Goal: Information Seeking & Learning: Learn about a topic

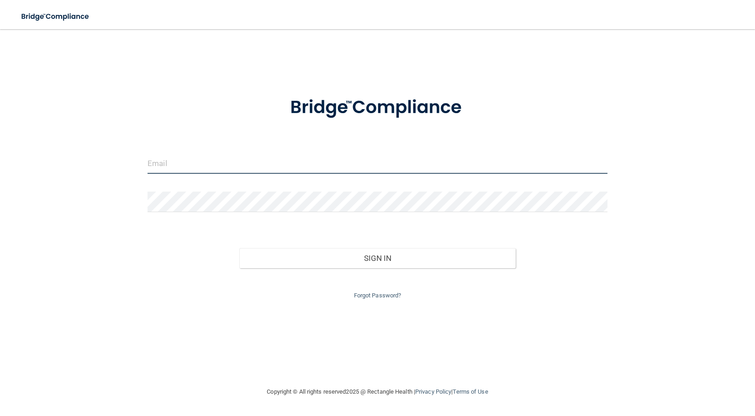
click at [161, 163] on input "email" at bounding box center [377, 163] width 460 height 21
type input "[EMAIL_ADDRESS][DOMAIN_NAME]"
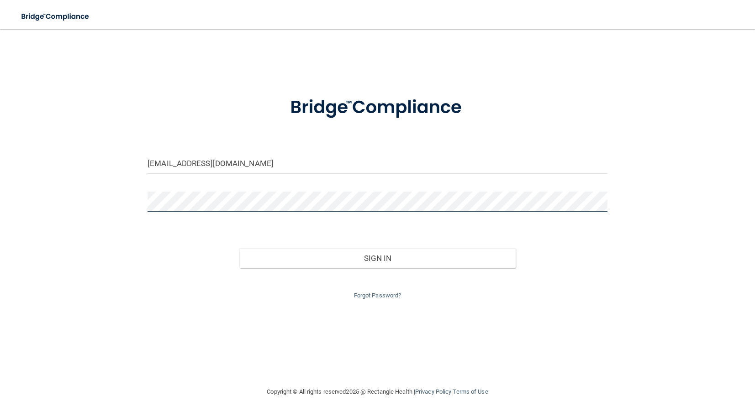
click at [239, 248] on button "Sign In" at bounding box center [377, 258] width 276 height 20
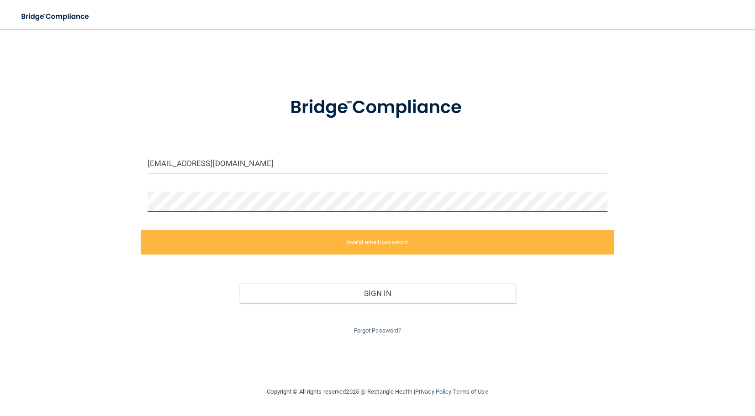
click at [116, 196] on div "[EMAIL_ADDRESS][DOMAIN_NAME] Invalid email/password. You don't have permission …" at bounding box center [377, 207] width 718 height 339
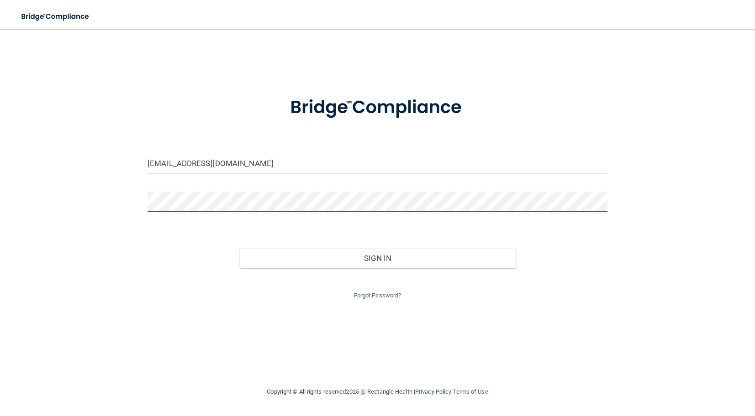
click at [239, 248] on button "Sign In" at bounding box center [377, 258] width 276 height 20
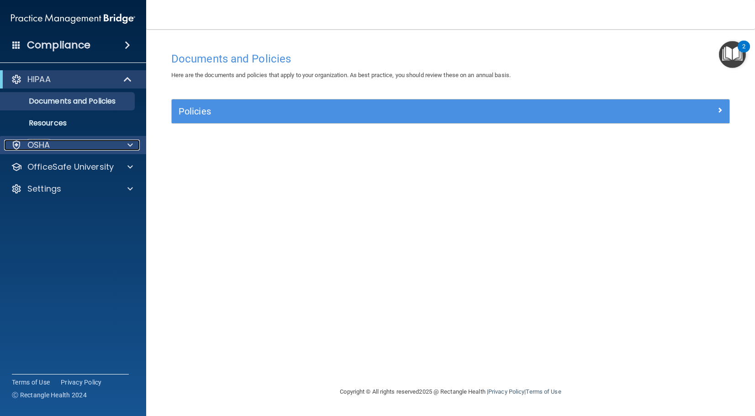
click at [74, 145] on div "OSHA" at bounding box center [60, 145] width 113 height 11
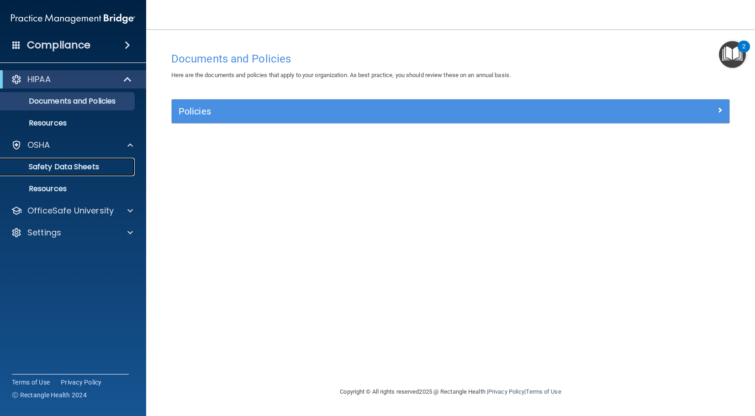
click at [92, 171] on p "Safety Data Sheets" at bounding box center [68, 167] width 125 height 9
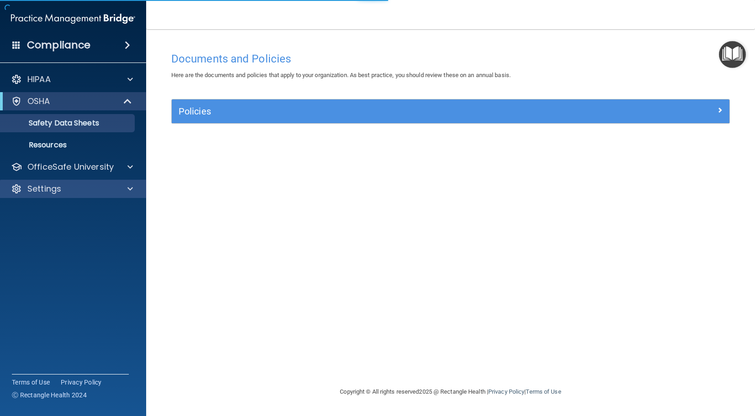
click at [116, 180] on div "Settings" at bounding box center [73, 189] width 147 height 18
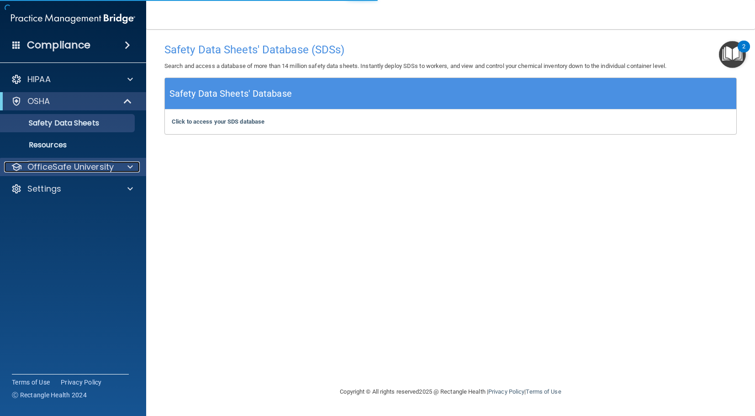
click at [116, 171] on div "OfficeSafe University" at bounding box center [60, 167] width 113 height 11
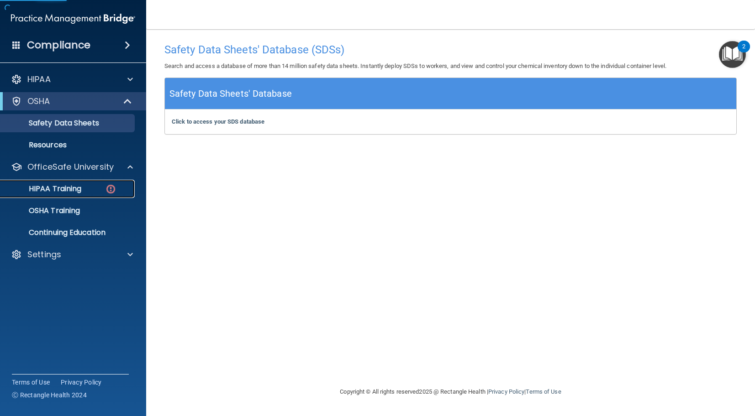
click at [69, 191] on p "HIPAA Training" at bounding box center [43, 188] width 75 height 9
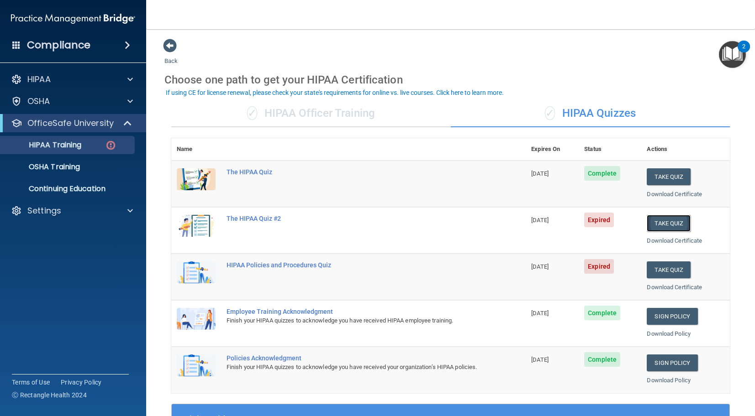
click at [672, 221] on button "Take Quiz" at bounding box center [669, 223] width 44 height 17
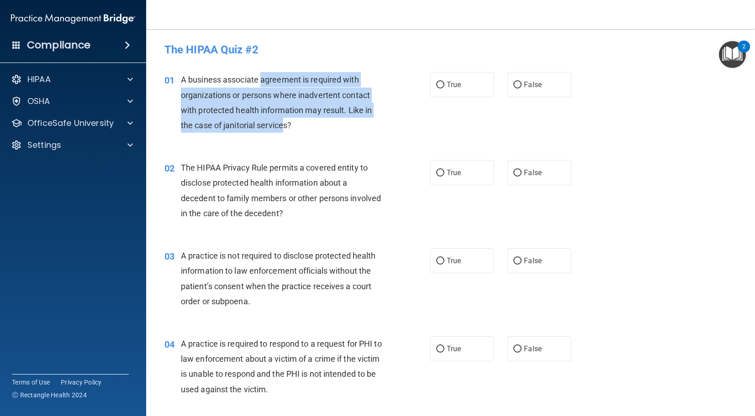
drag, startPoint x: 261, startPoint y: 87, endPoint x: 285, endPoint y: 147, distance: 64.1
click at [284, 133] on div "01 A business associate agreement is required with organizations or persons whe…" at bounding box center [297, 104] width 293 height 65
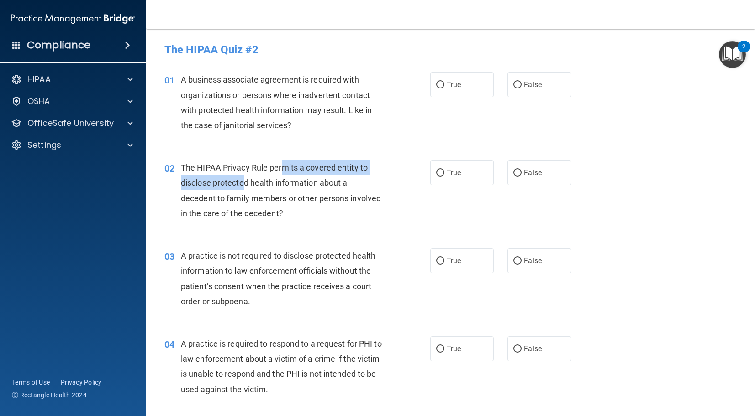
drag, startPoint x: 284, startPoint y: 166, endPoint x: 216, endPoint y: 175, distance: 68.6
click at [245, 177] on div "The HIPAA Privacy Rule permits a covered entity to disclose protected health in…" at bounding box center [286, 190] width 210 height 61
drag, startPoint x: 188, startPoint y: 169, endPoint x: 287, endPoint y: 187, distance: 101.1
click at [287, 187] on span "The HIPAA Privacy Rule permits a covered entity to disclose protected health in…" at bounding box center [281, 190] width 200 height 55
click at [237, 158] on div "02 The HIPAA Privacy Rule permits a covered entity to disclose protected health…" at bounding box center [451, 193] width 586 height 88
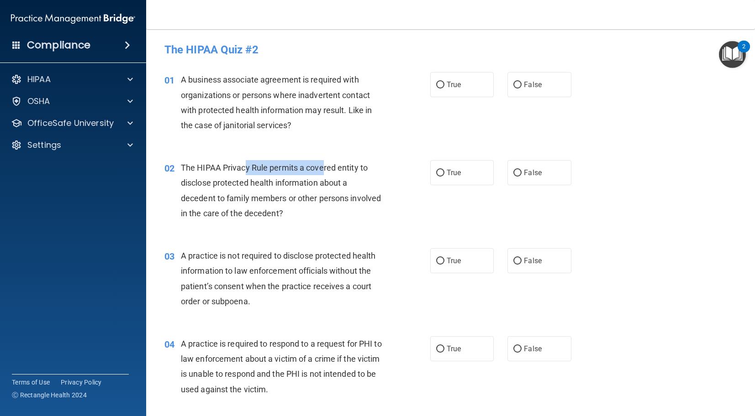
drag, startPoint x: 246, startPoint y: 169, endPoint x: 325, endPoint y: 174, distance: 79.6
click at [325, 174] on div "The HIPAA Privacy Rule permits a covered entity to disclose protected health in…" at bounding box center [286, 190] width 210 height 61
click at [200, 187] on span "The HIPAA Privacy Rule permits a covered entity to disclose protected health in…" at bounding box center [281, 190] width 200 height 55
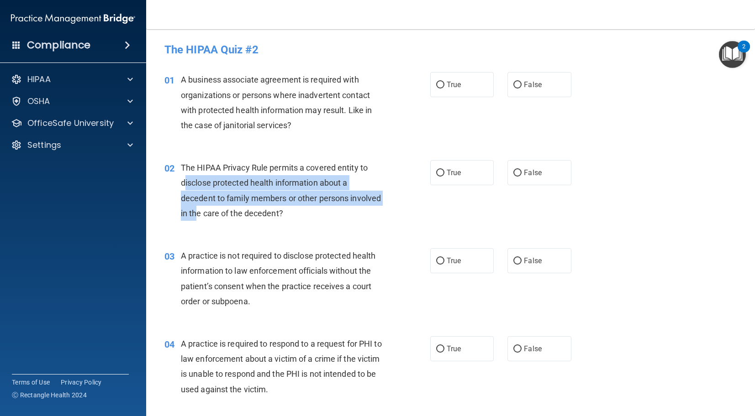
drag, startPoint x: 184, startPoint y: 186, endPoint x: 221, endPoint y: 203, distance: 39.8
click at [197, 206] on div "The HIPAA Privacy Rule permits a covered entity to disclose protected health in…" at bounding box center [286, 190] width 210 height 61
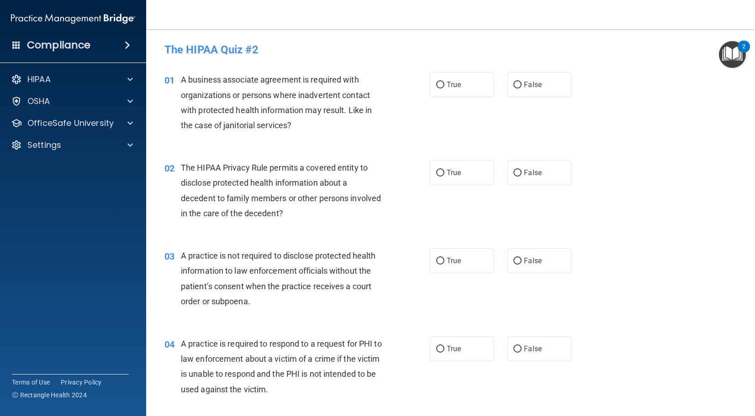
click at [221, 203] on span "The HIPAA Privacy Rule permits a covered entity to disclose protected health in…" at bounding box center [281, 190] width 200 height 55
drag, startPoint x: 306, startPoint y: 218, endPoint x: 181, endPoint y: 210, distance: 125.8
click at [181, 210] on div "The HIPAA Privacy Rule permits a covered entity to disclose protected health in…" at bounding box center [286, 190] width 210 height 61
drag, startPoint x: 439, startPoint y: 175, endPoint x: 430, endPoint y: 148, distance: 28.9
click at [439, 175] on input "True" at bounding box center [440, 173] width 8 height 7
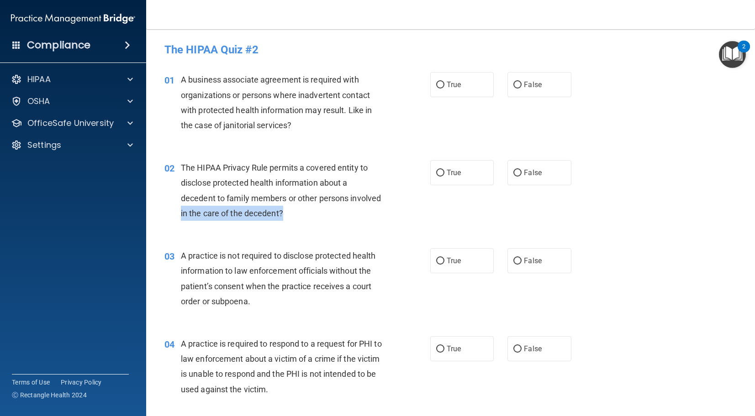
radio input "true"
click at [441, 84] on input "True" at bounding box center [440, 85] width 8 height 7
radio input "true"
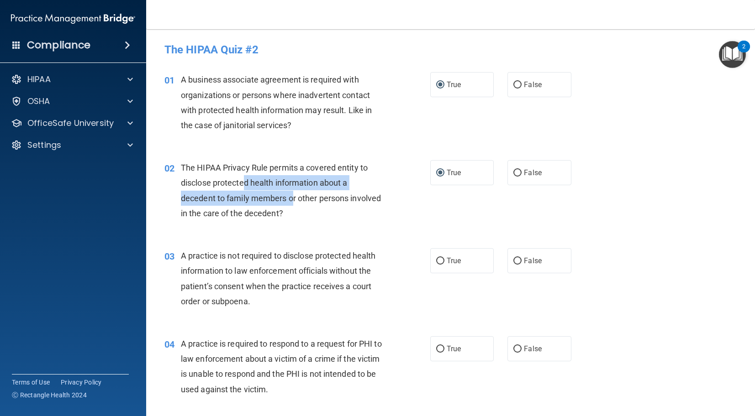
drag, startPoint x: 246, startPoint y: 187, endPoint x: 510, endPoint y: 200, distance: 264.3
click at [296, 204] on div "The HIPAA Privacy Rule permits a covered entity to disclose protected health in…" at bounding box center [286, 190] width 210 height 61
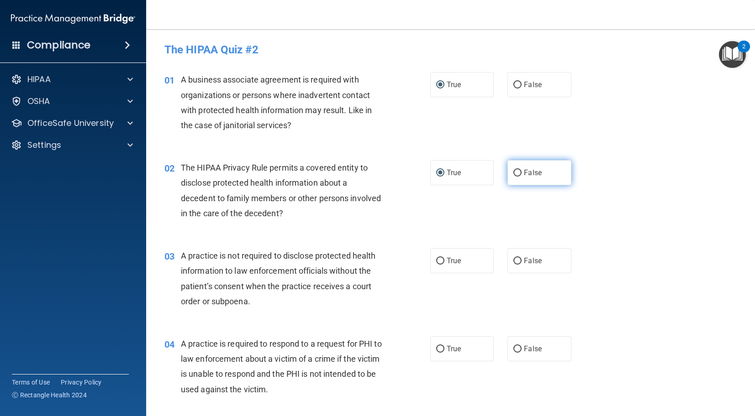
click at [528, 181] on label "False" at bounding box center [539, 172] width 64 height 25
click at [521, 177] on input "False" at bounding box center [517, 173] width 8 height 7
radio input "true"
radio input "false"
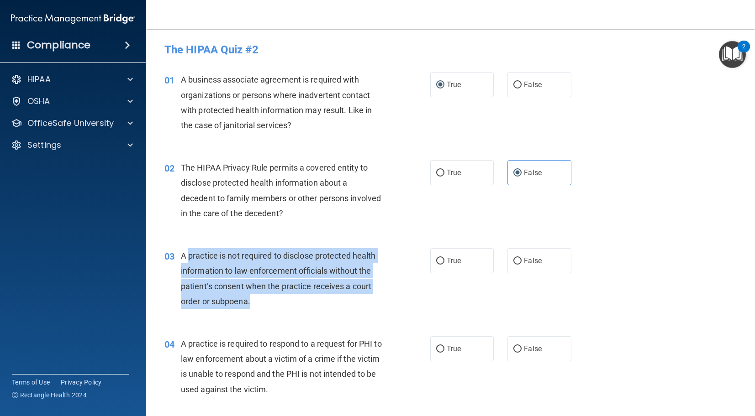
drag, startPoint x: 188, startPoint y: 253, endPoint x: 376, endPoint y: 304, distance: 194.5
click at [378, 305] on div "A practice is not required to disclose protected health information to law enfo…" at bounding box center [286, 278] width 210 height 61
click at [441, 258] on input "True" at bounding box center [440, 261] width 8 height 7
radio input "true"
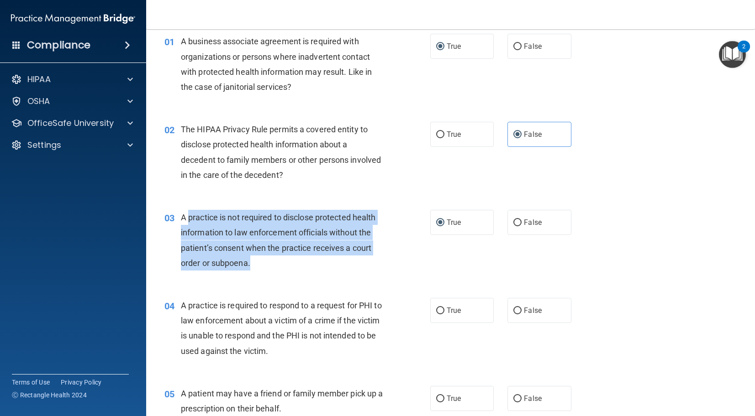
scroll to position [39, 0]
click at [441, 311] on input "True" at bounding box center [440, 310] width 8 height 7
radio input "true"
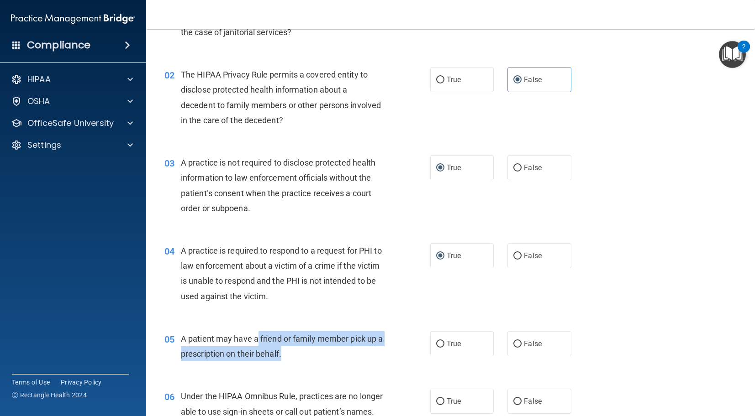
drag, startPoint x: 257, startPoint y: 344, endPoint x: 348, endPoint y: 348, distance: 91.4
click at [348, 348] on div "A patient may have a friend or family member pick up a prescription on their be…" at bounding box center [286, 347] width 210 height 30
click at [437, 343] on input "True" at bounding box center [440, 344] width 8 height 7
radio input "true"
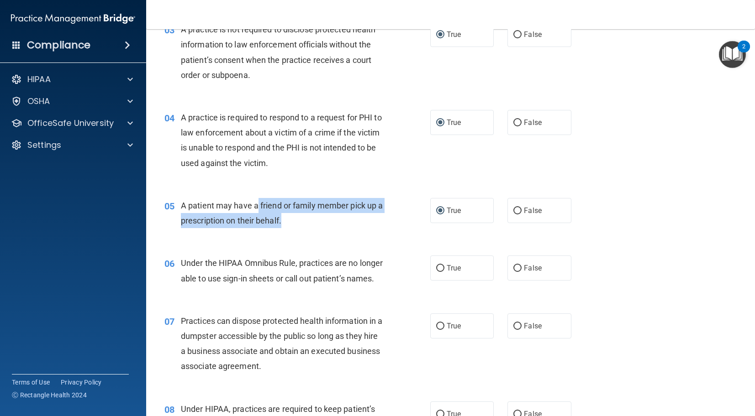
scroll to position [261, 0]
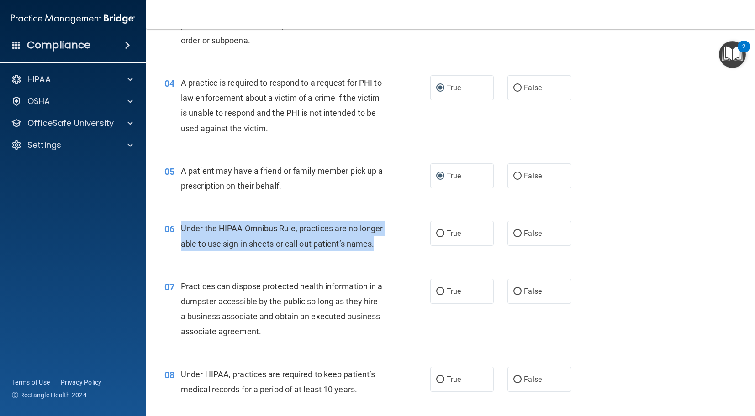
drag, startPoint x: 236, startPoint y: 222, endPoint x: 396, endPoint y: 258, distance: 164.1
click at [379, 251] on div "Under the HIPAA Omnibus Rule, practices are no longer able to use sign-in sheet…" at bounding box center [286, 236] width 210 height 30
click at [514, 237] on input "False" at bounding box center [517, 234] width 8 height 7
radio input "true"
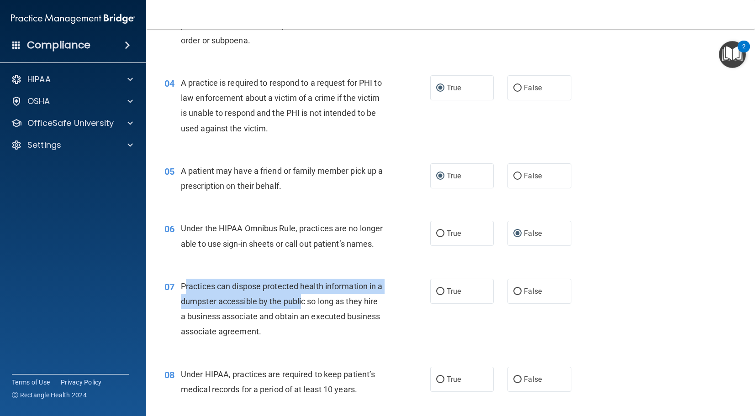
drag, startPoint x: 184, startPoint y: 303, endPoint x: 310, endPoint y: 317, distance: 125.9
click at [310, 317] on span "Practices can dispose protected health information in a dumpster accessible by …" at bounding box center [282, 309] width 202 height 55
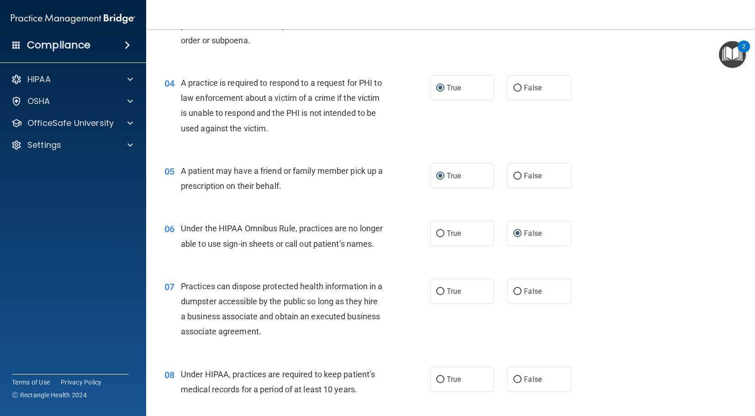
drag, startPoint x: 278, startPoint y: 337, endPoint x: 287, endPoint y: 338, distance: 9.2
click at [278, 337] on div "Practices can dispose protected health information in a dumpster accessible by …" at bounding box center [286, 309] width 210 height 61
click at [297, 340] on div "Practices can dispose protected health information in a dumpster accessible by …" at bounding box center [286, 309] width 210 height 61
click at [521, 302] on label "False" at bounding box center [539, 291] width 64 height 25
click at [521, 295] on input "False" at bounding box center [517, 292] width 8 height 7
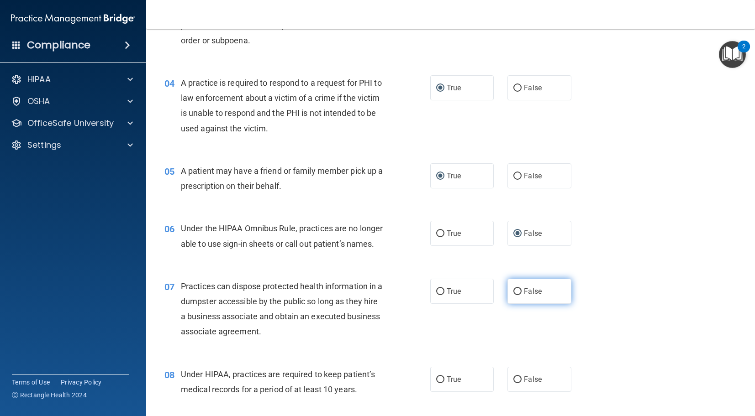
radio input "true"
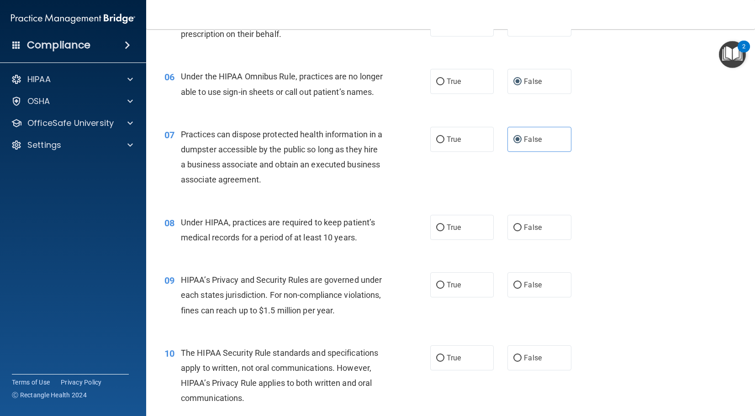
scroll to position [452, 0]
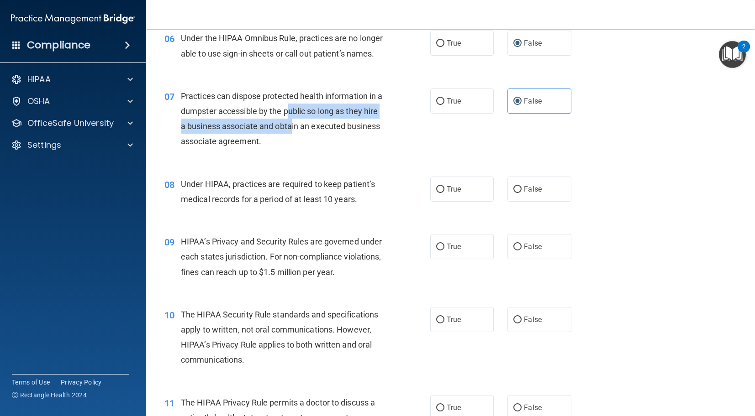
drag, startPoint x: 297, startPoint y: 120, endPoint x: 307, endPoint y: 136, distance: 19.3
click at [307, 136] on div "Practices can dispose protected health information in a dumpster accessible by …" at bounding box center [286, 119] width 210 height 61
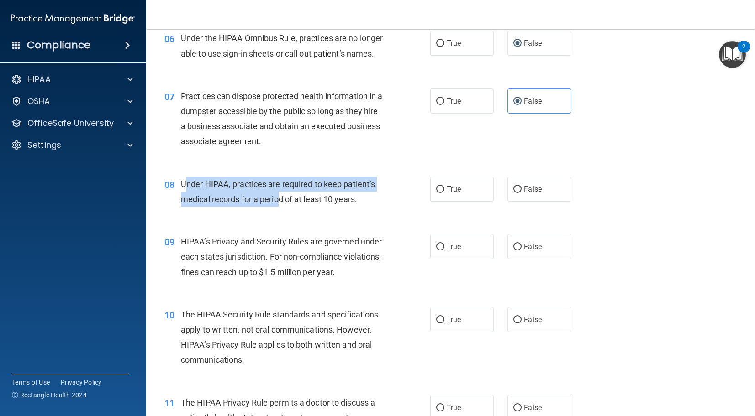
drag, startPoint x: 184, startPoint y: 204, endPoint x: 280, endPoint y: 211, distance: 95.8
click at [280, 204] on span "Under HIPAA, practices are required to keep patient’s medical records for a per…" at bounding box center [278, 191] width 194 height 25
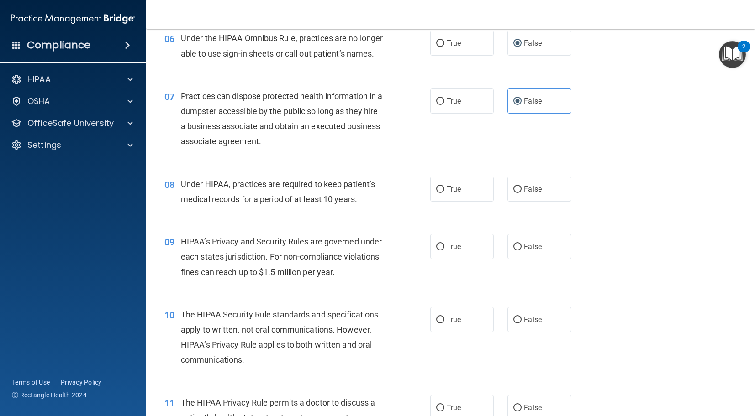
drag, startPoint x: 299, startPoint y: 212, endPoint x: 249, endPoint y: 220, distance: 50.8
click at [298, 204] on span "Under HIPAA, practices are required to keep patient’s medical records for a per…" at bounding box center [278, 191] width 194 height 25
drag, startPoint x: 242, startPoint y: 221, endPoint x: 356, endPoint y: 227, distance: 113.9
click at [355, 223] on div "08 Under HIPAA, practices are required to keep patient’s medical records for a …" at bounding box center [451, 194] width 586 height 58
drag, startPoint x: 534, startPoint y: 208, endPoint x: 516, endPoint y: 204, distance: 18.2
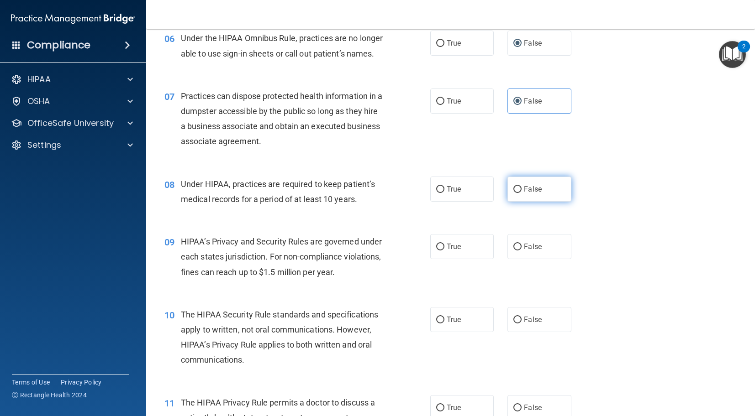
click at [527, 194] on span "False" at bounding box center [533, 189] width 18 height 9
click at [514, 193] on input "False" at bounding box center [517, 189] width 8 height 7
radio input "true"
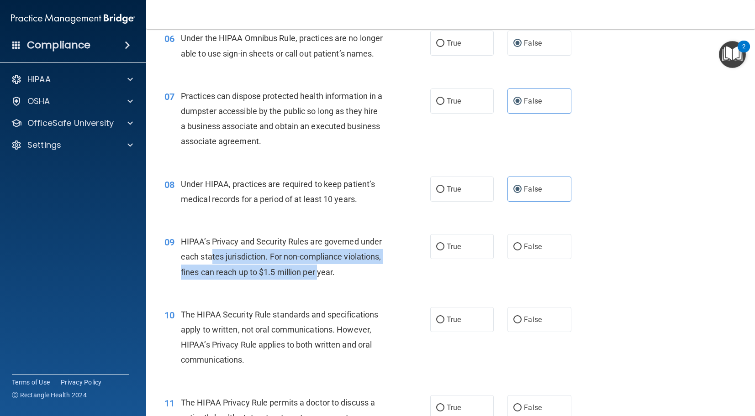
drag, startPoint x: 216, startPoint y: 273, endPoint x: 360, endPoint y: 290, distance: 145.3
click at [360, 277] on span "HIPAA’s Privacy and Security Rules are governed under each states jurisdiction.…" at bounding box center [281, 257] width 201 height 40
click at [442, 251] on input "True" at bounding box center [440, 247] width 8 height 7
radio input "true"
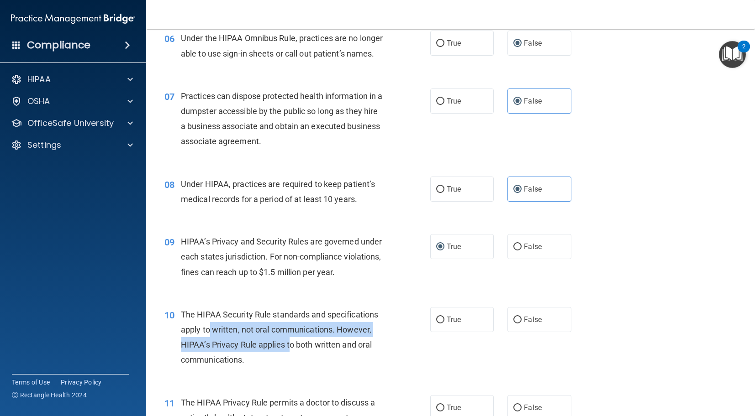
drag, startPoint x: 211, startPoint y: 345, endPoint x: 279, endPoint y: 354, distance: 68.7
click at [291, 353] on div "The HIPAA Security Rule standards and specifications apply to written, not oral…" at bounding box center [286, 337] width 210 height 61
drag, startPoint x: 279, startPoint y: 353, endPoint x: 247, endPoint y: 349, distance: 32.7
click at [279, 353] on div "The HIPAA Security Rule standards and specifications apply to written, not oral…" at bounding box center [286, 337] width 210 height 61
drag, startPoint x: 216, startPoint y: 351, endPoint x: 269, endPoint y: 350, distance: 52.1
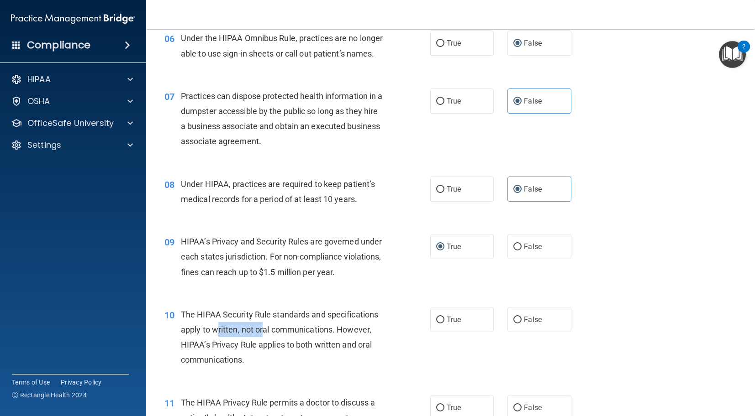
click at [263, 349] on div "The HIPAA Security Rule standards and specifications apply to written, not oral…" at bounding box center [286, 337] width 210 height 61
click at [273, 346] on span "The HIPAA Security Rule standards and specifications apply to written, not oral…" at bounding box center [279, 337] width 197 height 55
click at [357, 353] on div "The HIPAA Security Rule standards and specifications apply to written, not oral…" at bounding box center [286, 337] width 210 height 61
drag, startPoint x: 286, startPoint y: 363, endPoint x: 349, endPoint y: 364, distance: 63.0
click at [349, 364] on span "The HIPAA Security Rule standards and specifications apply to written, not oral…" at bounding box center [279, 337] width 197 height 55
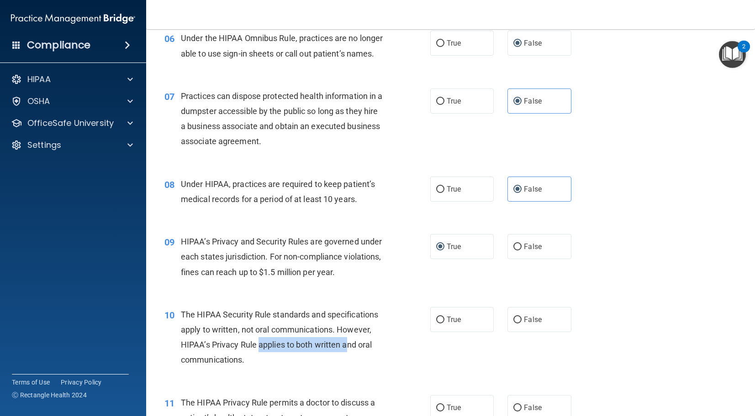
click at [269, 360] on span "The HIPAA Security Rule standards and specifications apply to written, not oral…" at bounding box center [279, 337] width 197 height 55
click at [274, 319] on div "10 The HIPAA Security Rule standards and specifications apply to written, not o…" at bounding box center [451, 340] width 586 height 88
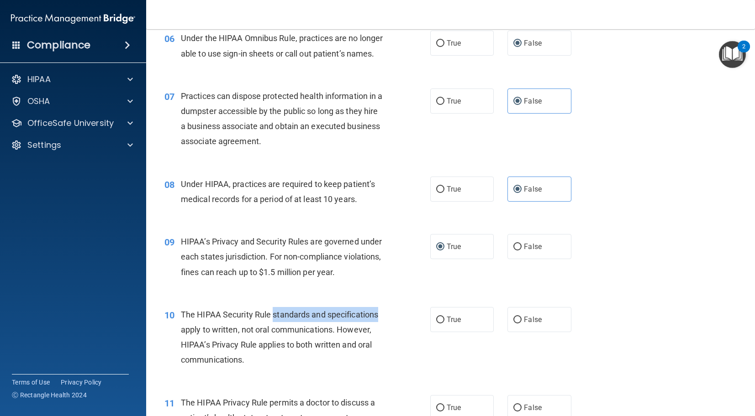
drag, startPoint x: 274, startPoint y: 327, endPoint x: 406, endPoint y: 331, distance: 131.6
click at [406, 331] on div "10 The HIPAA Security Rule standards and specifications apply to written, not o…" at bounding box center [297, 339] width 293 height 65
drag, startPoint x: 277, startPoint y: 340, endPoint x: 240, endPoint y: 337, distance: 37.5
click at [240, 337] on div "The HIPAA Security Rule standards and specifications apply to written, not oral…" at bounding box center [286, 337] width 210 height 61
drag, startPoint x: 240, startPoint y: 334, endPoint x: 246, endPoint y: 343, distance: 10.8
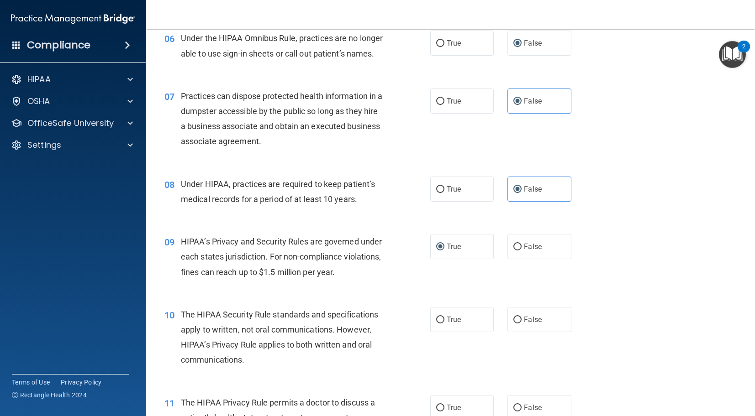
click at [240, 334] on span "The HIPAA Security Rule standards and specifications apply to written, not oral…" at bounding box center [279, 337] width 197 height 55
drag, startPoint x: 242, startPoint y: 355, endPoint x: 372, endPoint y: 370, distance: 130.1
click at [372, 368] on div "The HIPAA Security Rule standards and specifications apply to written, not oral…" at bounding box center [286, 337] width 210 height 61
click at [377, 358] on div "The HIPAA Security Rule standards and specifications apply to written, not oral…" at bounding box center [286, 337] width 210 height 61
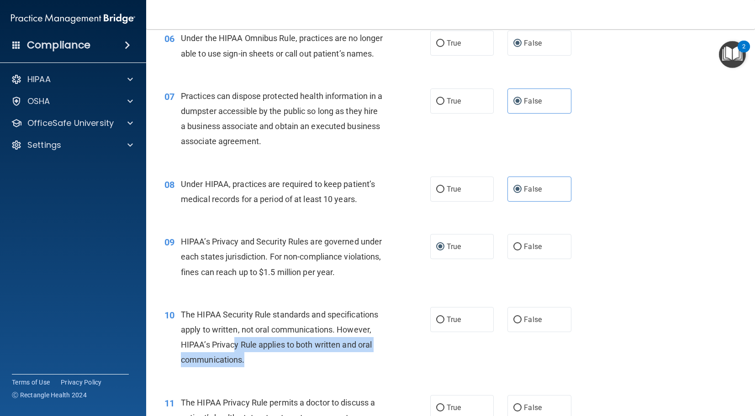
drag, startPoint x: 232, startPoint y: 356, endPoint x: 345, endPoint y: 370, distance: 113.7
click at [345, 368] on div "The HIPAA Security Rule standards and specifications apply to written, not oral…" at bounding box center [286, 337] width 210 height 61
click at [437, 324] on input "True" at bounding box center [440, 320] width 8 height 7
radio input "true"
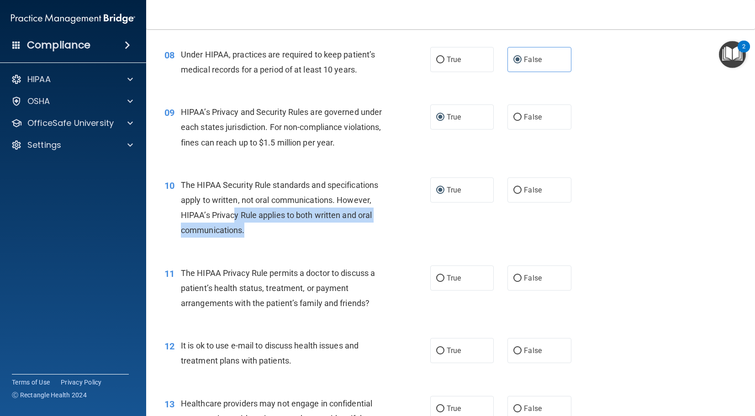
scroll to position [610, 0]
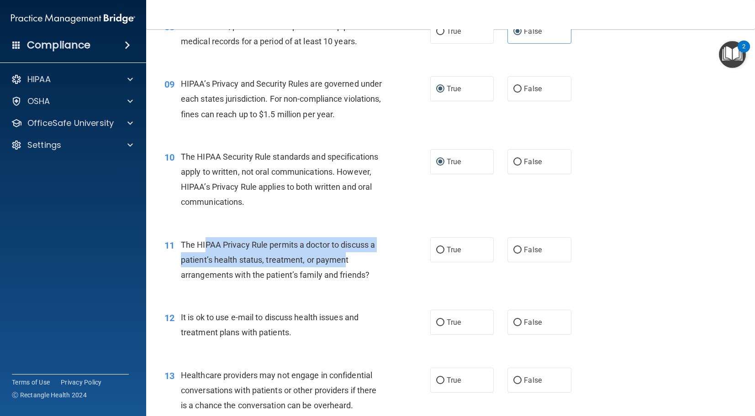
drag, startPoint x: 204, startPoint y: 258, endPoint x: 297, endPoint y: 277, distance: 94.7
click at [313, 275] on span "The HIPAA Privacy Rule permits a doctor to discuss a patient’s health status, t…" at bounding box center [278, 260] width 194 height 40
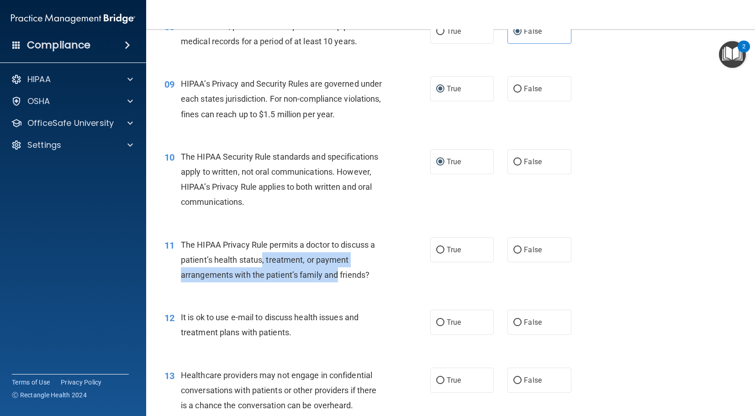
drag, startPoint x: 260, startPoint y: 279, endPoint x: 337, endPoint y: 285, distance: 76.5
click at [337, 283] on div "The HIPAA Privacy Rule permits a doctor to discuss a patient’s health status, t…" at bounding box center [286, 260] width 210 height 46
click at [234, 280] on span "The HIPAA Privacy Rule permits a doctor to discuss a patient’s health status, t…" at bounding box center [278, 260] width 194 height 40
drag, startPoint x: 237, startPoint y: 288, endPoint x: 398, endPoint y: 287, distance: 161.7
click at [386, 283] on div "The HIPAA Privacy Rule permits a doctor to discuss a patient’s health status, t…" at bounding box center [286, 260] width 210 height 46
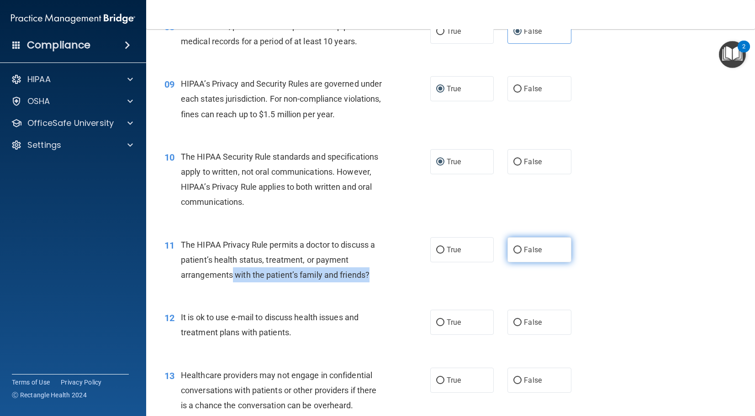
click at [520, 254] on input "False" at bounding box center [517, 250] width 8 height 7
radio input "true"
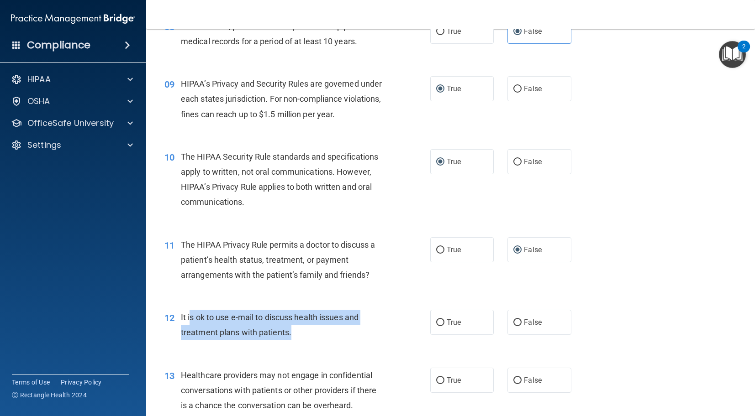
drag, startPoint x: 195, startPoint y: 333, endPoint x: 374, endPoint y: 349, distance: 179.7
click at [374, 340] on div "It is ok to use e-mail to discuss health issues and treatment plans with patien…" at bounding box center [286, 325] width 210 height 30
click at [438, 327] on input "True" at bounding box center [440, 323] width 8 height 7
radio input "true"
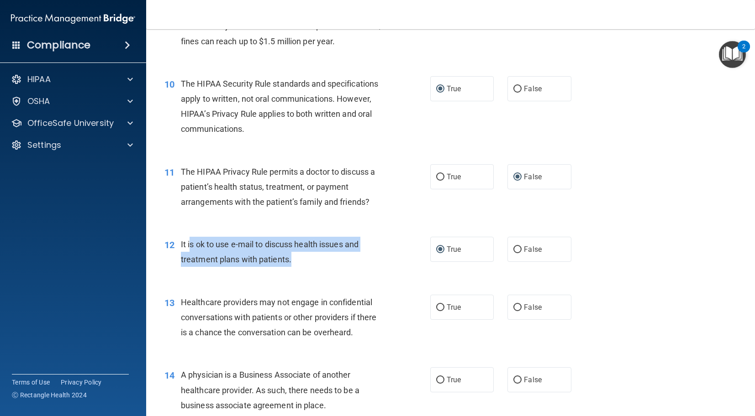
scroll to position [700, 0]
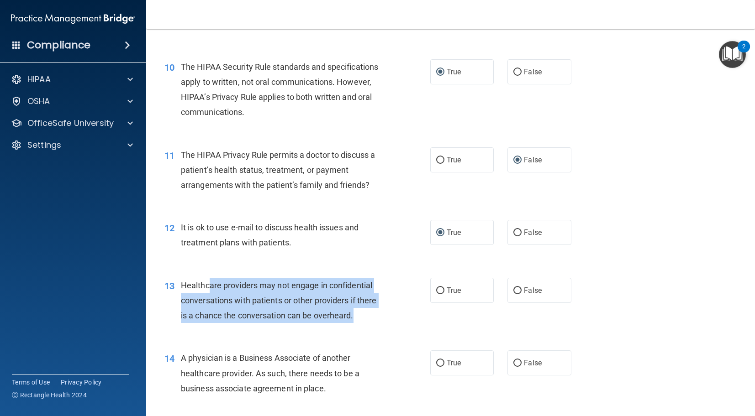
drag, startPoint x: 216, startPoint y: 302, endPoint x: 357, endPoint y: 335, distance: 145.3
click at [357, 324] on div "Healthcare providers may not engage in confidential conversations with patients…" at bounding box center [286, 301] width 210 height 46
click at [442, 295] on input "True" at bounding box center [440, 291] width 8 height 7
radio input "true"
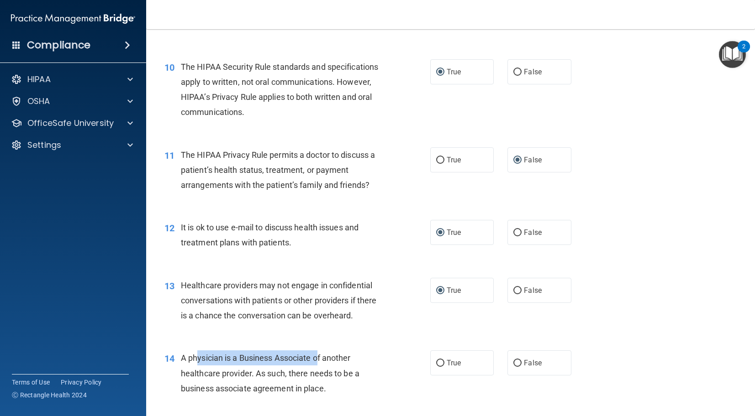
drag, startPoint x: 197, startPoint y: 374, endPoint x: 315, endPoint y: 373, distance: 118.3
click at [315, 373] on span "A physician is a Business Associate of another healthcare provider. As such, th…" at bounding box center [270, 373] width 179 height 40
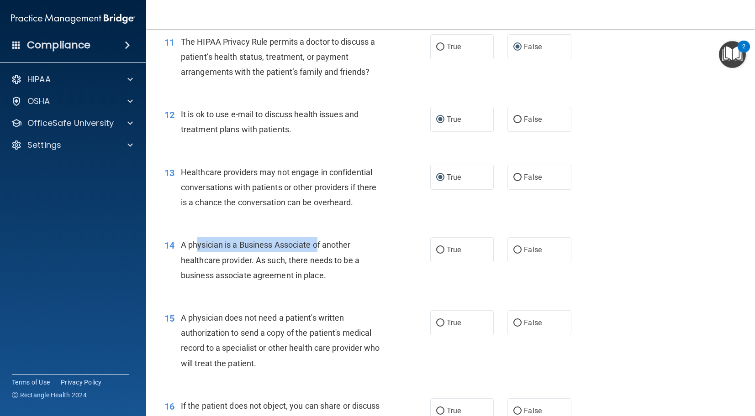
scroll to position [835, 0]
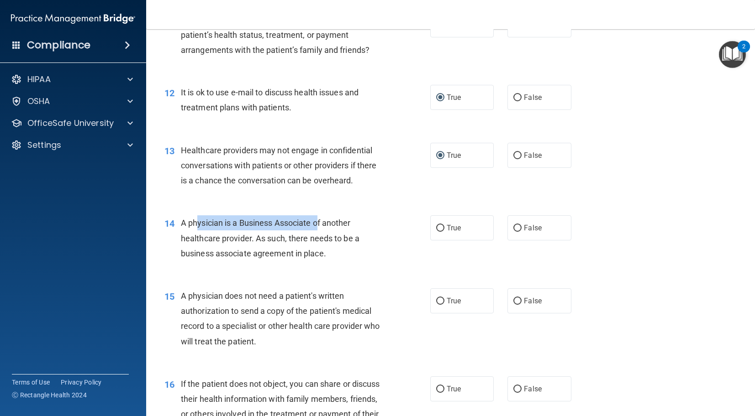
click at [256, 239] on span "A physician is a Business Associate of another healthcare provider. As such, th…" at bounding box center [270, 238] width 179 height 40
drag, startPoint x: 242, startPoint y: 238, endPoint x: 354, endPoint y: 239, distance: 112.3
click at [354, 239] on div "A physician is a Business Associate of another healthcare provider. As such, th…" at bounding box center [286, 239] width 210 height 46
click at [312, 252] on span "A physician is a Business Associate of another healthcare provider. As such, th…" at bounding box center [270, 238] width 179 height 40
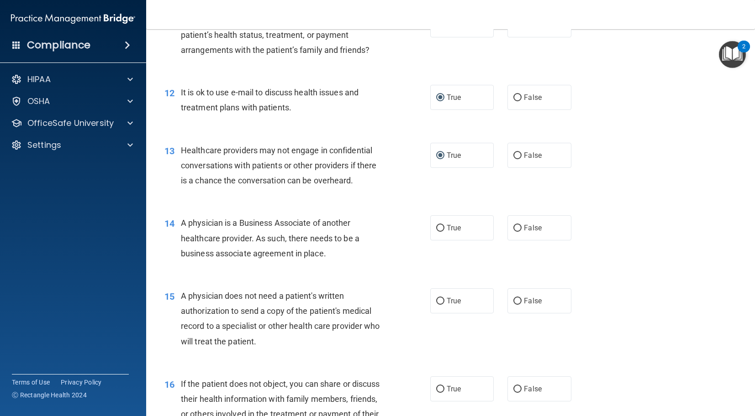
drag, startPoint x: 226, startPoint y: 284, endPoint x: 224, endPoint y: 276, distance: 8.9
click at [225, 277] on div "14 A physician is a Business Associate of another healthcare provider. As such,…" at bounding box center [451, 240] width 586 height 73
drag, startPoint x: 224, startPoint y: 274, endPoint x: 331, endPoint y: 271, distance: 106.9
click at [331, 261] on div "A physician is a Business Associate of another healthcare provider. As such, th…" at bounding box center [286, 239] width 210 height 46
click at [437, 232] on input "True" at bounding box center [440, 228] width 8 height 7
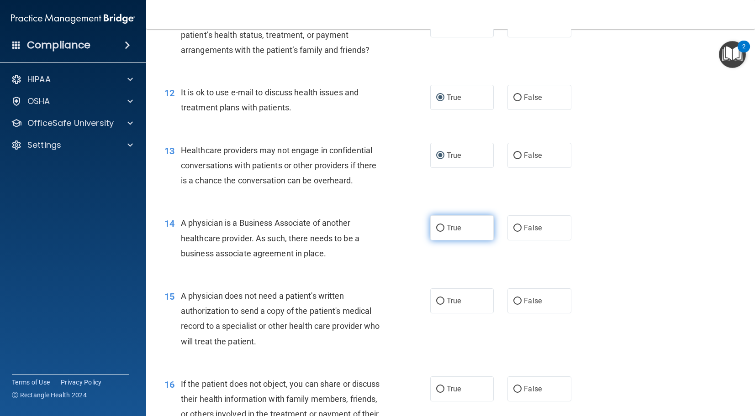
radio input "true"
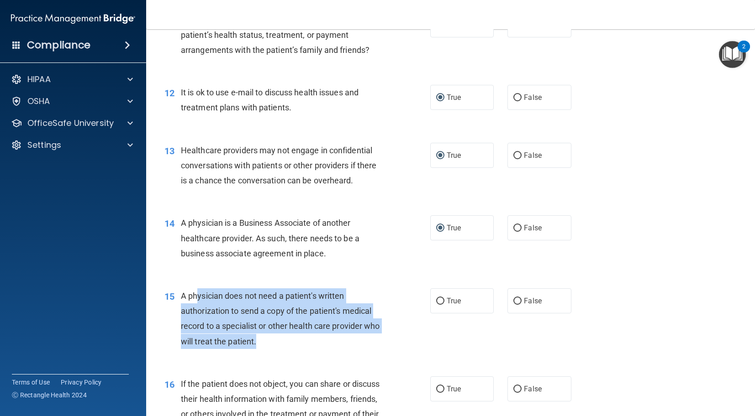
drag, startPoint x: 196, startPoint y: 313, endPoint x: 353, endPoint y: 351, distance: 161.6
click at [337, 349] on div "A physician does not need a patient's written authorization to send a copy of t…" at bounding box center [286, 319] width 210 height 61
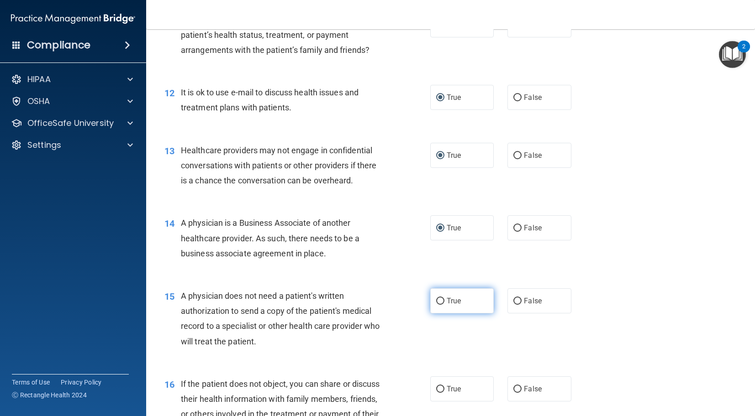
click at [435, 314] on label "True" at bounding box center [462, 301] width 64 height 25
click at [436, 305] on input "True" at bounding box center [440, 301] width 8 height 7
radio input "true"
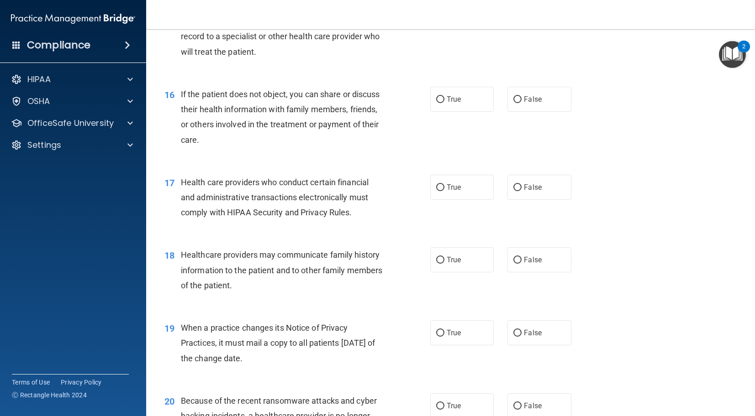
scroll to position [1147, 0]
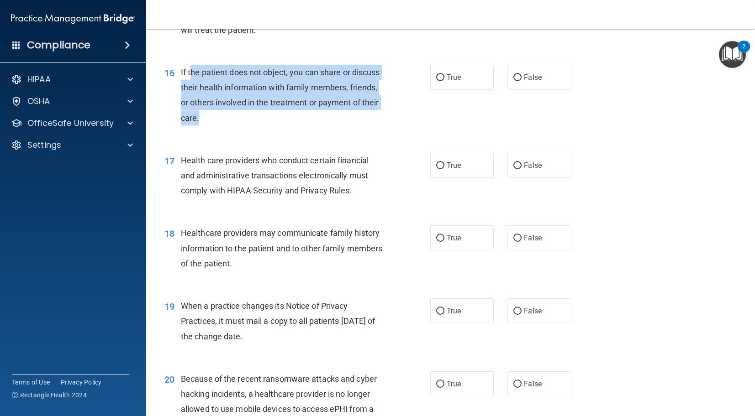
drag, startPoint x: 191, startPoint y: 82, endPoint x: 386, endPoint y: 136, distance: 202.3
click at [386, 126] on div "If the patient does not object, you can share or discuss their health informati…" at bounding box center [286, 95] width 210 height 61
drag, startPoint x: 316, startPoint y: 102, endPoint x: 301, endPoint y: 104, distance: 14.7
click at [314, 102] on span "If the patient does not object, you can share or discuss their health informati…" at bounding box center [280, 95] width 199 height 55
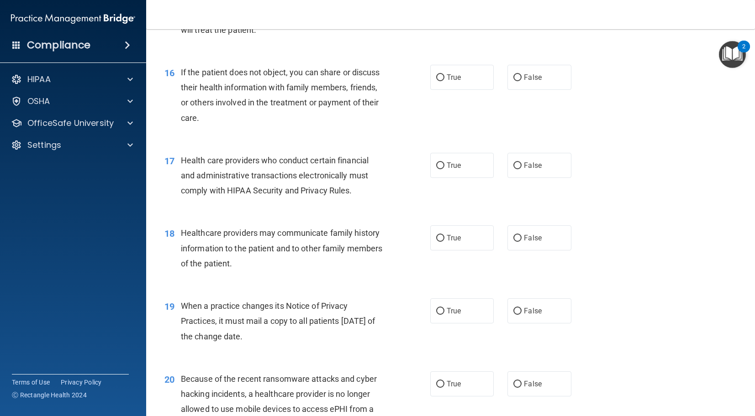
drag, startPoint x: 294, startPoint y: 105, endPoint x: 273, endPoint y: 108, distance: 20.9
click at [294, 105] on span "If the patient does not object, you can share or discuss their health informati…" at bounding box center [280, 95] width 199 height 55
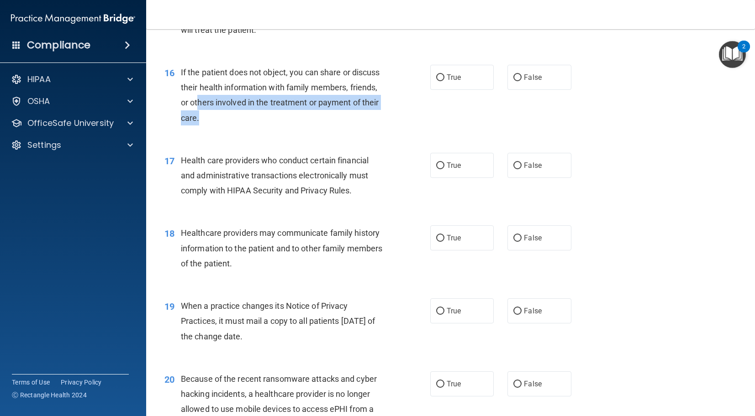
drag, startPoint x: 197, startPoint y: 111, endPoint x: 338, endPoint y: 134, distance: 143.0
click at [337, 126] on div "If the patient does not object, you can share or discuss their health informati…" at bounding box center [286, 95] width 210 height 61
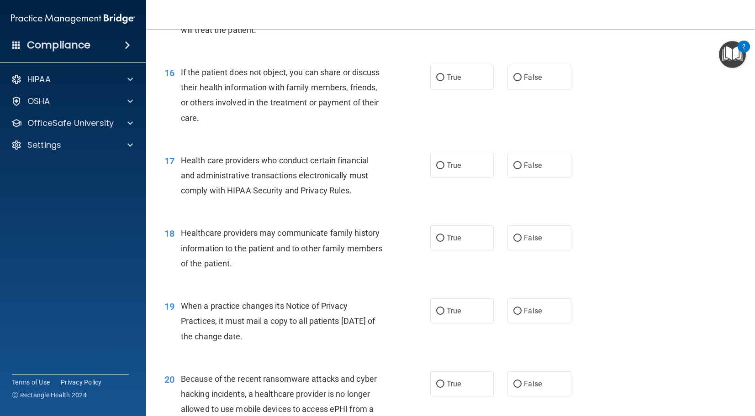
drag, startPoint x: 343, startPoint y: 107, endPoint x: 337, endPoint y: 102, distance: 7.4
click at [343, 106] on span "If the patient does not object, you can share or discuss their health informati…" at bounding box center [280, 95] width 199 height 55
drag, startPoint x: 333, startPoint y: 96, endPoint x: 491, endPoint y: 111, distance: 158.7
click at [275, 125] on div "If the patient does not object, you can share or discuss their health informati…" at bounding box center [286, 95] width 210 height 61
drag, startPoint x: 524, startPoint y: 93, endPoint x: 517, endPoint y: 96, distance: 7.1
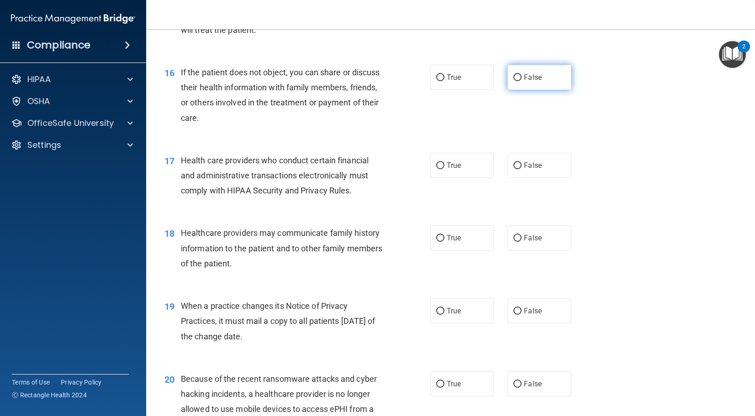
click at [524, 82] on span "False" at bounding box center [533, 77] width 18 height 9
click at [521, 81] on input "False" at bounding box center [517, 77] width 8 height 7
radio input "true"
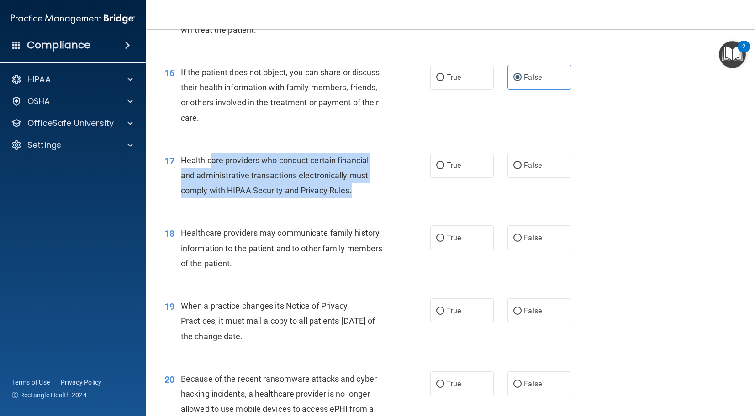
drag, startPoint x: 212, startPoint y: 169, endPoint x: 406, endPoint y: 202, distance: 196.9
click at [403, 203] on div "17 Health care providers who conduct certain financial and administrative trans…" at bounding box center [297, 178] width 293 height 50
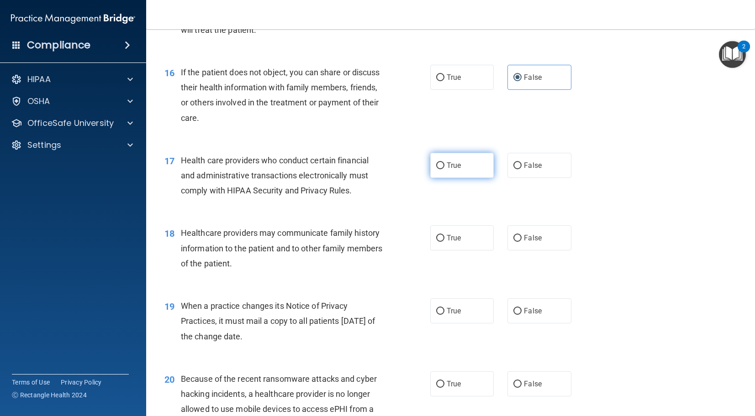
click at [445, 178] on label "True" at bounding box center [462, 165] width 64 height 25
click at [444, 169] on input "True" at bounding box center [440, 166] width 8 height 7
radio input "true"
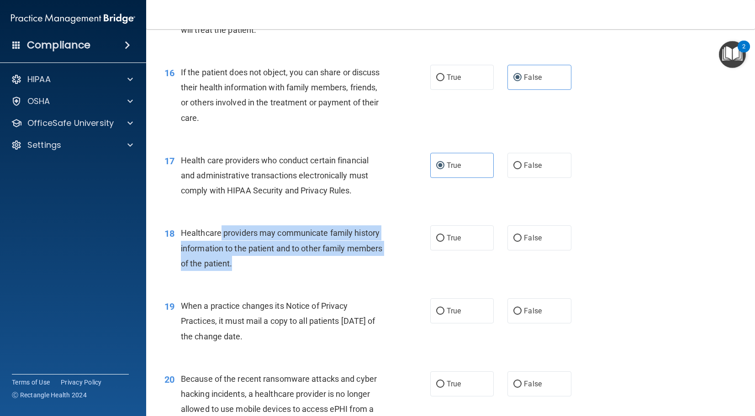
drag, startPoint x: 221, startPoint y: 250, endPoint x: 374, endPoint y: 282, distance: 156.2
click at [374, 271] on div "Healthcare providers may communicate family history information to the patient …" at bounding box center [286, 249] width 210 height 46
click at [514, 242] on input "False" at bounding box center [517, 238] width 8 height 7
radio input "true"
drag, startPoint x: 185, startPoint y: 322, endPoint x: 335, endPoint y: 353, distance: 152.9
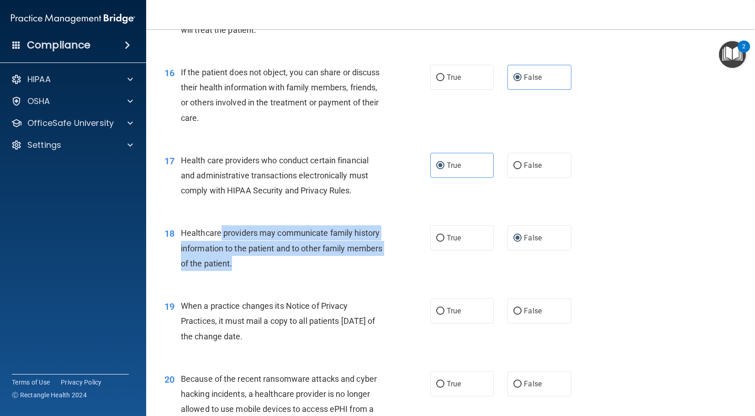
click at [331, 344] on div "When a practice changes its Notice of Privacy Practices, it must mail a copy to…" at bounding box center [286, 322] width 210 height 46
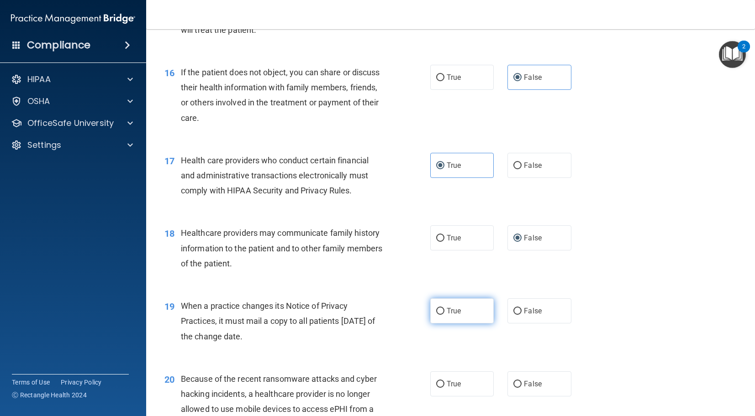
click at [446, 323] on label "True" at bounding box center [462, 311] width 64 height 25
click at [444, 315] on input "True" at bounding box center [440, 311] width 8 height 7
radio input "true"
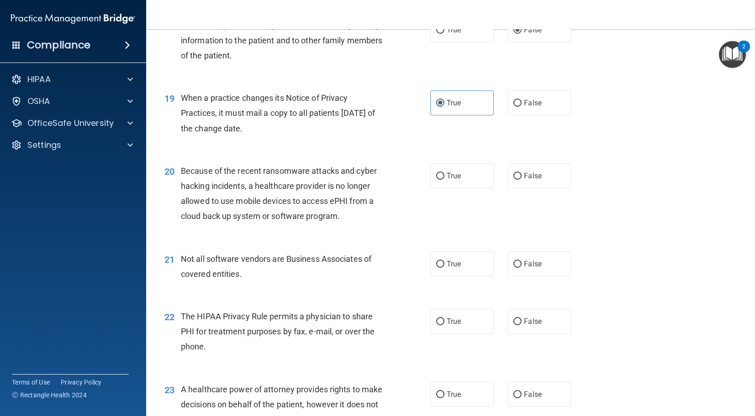
scroll to position [1380, 0]
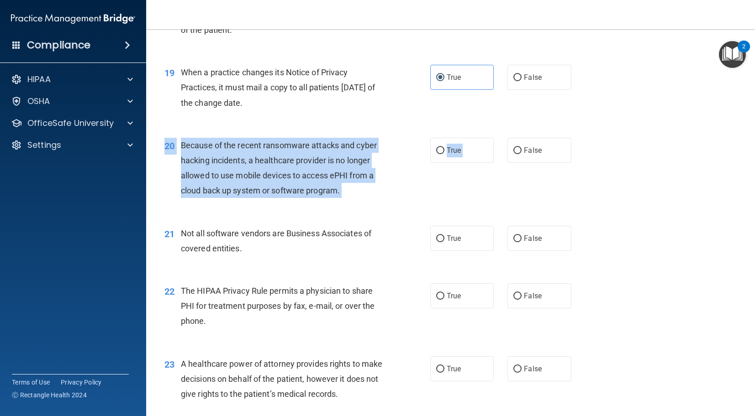
drag, startPoint x: 175, startPoint y: 148, endPoint x: 505, endPoint y: 167, distance: 330.2
click at [502, 166] on div "20 Because of the recent ransomware attacks and cyber hacking incidents, a heal…" at bounding box center [451, 170] width 586 height 88
click at [517, 154] on input "False" at bounding box center [517, 150] width 8 height 7
radio input "true"
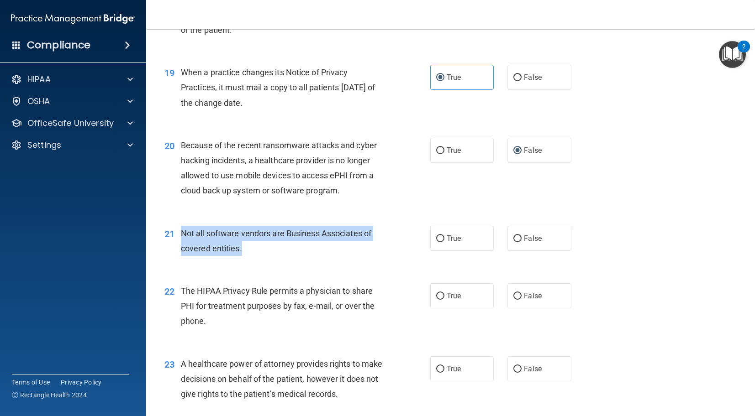
drag, startPoint x: 198, startPoint y: 251, endPoint x: 354, endPoint y: 264, distance: 157.2
click at [354, 256] on div "Not all software vendors are Business Associates of covered entities." at bounding box center [286, 241] width 210 height 30
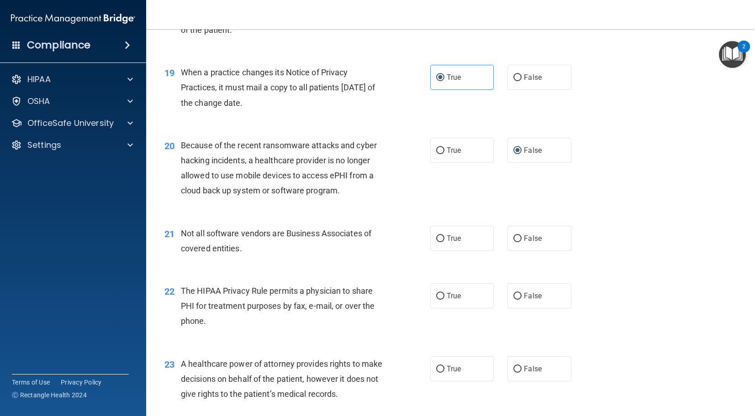
drag, startPoint x: 446, startPoint y: 254, endPoint x: 400, endPoint y: 255, distance: 46.1
click at [445, 251] on label "True" at bounding box center [462, 238] width 64 height 25
click at [444, 242] on input "True" at bounding box center [440, 239] width 8 height 7
radio input "true"
drag, startPoint x: 256, startPoint y: 321, endPoint x: 422, endPoint y: 323, distance: 166.2
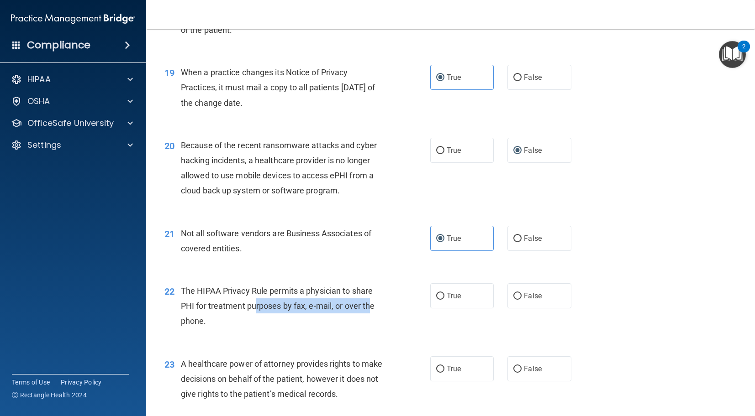
click at [373, 324] on span "The HIPAA Privacy Rule permits a physician to share PHI for treatment purposes …" at bounding box center [278, 306] width 194 height 40
click at [440, 300] on input "True" at bounding box center [440, 296] width 8 height 7
radio input "true"
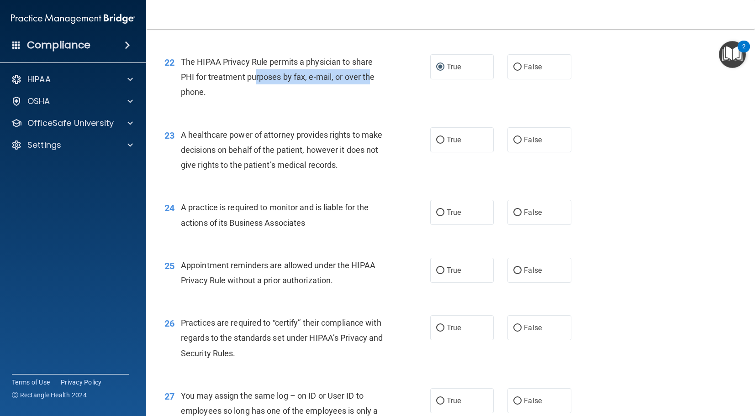
scroll to position [1604, 0]
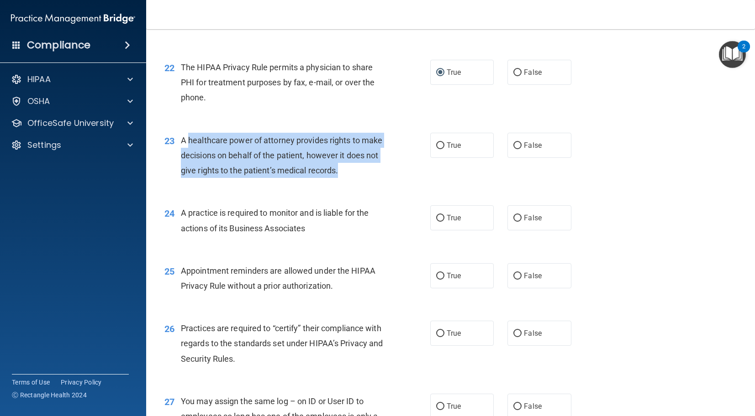
drag, startPoint x: 190, startPoint y: 156, endPoint x: 350, endPoint y: 194, distance: 164.3
click at [352, 183] on div "23 A healthcare power of attorney provides rights to make decisions on behalf o…" at bounding box center [297, 158] width 293 height 50
click at [316, 175] on span "A healthcare power of attorney provides rights to make decisions on behalf of t…" at bounding box center [281, 156] width 201 height 40
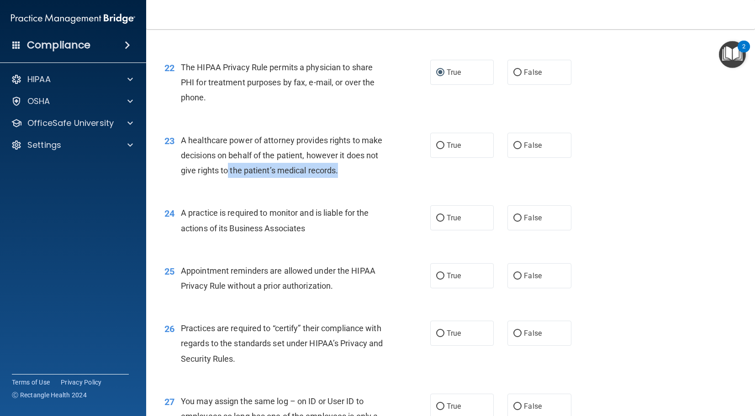
drag, startPoint x: 228, startPoint y: 179, endPoint x: 399, endPoint y: 180, distance: 170.3
click at [363, 179] on div "A healthcare power of attorney provides rights to make decisions on behalf of t…" at bounding box center [286, 156] width 210 height 46
click at [517, 149] on input "False" at bounding box center [517, 145] width 8 height 7
radio input "true"
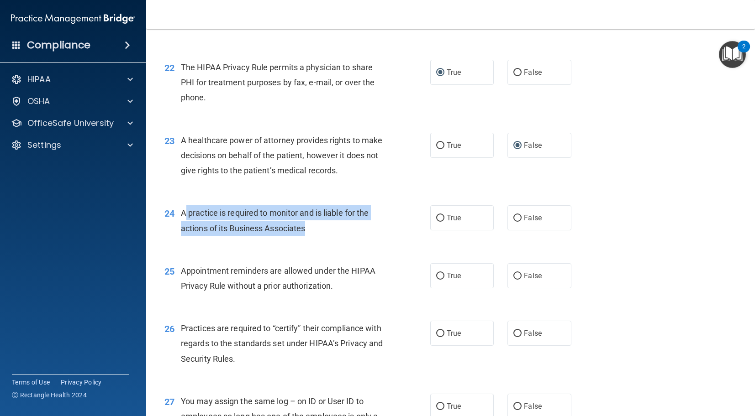
drag, startPoint x: 186, startPoint y: 232, endPoint x: 392, endPoint y: 249, distance: 206.7
click at [391, 240] on div "24 A practice is required to monitor and is liable for the actions of its Busin…" at bounding box center [297, 222] width 293 height 35
drag, startPoint x: 442, startPoint y: 231, endPoint x: 428, endPoint y: 234, distance: 13.6
click at [441, 222] on input "True" at bounding box center [440, 218] width 8 height 7
radio input "true"
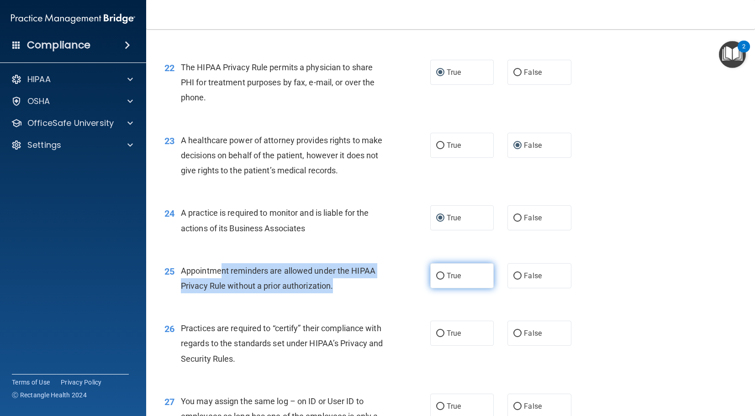
drag, startPoint x: 219, startPoint y: 291, endPoint x: 431, endPoint y: 291, distance: 211.4
click at [395, 296] on div "25 Appointment reminders are allowed under the HIPAA Privacy Rule without a pri…" at bounding box center [297, 280] width 293 height 35
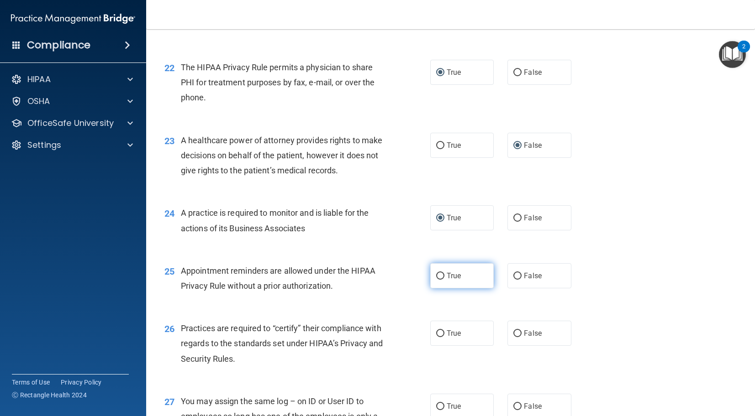
click at [433, 289] on label "True" at bounding box center [462, 275] width 64 height 25
click at [436, 280] on input "True" at bounding box center [440, 276] width 8 height 7
radio input "true"
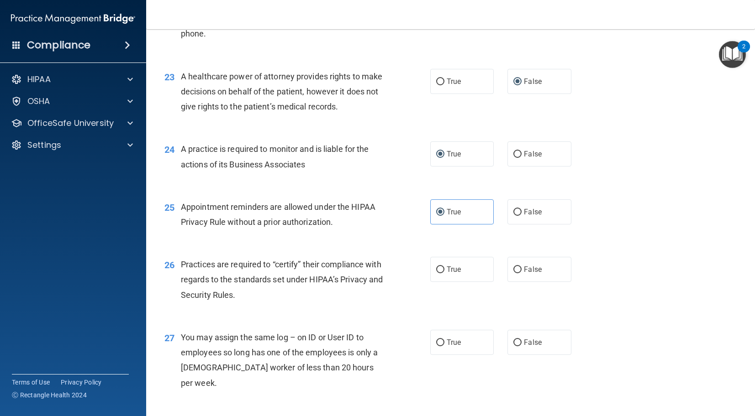
scroll to position [1695, 0]
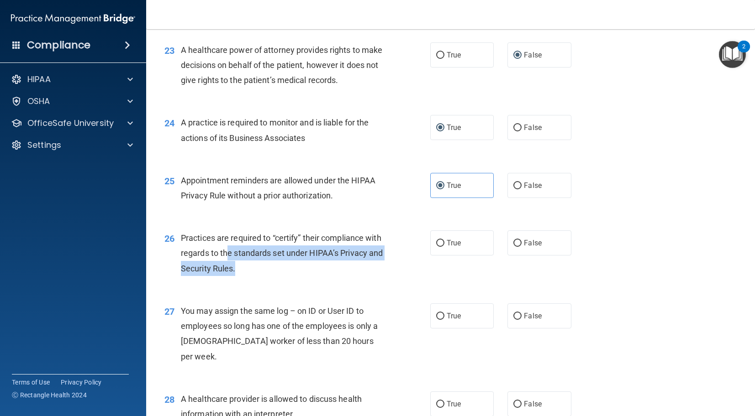
drag, startPoint x: 247, startPoint y: 268, endPoint x: 417, endPoint y: 272, distance: 170.4
click at [341, 276] on div "Practices are required to “certify” their compliance with regards to the standa…" at bounding box center [286, 254] width 210 height 46
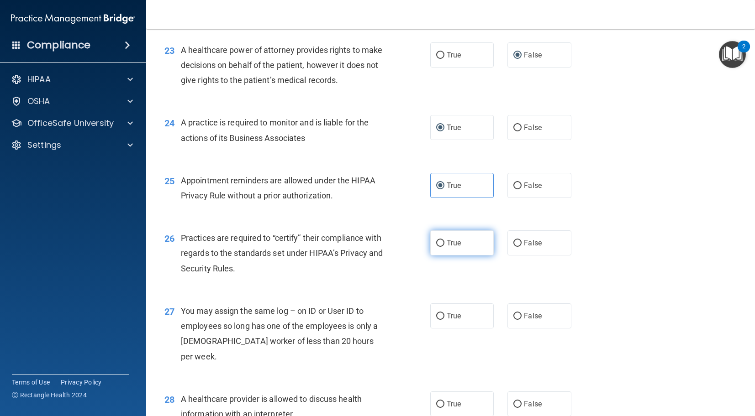
click at [445, 256] on label "True" at bounding box center [462, 243] width 64 height 25
click at [444, 247] on input "True" at bounding box center [440, 243] width 8 height 7
radio input "true"
click at [444, 256] on label "True" at bounding box center [462, 243] width 64 height 25
click at [444, 247] on input "True" at bounding box center [440, 243] width 8 height 7
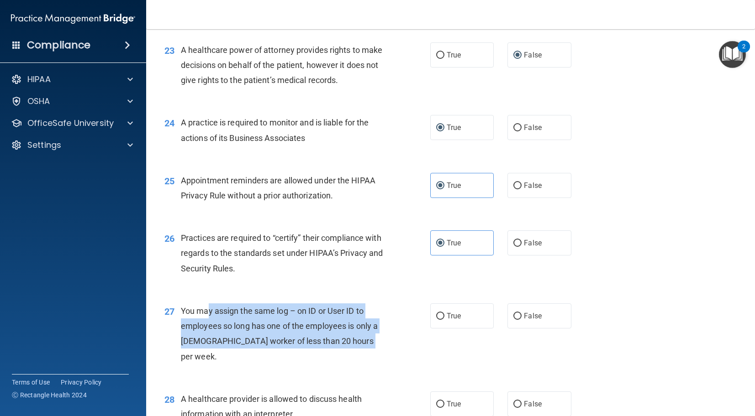
drag, startPoint x: 207, startPoint y: 322, endPoint x: 494, endPoint y: 348, distance: 288.4
click at [394, 360] on div "27 You may assign the same log – on ID or User ID to employees so long has one …" at bounding box center [297, 336] width 293 height 65
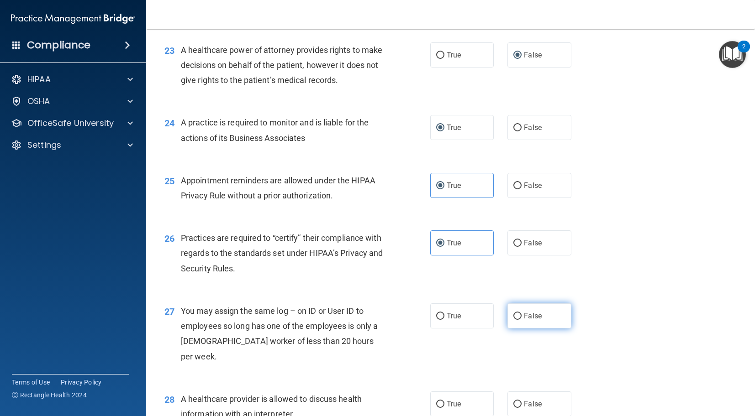
click at [520, 329] on label "False" at bounding box center [539, 316] width 64 height 25
click at [520, 320] on input "False" at bounding box center [517, 316] width 8 height 7
radio input "true"
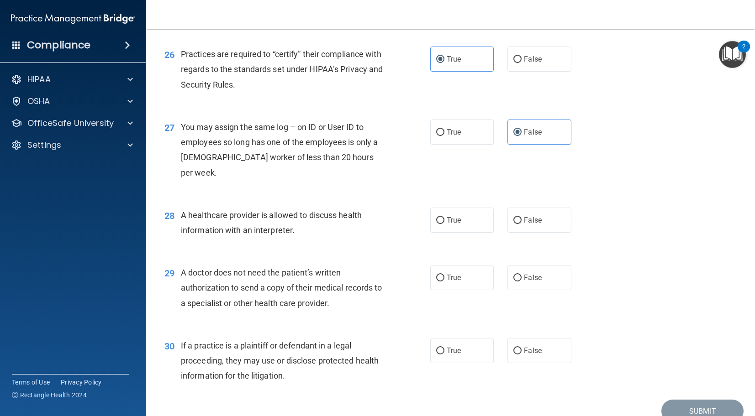
scroll to position [1913, 0]
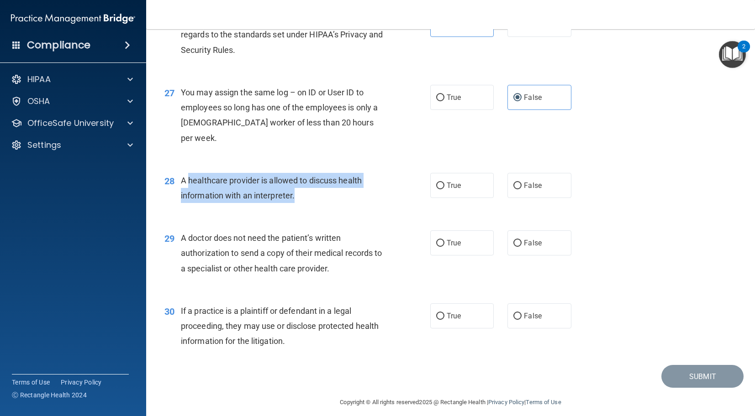
drag, startPoint x: 190, startPoint y: 178, endPoint x: 360, endPoint y: 200, distance: 171.8
click at [367, 205] on div "28 A healthcare provider is allowed to discuss health information with an inter…" at bounding box center [297, 190] width 293 height 35
drag, startPoint x: 339, startPoint y: 186, endPoint x: 270, endPoint y: 202, distance: 71.2
click at [339, 186] on div "A healthcare provider is allowed to discuss health information with an interpre…" at bounding box center [286, 188] width 210 height 30
drag, startPoint x: 246, startPoint y: 205, endPoint x: 458, endPoint y: 178, distance: 214.6
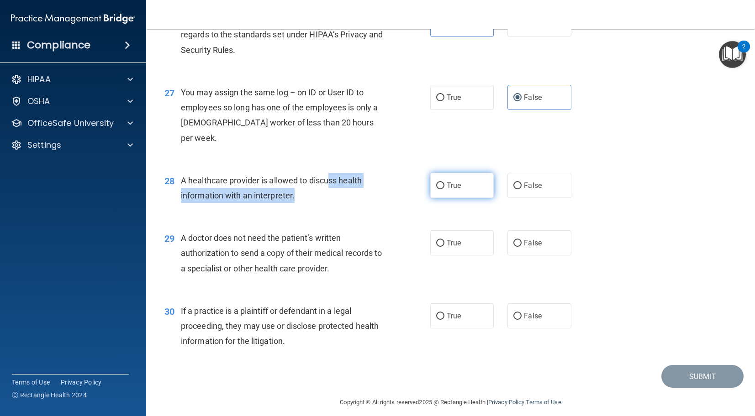
click at [417, 184] on div "28 A healthcare provider is allowed to discuss health information with an inter…" at bounding box center [297, 190] width 293 height 35
click at [440, 183] on input "True" at bounding box center [440, 186] width 8 height 7
radio input "true"
drag, startPoint x: 198, startPoint y: 241, endPoint x: 348, endPoint y: 270, distance: 153.1
click at [337, 278] on div "29 A doctor does not need the patient’s written authorization to send a copy of…" at bounding box center [297, 256] width 293 height 50
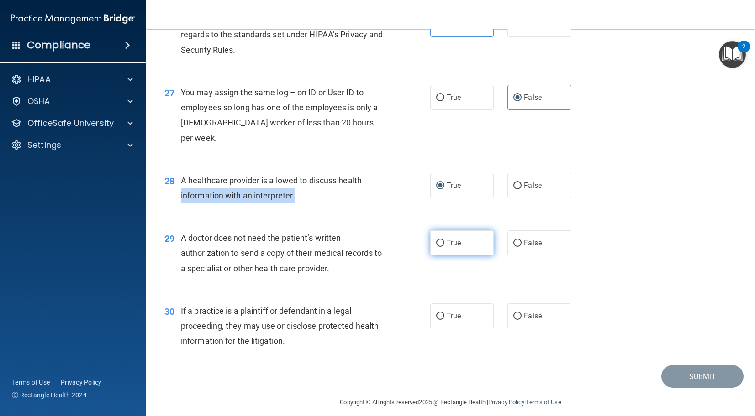
click at [442, 243] on input "True" at bounding box center [440, 243] width 8 height 7
radio input "true"
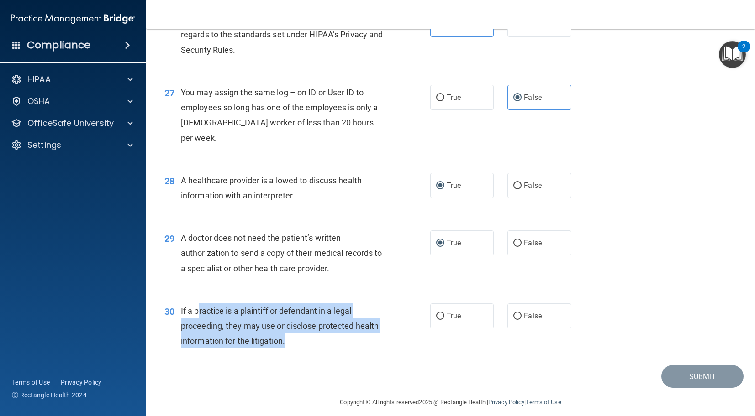
drag, startPoint x: 229, startPoint y: 317, endPoint x: 400, endPoint y: 353, distance: 174.7
click at [399, 353] on div "30 If a practice is a plaintiff or defendant in a legal proceeding, they may us…" at bounding box center [297, 329] width 293 height 50
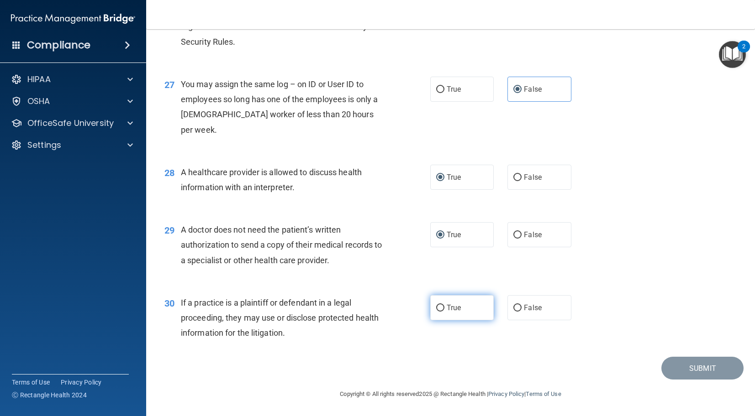
click at [446, 311] on label "True" at bounding box center [462, 307] width 64 height 25
click at [444, 311] on input "True" at bounding box center [440, 308] width 8 height 7
radio input "true"
click at [691, 368] on button "Submit" at bounding box center [702, 368] width 82 height 23
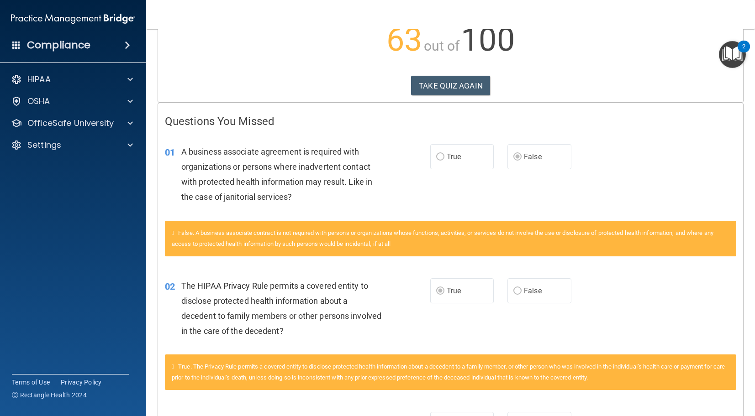
scroll to position [111, 0]
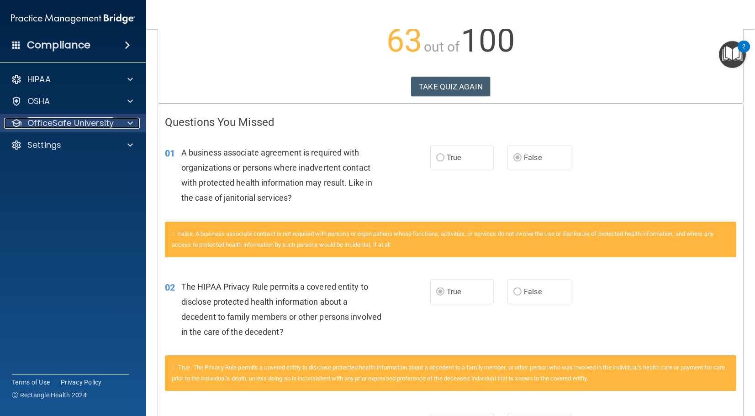
click at [72, 126] on p "OfficeSafe University" at bounding box center [70, 123] width 86 height 11
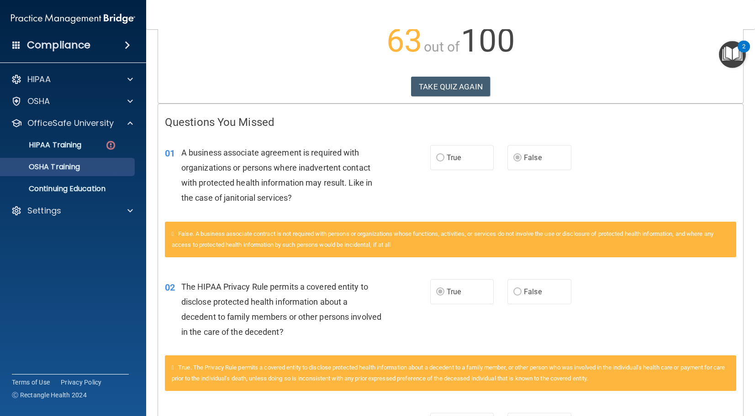
click at [65, 176] on ul "HIPAA Training OSHA Training Continuing Education" at bounding box center [73, 165] width 165 height 66
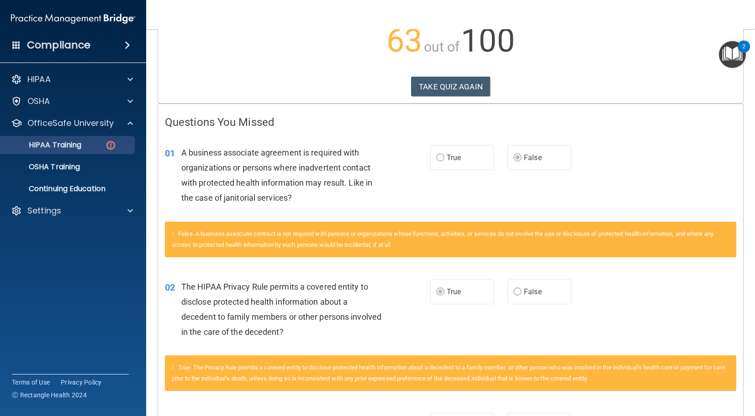
drag, startPoint x: 74, startPoint y: 154, endPoint x: 74, endPoint y: 147, distance: 6.8
click at [74, 154] on ul "HIPAA Training OSHA Training Continuing Education" at bounding box center [73, 165] width 165 height 66
click at [74, 147] on p "HIPAA Training" at bounding box center [43, 145] width 75 height 9
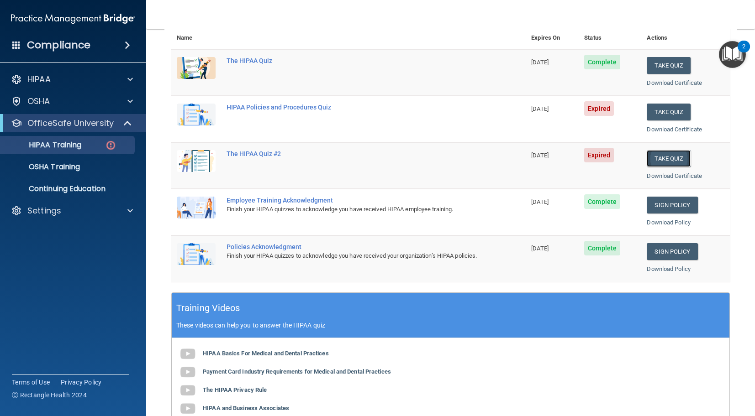
click at [662, 156] on button "Take Quiz" at bounding box center [669, 158] width 44 height 17
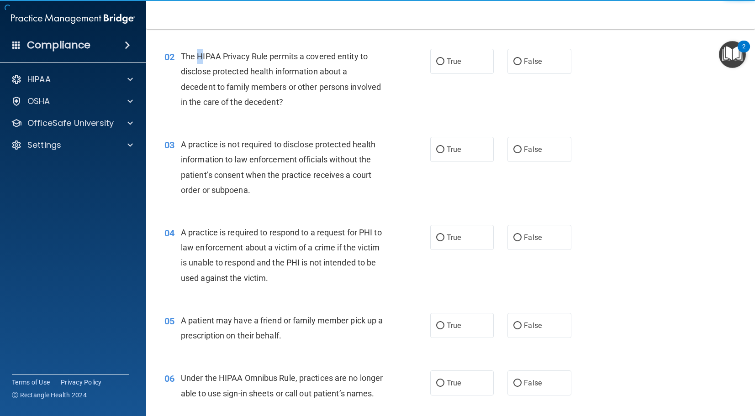
click at [200, 63] on div "The HIPAA Privacy Rule permits a covered entity to disclose protected health in…" at bounding box center [286, 79] width 210 height 61
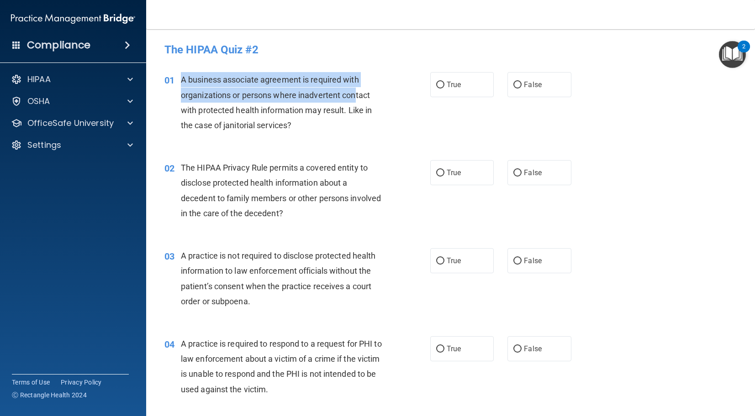
drag, startPoint x: 227, startPoint y: 83, endPoint x: 357, endPoint y: 94, distance: 130.2
click at [357, 94] on span "A business associate agreement is required with organizations or persons where …" at bounding box center [276, 102] width 191 height 55
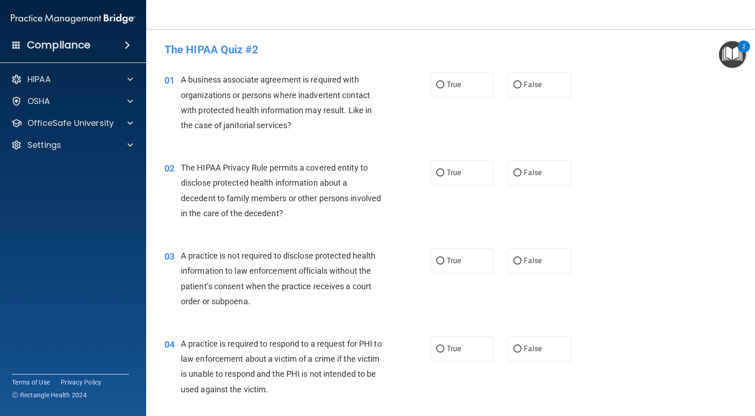
click at [352, 81] on span "A business associate agreement is required with organizations or persons where …" at bounding box center [276, 102] width 191 height 55
click at [57, 103] on div "OSHA" at bounding box center [60, 101] width 113 height 11
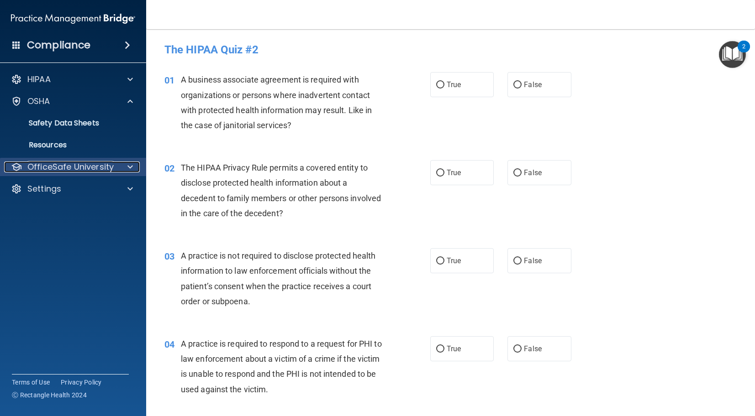
click at [118, 169] on div at bounding box center [128, 167] width 23 height 11
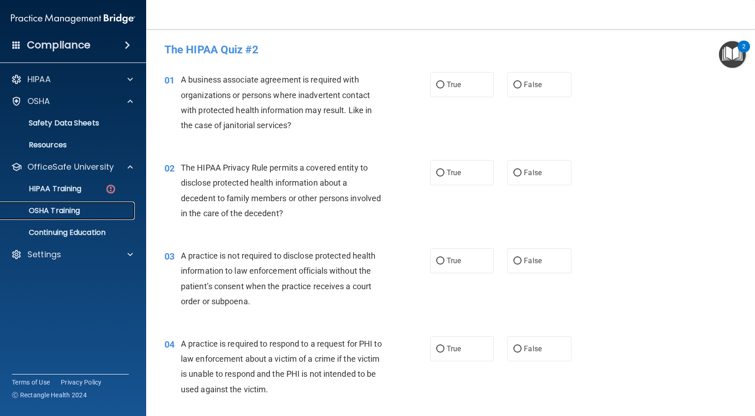
click at [36, 211] on p "OSHA Training" at bounding box center [43, 210] width 74 height 9
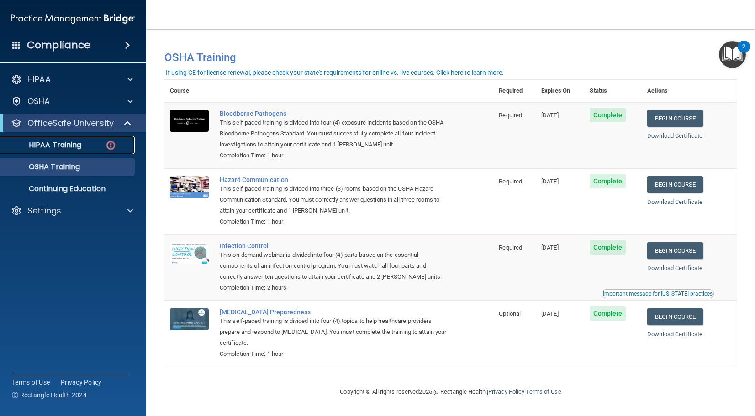
click at [52, 149] on p "HIPAA Training" at bounding box center [43, 145] width 75 height 9
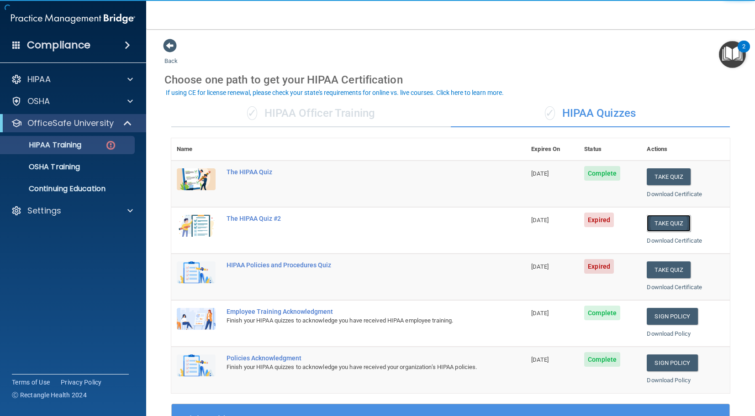
click at [660, 229] on button "Take Quiz" at bounding box center [669, 223] width 44 height 17
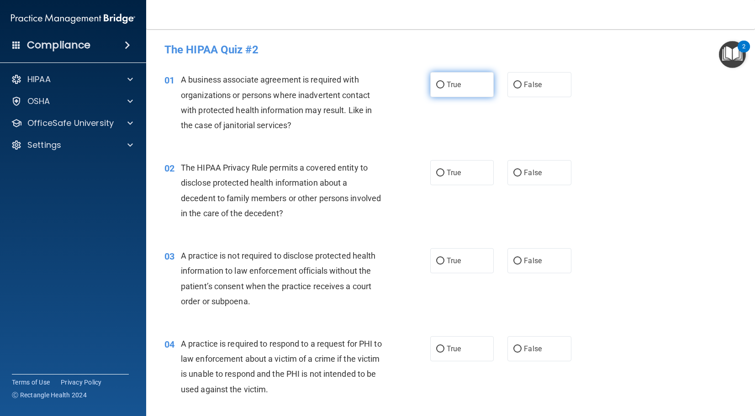
click at [439, 86] on input "True" at bounding box center [440, 85] width 8 height 7
radio input "true"
click at [290, 128] on span "A business associate agreement is required with organizations or persons where …" at bounding box center [276, 102] width 191 height 55
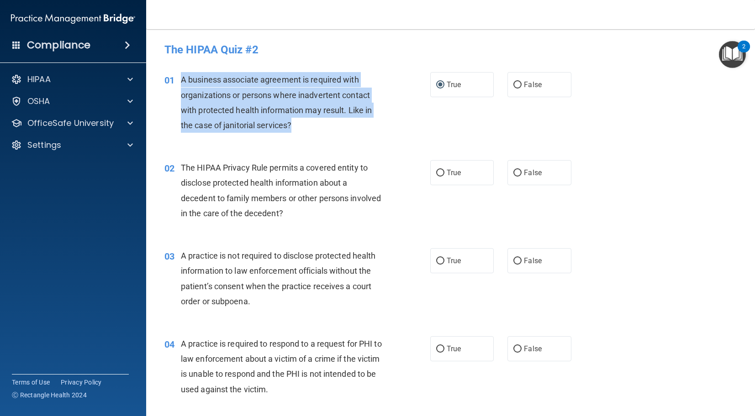
drag, startPoint x: 231, startPoint y: 121, endPoint x: 217, endPoint y: 85, distance: 37.6
click at [185, 80] on div "A business associate agreement is required with organizations or persons where …" at bounding box center [286, 102] width 210 height 61
copy span "business associate agreement is required with organizations or persons where in…"
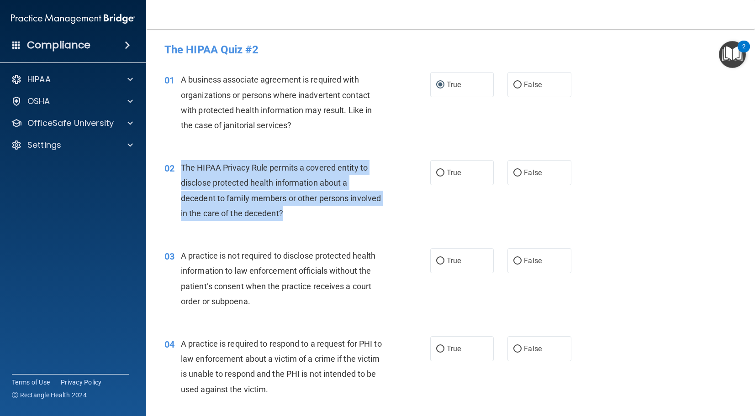
drag, startPoint x: 284, startPoint y: 216, endPoint x: 210, endPoint y: 171, distance: 87.1
click at [182, 163] on div "The HIPAA Privacy Rule permits a covered entity to disclose protected health in…" at bounding box center [286, 190] width 210 height 61
copy span "The HIPAA Privacy Rule permits a covered entity to disclose protected health in…"
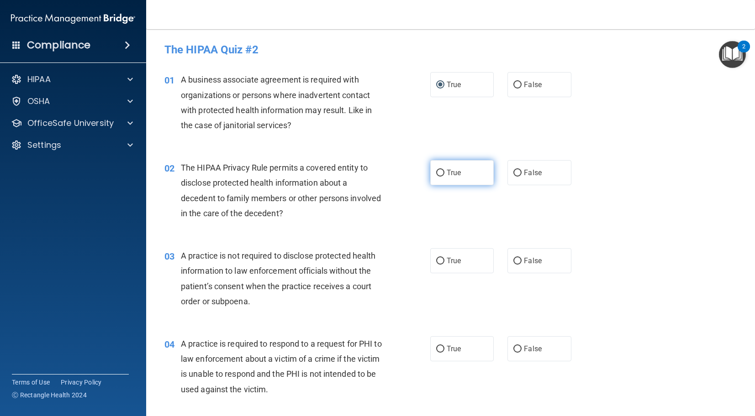
drag, startPoint x: 453, startPoint y: 176, endPoint x: 447, endPoint y: 175, distance: 6.5
click at [451, 176] on span "True" at bounding box center [454, 173] width 14 height 9
click at [443, 173] on input "True" at bounding box center [440, 173] width 8 height 7
radio input "true"
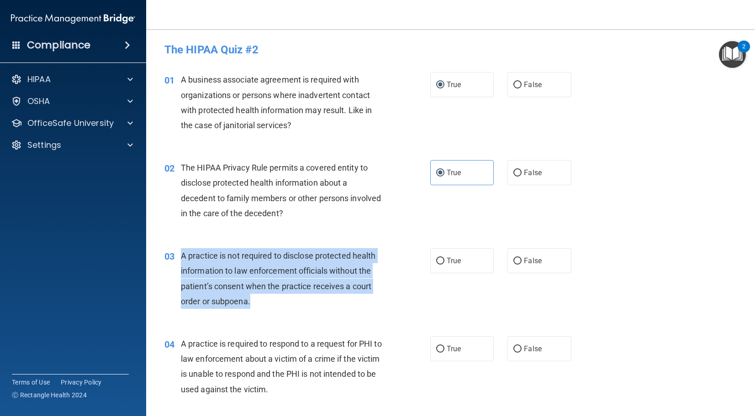
drag, startPoint x: 248, startPoint y: 305, endPoint x: 201, endPoint y: 262, distance: 63.7
click at [186, 260] on div "A practice is not required to disclose protected health information to law enfo…" at bounding box center [286, 278] width 210 height 61
copy span "practice is not required to disclose protected health information to law enforc…"
drag, startPoint x: 514, startPoint y: 261, endPoint x: 450, endPoint y: 274, distance: 65.2
click at [506, 262] on div "True False" at bounding box center [506, 260] width 153 height 25
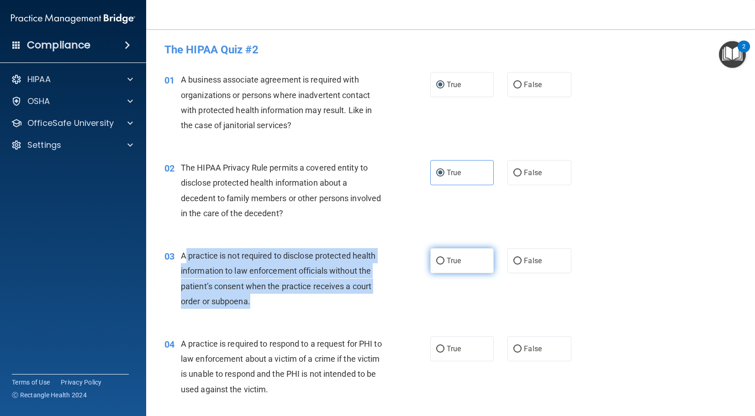
drag, startPoint x: 516, startPoint y: 260, endPoint x: 486, endPoint y: 266, distance: 31.2
click at [516, 260] on input "False" at bounding box center [517, 261] width 8 height 7
radio input "true"
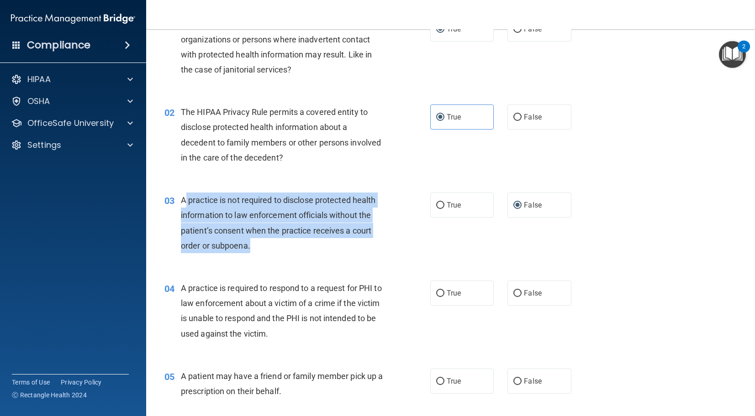
scroll to position [56, 0]
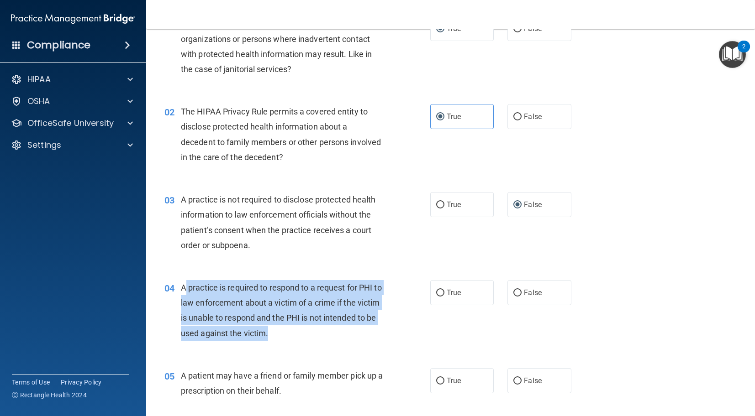
drag, startPoint x: 303, startPoint y: 332, endPoint x: 188, endPoint y: 287, distance: 123.5
click at [185, 286] on div "A practice is required to respond to a request for PHI to law enforcement about…" at bounding box center [286, 310] width 210 height 61
drag, startPoint x: 287, startPoint y: 327, endPoint x: 288, endPoint y: 332, distance: 5.1
click at [287, 329] on div "A practice is required to respond to a request for PHI to law enforcement about…" at bounding box center [286, 310] width 210 height 61
drag, startPoint x: 282, startPoint y: 336, endPoint x: 194, endPoint y: 287, distance: 101.0
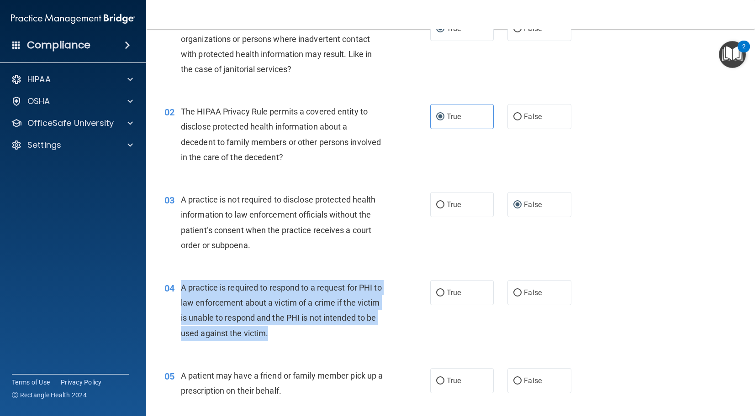
click at [180, 286] on div "04 A practice is required to respond to a request for PHI to law enforcement ab…" at bounding box center [297, 312] width 293 height 65
copy div "A practice is required to respond to a request for PHI to law enforcement about…"
drag, startPoint x: 518, startPoint y: 292, endPoint x: 511, endPoint y: 292, distance: 6.9
click at [515, 292] on input "False" at bounding box center [517, 293] width 8 height 7
radio input "true"
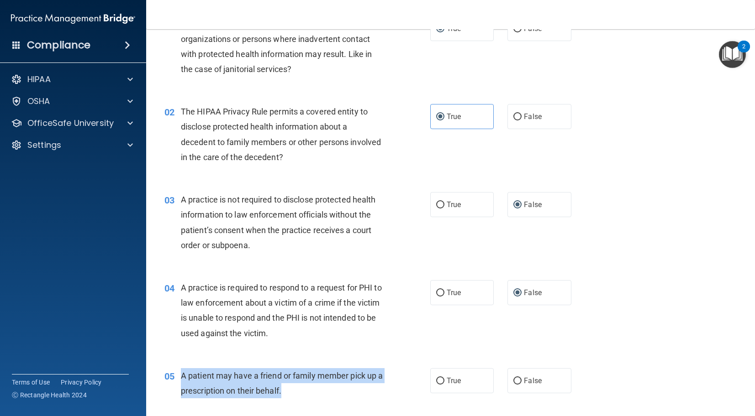
drag, startPoint x: 300, startPoint y: 392, endPoint x: 183, endPoint y: 375, distance: 118.5
click at [181, 375] on div "A patient may have a friend or family member pick up a prescription on their be…" at bounding box center [286, 384] width 210 height 30
copy span "A patient may have a friend or family member pick up a prescription on their be…"
click at [438, 203] on input "True" at bounding box center [440, 205] width 8 height 7
radio input "true"
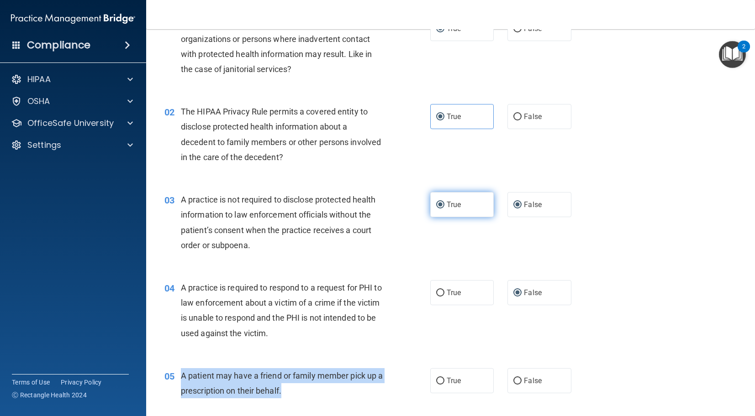
radio input "false"
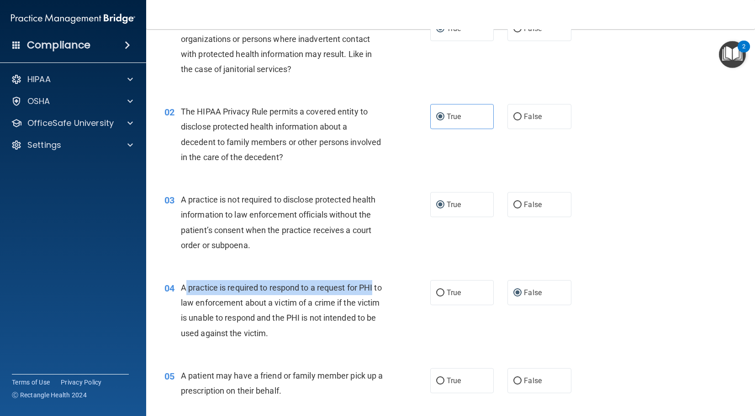
drag, startPoint x: 185, startPoint y: 289, endPoint x: 399, endPoint y: 292, distance: 213.7
click at [405, 292] on div "04 A practice is required to respond to a request for PHI to law enforcement ab…" at bounding box center [297, 312] width 293 height 65
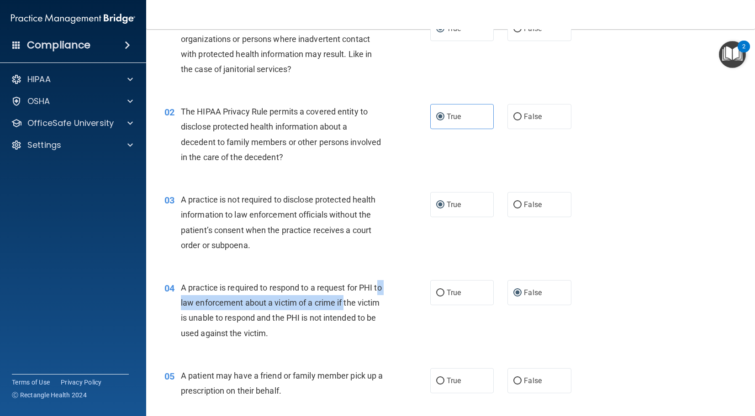
drag, startPoint x: 185, startPoint y: 305, endPoint x: 355, endPoint y: 309, distance: 169.9
click at [355, 309] on div "A practice is required to respond to a request for PHI to law enforcement about…" at bounding box center [286, 310] width 210 height 61
click at [290, 344] on div "04 A practice is required to respond to a request for PHI to law enforcement ab…" at bounding box center [297, 312] width 293 height 65
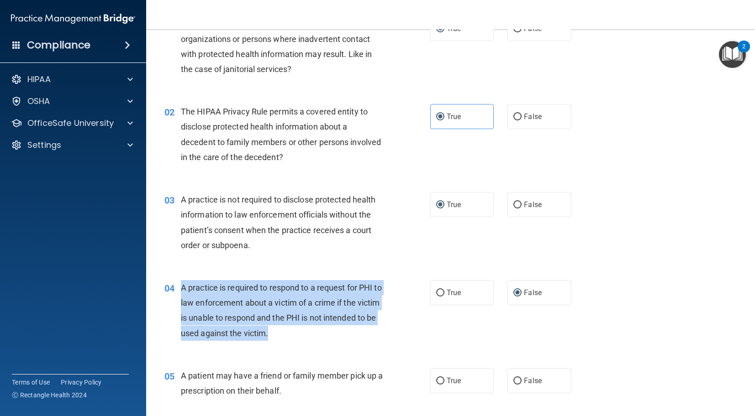
drag, startPoint x: 292, startPoint y: 339, endPoint x: 193, endPoint y: 292, distance: 109.1
click at [183, 290] on div "A practice is required to respond to a request for PHI to law enforcement about…" at bounding box center [286, 310] width 210 height 61
copy span "A practice is required to respond to a request for PHI to law enforcement about…"
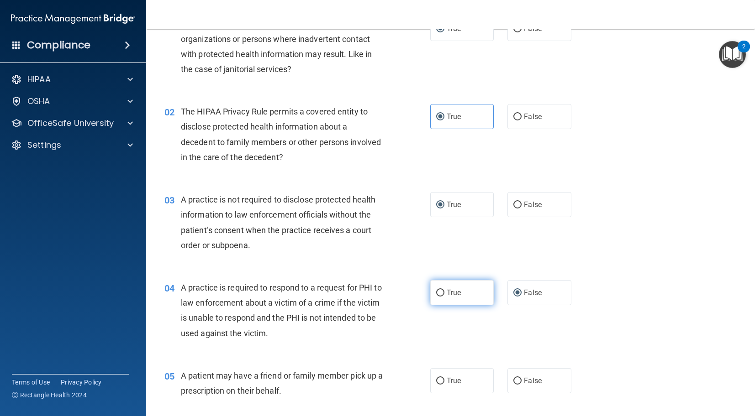
click at [447, 305] on div "04 A practice is required to respond to a request for PHI to law enforcement ab…" at bounding box center [451, 313] width 586 height 88
drag, startPoint x: 350, startPoint y: 366, endPoint x: 292, endPoint y: 389, distance: 62.2
click at [349, 366] on div "05 A patient may have a friend or family member pick up a prescription on their…" at bounding box center [451, 386] width 586 height 58
drag, startPoint x: 284, startPoint y: 389, endPoint x: 303, endPoint y: 385, distance: 19.1
click at [217, 386] on div "A patient may have a friend or family member pick up a prescription on their be…" at bounding box center [286, 384] width 210 height 30
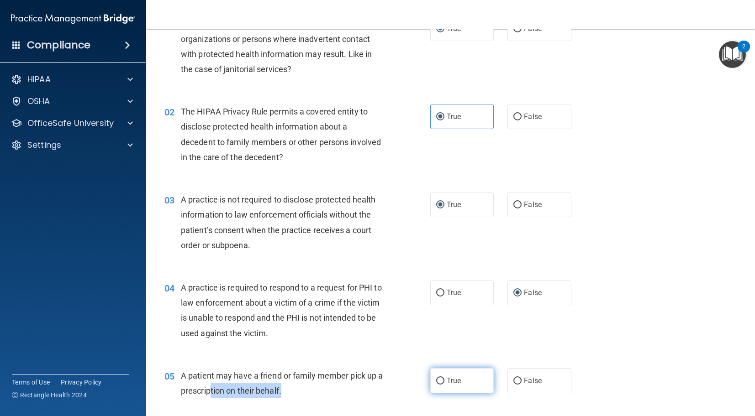
click at [442, 383] on input "True" at bounding box center [440, 381] width 8 height 7
radio input "true"
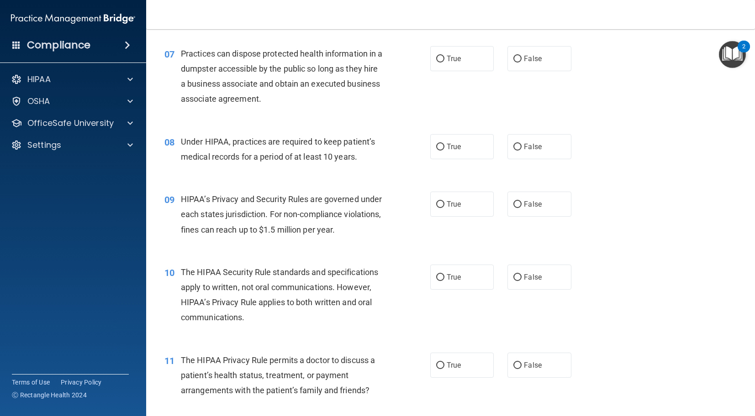
scroll to position [489, 0]
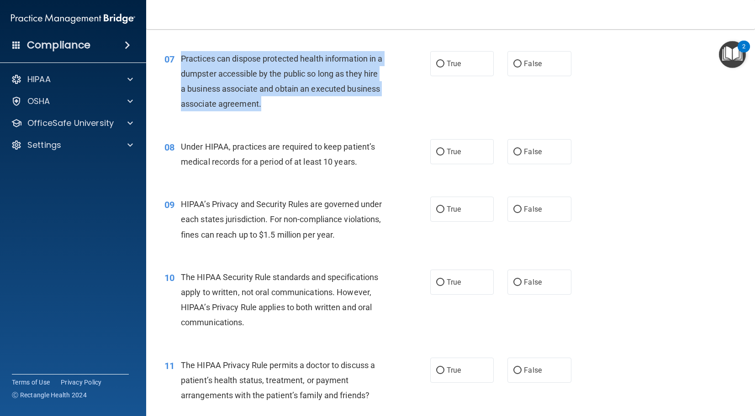
drag, startPoint x: 291, startPoint y: 120, endPoint x: 181, endPoint y: 76, distance: 118.5
click at [181, 76] on div "Practices can dispose protected health information in a dumpster accessible by …" at bounding box center [286, 81] width 210 height 61
copy span "Practices can dispose protected health information in a dumpster accessible by …"
click at [516, 68] on input "False" at bounding box center [517, 64] width 8 height 7
radio input "true"
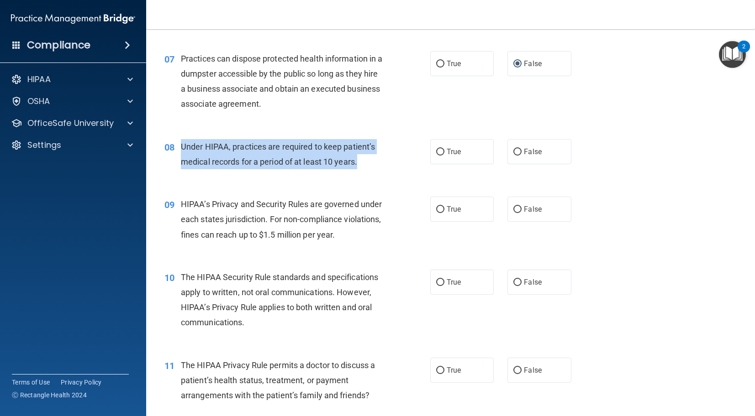
drag, startPoint x: 180, startPoint y: 163, endPoint x: 369, endPoint y: 179, distance: 190.2
click at [369, 174] on div "08 Under HIPAA, practices are required to keep patient’s medical records for a …" at bounding box center [297, 156] width 293 height 35
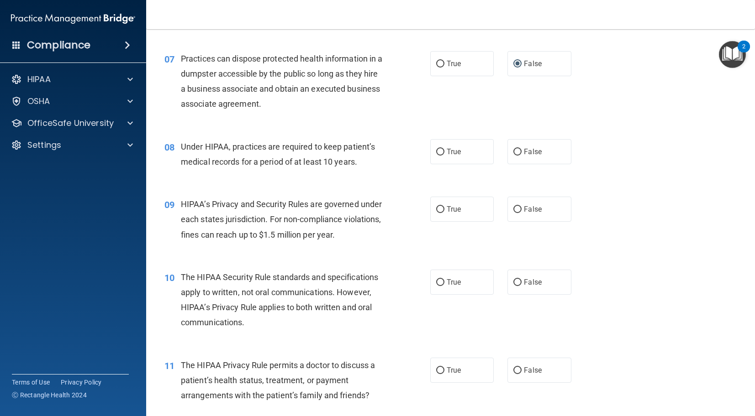
drag, startPoint x: 184, startPoint y: 151, endPoint x: 172, endPoint y: 162, distance: 16.5
click at [184, 151] on div "08 Under HIPAA, practices are required to keep patient’s medical records for a …" at bounding box center [451, 157] width 586 height 58
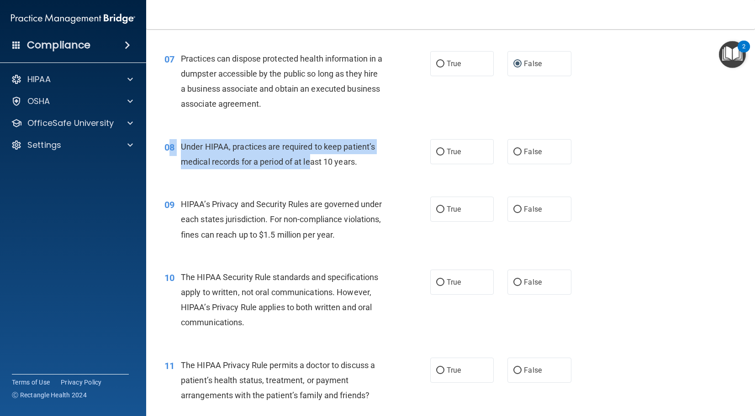
drag, startPoint x: 172, startPoint y: 163, endPoint x: 306, endPoint y: 170, distance: 134.5
click at [308, 172] on div "08 Under HIPAA, practices are required to keep patient’s medical records for a …" at bounding box center [297, 156] width 293 height 35
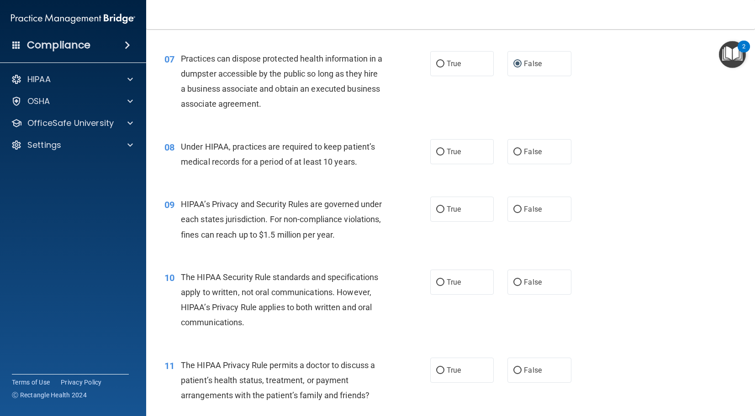
drag, startPoint x: 298, startPoint y: 163, endPoint x: 288, endPoint y: 162, distance: 10.1
click at [293, 163] on span "Under HIPAA, practices are required to keep patient’s medical records for a per…" at bounding box center [278, 154] width 194 height 25
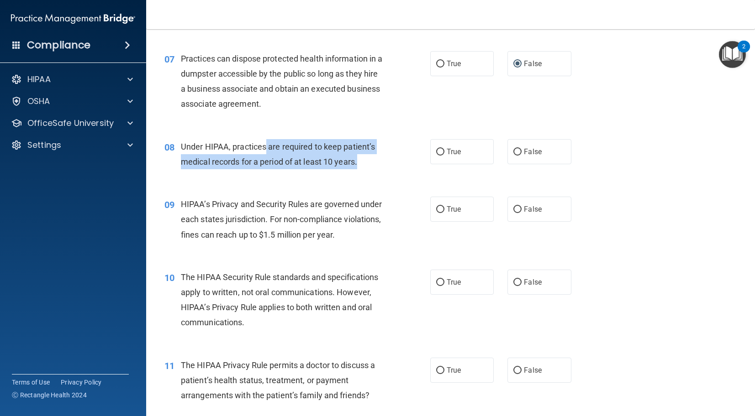
drag, startPoint x: 266, startPoint y: 163, endPoint x: 345, endPoint y: 175, distance: 80.0
click at [365, 169] on div "Under HIPAA, practices are required to keep patient’s medical records for a per…" at bounding box center [286, 154] width 210 height 30
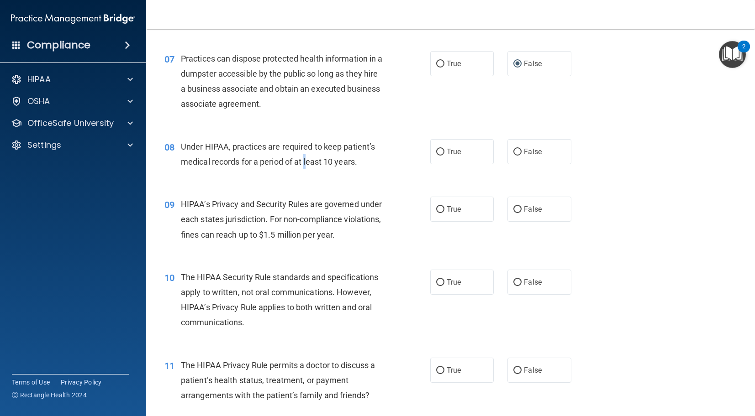
drag, startPoint x: 307, startPoint y: 176, endPoint x: 223, endPoint y: 175, distance: 83.6
click at [290, 167] on span "Under HIPAA, practices are required to keep patient’s medical records for a per…" at bounding box center [278, 154] width 194 height 25
drag, startPoint x: 220, startPoint y: 175, endPoint x: 368, endPoint y: 187, distance: 148.9
click at [344, 174] on div "08 Under HIPAA, practices are required to keep patient’s medical records for a …" at bounding box center [297, 156] width 293 height 35
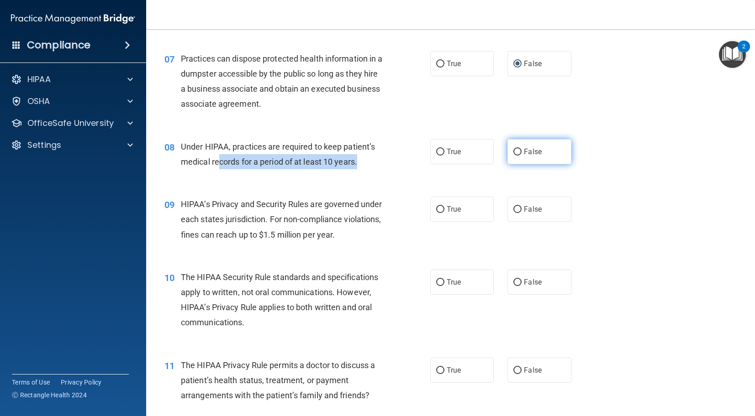
click at [517, 164] on label "False" at bounding box center [539, 151] width 64 height 25
click at [520, 156] on input "False" at bounding box center [517, 152] width 8 height 7
radio input "true"
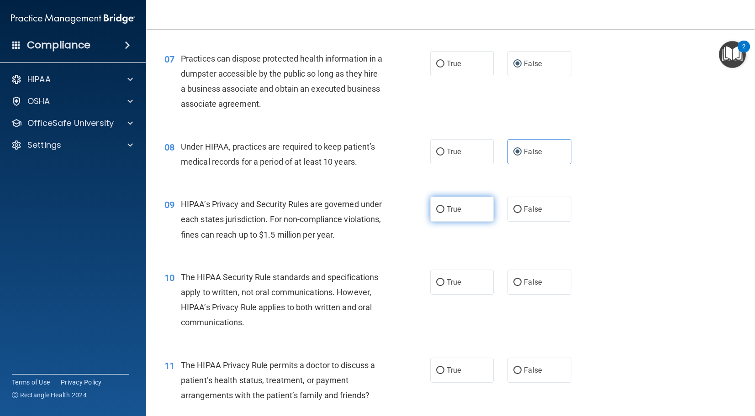
drag, startPoint x: 426, startPoint y: 227, endPoint x: 432, endPoint y: 226, distance: 6.5
click at [583, 197] on ng-form "09 HIPAA’s Privacy and Security Rules are governed under each states jurisdicti…" at bounding box center [583, 197] width 0 height 0
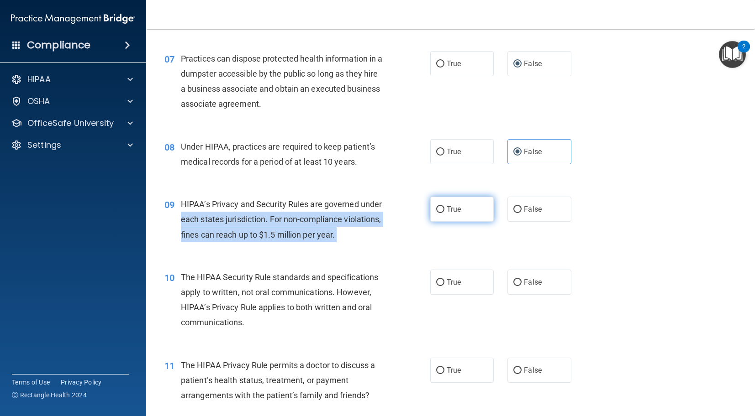
click at [437, 213] on input "True" at bounding box center [440, 209] width 8 height 7
radio input "true"
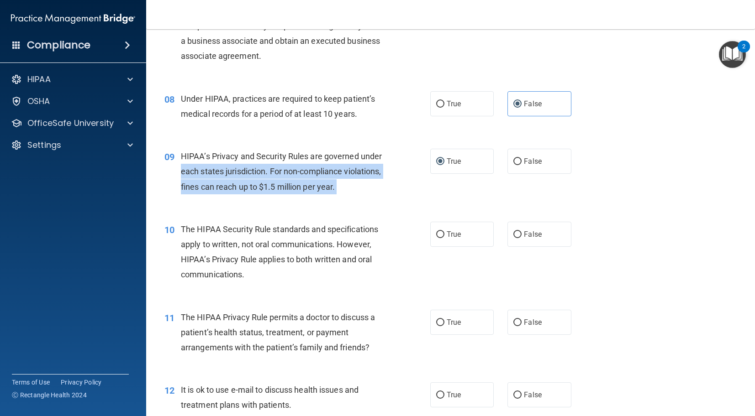
scroll to position [544, 0]
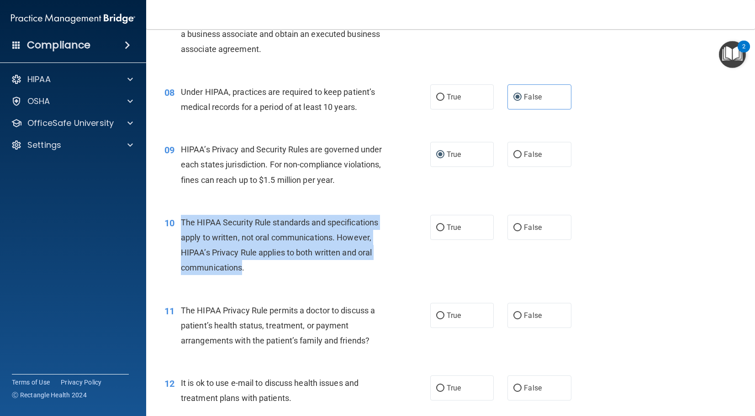
drag, startPoint x: 242, startPoint y: 285, endPoint x: 193, endPoint y: 240, distance: 67.2
click at [184, 238] on span "The HIPAA Security Rule standards and specifications apply to written, not oral…" at bounding box center [279, 245] width 197 height 55
copy span "he HIPAA Security Rule standards and specifications apply to written, not oral …"
drag, startPoint x: 440, startPoint y: 244, endPoint x: 423, endPoint y: 262, distance: 24.2
click at [440, 232] on input "True" at bounding box center [440, 228] width 8 height 7
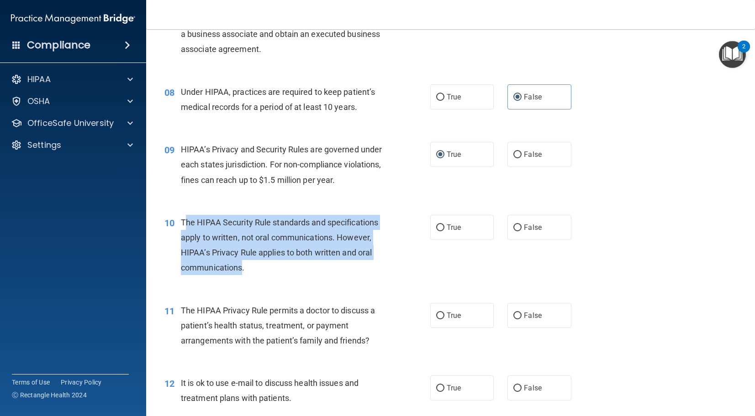
radio input "true"
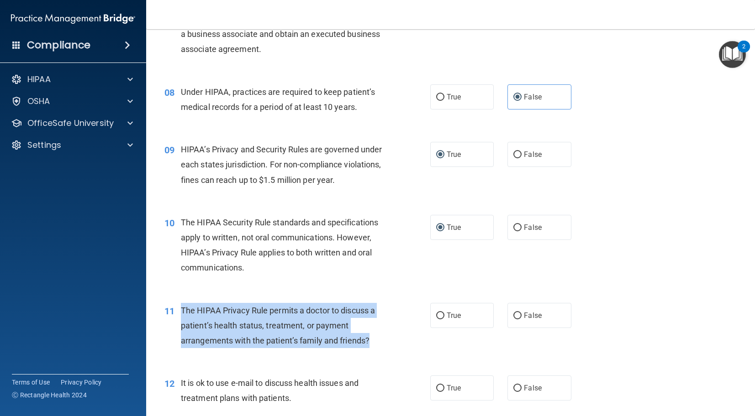
drag, startPoint x: 372, startPoint y: 356, endPoint x: 191, endPoint y: 325, distance: 183.9
click at [181, 323] on div "The HIPAA Privacy Rule permits a doctor to discuss a patient’s health status, t…" at bounding box center [286, 326] width 210 height 46
copy span "The HIPAA Privacy Rule permits a doctor to discuss a patient’s health status, t…"
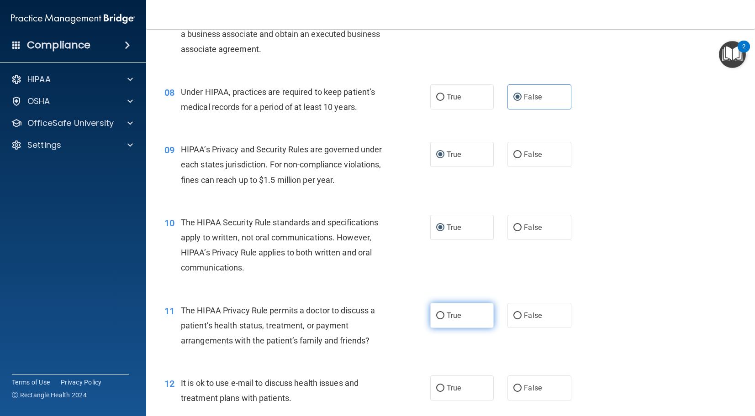
click at [437, 328] on label "True" at bounding box center [462, 315] width 64 height 25
click at [442, 320] on input "True" at bounding box center [440, 316] width 8 height 7
radio input "true"
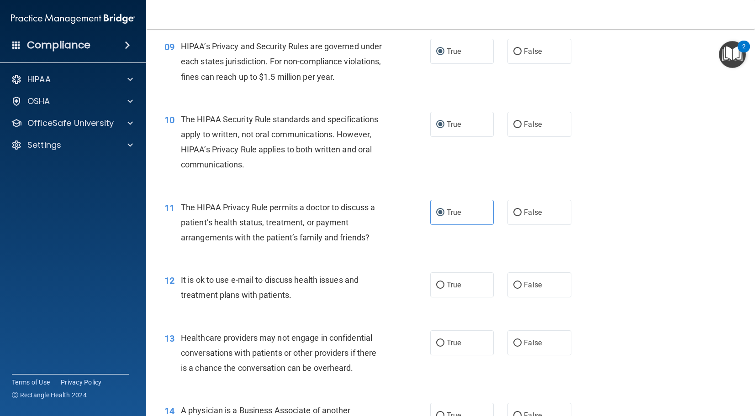
scroll to position [653, 0]
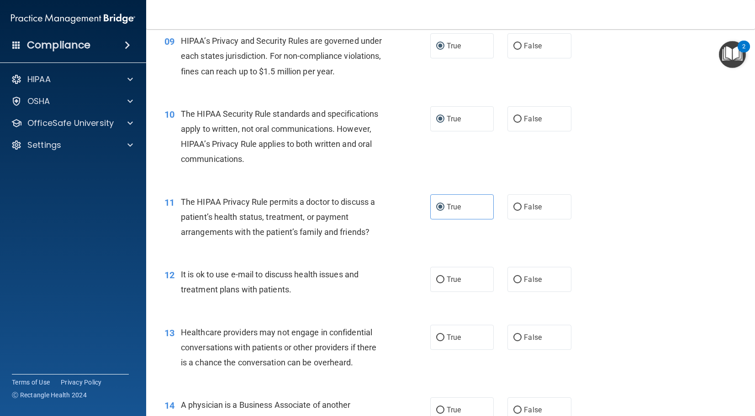
drag, startPoint x: 238, startPoint y: 301, endPoint x: 269, endPoint y: 307, distance: 31.7
click at [238, 295] on span "It is ok to use e-mail to discuss health issues and treatment plans with patien…" at bounding box center [270, 282] width 178 height 25
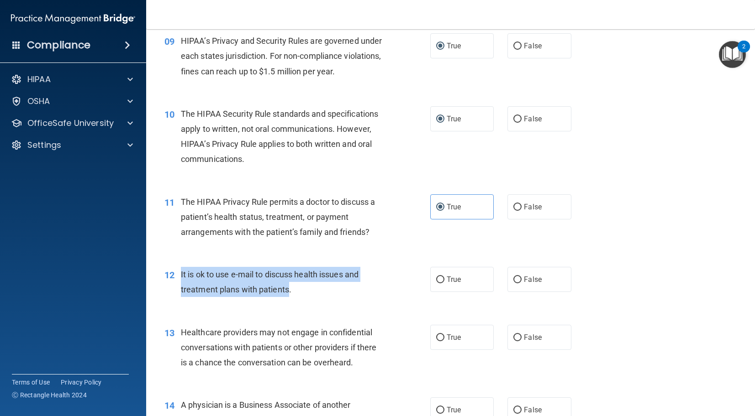
drag, startPoint x: 288, startPoint y: 309, endPoint x: 181, endPoint y: 291, distance: 108.8
click at [181, 291] on span "It is ok to use e-mail to discuss health issues and treatment plans with patien…" at bounding box center [270, 282] width 178 height 25
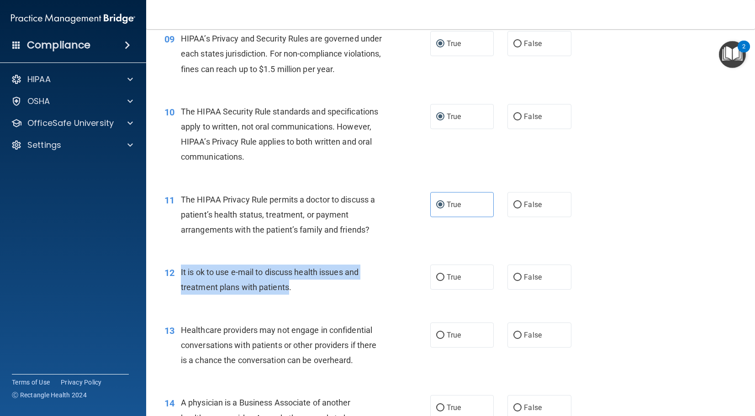
scroll to position [655, 0]
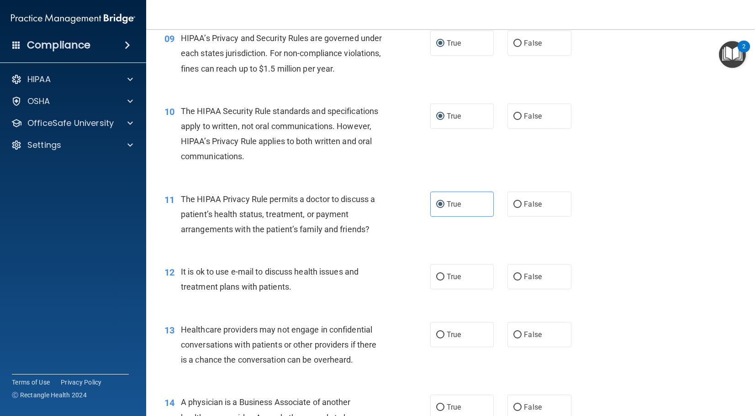
drag, startPoint x: 292, startPoint y: 299, endPoint x: 287, endPoint y: 301, distance: 5.5
click at [292, 295] on div "It is ok to use e-mail to discuss health issues and treatment plans with patien…" at bounding box center [286, 279] width 210 height 30
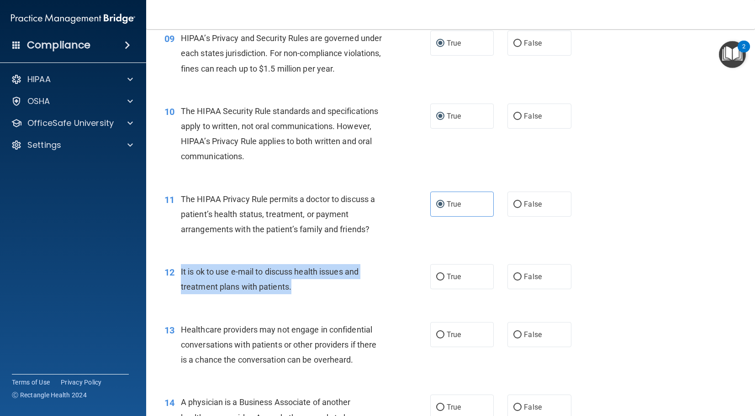
drag, startPoint x: 292, startPoint y: 306, endPoint x: 182, endPoint y: 288, distance: 111.6
click at [181, 288] on div "It is ok to use e-mail to discuss health issues and treatment plans with patien…" at bounding box center [286, 279] width 210 height 30
copy span "It is ok to use e-mail to discuss health issues and treatment plans with patien…"
drag, startPoint x: 442, startPoint y: 293, endPoint x: 419, endPoint y: 297, distance: 23.7
click at [442, 281] on input "True" at bounding box center [440, 277] width 8 height 7
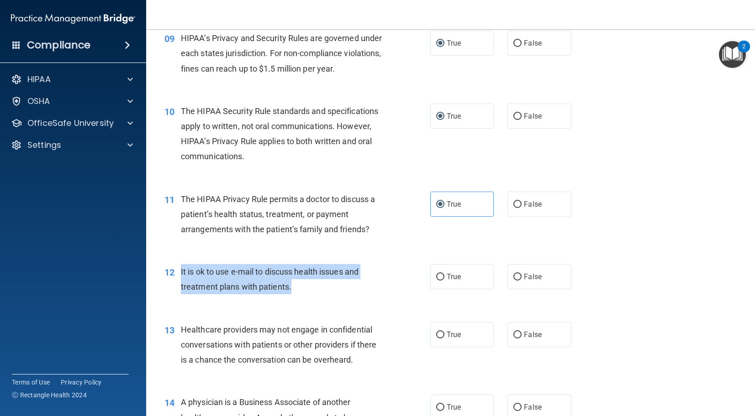
radio input "true"
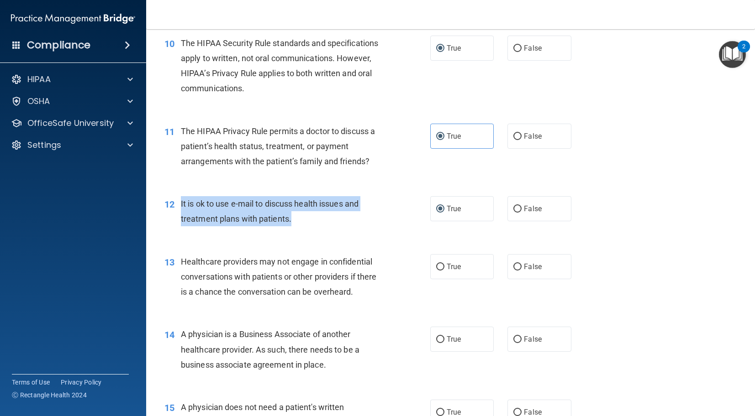
scroll to position [727, 0]
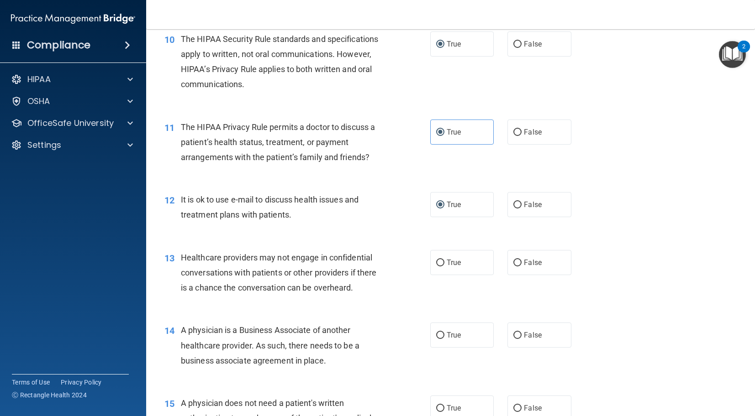
drag, startPoint x: 359, startPoint y: 306, endPoint x: 354, endPoint y: 306, distance: 4.6
click at [358, 296] on div "Healthcare providers may not engage in confidential conversations with patients…" at bounding box center [286, 273] width 210 height 46
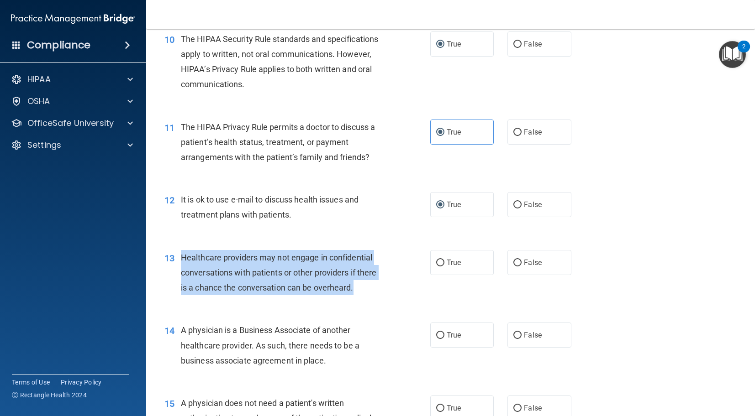
drag, startPoint x: 354, startPoint y: 306, endPoint x: 188, endPoint y: 272, distance: 169.6
click at [180, 268] on div "13 Healthcare providers may not engage in confidential conversations with patie…" at bounding box center [297, 275] width 293 height 50
click at [443, 267] on input "True" at bounding box center [440, 263] width 8 height 7
radio input "true"
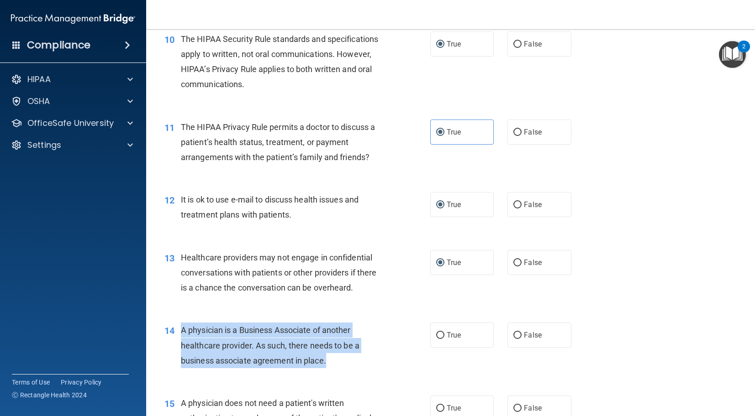
drag, startPoint x: 295, startPoint y: 378, endPoint x: 195, endPoint y: 351, distance: 104.0
click at [177, 351] on div "14 A physician is a Business Associate of another healthcare provider. As such,…" at bounding box center [297, 348] width 293 height 50
click at [515, 339] on input "False" at bounding box center [517, 335] width 8 height 7
radio input "true"
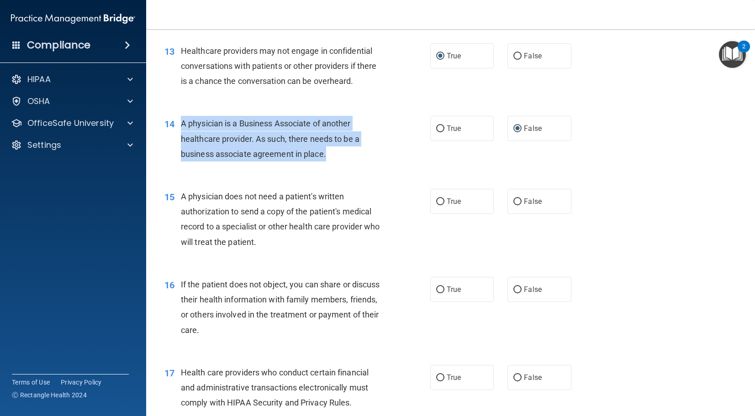
scroll to position [955, 0]
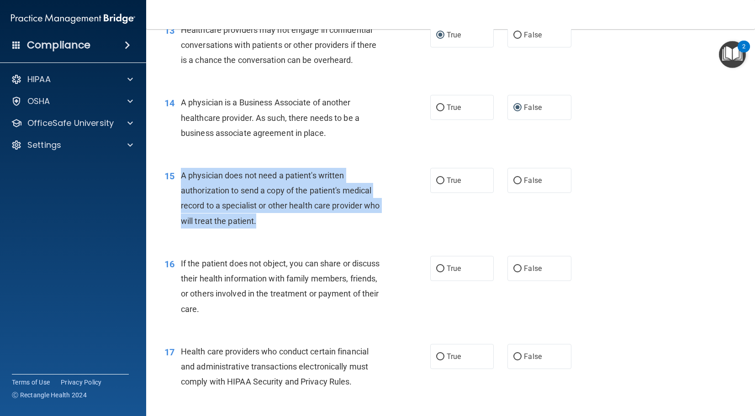
drag, startPoint x: 264, startPoint y: 242, endPoint x: 182, endPoint y: 194, distance: 95.3
click at [182, 194] on div "A physician does not need a patient's written authorization to send a copy of t…" at bounding box center [286, 198] width 210 height 61
click at [516, 184] on input "False" at bounding box center [517, 181] width 8 height 7
radio input "true"
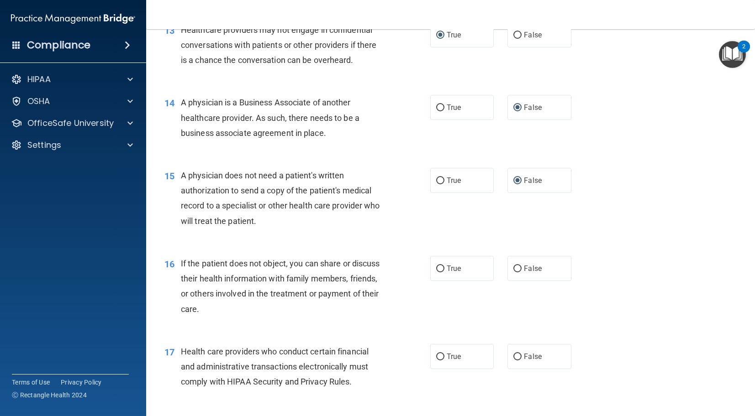
drag, startPoint x: 184, startPoint y: 199, endPoint x: 197, endPoint y: 209, distance: 16.0
click at [188, 202] on div "A physician does not need a patient's written authorization to send a copy of t…" at bounding box center [286, 198] width 210 height 61
drag, startPoint x: 446, startPoint y: 195, endPoint x: 451, endPoint y: 196, distance: 5.1
click at [447, 185] on span "True" at bounding box center [454, 180] width 14 height 9
click at [444, 184] on input "True" at bounding box center [440, 181] width 8 height 7
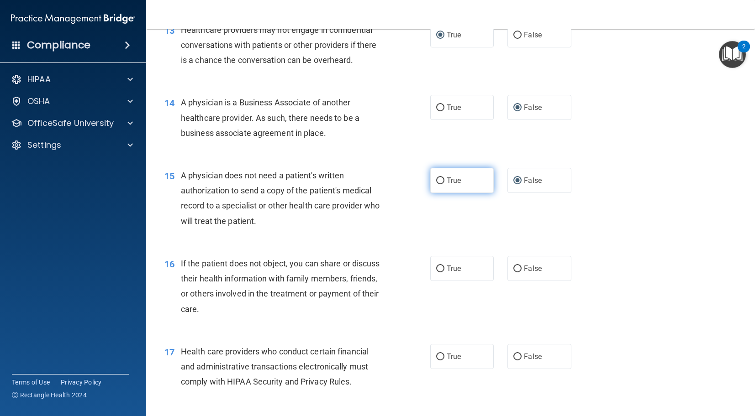
radio input "true"
radio input "false"
click at [237, 317] on div "If the patient does not object, you can share or discuss their health informati…" at bounding box center [286, 286] width 210 height 61
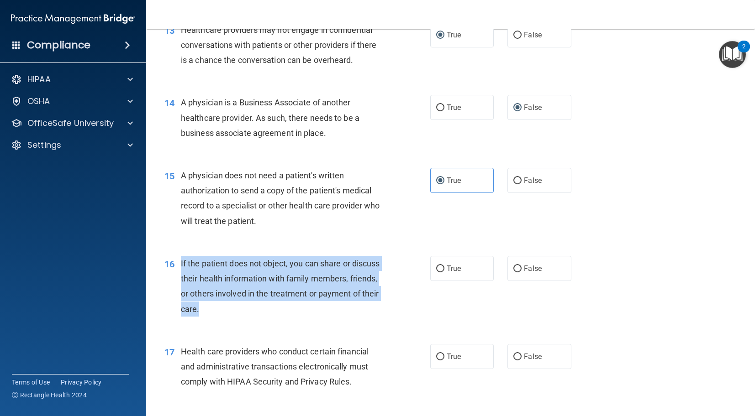
drag, startPoint x: 193, startPoint y: 326, endPoint x: 195, endPoint y: 282, distance: 43.9
click at [181, 281] on div "If the patient does not object, you can share or discuss their health informati…" at bounding box center [286, 286] width 210 height 61
click at [442, 273] on input "True" at bounding box center [440, 269] width 8 height 7
radio input "true"
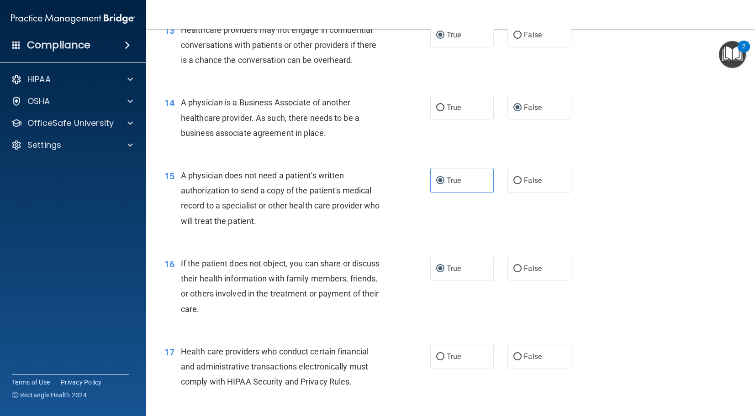
drag, startPoint x: 352, startPoint y: 313, endPoint x: 338, endPoint y: 334, distance: 25.1
click at [352, 313] on span "If the patient does not object, you can share or discuss their health informati…" at bounding box center [280, 286] width 199 height 55
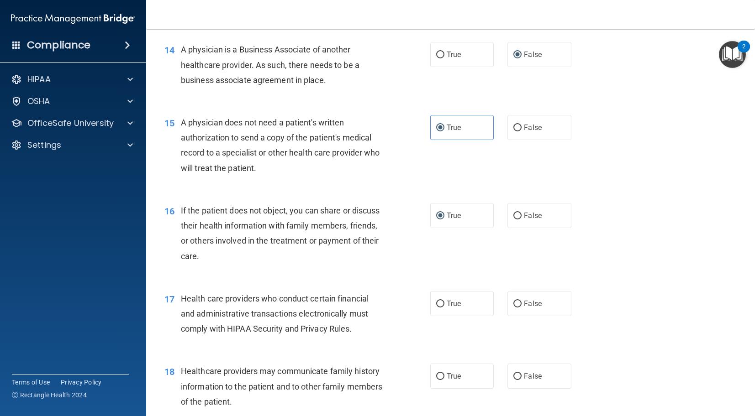
scroll to position [1032, 0]
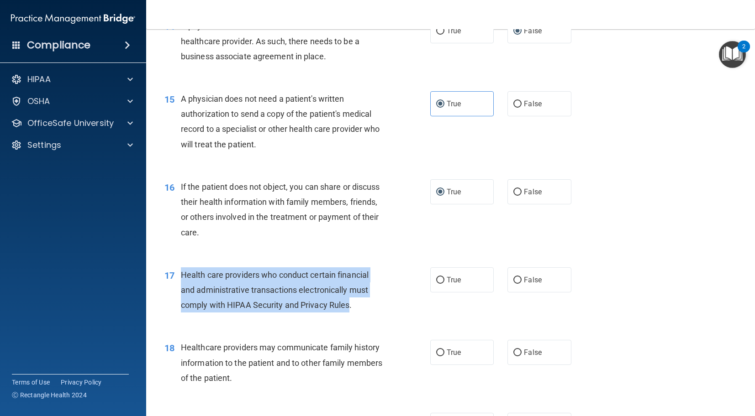
drag, startPoint x: 351, startPoint y: 321, endPoint x: 196, endPoint y: 300, distance: 156.7
click at [173, 300] on div "17 Health care providers who conduct certain financial and administrative trans…" at bounding box center [297, 293] width 293 height 50
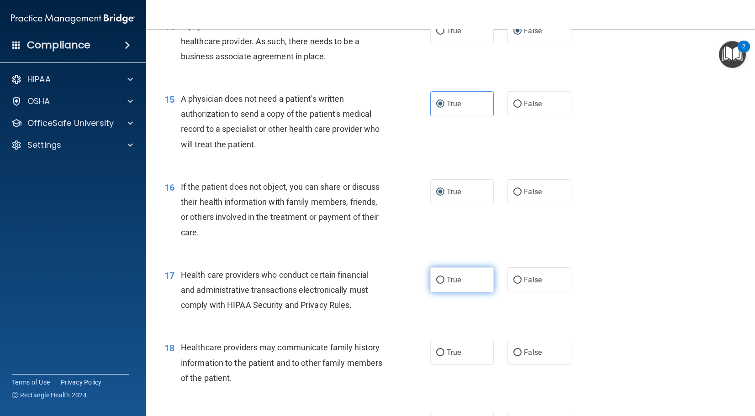
click at [438, 293] on label "True" at bounding box center [462, 280] width 64 height 25
click at [438, 284] on input "True" at bounding box center [440, 280] width 8 height 7
radio input "true"
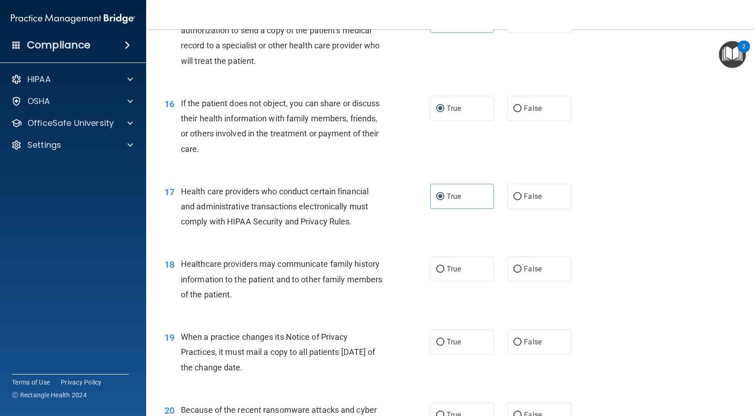
scroll to position [1122, 0]
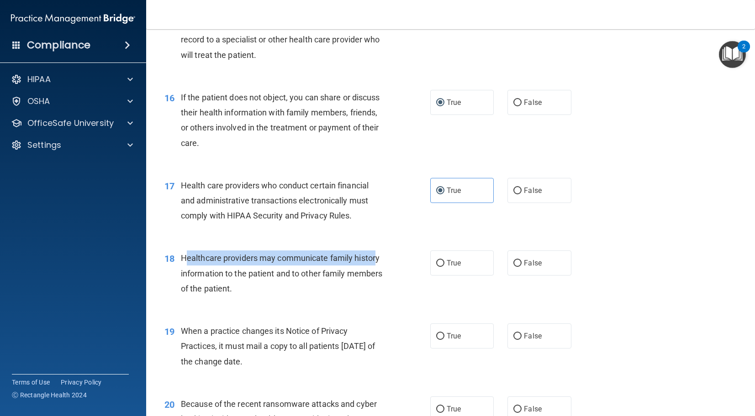
drag, startPoint x: 184, startPoint y: 271, endPoint x: 274, endPoint y: 298, distance: 94.3
click at [376, 270] on span "Healthcare providers may communicate family history information to the patient …" at bounding box center [281, 273] width 201 height 40
drag, startPoint x: 273, startPoint y: 298, endPoint x: 241, endPoint y: 313, distance: 35.3
click at [269, 296] on div "Healthcare providers may communicate family history information to the patient …" at bounding box center [286, 274] width 210 height 46
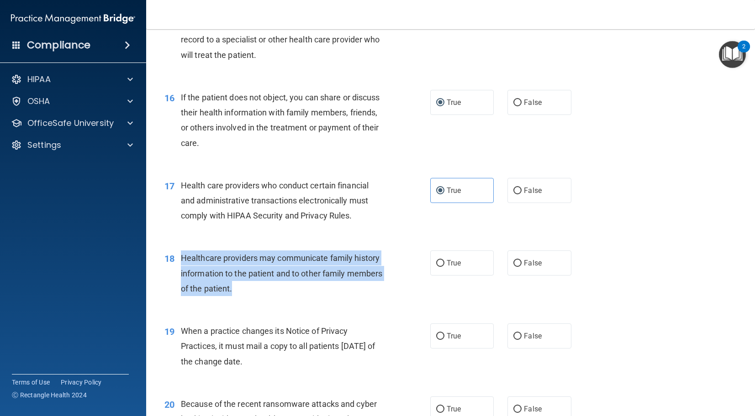
drag, startPoint x: 270, startPoint y: 308, endPoint x: 222, endPoint y: 280, distance: 56.1
click at [184, 271] on div "Healthcare providers may communicate family history information to the patient …" at bounding box center [286, 274] width 210 height 46
click at [438, 267] on input "True" at bounding box center [440, 263] width 8 height 7
radio input "true"
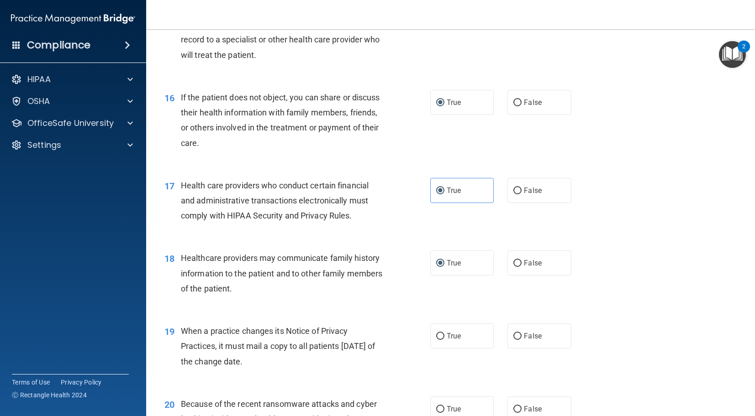
click at [277, 369] on div "When a practice changes its Notice of Privacy Practices, it must mail a copy to…" at bounding box center [286, 347] width 210 height 46
drag, startPoint x: 270, startPoint y: 380, endPoint x: 180, endPoint y: 349, distance: 95.0
click at [179, 349] on div "19 When a practice changes its Notice of Privacy Practices, it must mail a copy…" at bounding box center [297, 349] width 293 height 50
click at [437, 340] on input "True" at bounding box center [440, 336] width 8 height 7
radio input "true"
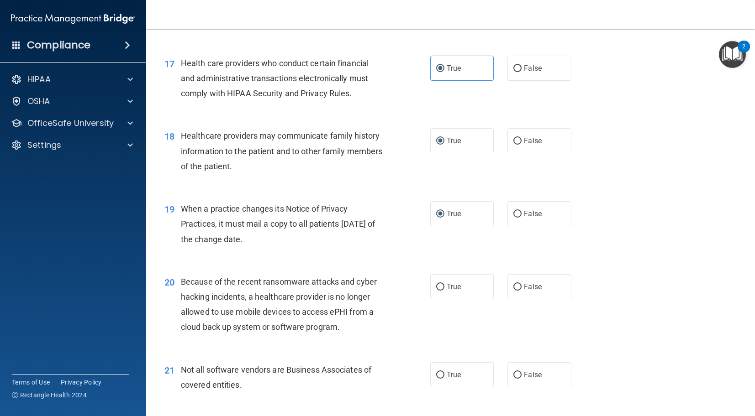
scroll to position [1276, 0]
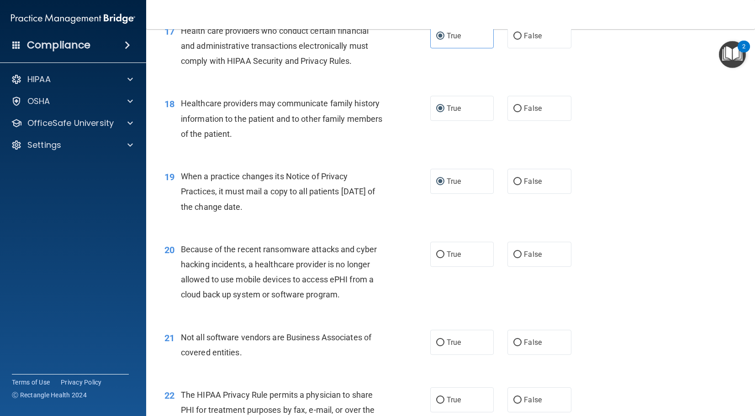
drag, startPoint x: 336, startPoint y: 213, endPoint x: 305, endPoint y: 203, distance: 32.3
click at [336, 213] on div "When a practice changes its Notice of Privacy Practices, it must mail a copy to…" at bounding box center [286, 192] width 210 height 46
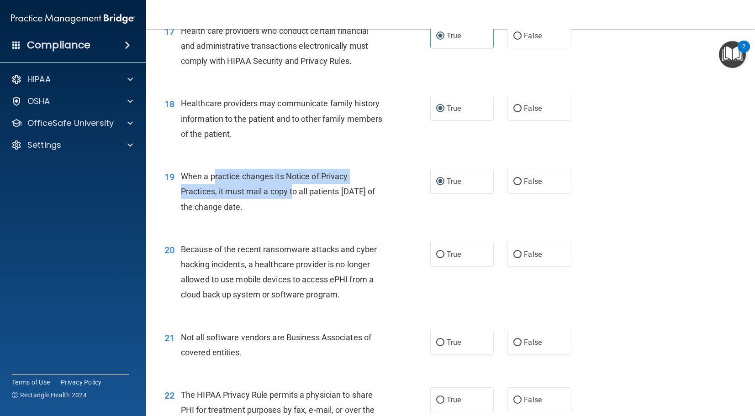
drag, startPoint x: 295, startPoint y: 201, endPoint x: 214, endPoint y: 194, distance: 81.2
click at [214, 194] on div "When a practice changes its Notice of Privacy Practices, it must mail a copy to…" at bounding box center [286, 192] width 210 height 46
drag, startPoint x: 200, startPoint y: 201, endPoint x: 222, endPoint y: 209, distance: 23.5
click at [200, 202] on div "When a practice changes its Notice of Privacy Practices, it must mail a copy to…" at bounding box center [286, 192] width 210 height 46
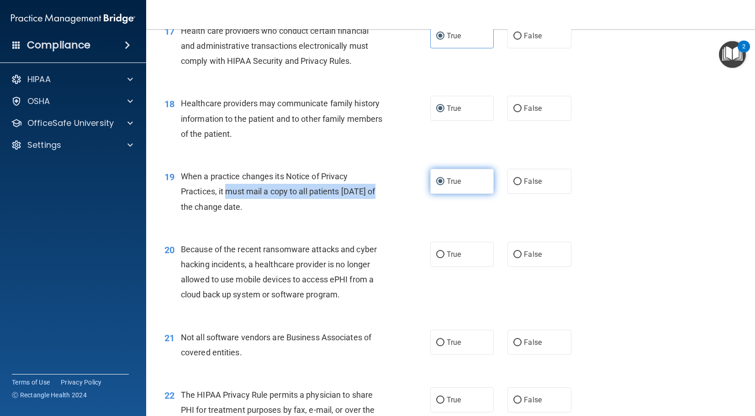
drag, startPoint x: 258, startPoint y: 211, endPoint x: 433, endPoint y: 208, distance: 174.9
click at [418, 211] on div "19 When a practice changes its Notice of Privacy Practices, it must mail a copy…" at bounding box center [297, 194] width 293 height 50
click at [521, 185] on input "False" at bounding box center [517, 182] width 8 height 7
radio input "true"
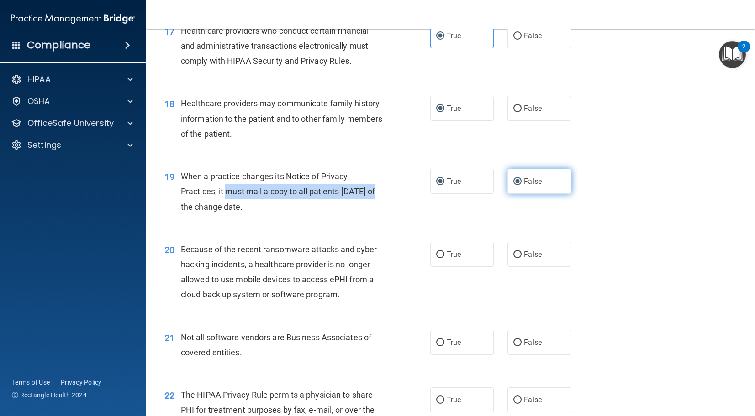
radio input "false"
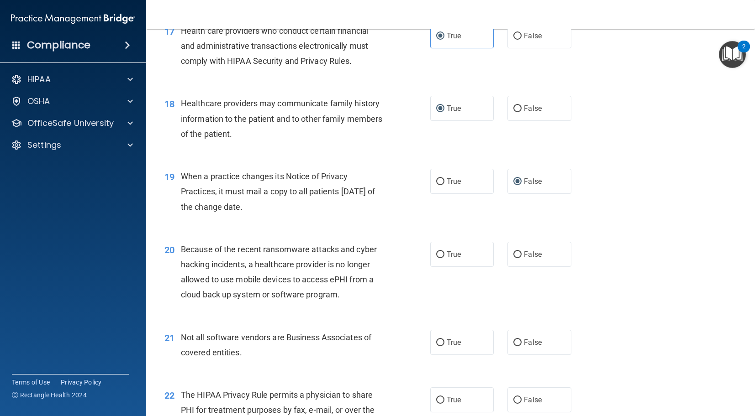
click at [270, 258] on div "Because of the recent ransomware attacks and cyber hacking incidents, a healthc…" at bounding box center [286, 272] width 210 height 61
click at [339, 300] on span "Because of the recent ransomware attacks and cyber hacking incidents, a healthc…" at bounding box center [279, 272] width 196 height 55
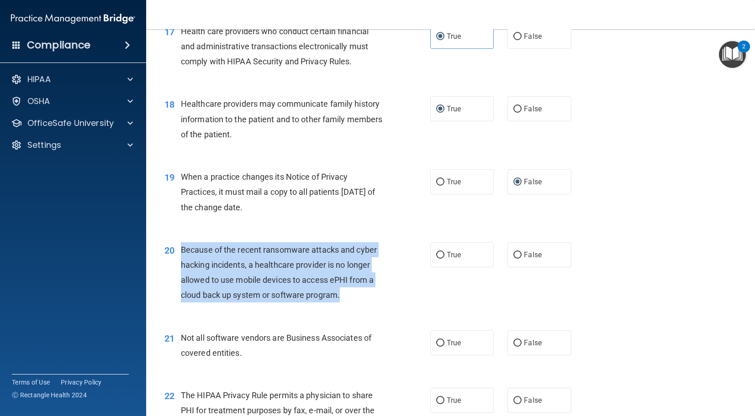
drag, startPoint x: 340, startPoint y: 314, endPoint x: 194, endPoint y: 271, distance: 151.7
click at [179, 269] on div "20 Because of the recent ransomware attacks and cyber hacking incidents, a heal…" at bounding box center [297, 274] width 293 height 65
click at [437, 259] on input "True" at bounding box center [440, 256] width 8 height 7
radio input "true"
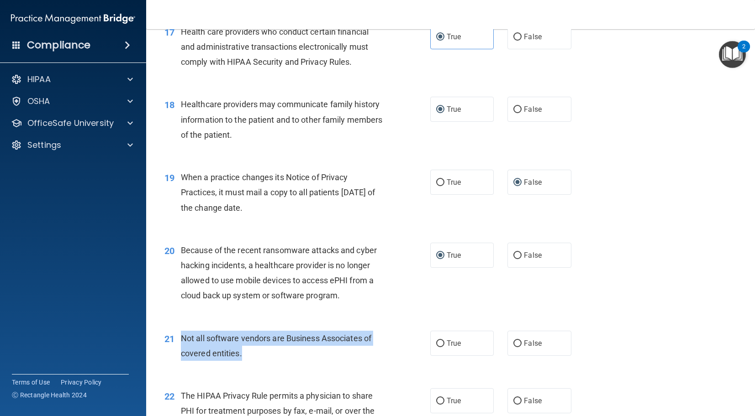
drag, startPoint x: 248, startPoint y: 371, endPoint x: 179, endPoint y: 357, distance: 69.9
click at [177, 357] on div "21 Not all software vendors are Business Associates of covered entities." at bounding box center [297, 348] width 293 height 35
click at [438, 348] on input "True" at bounding box center [440, 344] width 8 height 7
radio input "true"
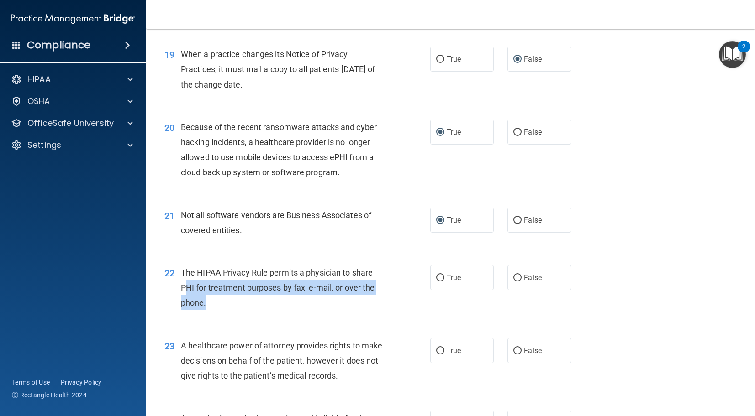
drag, startPoint x: 208, startPoint y: 320, endPoint x: 240, endPoint y: 303, distance: 36.4
click at [184, 302] on div "The HIPAA Privacy Rule permits a physician to share PHI for treatment purposes …" at bounding box center [286, 288] width 210 height 46
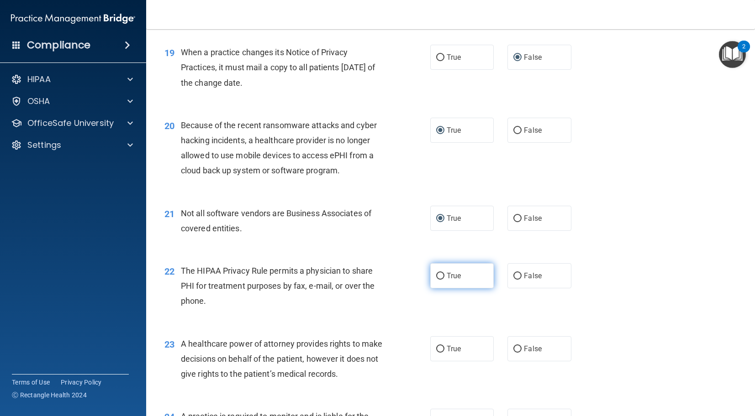
click at [444, 288] on label "True" at bounding box center [462, 275] width 64 height 25
click at [444, 280] on input "True" at bounding box center [440, 276] width 8 height 7
radio input "true"
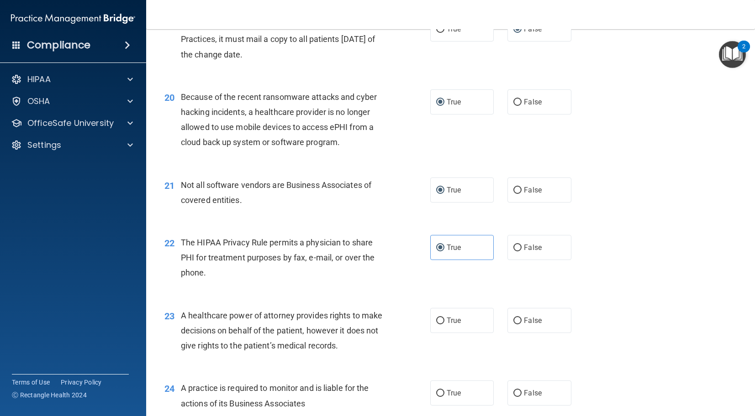
scroll to position [1456, 0]
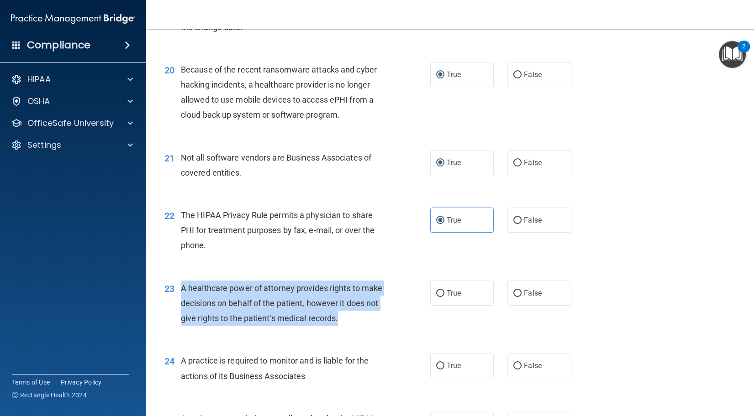
drag, startPoint x: 326, startPoint y: 339, endPoint x: 181, endPoint y: 304, distance: 148.5
click at [179, 304] on div "23 A healthcare power of attorney provides rights to make decisions on behalf o…" at bounding box center [297, 306] width 293 height 50
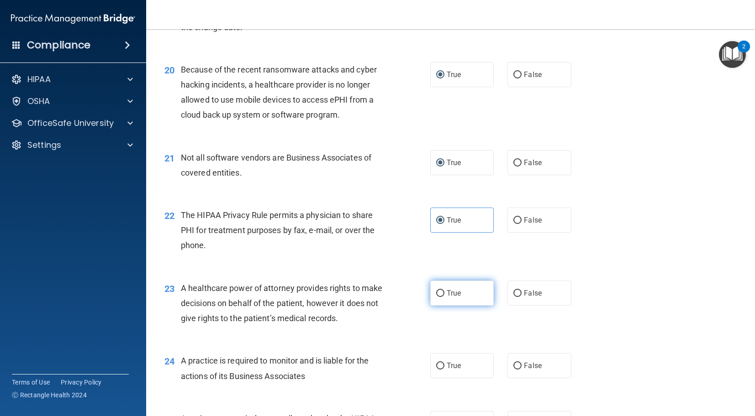
click at [432, 302] on label "True" at bounding box center [462, 293] width 64 height 25
click at [436, 297] on input "True" at bounding box center [440, 293] width 8 height 7
radio input "true"
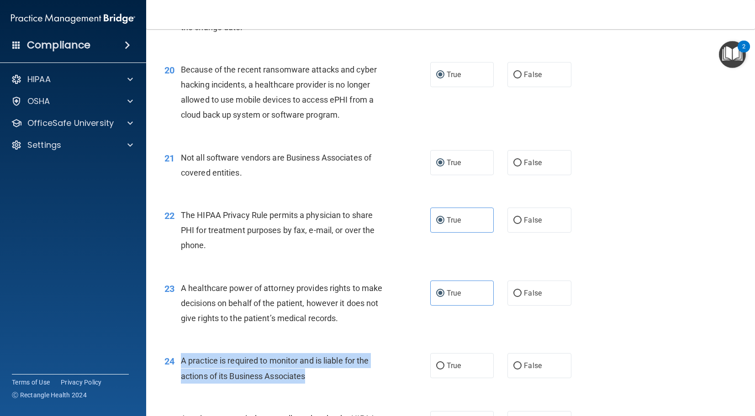
drag, startPoint x: 322, startPoint y: 388, endPoint x: 181, endPoint y: 372, distance: 142.0
click at [181, 372] on div "A practice is required to monitor and is liable for the actions of its Business…" at bounding box center [286, 368] width 210 height 30
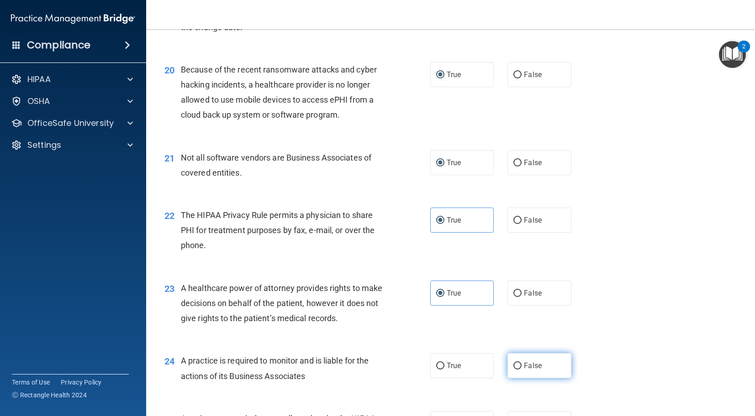
click at [513, 379] on label "False" at bounding box center [539, 365] width 64 height 25
click at [513, 370] on input "False" at bounding box center [517, 366] width 8 height 7
radio input "true"
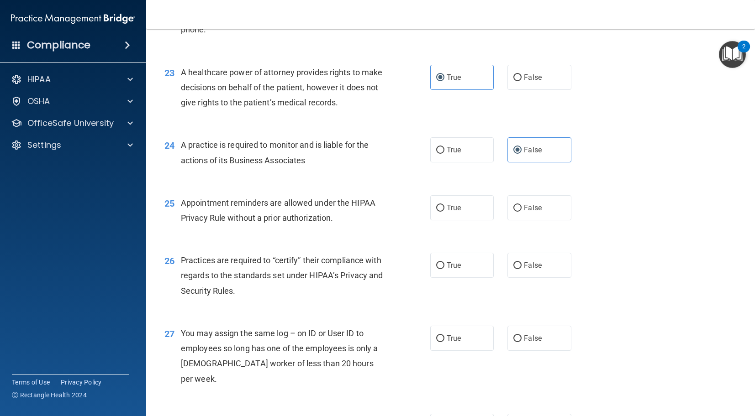
scroll to position [1680, 0]
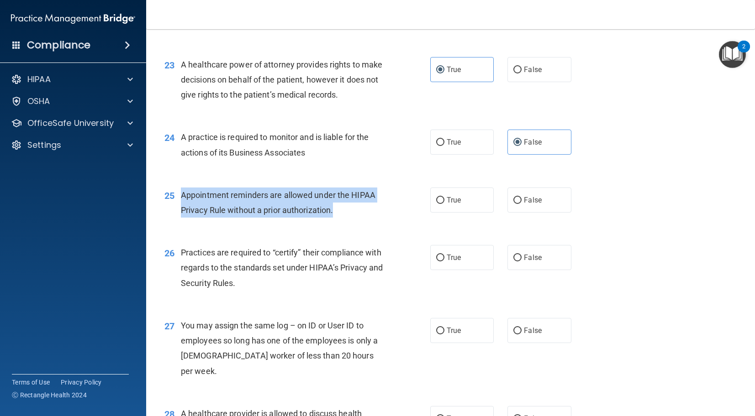
drag, startPoint x: 337, startPoint y: 228, endPoint x: 189, endPoint y: 211, distance: 149.4
click at [184, 210] on div "Appointment reminders are allowed under the HIPAA Privacy Rule without a prior …" at bounding box center [286, 203] width 210 height 30
click at [439, 204] on input "True" at bounding box center [440, 200] width 8 height 7
radio input "true"
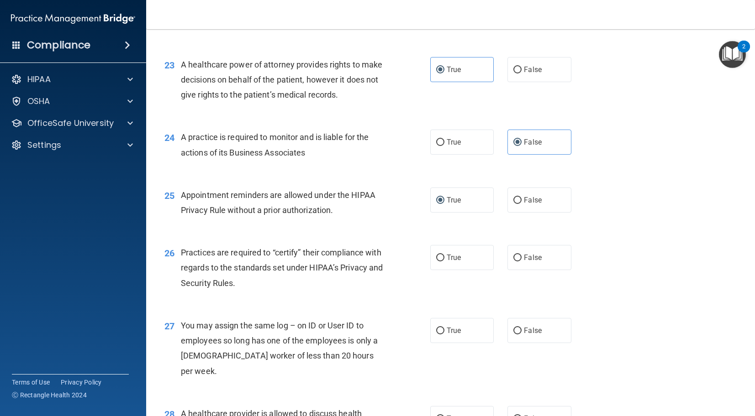
click at [287, 285] on span "Practices are required to “certify” their compliance with regards to the standa…" at bounding box center [282, 268] width 202 height 40
drag, startPoint x: 268, startPoint y: 218, endPoint x: 283, endPoint y: 279, distance: 63.5
click at [268, 218] on div "Appointment reminders are allowed under the HIPAA Privacy Rule without a prior …" at bounding box center [286, 203] width 210 height 30
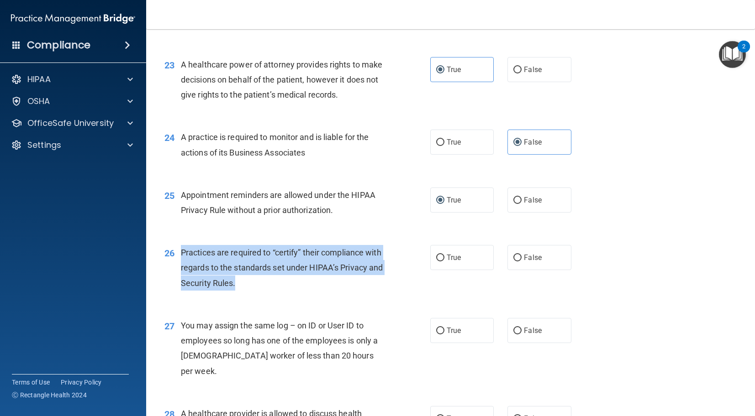
drag, startPoint x: 269, startPoint y: 300, endPoint x: 186, endPoint y: 273, distance: 87.7
click at [178, 272] on div "26 Practices are required to “certify” their compliance with regards to the sta…" at bounding box center [297, 270] width 293 height 50
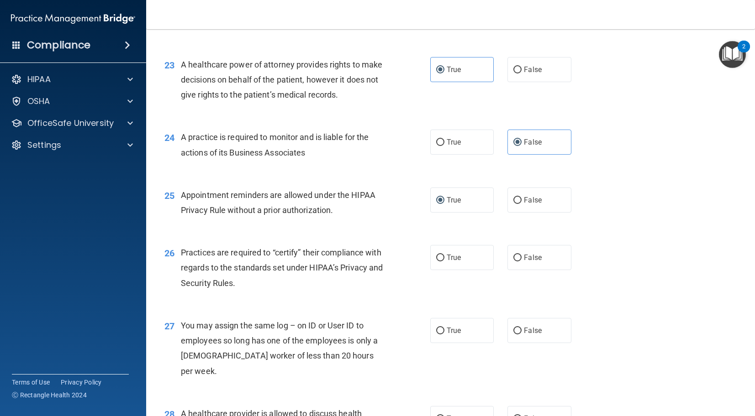
drag, startPoint x: 200, startPoint y: 311, endPoint x: 201, endPoint y: 292, distance: 18.4
click at [201, 295] on div "26 Practices are required to “certify” their compliance with regards to the sta…" at bounding box center [297, 270] width 293 height 50
click at [436, 262] on input "True" at bounding box center [440, 258] width 8 height 7
radio input "true"
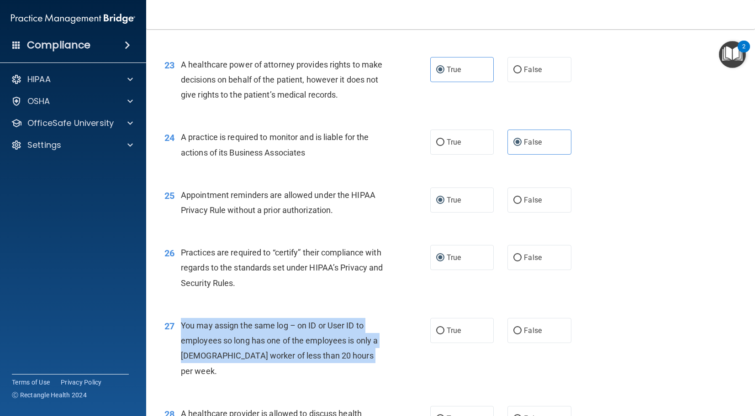
drag, startPoint x: 358, startPoint y: 374, endPoint x: 183, endPoint y: 338, distance: 178.6
click at [181, 338] on span "You may assign the same log – on ID or User ID to employees so long has one of …" at bounding box center [279, 348] width 197 height 55
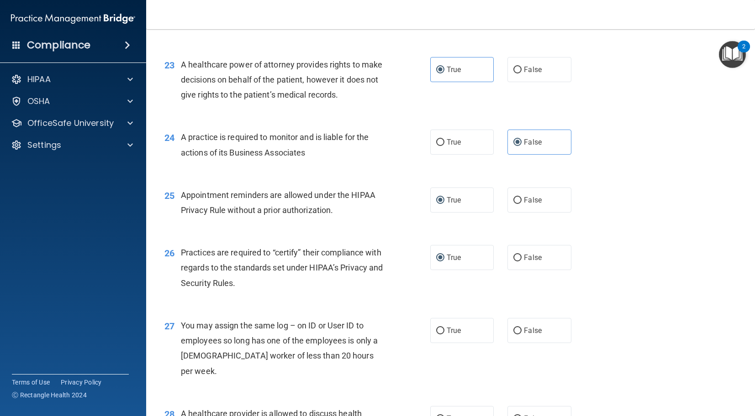
drag, startPoint x: 288, startPoint y: 331, endPoint x: 309, endPoint y: 337, distance: 22.1
click at [288, 331] on div "27 You may assign the same log – on ID or User ID to employees so long has one …" at bounding box center [451, 351] width 586 height 88
drag, startPoint x: 526, startPoint y: 345, endPoint x: 511, endPoint y: 346, distance: 15.6
click at [525, 335] on span "False" at bounding box center [533, 331] width 18 height 9
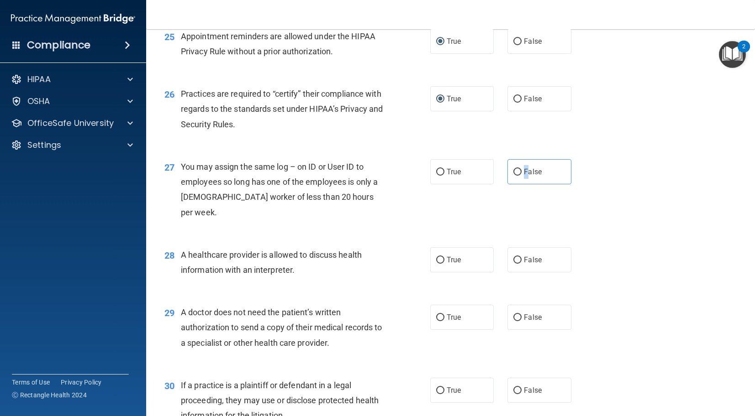
scroll to position [1844, 0]
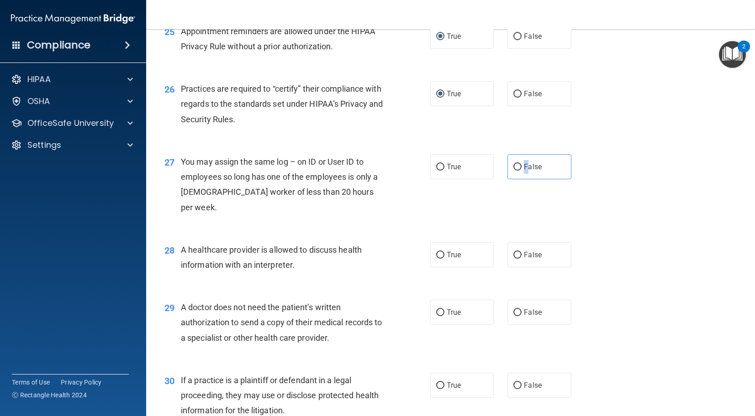
drag, startPoint x: 518, startPoint y: 180, endPoint x: 495, endPoint y: 191, distance: 25.5
click at [517, 171] on input "False" at bounding box center [517, 167] width 8 height 7
radio input "true"
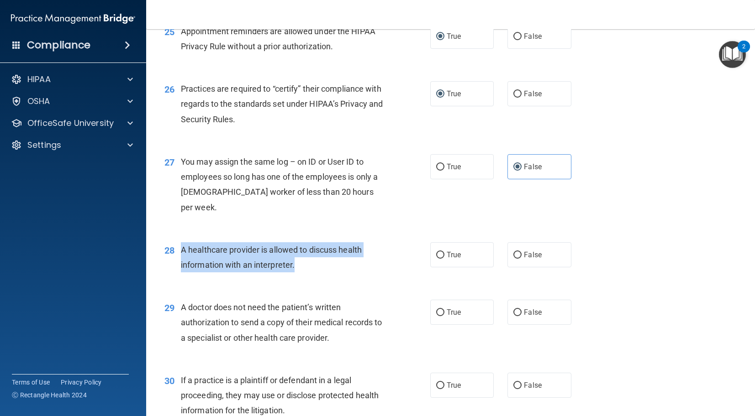
drag, startPoint x: 274, startPoint y: 268, endPoint x: 184, endPoint y: 250, distance: 91.3
click at [178, 248] on div "28 A healthcare provider is allowed to discuss health information with an inter…" at bounding box center [297, 259] width 293 height 35
click at [438, 255] on input "True" at bounding box center [440, 255] width 8 height 7
radio input "true"
drag, startPoint x: 322, startPoint y: 340, endPoint x: 189, endPoint y: 308, distance: 137.1
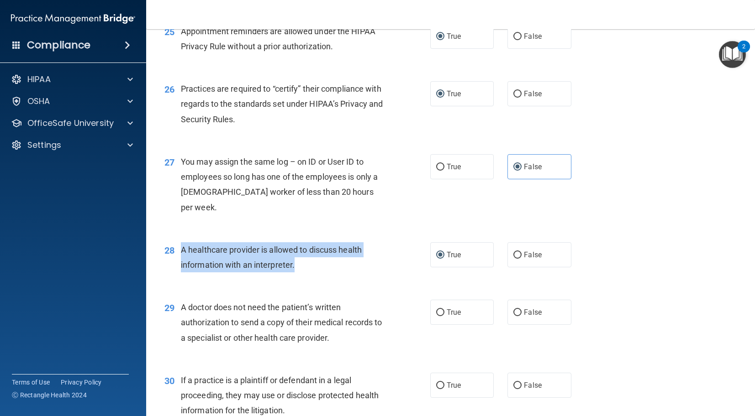
click at [184, 307] on div "A doctor does not need the patient’s written authorization to send a copy of th…" at bounding box center [286, 323] width 210 height 46
click at [183, 310] on span "A doctor does not need the patient’s written authorization to send a copy of th…" at bounding box center [281, 323] width 201 height 40
drag, startPoint x: 191, startPoint y: 309, endPoint x: 292, endPoint y: 313, distance: 101.4
click at [337, 330] on div "A doctor does not need the patient’s written authorization to send a copy of th…" at bounding box center [286, 323] width 210 height 46
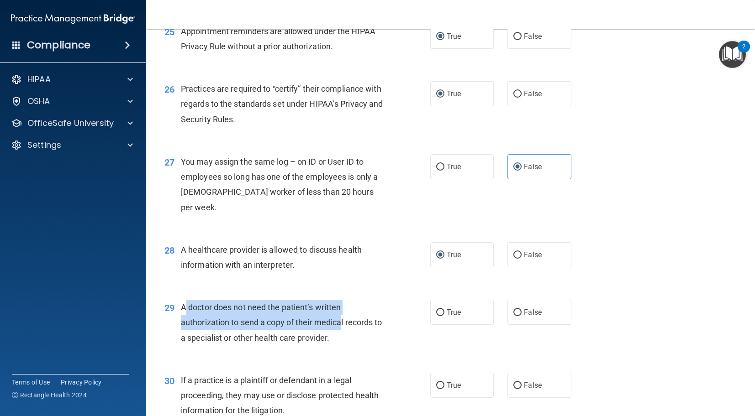
drag, startPoint x: 202, startPoint y: 311, endPoint x: 181, endPoint y: 310, distance: 21.1
click at [202, 311] on span "A doctor does not need the patient’s written authorization to send a copy of th…" at bounding box center [281, 323] width 201 height 40
drag, startPoint x: 179, startPoint y: 308, endPoint x: 312, endPoint y: 334, distance: 135.0
click at [349, 342] on div "29 A doctor does not need the patient’s written authorization to send a copy of…" at bounding box center [297, 325] width 293 height 50
drag, startPoint x: 442, startPoint y: 310, endPoint x: 435, endPoint y: 313, distance: 8.2
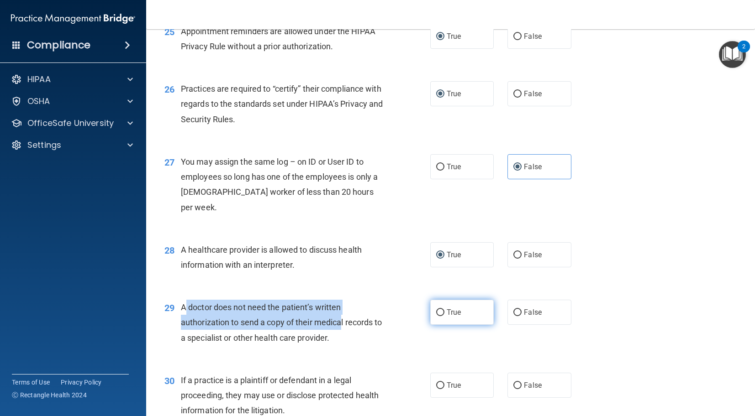
click at [441, 310] on input "True" at bounding box center [440, 313] width 8 height 7
radio input "true"
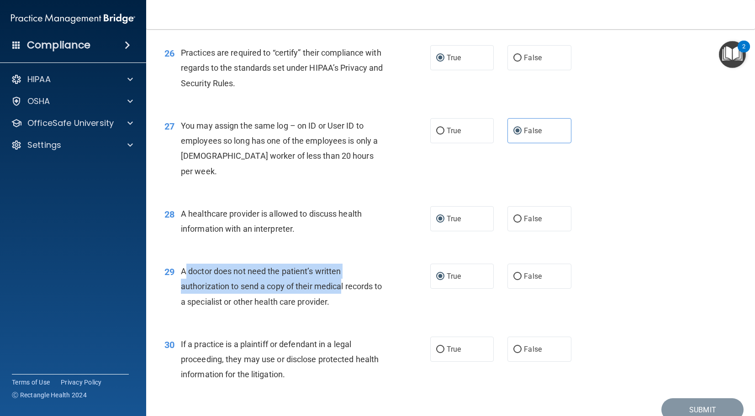
scroll to position [1922, 0]
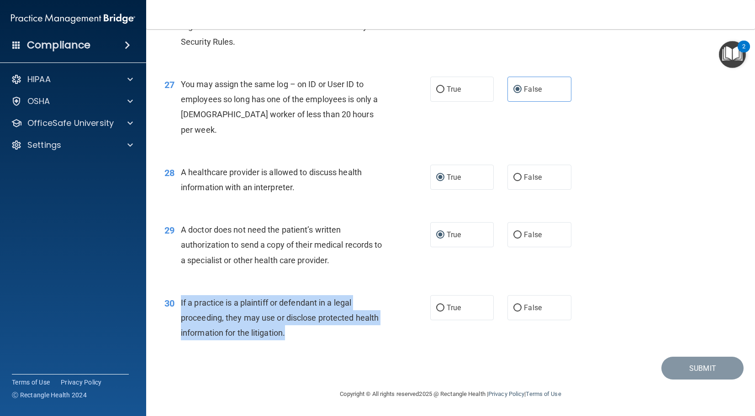
drag, startPoint x: 288, startPoint y: 337, endPoint x: 194, endPoint y: 304, distance: 99.8
click at [181, 302] on div "If a practice is a plaintiff or defendant in a legal proceeding, they may use o…" at bounding box center [286, 318] width 210 height 46
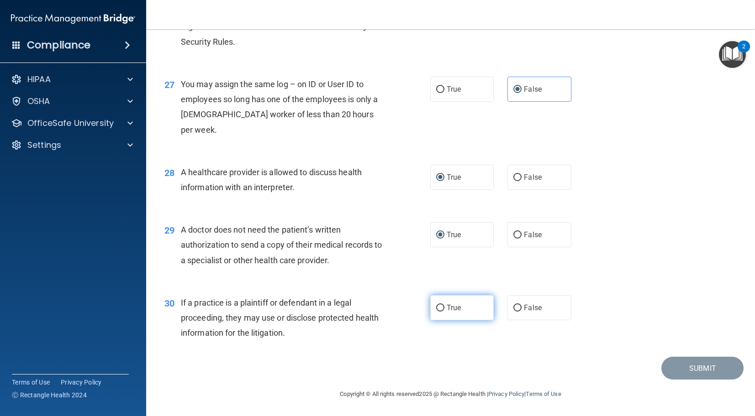
click at [432, 311] on label "True" at bounding box center [462, 307] width 64 height 25
click at [436, 311] on input "True" at bounding box center [440, 308] width 8 height 7
radio input "true"
click at [419, 368] on div "Submit" at bounding box center [451, 368] width 586 height 23
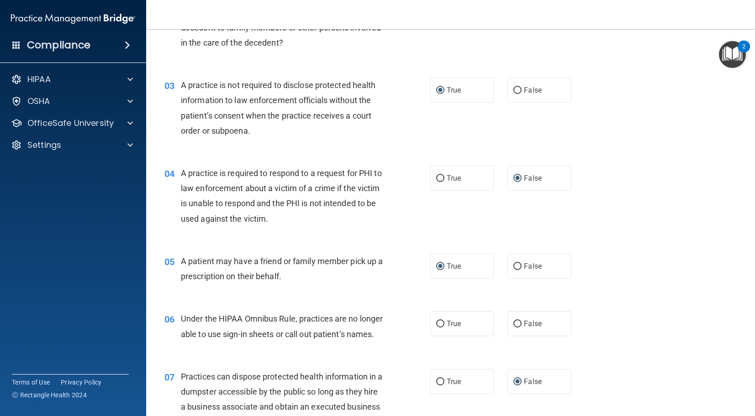
scroll to position [95, 0]
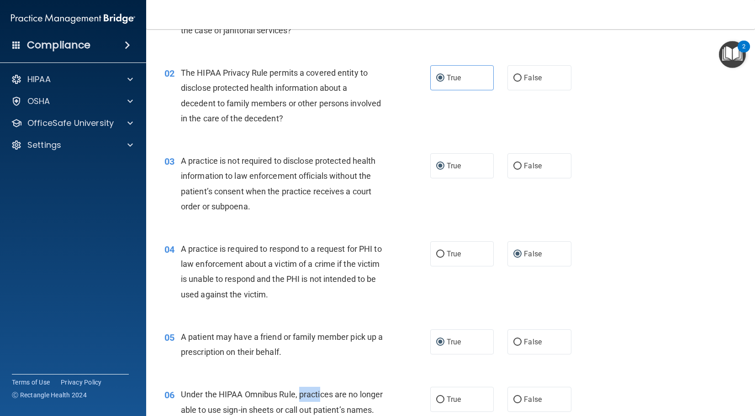
drag, startPoint x: 301, startPoint y: 394, endPoint x: 320, endPoint y: 398, distance: 19.2
click at [320, 398] on span "Under the HIPAA Omnibus Rule, practices are no longer able to use sign-in sheet…" at bounding box center [282, 402] width 202 height 25
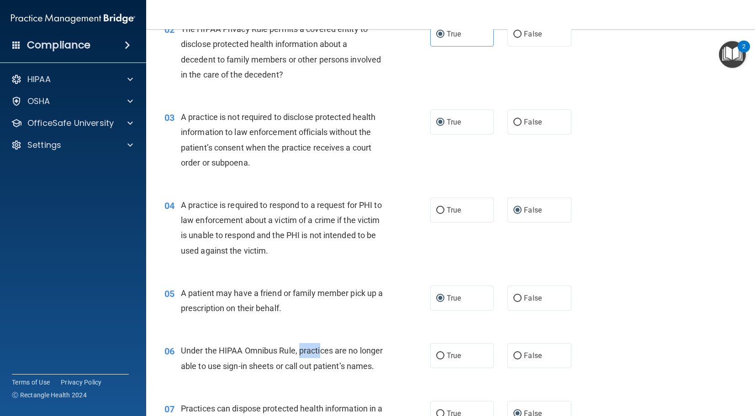
scroll to position [140, 0]
click at [321, 373] on div "Under the HIPAA Omnibus Rule, practices are no longer able to use sign-in sheet…" at bounding box center [286, 357] width 210 height 30
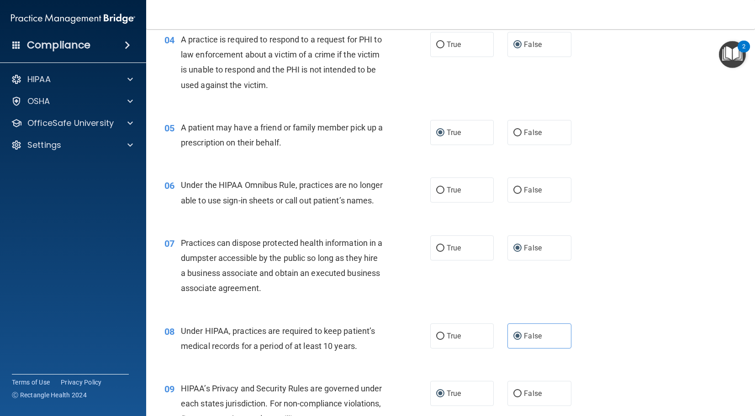
scroll to position [314, 0]
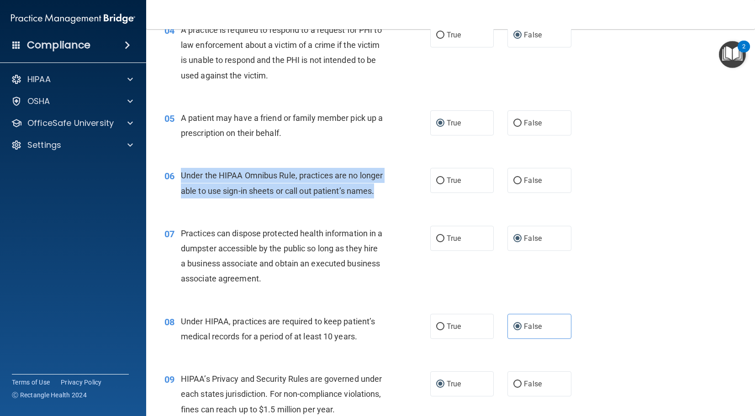
drag, startPoint x: 189, startPoint y: 205, endPoint x: 193, endPoint y: 178, distance: 28.2
click at [182, 176] on div "Under the HIPAA Omnibus Rule, practices are no longer able to use sign-in sheet…" at bounding box center [286, 183] width 210 height 30
click at [440, 179] on input "True" at bounding box center [440, 181] width 8 height 7
radio input "true"
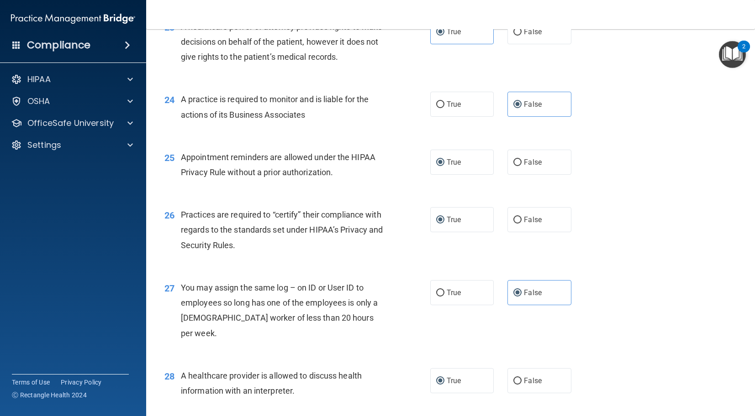
scroll to position [1922, 0]
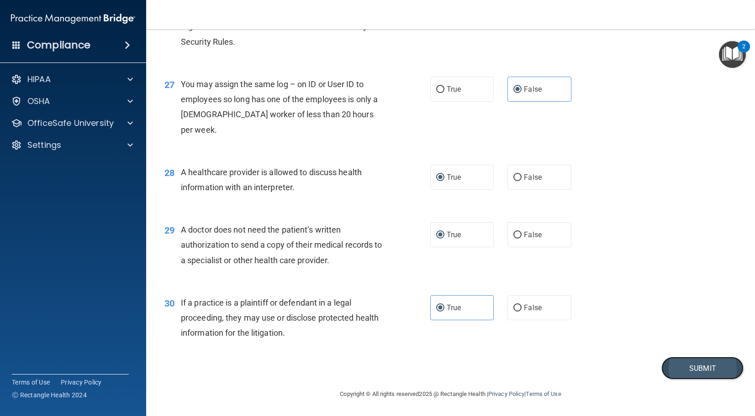
click at [688, 368] on button "Submit" at bounding box center [702, 368] width 82 height 23
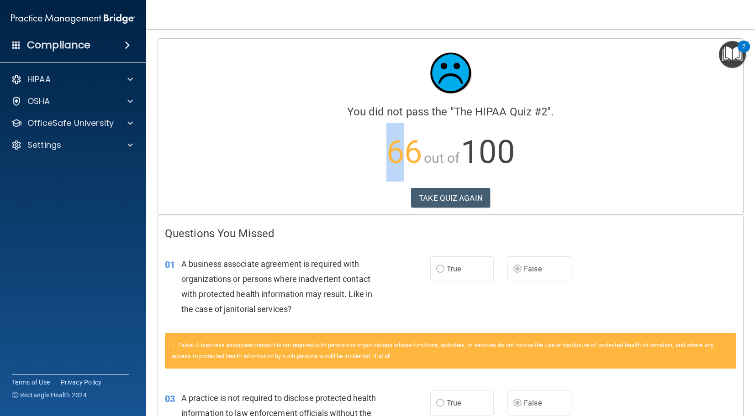
drag, startPoint x: 405, startPoint y: 152, endPoint x: 429, endPoint y: 173, distance: 32.3
click at [386, 166] on span "66" at bounding box center [404, 151] width 36 height 37
drag, startPoint x: 311, startPoint y: 274, endPoint x: 339, endPoint y: 275, distance: 27.9
click at [339, 275] on span "A business associate agreement is required with organizations or persons where …" at bounding box center [276, 286] width 191 height 55
click at [323, 303] on div "A business associate agreement is required with organizations or persons where …" at bounding box center [285, 287] width 209 height 61
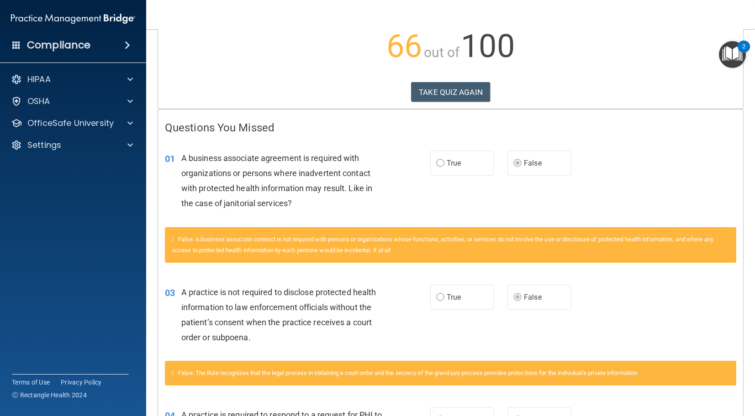
scroll to position [119, 0]
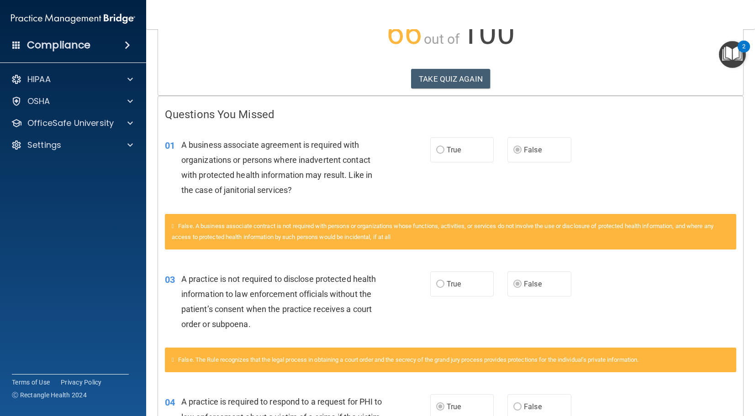
click at [230, 292] on span "A practice is not required to disclose protected health information to law enfo…" at bounding box center [278, 301] width 195 height 55
click at [230, 234] on span "False. A business associate contract is not required with persons or organizati…" at bounding box center [443, 232] width 542 height 18
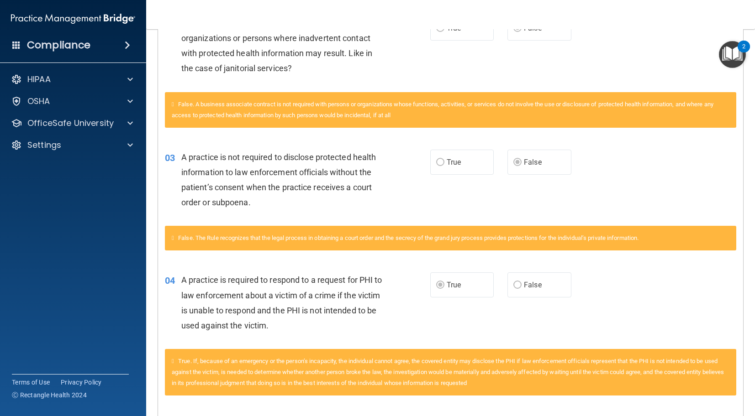
scroll to position [262, 0]
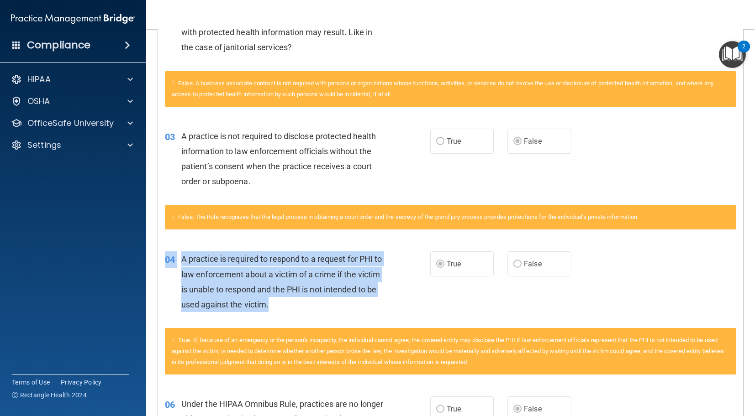
drag, startPoint x: 355, startPoint y: 315, endPoint x: 196, endPoint y: 232, distance: 178.9
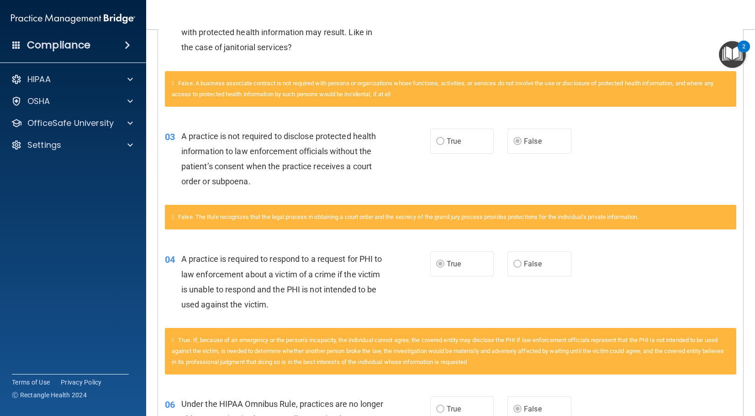
click at [227, 341] on span "True. If, because of an emergency or the person’s incapacity, the individual ca…" at bounding box center [448, 351] width 552 height 29
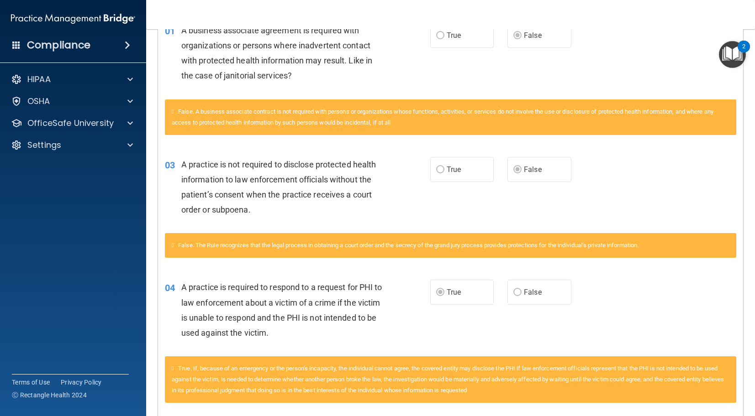
scroll to position [0, 0]
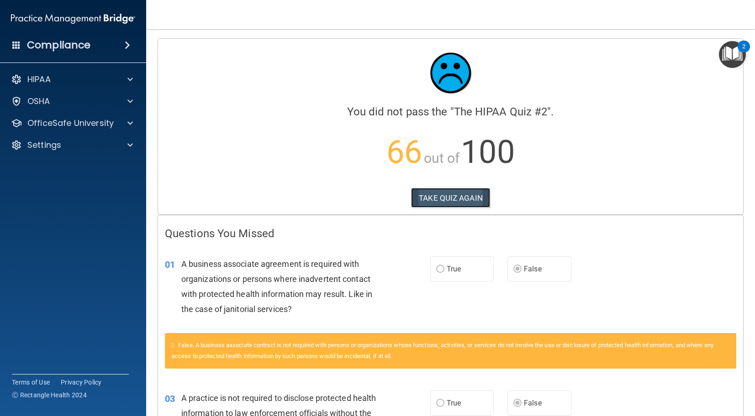
click at [444, 192] on button "TAKE QUIZ AGAIN" at bounding box center [450, 198] width 79 height 20
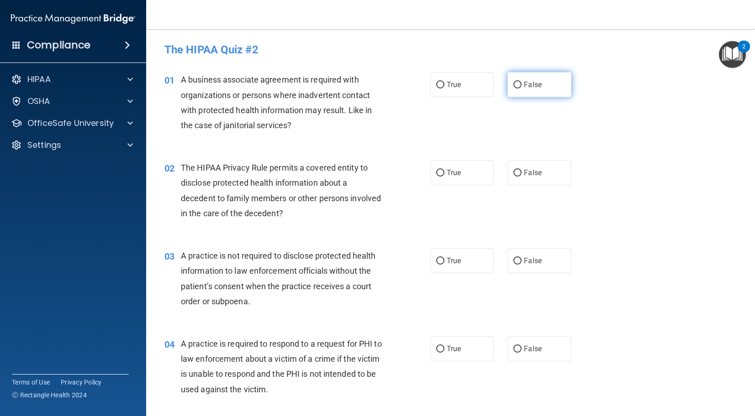
click at [516, 83] on input "False" at bounding box center [517, 85] width 8 height 7
radio input "true"
click at [440, 260] on input "True" at bounding box center [440, 261] width 8 height 7
radio input "true"
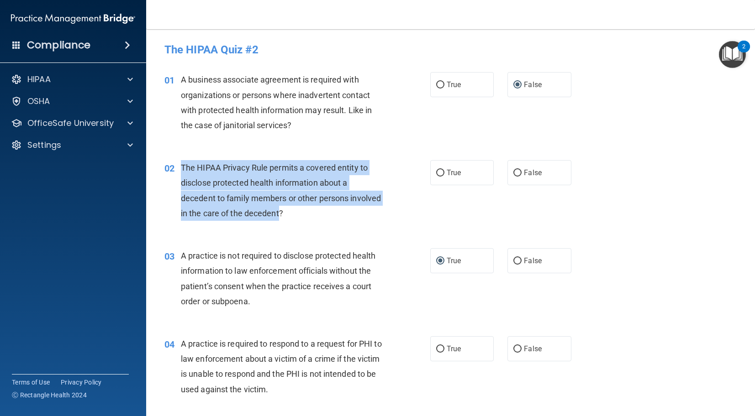
drag, startPoint x: 227, startPoint y: 213, endPoint x: 195, endPoint y: 174, distance: 51.2
click at [180, 166] on div "02 The HIPAA Privacy Rule permits a covered entity to disclose protected health…" at bounding box center [297, 192] width 293 height 65
click at [436, 171] on input "True" at bounding box center [440, 173] width 8 height 7
radio input "true"
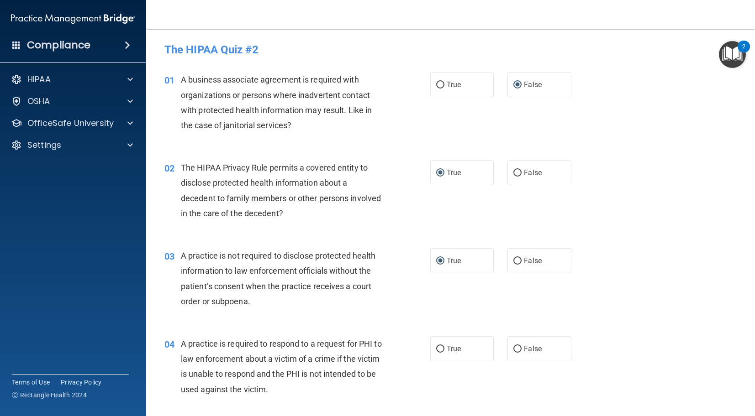
click at [277, 302] on div "A practice is not required to disclose protected health information to law enfo…" at bounding box center [286, 278] width 210 height 61
drag, startPoint x: 255, startPoint y: 301, endPoint x: 247, endPoint y: 302, distance: 7.9
click at [256, 301] on div "A practice is not required to disclose protected health information to law enfo…" at bounding box center [286, 278] width 210 height 61
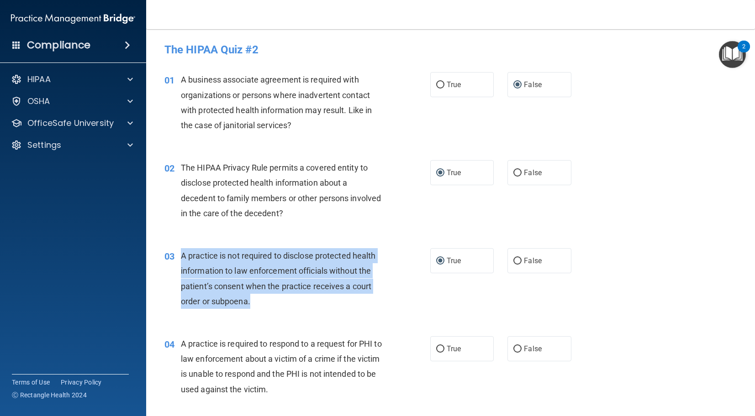
drag, startPoint x: 247, startPoint y: 302, endPoint x: 191, endPoint y: 258, distance: 71.3
click at [179, 258] on div "03 A practice is not required to disclose protected health information to law e…" at bounding box center [297, 280] width 293 height 65
click at [516, 259] on input "False" at bounding box center [517, 261] width 8 height 7
radio input "true"
radio input "false"
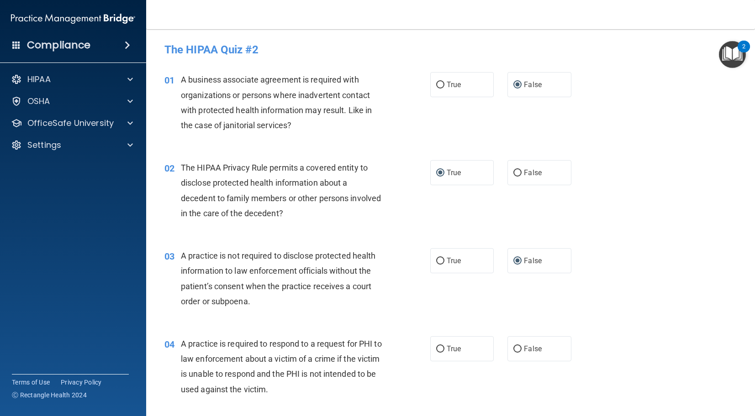
drag, startPoint x: 221, startPoint y: 360, endPoint x: 213, endPoint y: 354, distance: 9.4
click at [221, 360] on span "A practice is required to respond to a request for PHI to law enforcement about…" at bounding box center [281, 366] width 201 height 55
click at [297, 386] on div "A practice is required to respond to a request for PHI to law enforcement about…" at bounding box center [286, 367] width 210 height 61
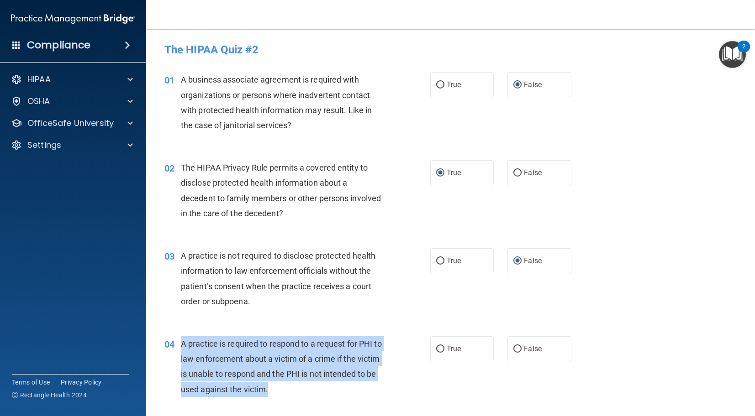
drag, startPoint x: 294, startPoint y: 391, endPoint x: 180, endPoint y: 339, distance: 125.1
click at [179, 338] on div "04 A practice is required to respond to a request for PHI to law enforcement ab…" at bounding box center [297, 369] width 293 height 65
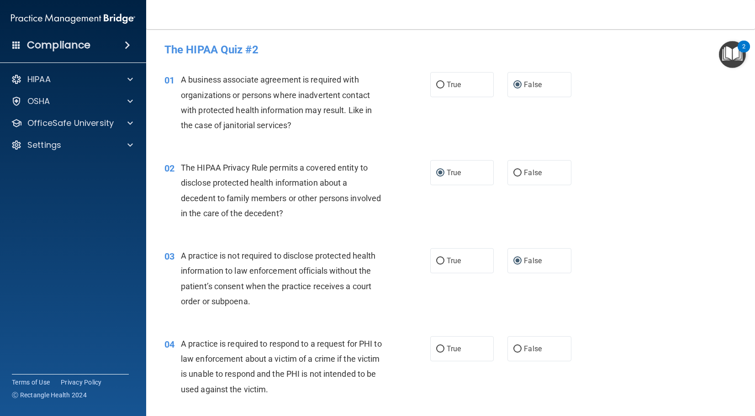
drag, startPoint x: 189, startPoint y: 168, endPoint x: 196, endPoint y: 170, distance: 7.8
click at [190, 168] on span "The HIPAA Privacy Rule permits a covered entity to disclose protected health in…" at bounding box center [281, 190] width 200 height 55
drag, startPoint x: 264, startPoint y: 279, endPoint x: 254, endPoint y: 295, distance: 18.9
click at [263, 279] on div "A practice is not required to disclose protected health information to law enfo…" at bounding box center [286, 278] width 210 height 61
click at [243, 338] on div "A practice is required to respond to a request for PHI to law enforcement about…" at bounding box center [286, 367] width 210 height 61
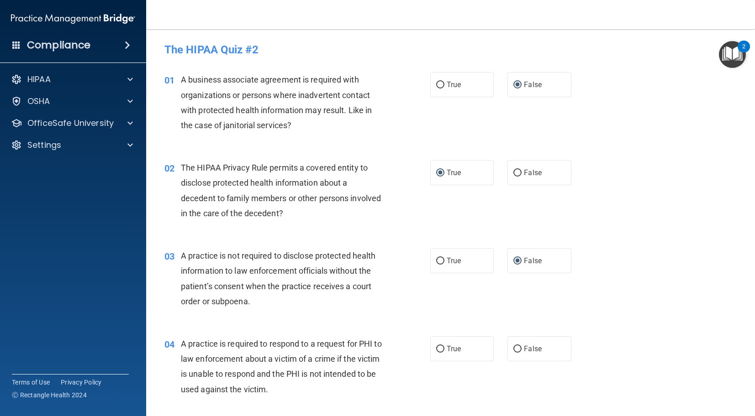
click at [250, 367] on div "A practice is required to respond to a request for PHI to law enforcement about…" at bounding box center [286, 367] width 210 height 61
click at [442, 350] on input "True" at bounding box center [440, 349] width 8 height 7
radio input "true"
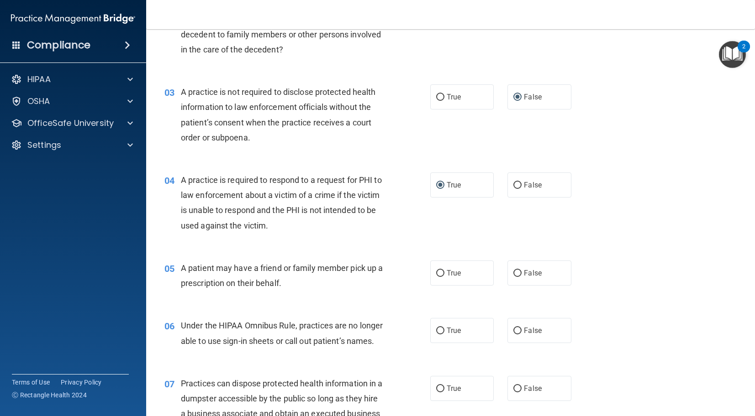
scroll to position [188, 0]
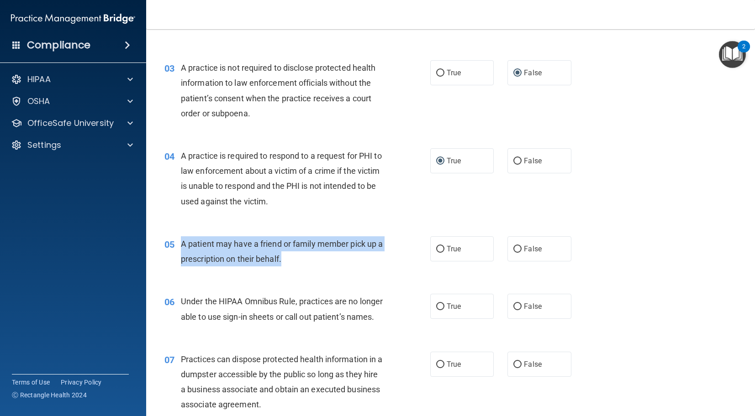
drag, startPoint x: 292, startPoint y: 260, endPoint x: 172, endPoint y: 240, distance: 121.8
click at [172, 240] on div "05 A patient may have a friend or family member pick up a prescription on their…" at bounding box center [297, 254] width 293 height 35
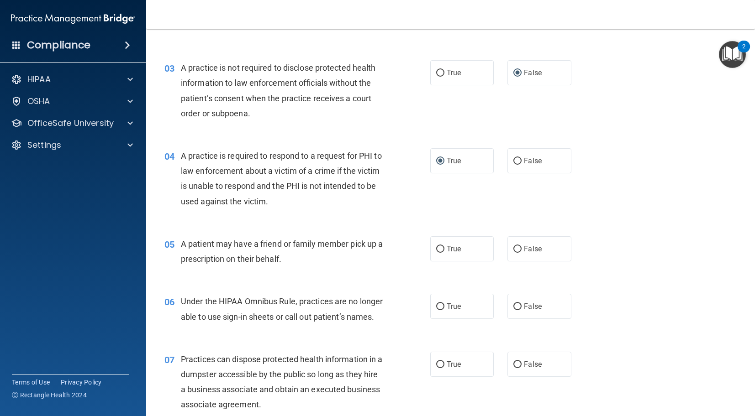
click at [506, 243] on div "True False" at bounding box center [506, 249] width 153 height 25
click at [506, 247] on div "True False" at bounding box center [506, 249] width 153 height 25
click at [428, 253] on div "05 A patient may have a friend or family member pick up a prescription on their…" at bounding box center [297, 254] width 293 height 35
click at [439, 249] on input "True" at bounding box center [440, 249] width 8 height 7
radio input "true"
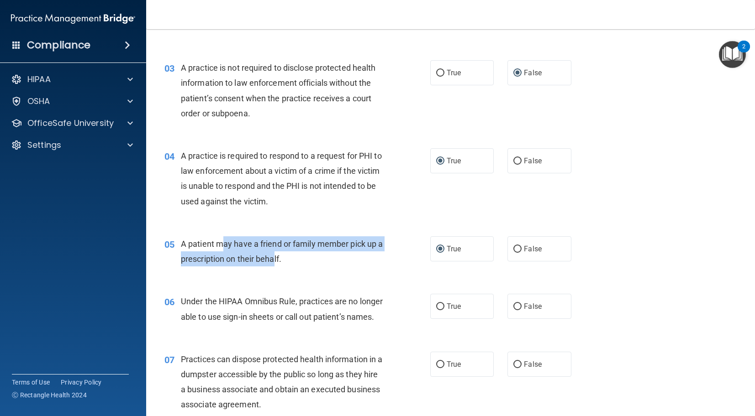
drag, startPoint x: 280, startPoint y: 261, endPoint x: 299, endPoint y: 259, distance: 19.3
click at [225, 251] on div "A patient may have a friend or family member pick up a prescription on their be…" at bounding box center [286, 252] width 210 height 30
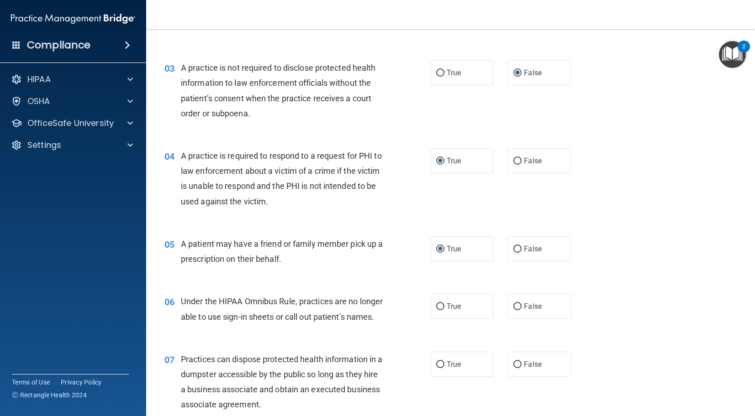
click at [300, 259] on div "A patient may have a friend or family member pick up a prescription on their be…" at bounding box center [286, 252] width 210 height 30
drag, startPoint x: 284, startPoint y: 265, endPoint x: 287, endPoint y: 259, distance: 6.7
click at [287, 259] on div "A patient may have a friend or family member pick up a prescription on their be…" at bounding box center [286, 252] width 210 height 30
click at [287, 259] on span "A patient may have a friend or family member pick up a prescription on their be…" at bounding box center [282, 251] width 202 height 25
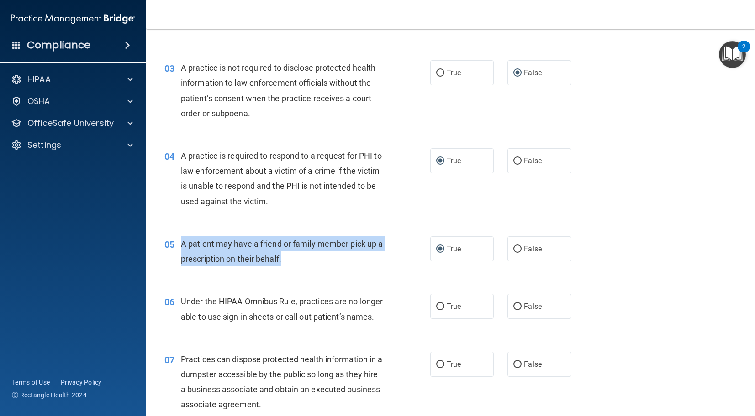
drag, startPoint x: 286, startPoint y: 262, endPoint x: 180, endPoint y: 246, distance: 107.1
click at [180, 246] on div "05 A patient may have a friend or family member pick up a prescription on their…" at bounding box center [297, 254] width 293 height 35
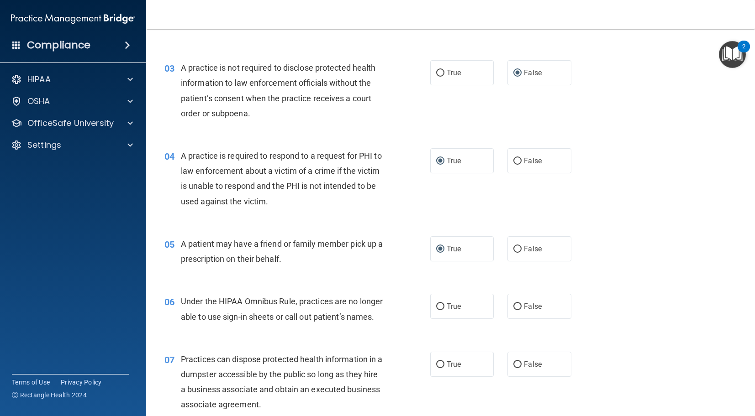
click at [236, 323] on div "Under the HIPAA Omnibus Rule, practices are no longer able to use sign-in sheet…" at bounding box center [286, 309] width 210 height 30
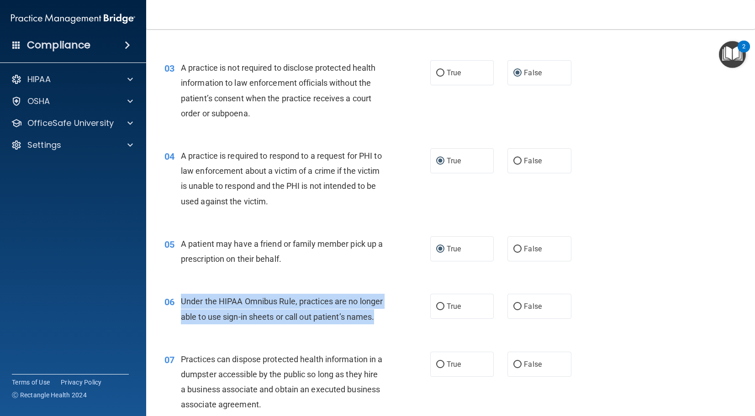
drag, startPoint x: 220, startPoint y: 332, endPoint x: 181, endPoint y: 299, distance: 50.6
click at [181, 299] on div "Under the HIPAA Omnibus Rule, practices are no longer able to use sign-in sheet…" at bounding box center [286, 309] width 210 height 30
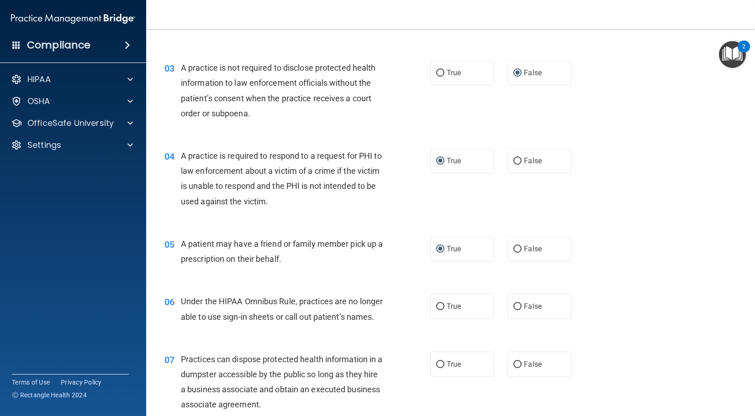
click at [262, 319] on span "Under the HIPAA Omnibus Rule, practices are no longer able to use sign-in sheet…" at bounding box center [282, 309] width 202 height 25
drag, startPoint x: 230, startPoint y: 317, endPoint x: 354, endPoint y: 323, distance: 124.8
click at [354, 323] on div "Under the HIPAA Omnibus Rule, practices are no longer able to use sign-in sheet…" at bounding box center [286, 309] width 210 height 30
click at [352, 319] on span "Under the HIPAA Omnibus Rule, practices are no longer able to use sign-in sheet…" at bounding box center [282, 309] width 202 height 25
click at [506, 306] on div "True False" at bounding box center [506, 306] width 153 height 25
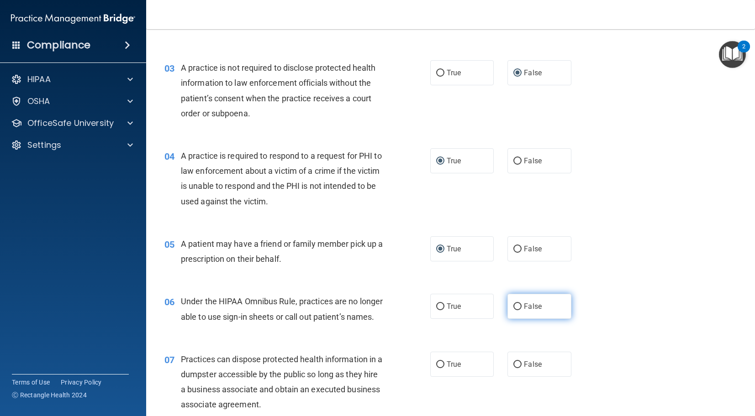
click at [523, 306] on label "False" at bounding box center [539, 306] width 64 height 25
click at [521, 306] on input "False" at bounding box center [517, 307] width 8 height 7
radio input "true"
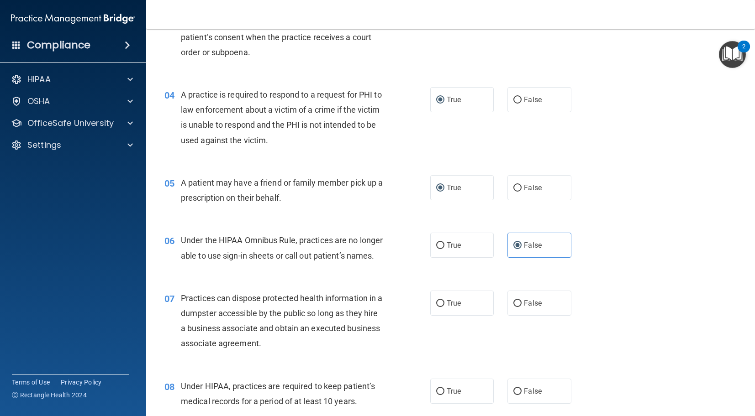
scroll to position [260, 0]
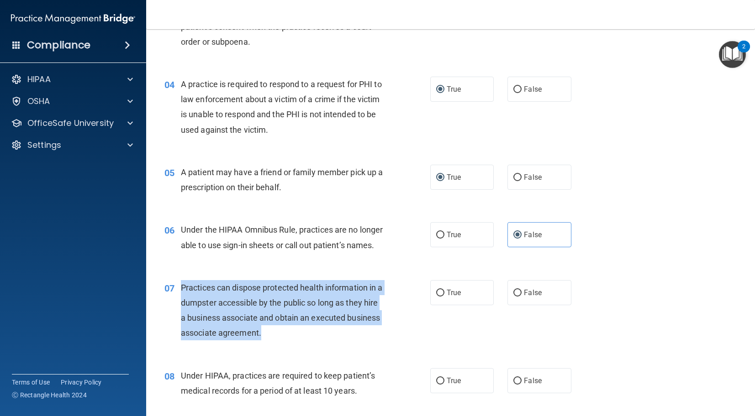
drag, startPoint x: 298, startPoint y: 352, endPoint x: 191, endPoint y: 306, distance: 116.4
click at [182, 305] on div "Practices can dispose protected health information in a dumpster accessible by …" at bounding box center [286, 310] width 210 height 61
click at [517, 297] on input "False" at bounding box center [517, 293] width 8 height 7
radio input "true"
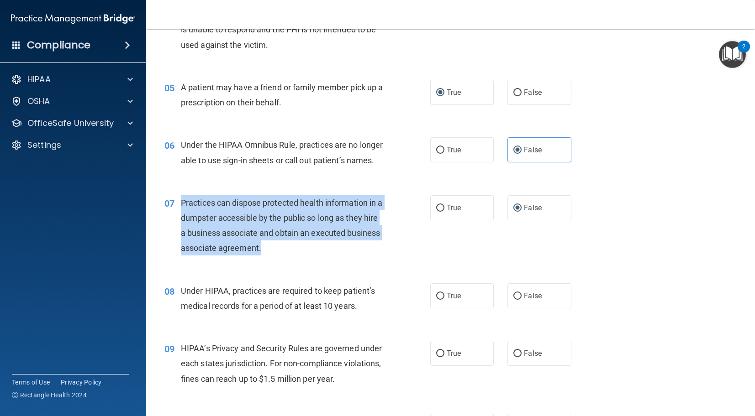
scroll to position [365, 0]
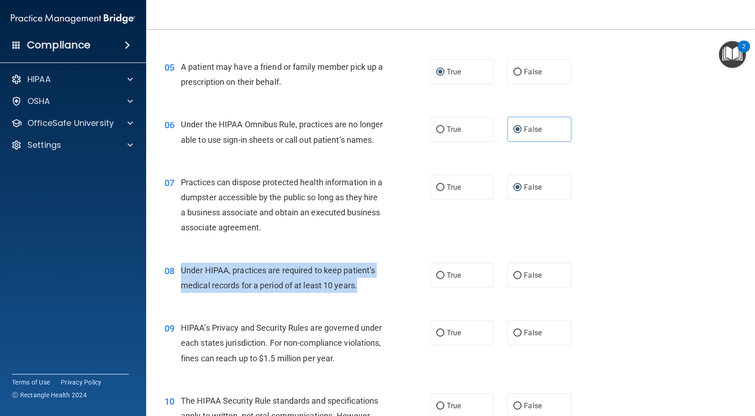
drag, startPoint x: 340, startPoint y: 302, endPoint x: 205, endPoint y: 286, distance: 135.7
click at [177, 284] on div "08 Under HIPAA, practices are required to keep patient’s medical records for a …" at bounding box center [297, 280] width 293 height 35
drag, startPoint x: 286, startPoint y: 300, endPoint x: 281, endPoint y: 296, distance: 6.0
click at [286, 290] on span "Under HIPAA, practices are required to keep patient’s medical records for a per…" at bounding box center [278, 278] width 194 height 25
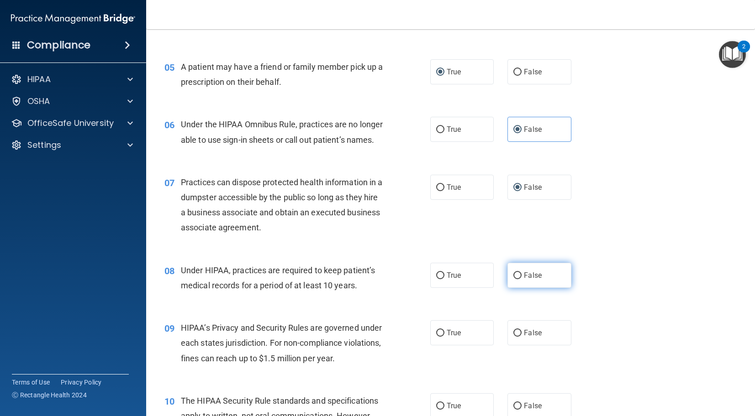
click at [507, 288] on div "True False" at bounding box center [506, 275] width 153 height 25
click at [519, 279] on input "False" at bounding box center [517, 276] width 8 height 7
radio input "true"
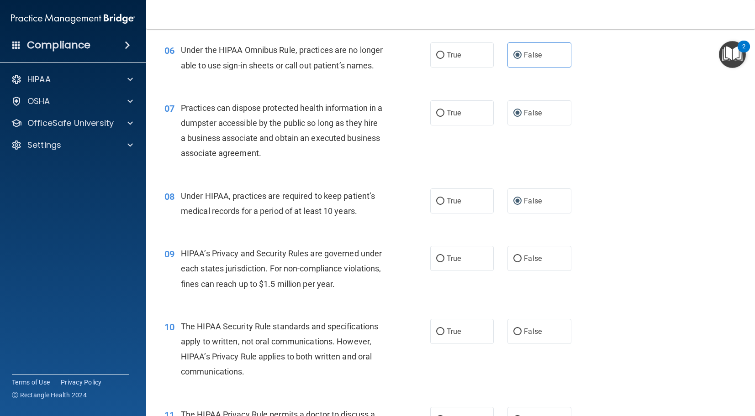
scroll to position [464, 0]
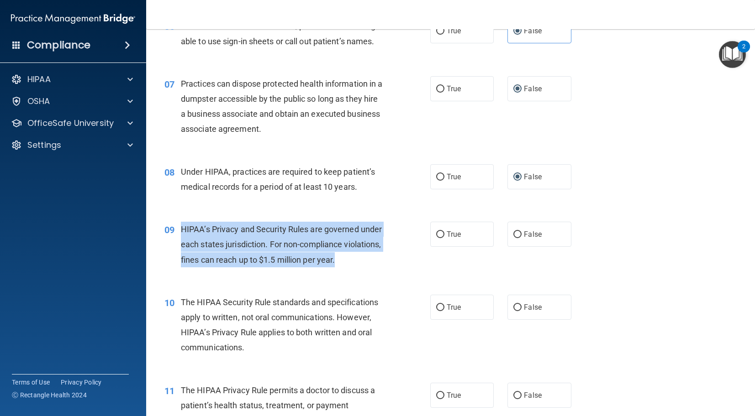
drag, startPoint x: 375, startPoint y: 277, endPoint x: 180, endPoint y: 244, distance: 198.2
click at [179, 243] on div "09 HIPAA’s Privacy and Security Rules are governed under each states jurisdicti…" at bounding box center [297, 247] width 293 height 50
click at [270, 268] on div "HIPAA’s Privacy and Security Rules are governed under each states jurisdiction.…" at bounding box center [286, 245] width 210 height 46
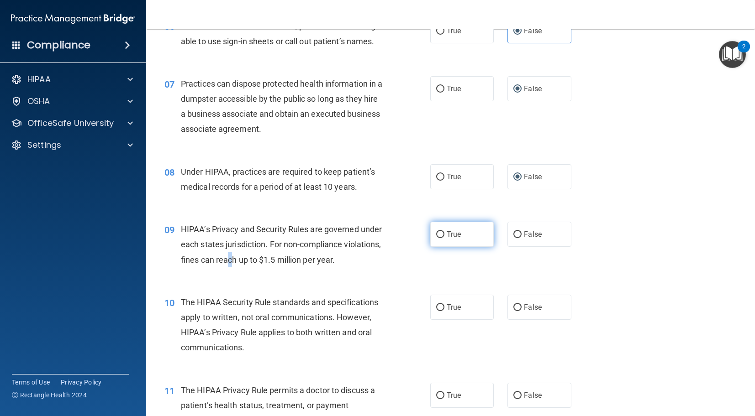
click at [439, 238] on input "True" at bounding box center [440, 235] width 8 height 7
radio input "true"
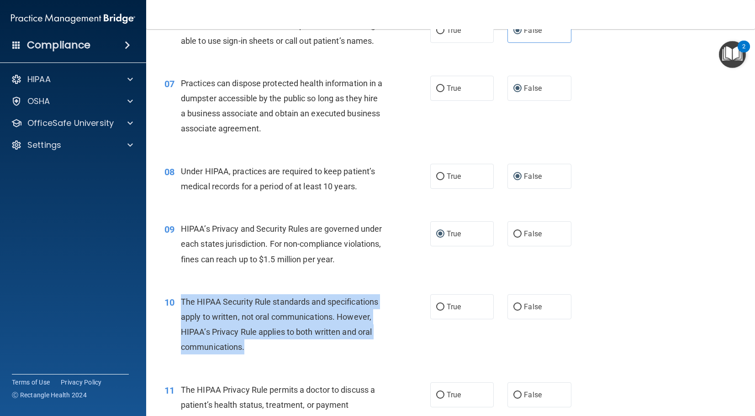
drag, startPoint x: 260, startPoint y: 369, endPoint x: 192, endPoint y: 318, distance: 85.1
click at [183, 316] on div "The HIPAA Security Rule standards and specifications apply to written, not oral…" at bounding box center [286, 325] width 210 height 61
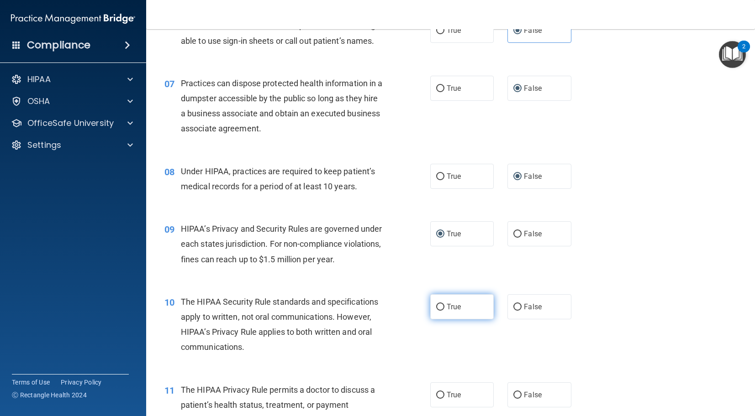
click at [436, 316] on label "True" at bounding box center [462, 307] width 64 height 25
click at [436, 311] on input "True" at bounding box center [440, 307] width 8 height 7
radio input "true"
click at [440, 311] on input "True" at bounding box center [440, 307] width 8 height 7
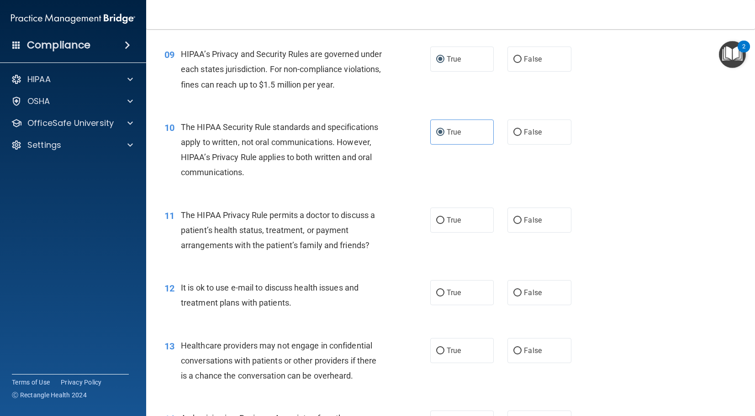
scroll to position [645, 0]
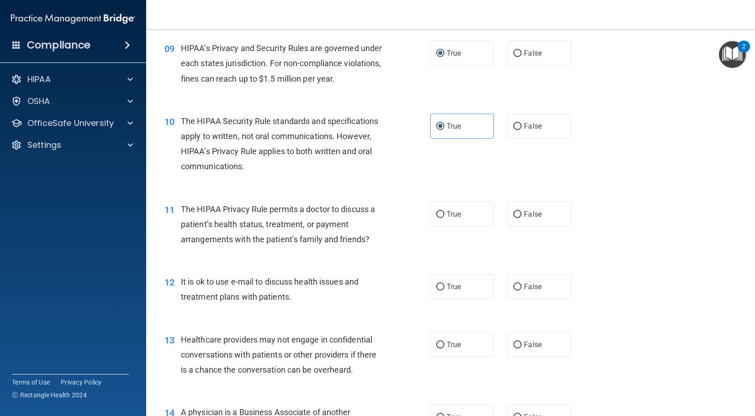
click at [363, 244] on span "The HIPAA Privacy Rule permits a doctor to discuss a patient’s health status, t…" at bounding box center [278, 225] width 194 height 40
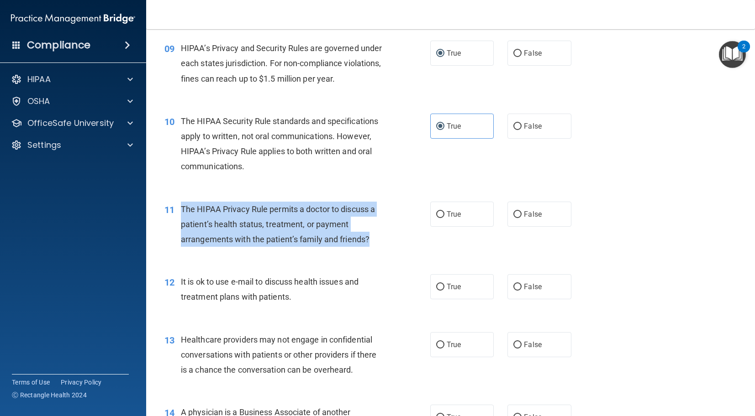
drag, startPoint x: 365, startPoint y: 255, endPoint x: 195, endPoint y: 226, distance: 172.0
click at [179, 220] on div "11 The HIPAA Privacy Rule permits a doctor to discuss a patient’s health status…" at bounding box center [297, 227] width 293 height 50
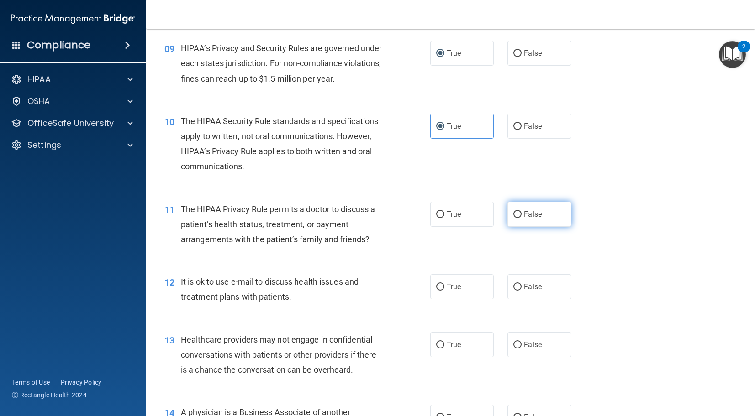
click at [512, 227] on label "False" at bounding box center [539, 214] width 64 height 25
click at [513, 218] on input "False" at bounding box center [517, 214] width 8 height 7
radio input "true"
click at [291, 305] on div "It is ok to use e-mail to discuss health issues and treatment plans with patien…" at bounding box center [286, 289] width 210 height 30
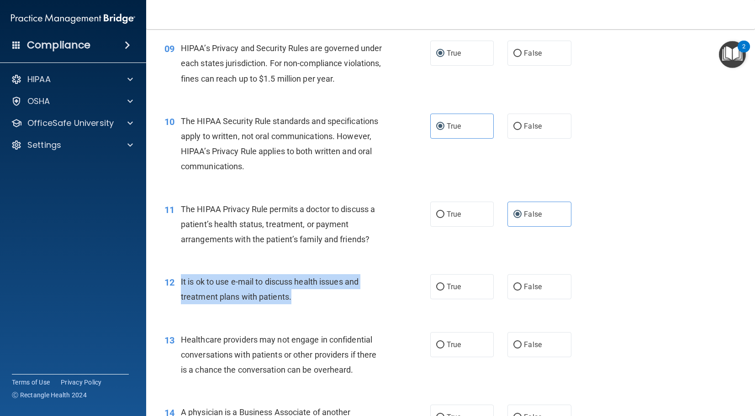
drag, startPoint x: 295, startPoint y: 312, endPoint x: 178, endPoint y: 295, distance: 117.7
click at [178, 295] on div "12 It is ok to use e-mail to discuss health issues and treatment plans with pat…" at bounding box center [297, 291] width 293 height 35
drag, startPoint x: 266, startPoint y: 305, endPoint x: 407, endPoint y: 307, distance: 141.1
click at [267, 305] on div "It is ok to use e-mail to discuss health issues and treatment plans with patien…" at bounding box center [286, 289] width 210 height 30
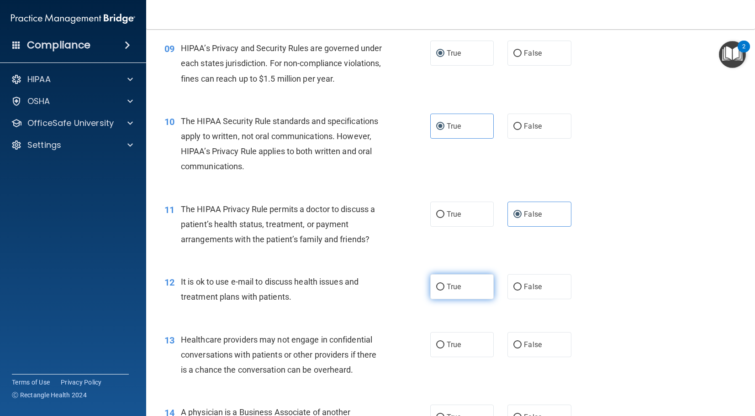
click at [437, 291] on input "True" at bounding box center [440, 287] width 8 height 7
radio input "true"
click at [319, 349] on div "Healthcare providers may not engage in confidential conversations with patients…" at bounding box center [286, 355] width 210 height 46
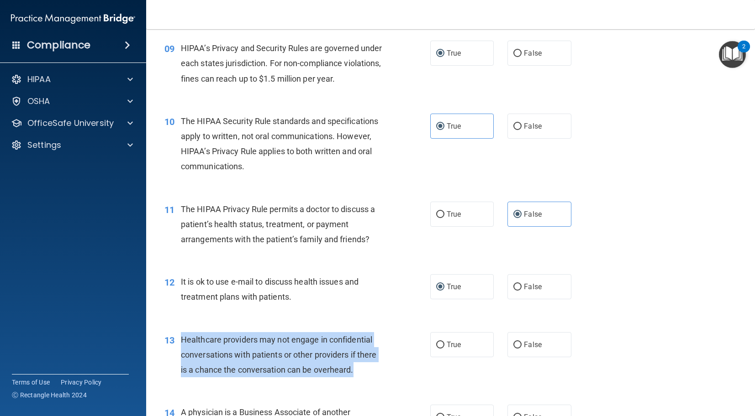
drag, startPoint x: 354, startPoint y: 388, endPoint x: 204, endPoint y: 361, distance: 152.6
click at [179, 360] on div "13 Healthcare providers may not engage in confidential conversations with patie…" at bounding box center [297, 357] width 293 height 50
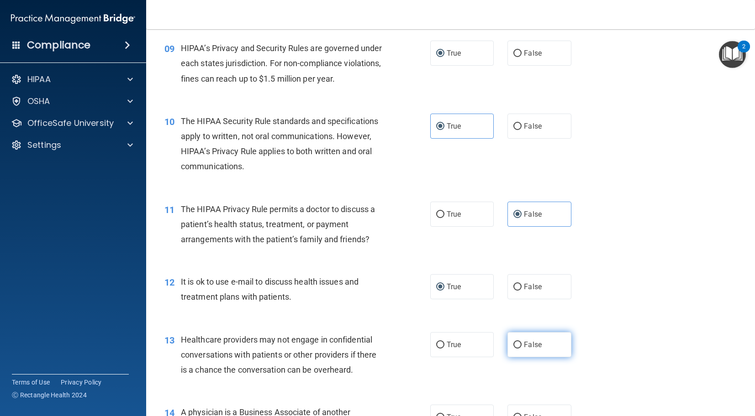
click at [519, 358] on label "False" at bounding box center [539, 344] width 64 height 25
click at [519, 349] on input "False" at bounding box center [517, 345] width 8 height 7
radio input "true"
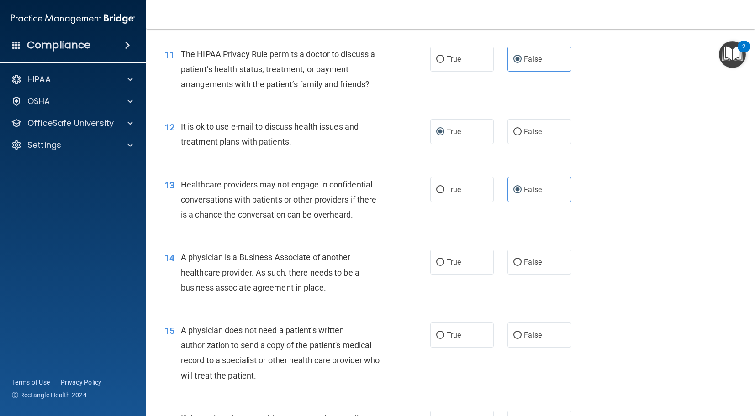
scroll to position [816, 0]
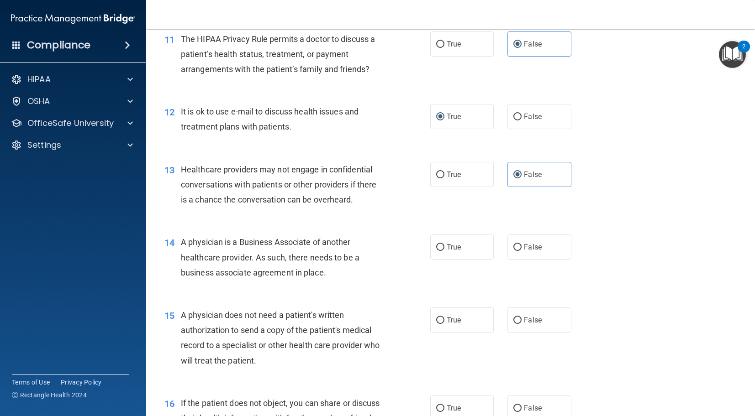
drag, startPoint x: 338, startPoint y: 286, endPoint x: 198, endPoint y: 261, distance: 142.0
click at [183, 258] on div "A physician is a Business Associate of another healthcare provider. As such, th…" at bounding box center [286, 258] width 210 height 46
drag, startPoint x: 372, startPoint y: 308, endPoint x: 350, endPoint y: 295, distance: 25.2
click at [369, 296] on div "14 A physician is a Business Associate of another healthcare provider. As such,…" at bounding box center [451, 259] width 586 height 73
drag, startPoint x: 347, startPoint y: 295, endPoint x: 181, endPoint y: 257, distance: 170.5
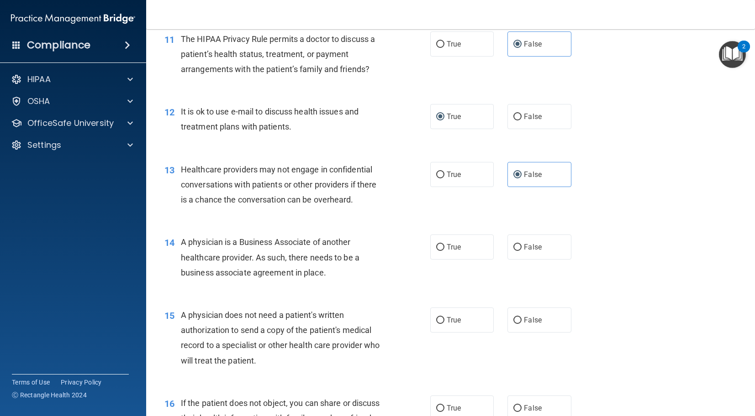
click at [180, 256] on div "14 A physician is a Business Associate of another healthcare provider. As such,…" at bounding box center [297, 260] width 293 height 50
click at [516, 251] on input "False" at bounding box center [517, 247] width 8 height 7
radio input "true"
drag, startPoint x: 258, startPoint y: 374, endPoint x: 264, endPoint y: 377, distance: 7.6
click at [258, 369] on div "A physician does not need a patient's written authorization to send a copy of t…" at bounding box center [286, 338] width 210 height 61
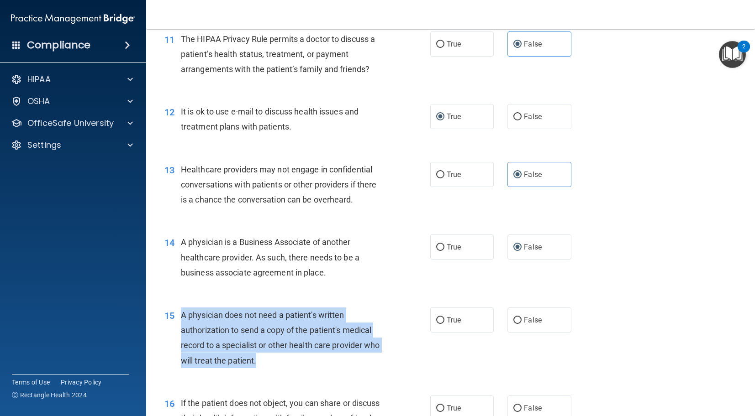
drag, startPoint x: 257, startPoint y: 380, endPoint x: 183, endPoint y: 329, distance: 90.1
click at [181, 329] on div "A physician does not need a patient's written authorization to send a copy of t…" at bounding box center [286, 338] width 210 height 61
click at [238, 334] on span "A physician does not need a patient's written authorization to send a copy of t…" at bounding box center [280, 338] width 199 height 55
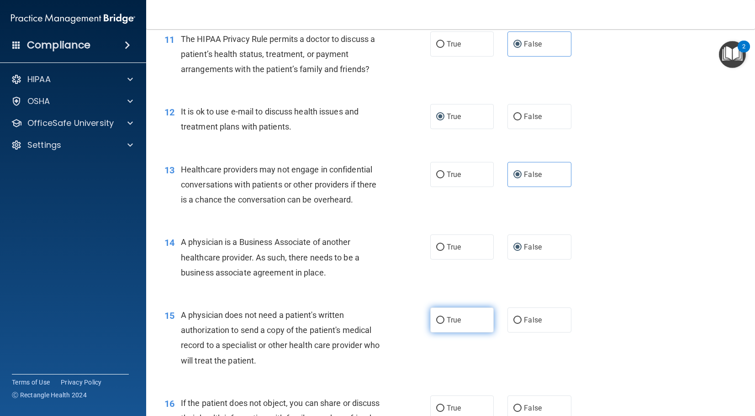
click at [441, 324] on input "True" at bounding box center [440, 320] width 8 height 7
radio input "true"
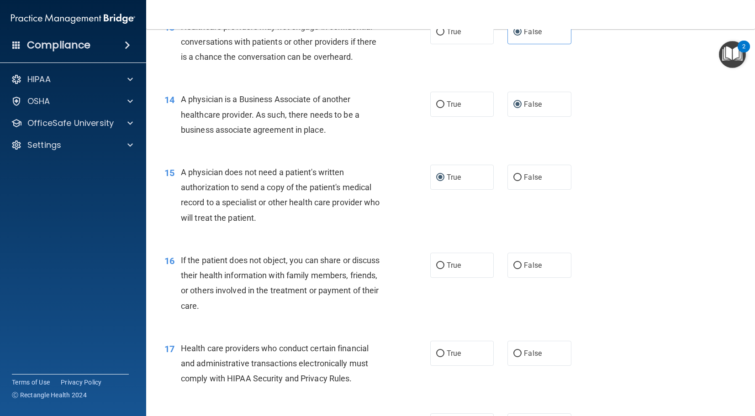
scroll to position [962, 0]
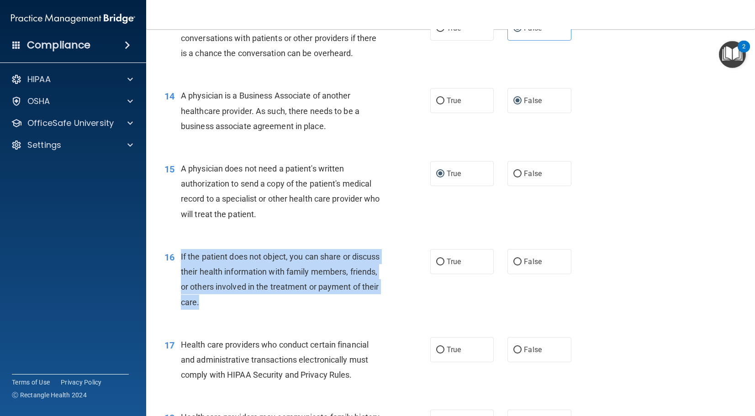
drag, startPoint x: 205, startPoint y: 321, endPoint x: 180, endPoint y: 273, distance: 54.1
click at [181, 273] on div "If the patient does not object, you can share or discuss their health informati…" at bounding box center [286, 279] width 210 height 61
click at [442, 266] on input "True" at bounding box center [440, 262] width 8 height 7
radio input "true"
click at [331, 351] on div "17 Health care providers who conduct certain financial and administrative trans…" at bounding box center [451, 362] width 586 height 73
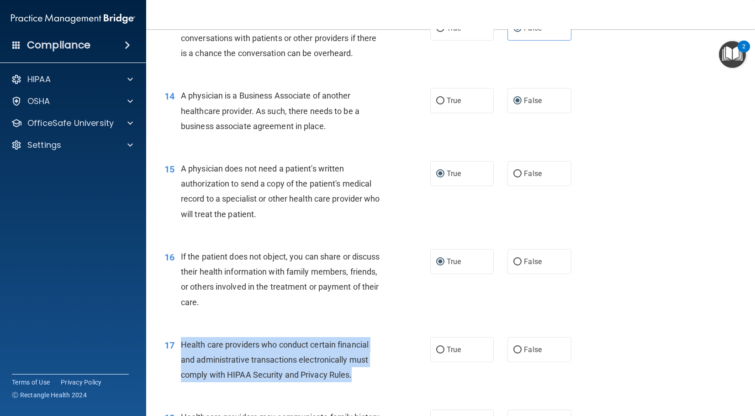
drag, startPoint x: 355, startPoint y: 391, endPoint x: 211, endPoint y: 367, distance: 146.2
click at [182, 361] on div "Health care providers who conduct certain financial and administrative transact…" at bounding box center [286, 360] width 210 height 46
click at [260, 361] on span "Health care providers who conduct certain financial and administrative transact…" at bounding box center [275, 360] width 188 height 40
drag, startPoint x: 180, startPoint y: 362, endPoint x: 363, endPoint y: 383, distance: 184.4
click at [364, 383] on div "Health care providers who conduct certain financial and administrative transact…" at bounding box center [286, 360] width 210 height 46
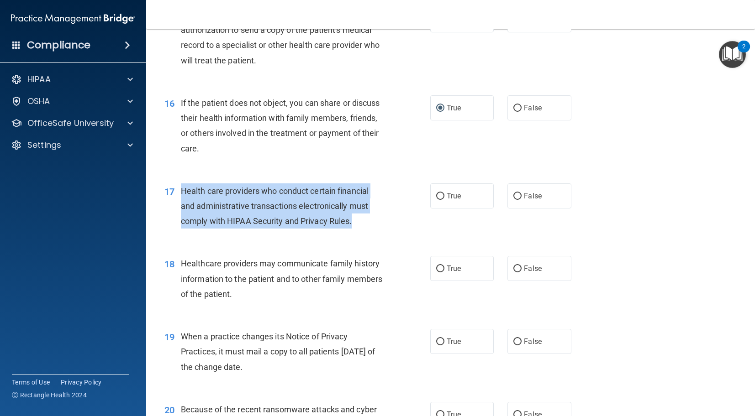
scroll to position [1167, 0]
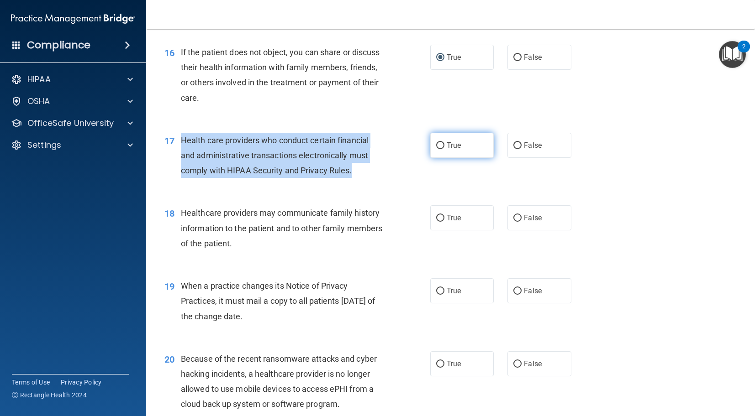
click at [443, 149] on input "True" at bounding box center [440, 145] width 8 height 7
radio input "true"
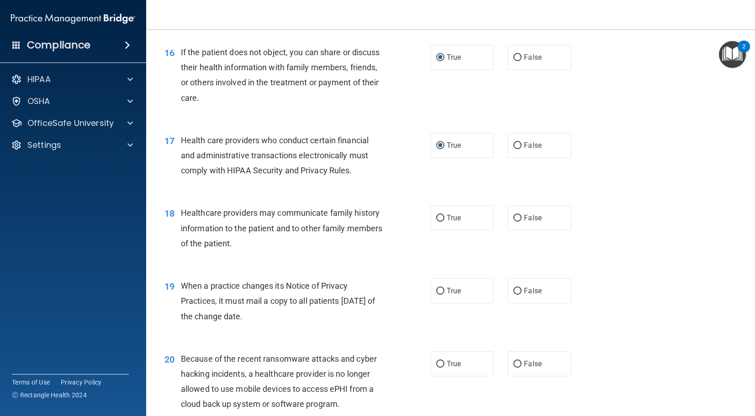
click at [215, 238] on div "Healthcare providers may communicate family history information to the patient …" at bounding box center [286, 228] width 210 height 46
drag, startPoint x: 266, startPoint y: 261, endPoint x: 245, endPoint y: 255, distance: 21.8
click at [245, 248] on span "Healthcare providers may communicate family history information to the patient …" at bounding box center [281, 228] width 201 height 40
click at [255, 248] on span "Healthcare providers may communicate family history information to the patient …" at bounding box center [281, 228] width 201 height 40
click at [263, 329] on div "19 When a practice changes its Notice of Privacy Practices, it must mail a copy…" at bounding box center [297, 304] width 293 height 50
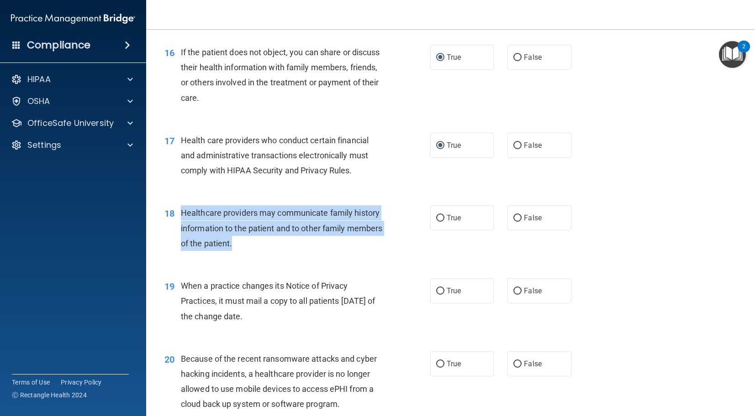
drag, startPoint x: 272, startPoint y: 260, endPoint x: 195, endPoint y: 232, distance: 81.8
click at [182, 231] on div "Healthcare providers may communicate family history information to the patient …" at bounding box center [286, 228] width 210 height 46
click at [231, 248] on span "Healthcare providers may communicate family history information to the patient …" at bounding box center [281, 228] width 201 height 40
drag, startPoint x: 268, startPoint y: 261, endPoint x: 209, endPoint y: 233, distance: 65.0
click at [181, 228] on span "Healthcare providers may communicate family history information to the patient …" at bounding box center [281, 228] width 201 height 40
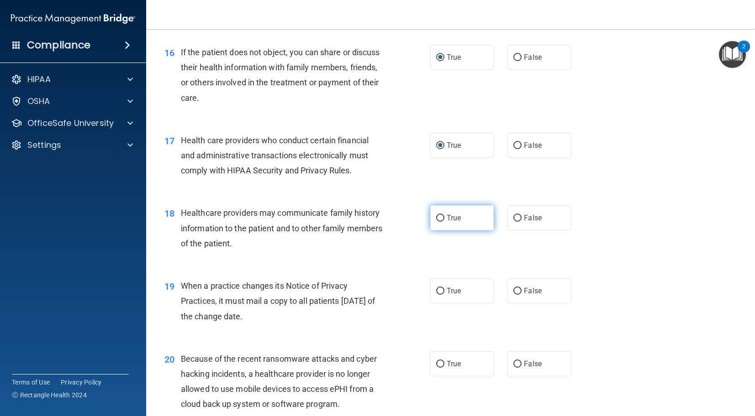
click at [442, 226] on label "True" at bounding box center [462, 217] width 64 height 25
click at [442, 222] on input "True" at bounding box center [440, 218] width 8 height 7
radio input "true"
drag, startPoint x: 263, startPoint y: 336, endPoint x: 269, endPoint y: 333, distance: 6.1
click at [258, 321] on span "When a practice changes its Notice of Privacy Practices, it must mail a copy to…" at bounding box center [278, 301] width 195 height 40
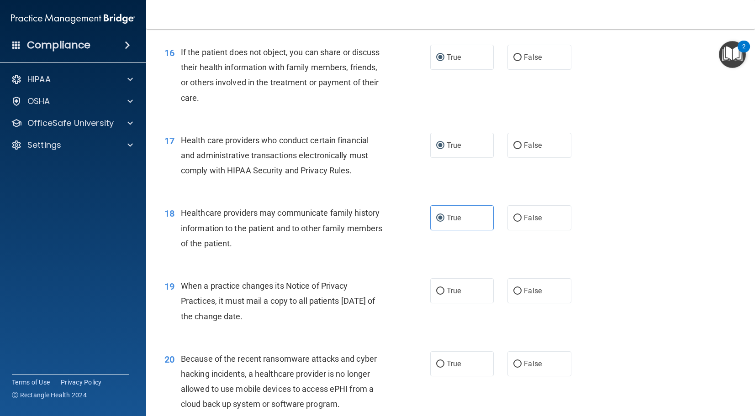
click at [279, 324] on div "When a practice changes its Notice of Privacy Practices, it must mail a copy to…" at bounding box center [286, 302] width 210 height 46
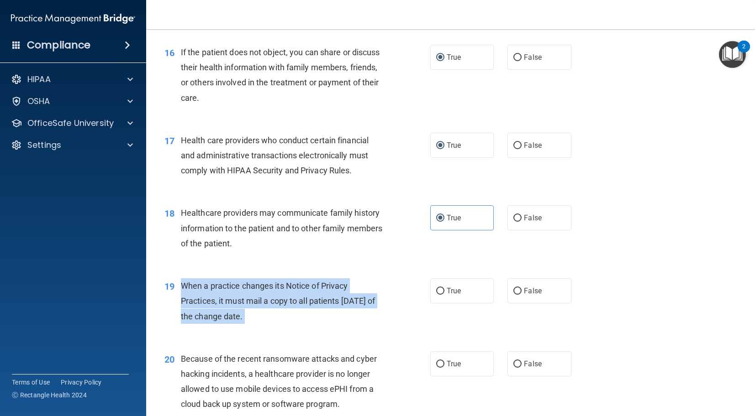
drag, startPoint x: 279, startPoint y: 334, endPoint x: 192, endPoint y: 302, distance: 92.9
click at [184, 300] on div "When a practice changes its Notice of Privacy Practices, it must mail a copy to…" at bounding box center [286, 302] width 210 height 46
drag, startPoint x: 515, startPoint y: 304, endPoint x: 507, endPoint y: 306, distance: 8.0
click at [516, 295] on input "False" at bounding box center [517, 291] width 8 height 7
radio input "true"
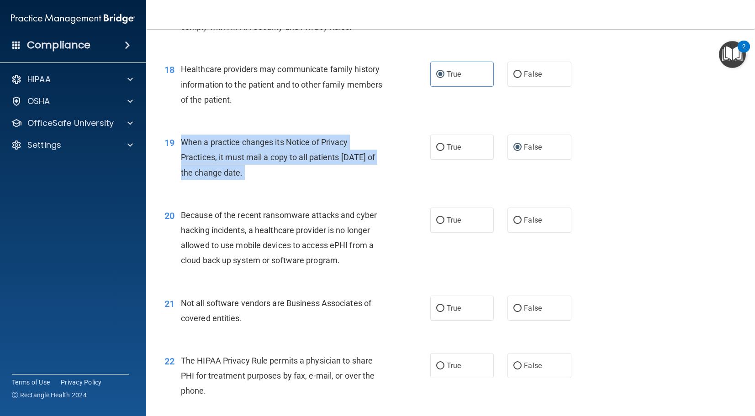
scroll to position [1356, 0]
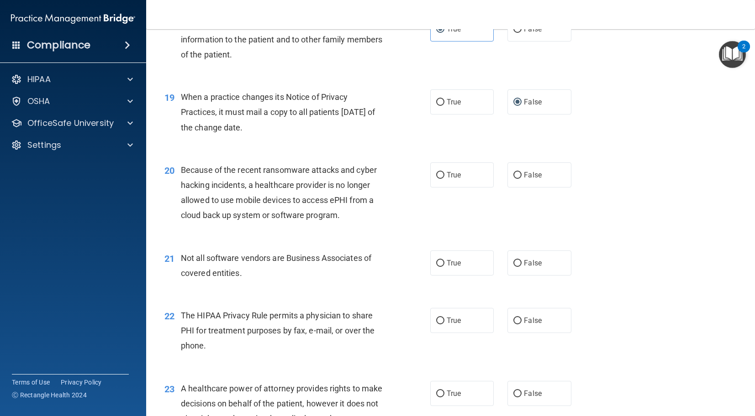
drag, startPoint x: 342, startPoint y: 248, endPoint x: 342, endPoint y: 244, distance: 4.6
click at [342, 239] on div "20 Because of the recent ransomware attacks and cyber hacking incidents, a heal…" at bounding box center [451, 195] width 586 height 88
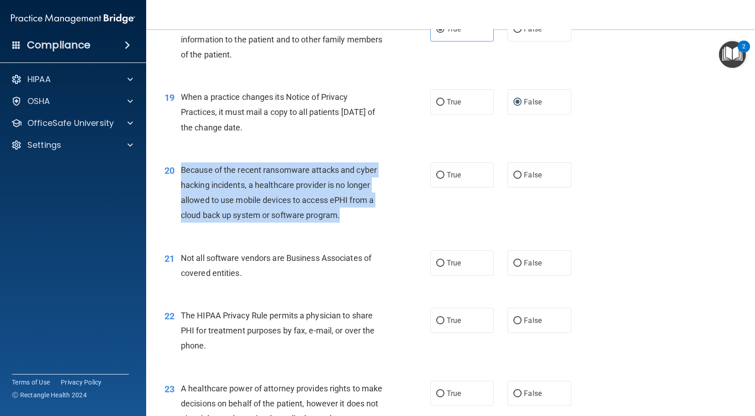
drag, startPoint x: 342, startPoint y: 236, endPoint x: 182, endPoint y: 185, distance: 168.5
click at [182, 185] on div "Because of the recent ransomware attacks and cyber hacking incidents, a healthc…" at bounding box center [286, 193] width 210 height 61
click at [521, 267] on input "False" at bounding box center [517, 263] width 8 height 7
radio input "true"
click at [520, 179] on input "False" at bounding box center [517, 175] width 8 height 7
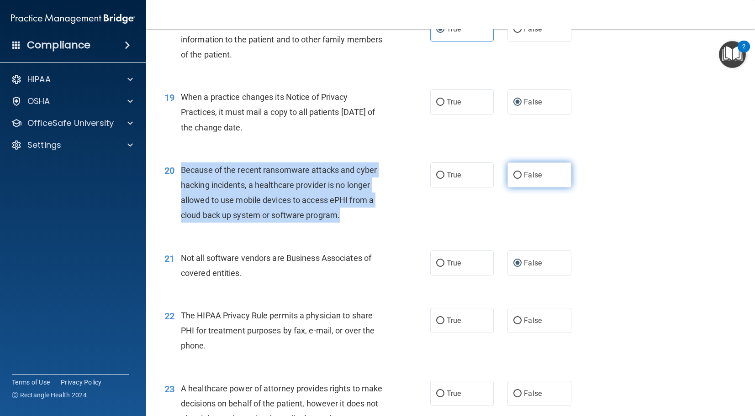
radio input "true"
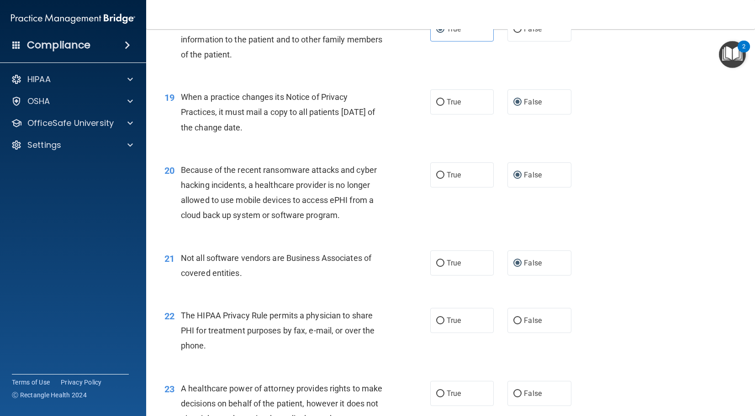
drag, startPoint x: 270, startPoint y: 290, endPoint x: 248, endPoint y: 287, distance: 22.0
click at [254, 281] on div "Not all software vendors are Business Associates of covered entities." at bounding box center [286, 266] width 210 height 30
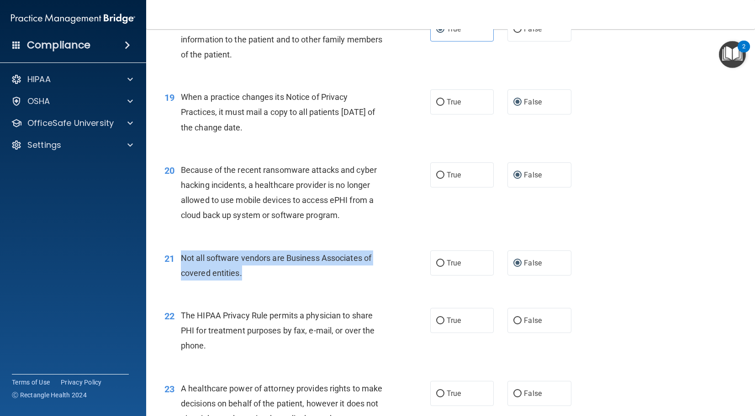
drag, startPoint x: 248, startPoint y: 287, endPoint x: 189, endPoint y: 274, distance: 60.3
click at [181, 274] on div "Not all software vendors are Business Associates of covered entities." at bounding box center [286, 266] width 210 height 30
click at [442, 267] on input "True" at bounding box center [440, 263] width 8 height 7
radio input "true"
radio input "false"
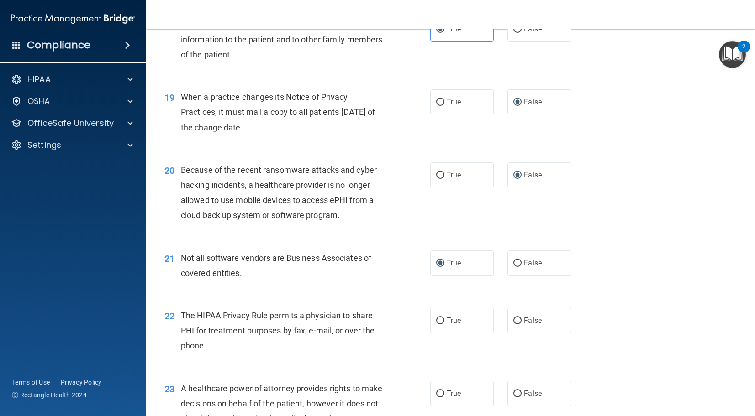
drag, startPoint x: 368, startPoint y: 350, endPoint x: 414, endPoint y: 198, distance: 159.2
click at [368, 348] on span "The HIPAA Privacy Rule permits a physician to share PHI for treatment purposes …" at bounding box center [278, 331] width 194 height 40
drag, startPoint x: 219, startPoint y: 350, endPoint x: 215, endPoint y: 355, distance: 6.1
click at [218, 351] on div "The HIPAA Privacy Rule permits a physician to share PHI for treatment purposes …" at bounding box center [286, 331] width 210 height 46
drag, startPoint x: 208, startPoint y: 363, endPoint x: 235, endPoint y: 363, distance: 26.9
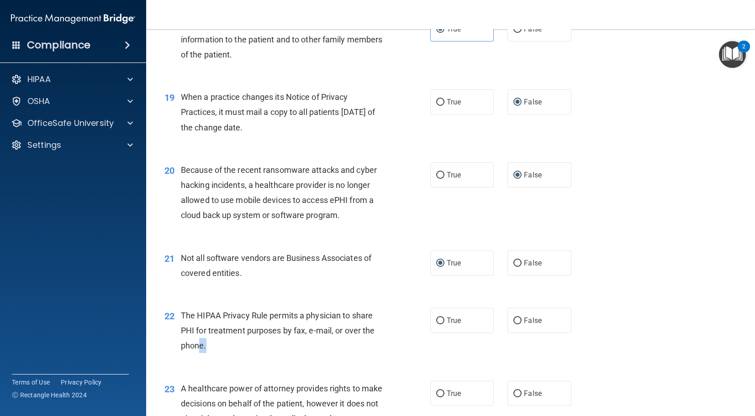
click at [205, 354] on div "The HIPAA Privacy Rule permits a physician to share PHI for treatment purposes …" at bounding box center [286, 331] width 210 height 46
click at [438, 325] on input "True" at bounding box center [440, 321] width 8 height 7
radio input "true"
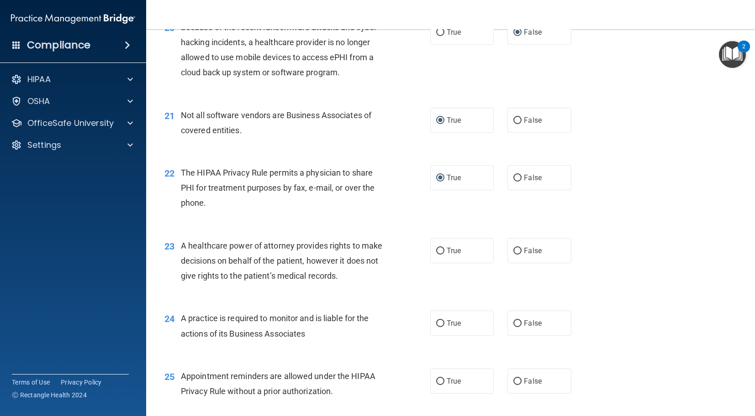
scroll to position [1544, 0]
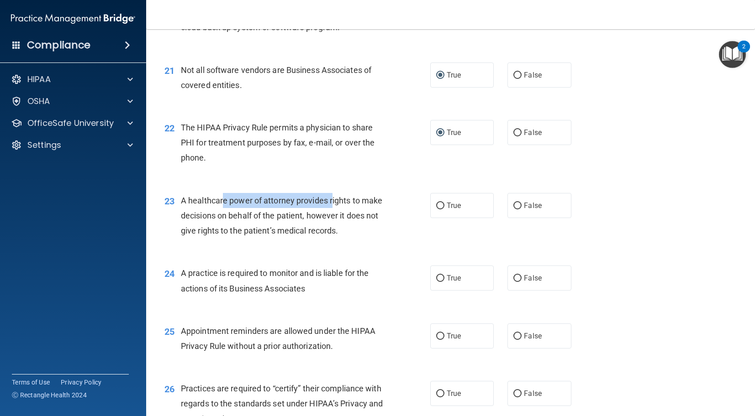
drag, startPoint x: 221, startPoint y: 215, endPoint x: 333, endPoint y: 222, distance: 111.7
click at [333, 222] on div "A healthcare power of attorney provides rights to make decisions on behalf of t…" at bounding box center [286, 216] width 210 height 46
drag, startPoint x: 337, startPoint y: 241, endPoint x: 342, endPoint y: 246, distance: 7.4
click at [340, 239] on div "A healthcare power of attorney provides rights to make decisions on behalf of t…" at bounding box center [286, 216] width 210 height 46
drag, startPoint x: 337, startPoint y: 250, endPoint x: 331, endPoint y: 248, distance: 6.2
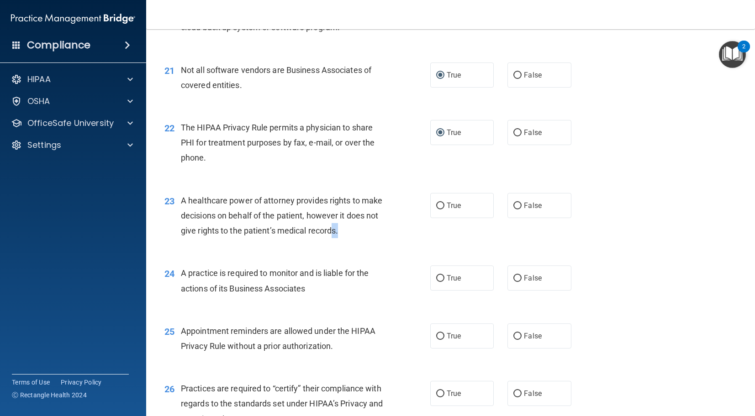
click at [331, 239] on div "A healthcare power of attorney provides rights to make decisions on behalf of t…" at bounding box center [286, 216] width 210 height 46
click at [345, 239] on div "A healthcare power of attorney provides rights to make decisions on behalf of t…" at bounding box center [286, 216] width 210 height 46
click at [340, 239] on div "A healthcare power of attorney provides rights to make decisions on behalf of t…" at bounding box center [286, 216] width 210 height 46
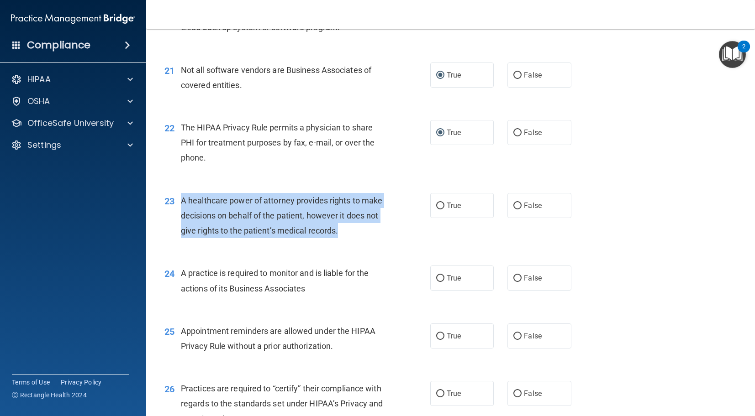
drag, startPoint x: 346, startPoint y: 253, endPoint x: 179, endPoint y: 219, distance: 171.1
click at [175, 219] on div "23 A healthcare power of attorney provides rights to make decisions on behalf o…" at bounding box center [297, 218] width 293 height 50
click at [257, 236] on span "A healthcare power of attorney provides rights to make decisions on behalf of t…" at bounding box center [281, 216] width 201 height 40
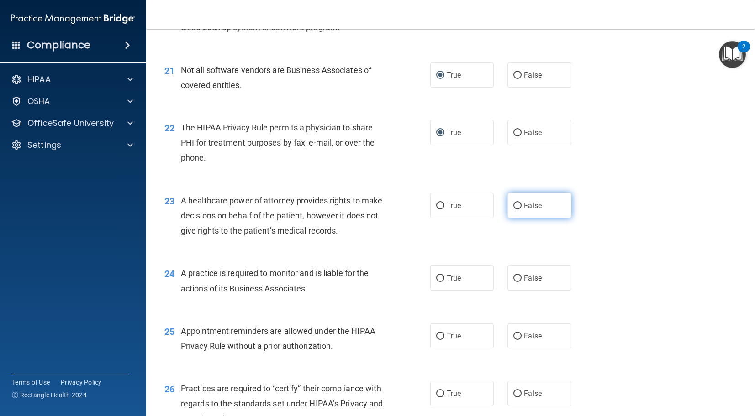
click at [519, 210] on input "False" at bounding box center [517, 206] width 8 height 7
radio input "true"
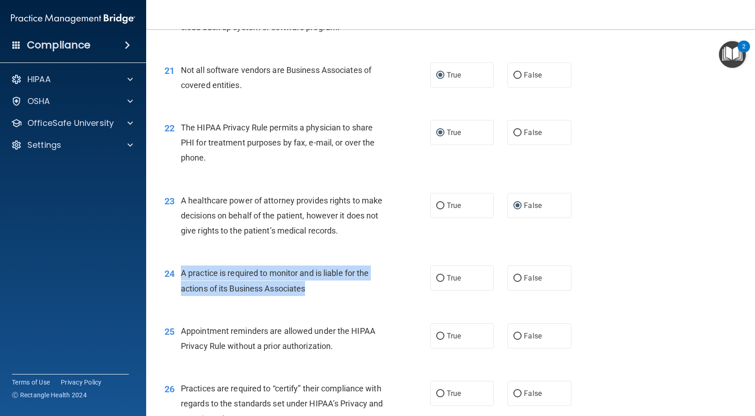
drag, startPoint x: 325, startPoint y: 302, endPoint x: 181, endPoint y: 292, distance: 143.7
click at [181, 292] on div "A practice is required to monitor and is liable for the actions of its Business…" at bounding box center [286, 281] width 210 height 30
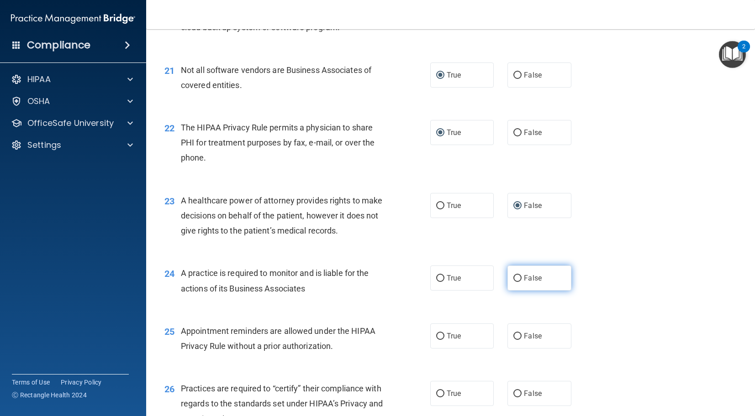
click at [511, 291] on label "False" at bounding box center [539, 278] width 64 height 25
click at [513, 282] on input "False" at bounding box center [517, 278] width 8 height 7
radio input "true"
drag, startPoint x: 284, startPoint y: 279, endPoint x: 284, endPoint y: 285, distance: 6.4
click at [284, 279] on div "24 A practice is required to monitor and is liable for the actions of its Busin…" at bounding box center [451, 283] width 586 height 58
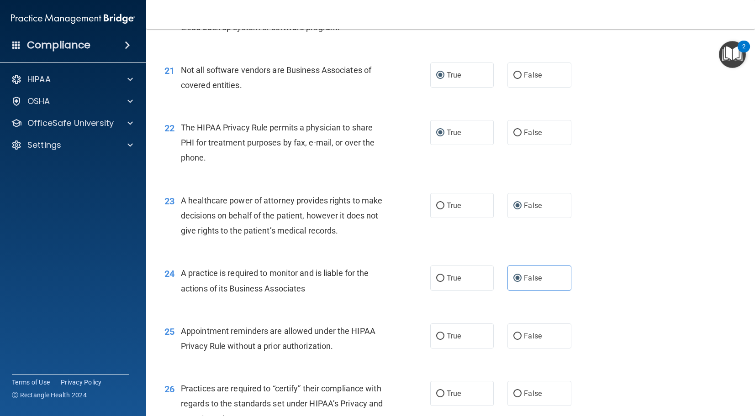
click at [328, 351] on span "Appointment reminders are allowed under the HIPAA Privacy Rule without a prior …" at bounding box center [278, 339] width 195 height 25
click at [335, 354] on div "Appointment reminders are allowed under the HIPAA Privacy Rule without a prior …" at bounding box center [286, 339] width 210 height 30
drag, startPoint x: 333, startPoint y: 363, endPoint x: 318, endPoint y: 363, distance: 14.6
click at [318, 351] on span "Appointment reminders are allowed under the HIPAA Privacy Rule without a prior …" at bounding box center [278, 339] width 195 height 25
drag, startPoint x: 272, startPoint y: 341, endPoint x: 405, endPoint y: 341, distance: 132.4
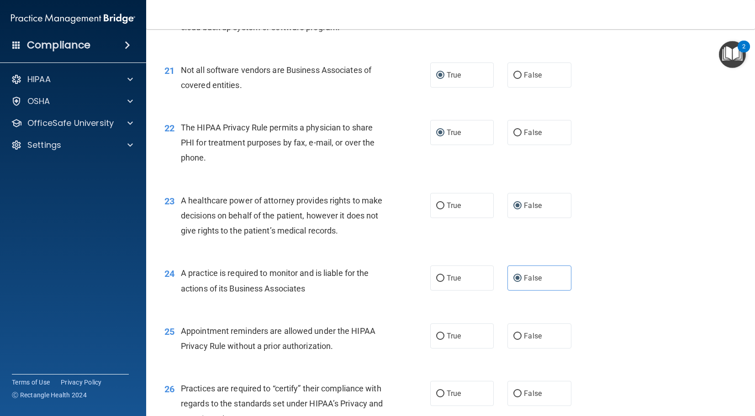
click at [284, 337] on div "25 Appointment reminders are allowed under the HIPAA Privacy Rule without a pri…" at bounding box center [451, 341] width 586 height 58
click at [443, 349] on label "True" at bounding box center [462, 336] width 64 height 25
click at [437, 340] on input "True" at bounding box center [440, 336] width 8 height 7
radio input "true"
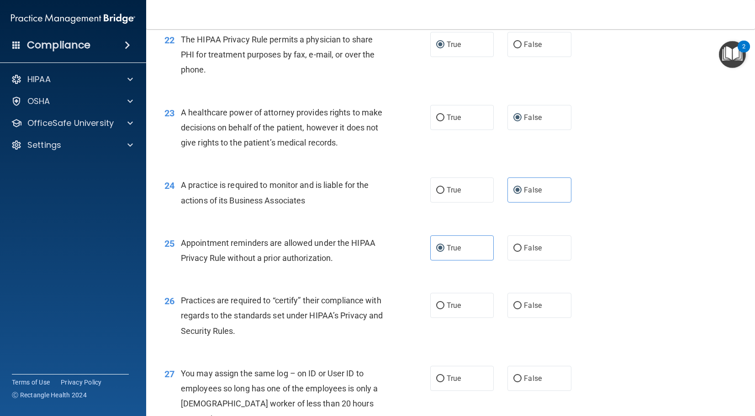
scroll to position [1705, 0]
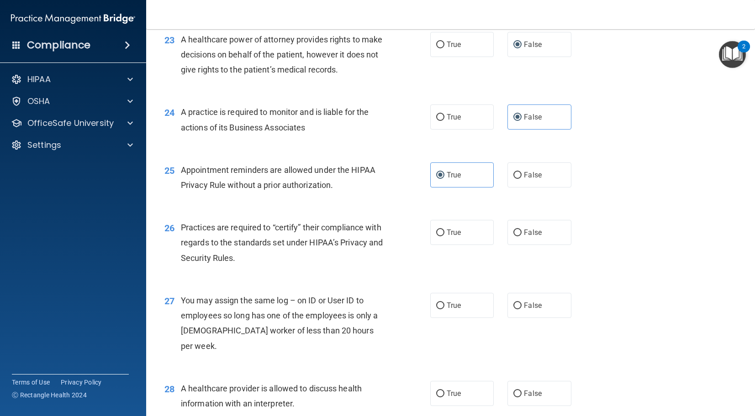
click at [227, 266] on div "Practices are required to “certify” their compliance with regards to the standa…" at bounding box center [286, 243] width 210 height 46
drag, startPoint x: 263, startPoint y: 255, endPoint x: 294, endPoint y: 262, distance: 31.5
click at [294, 262] on span "Practices are required to “certify” their compliance with regards to the standa…" at bounding box center [282, 243] width 202 height 40
click at [295, 265] on div "Practices are required to “certify” their compliance with regards to the standa…" at bounding box center [286, 243] width 210 height 46
click at [291, 270] on div "26 Practices are required to “certify” their compliance with regards to the sta…" at bounding box center [297, 245] width 293 height 50
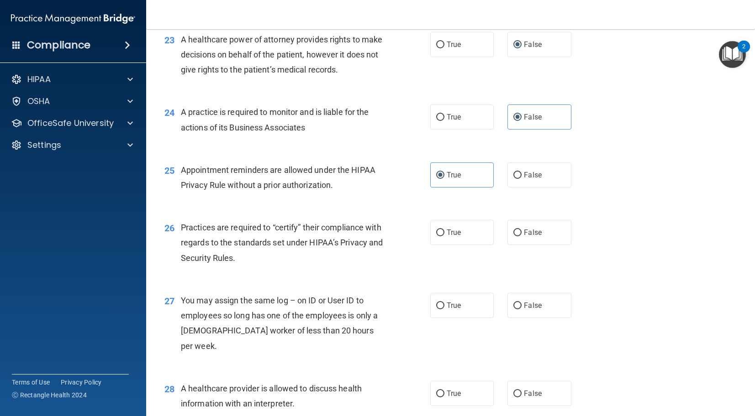
click at [283, 266] on div "Practices are required to “certify” their compliance with regards to the standa…" at bounding box center [286, 243] width 210 height 46
click at [282, 266] on div "Practices are required to “certify” their compliance with regards to the standa…" at bounding box center [286, 243] width 210 height 46
click at [278, 263] on span "Practices are required to “certify” their compliance with regards to the standa…" at bounding box center [282, 243] width 202 height 40
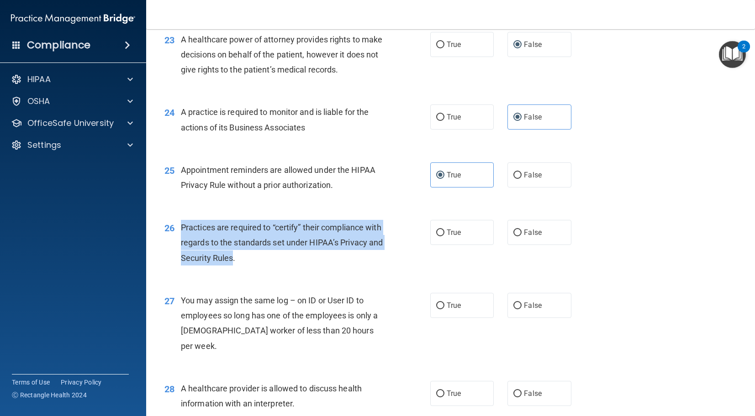
drag, startPoint x: 278, startPoint y: 273, endPoint x: 179, endPoint y: 245, distance: 102.5
click at [179, 245] on div "26 Practices are required to “certify” their compliance with regards to the sta…" at bounding box center [297, 245] width 293 height 50
drag, startPoint x: 359, startPoint y: 253, endPoint x: 316, endPoint y: 258, distance: 43.7
click at [353, 254] on div "Practices are required to “certify” their compliance with regards to the standa…" at bounding box center [286, 243] width 210 height 46
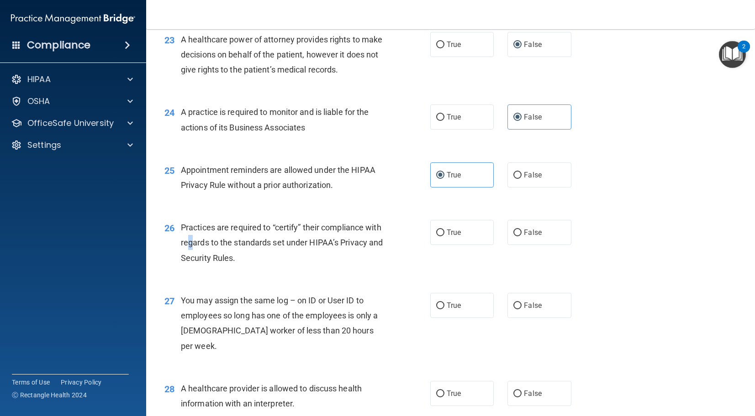
drag, startPoint x: 206, startPoint y: 259, endPoint x: 273, endPoint y: 266, distance: 67.5
click at [219, 259] on span "Practices are required to “certify” their compliance with regards to the standa…" at bounding box center [282, 243] width 202 height 40
drag, startPoint x: 281, startPoint y: 274, endPoint x: 602, endPoint y: 108, distance: 361.1
click at [289, 266] on div "Practices are required to “certify” their compliance with regards to the standa…" at bounding box center [286, 243] width 210 height 46
click at [518, 245] on label "False" at bounding box center [539, 232] width 64 height 25
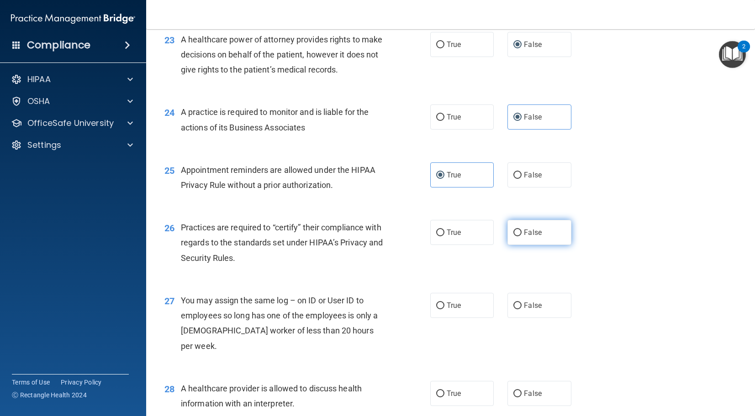
click at [518, 237] on input "False" at bounding box center [517, 233] width 8 height 7
radio input "true"
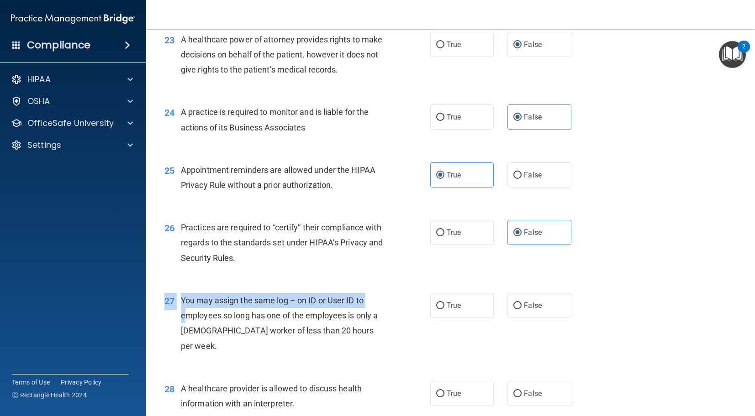
drag, startPoint x: 377, startPoint y: 359, endPoint x: 183, endPoint y: 319, distance: 198.2
click at [186, 327] on div "27 You may assign the same log – on ID or User ID to employees so long has one …" at bounding box center [451, 326] width 586 height 88
click at [183, 319] on span "You may assign the same log – on ID or User ID to employees so long has one of …" at bounding box center [279, 323] width 197 height 55
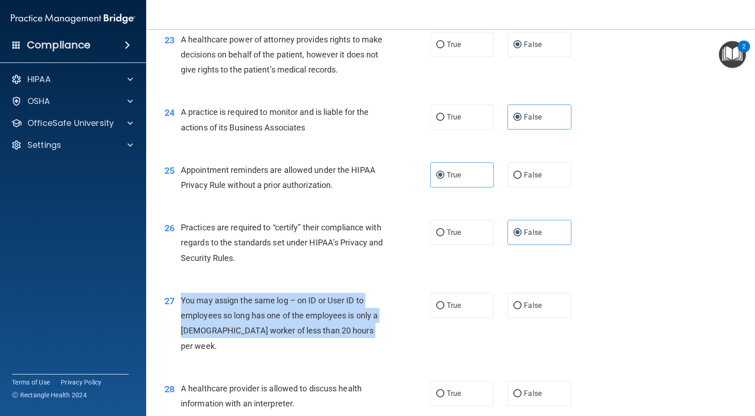
drag, startPoint x: 182, startPoint y: 316, endPoint x: 364, endPoint y: 350, distance: 184.9
click at [364, 350] on div "You may assign the same log – on ID or User ID to employees so long has one of …" at bounding box center [286, 323] width 210 height 61
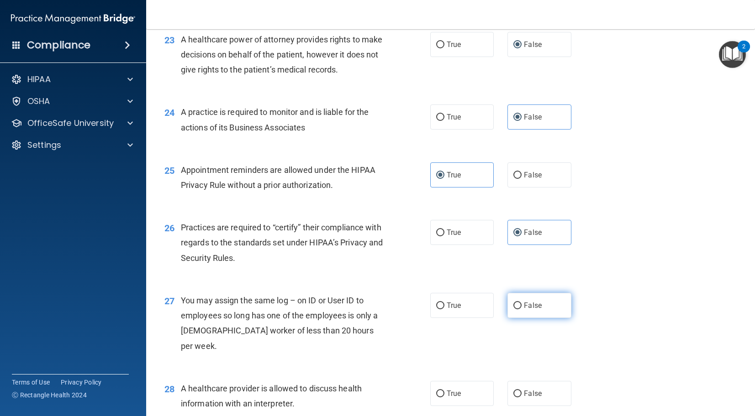
drag, startPoint x: 516, startPoint y: 330, endPoint x: 520, endPoint y: 320, distance: 10.7
click at [519, 318] on label "False" at bounding box center [539, 305] width 64 height 25
drag, startPoint x: 520, startPoint y: 320, endPoint x: 512, endPoint y: 320, distance: 7.3
click at [519, 310] on input "False" at bounding box center [517, 306] width 8 height 7
radio input "true"
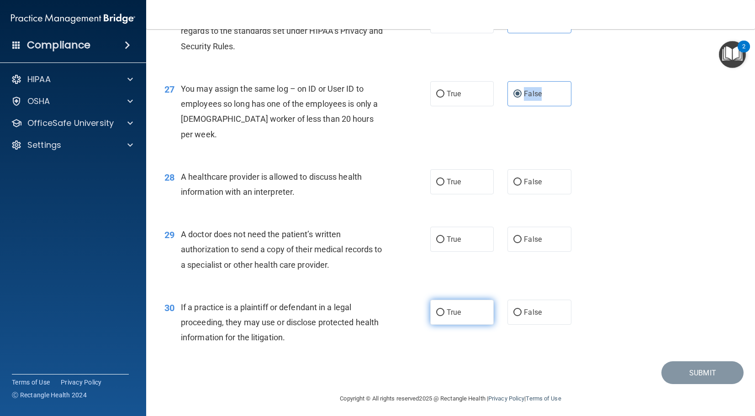
scroll to position [1922, 0]
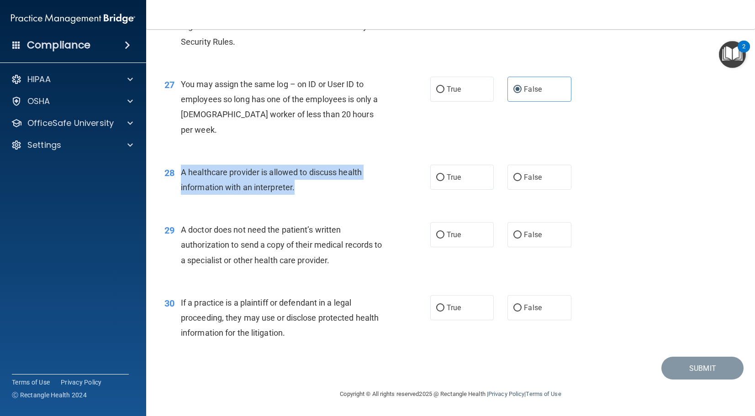
drag, startPoint x: 290, startPoint y: 189, endPoint x: 180, endPoint y: 169, distance: 110.8
click at [180, 169] on div "28 A healthcare provider is allowed to discuss health information with an inter…" at bounding box center [297, 182] width 293 height 35
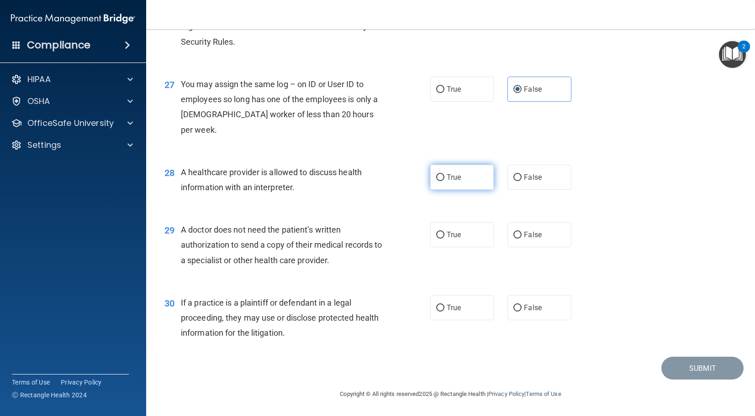
click at [444, 180] on label "True" at bounding box center [462, 177] width 64 height 25
click at [444, 180] on input "True" at bounding box center [440, 177] width 8 height 7
radio input "true"
drag, startPoint x: 333, startPoint y: 265, endPoint x: 179, endPoint y: 230, distance: 158.2
click at [179, 230] on div "29 A doctor does not need the patient’s written authorization to send a copy of…" at bounding box center [297, 247] width 293 height 50
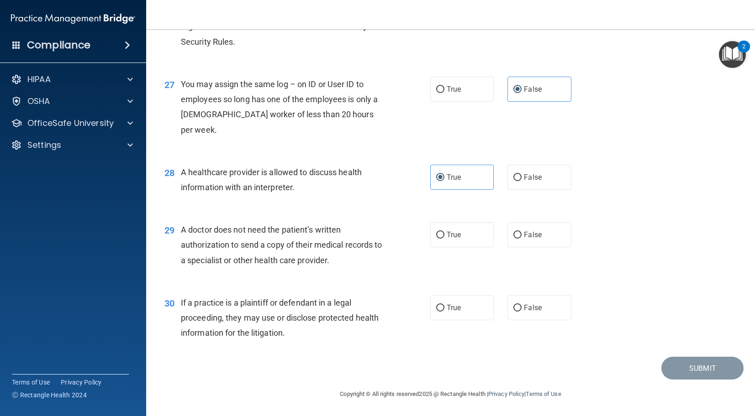
drag, startPoint x: 517, startPoint y: 236, endPoint x: 435, endPoint y: 291, distance: 98.8
click at [517, 236] on input "False" at bounding box center [517, 235] width 8 height 7
radio input "true"
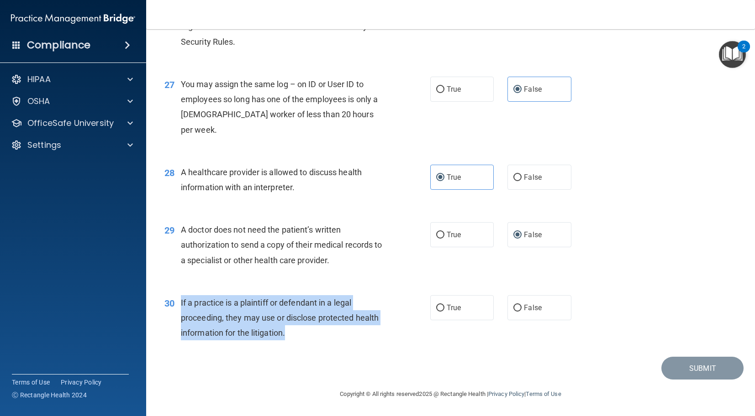
drag, startPoint x: 268, startPoint y: 337, endPoint x: 192, endPoint y: 305, distance: 82.3
click at [178, 303] on div "30 If a practice is a plaintiff or defendant in a legal proceeding, they may us…" at bounding box center [297, 320] width 293 height 50
drag, startPoint x: 340, startPoint y: 305, endPoint x: 370, endPoint y: 316, distance: 32.5
click at [340, 305] on span "If a practice is a plaintiff or defendant in a legal proceeding, they may use o…" at bounding box center [280, 318] width 198 height 40
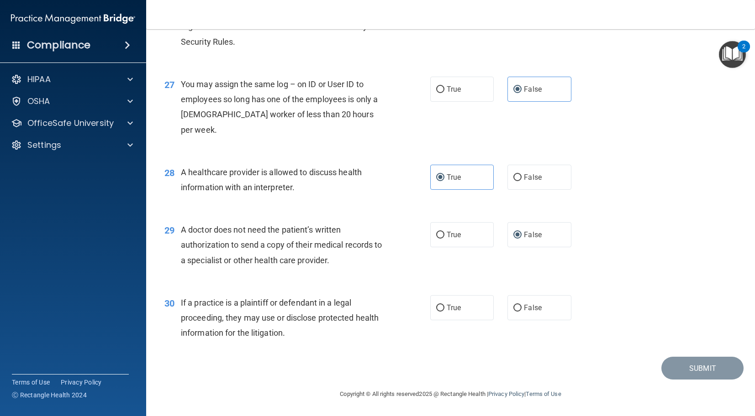
click at [333, 337] on div "If a practice is a plaintiff or defendant in a legal proceeding, they may use o…" at bounding box center [286, 318] width 210 height 46
click at [441, 305] on input "True" at bounding box center [440, 308] width 8 height 7
radio input "true"
click at [672, 372] on button "Submit" at bounding box center [702, 368] width 82 height 23
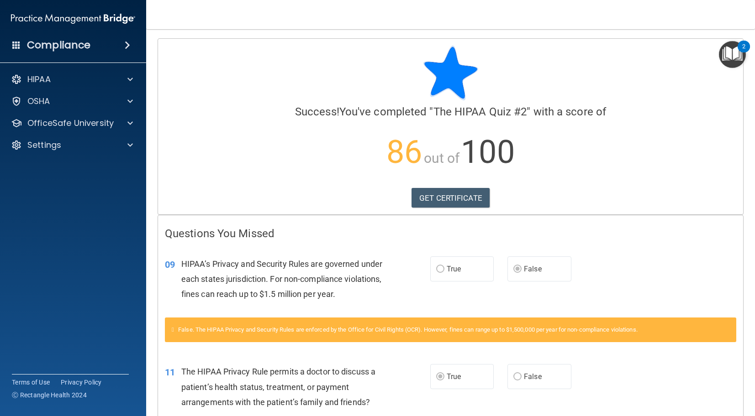
click at [442, 186] on div "Calculating your score.... Success! You've completed " The HIPAA Quiz #2 " with…" at bounding box center [450, 127] width 585 height 176
click at [443, 207] on link "GET CERTIFICATE" at bounding box center [450, 198] width 78 height 20
click at [63, 135] on div "HIPAA Documents and Policies Report an Incident Business Associates Emergency P…" at bounding box center [73, 114] width 147 height 95
click at [70, 130] on div "OfficeSafe University" at bounding box center [73, 123] width 147 height 18
drag, startPoint x: 111, startPoint y: 129, endPoint x: 106, endPoint y: 129, distance: 4.6
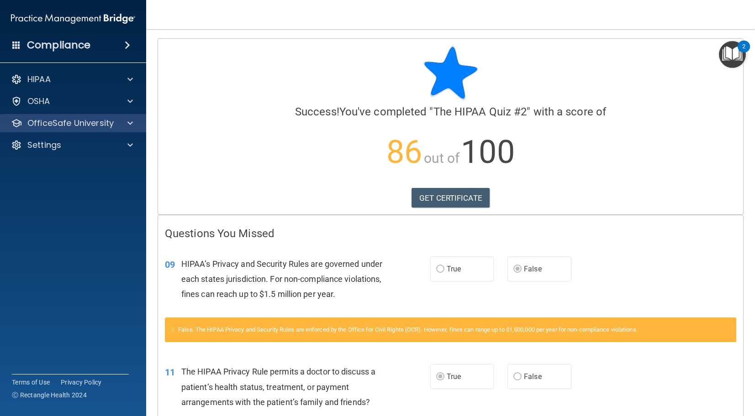
click at [109, 129] on div "OfficeSafe University" at bounding box center [73, 123] width 147 height 18
click at [124, 120] on div at bounding box center [128, 123] width 23 height 11
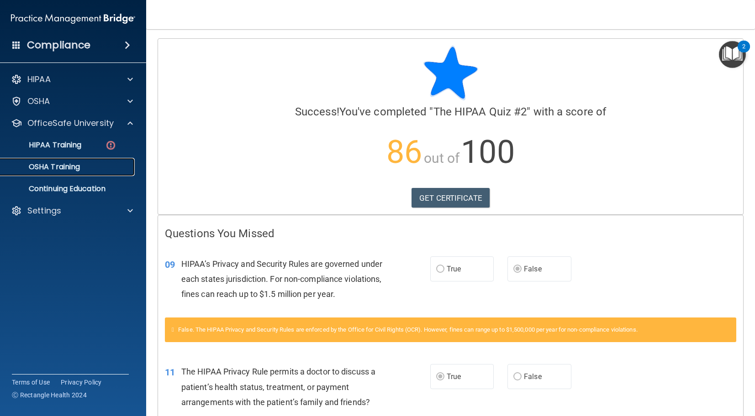
click at [75, 169] on p "OSHA Training" at bounding box center [43, 167] width 74 height 9
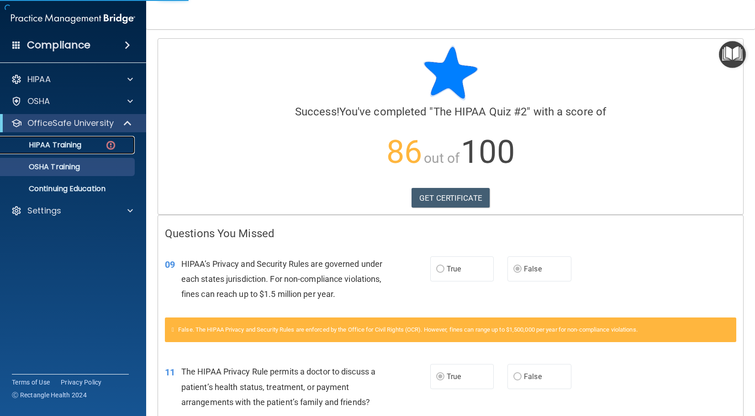
click at [84, 146] on div "HIPAA Training" at bounding box center [68, 145] width 125 height 9
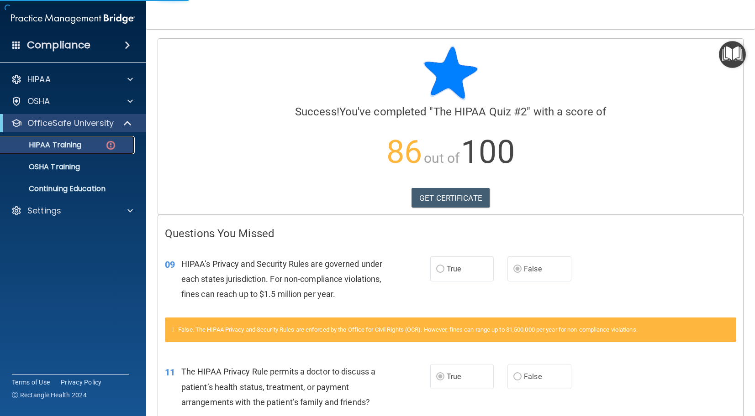
click at [84, 146] on div "HIPAA Training" at bounding box center [68, 145] width 125 height 9
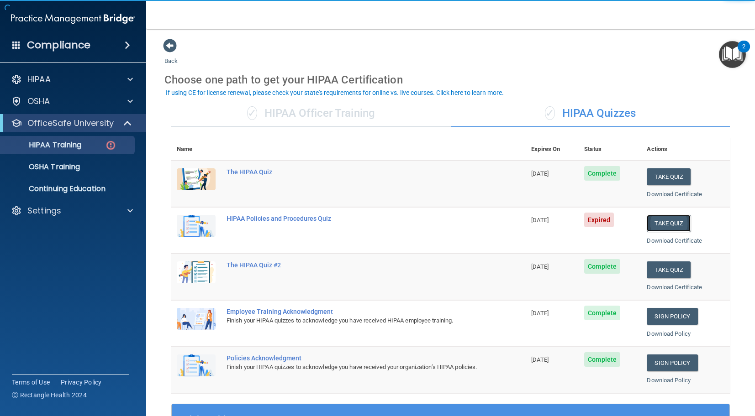
click at [659, 226] on button "Take Quiz" at bounding box center [669, 223] width 44 height 17
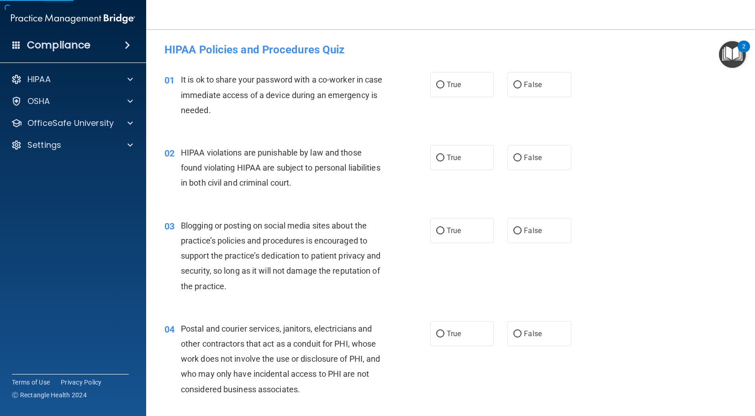
drag, startPoint x: 190, startPoint y: 101, endPoint x: 184, endPoint y: 93, distance: 10.4
click at [186, 96] on div "It is ok to share your password with a co-worker in case immediate access of a …" at bounding box center [286, 95] width 210 height 46
click at [181, 91] on span "It is ok to share your password with a co-worker in case immediate access of a …" at bounding box center [282, 95] width 202 height 40
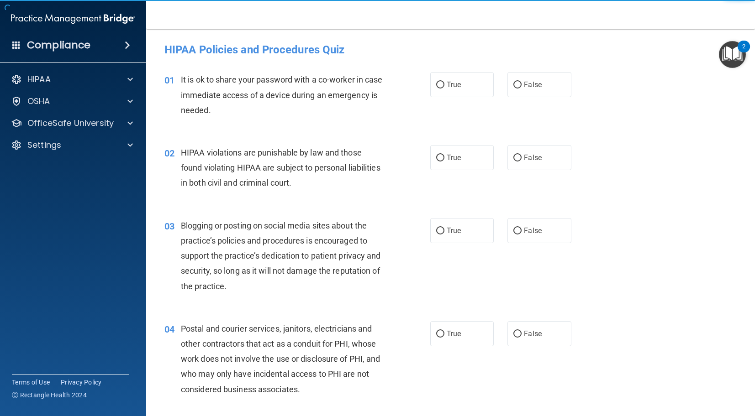
click at [222, 81] on span "It is ok to share your password with a co-worker in case immediate access of a …" at bounding box center [282, 95] width 202 height 40
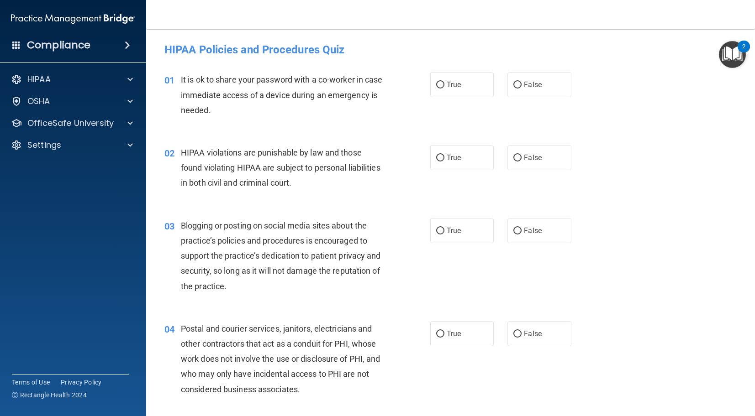
click at [245, 105] on div "It is ok to share your password with a co-worker in case immediate access of a …" at bounding box center [286, 95] width 210 height 46
drag, startPoint x: 279, startPoint y: 105, endPoint x: 323, endPoint y: 94, distance: 44.7
click at [282, 104] on div "It is ok to share your password with a co-worker in case immediate access of a …" at bounding box center [286, 95] width 210 height 46
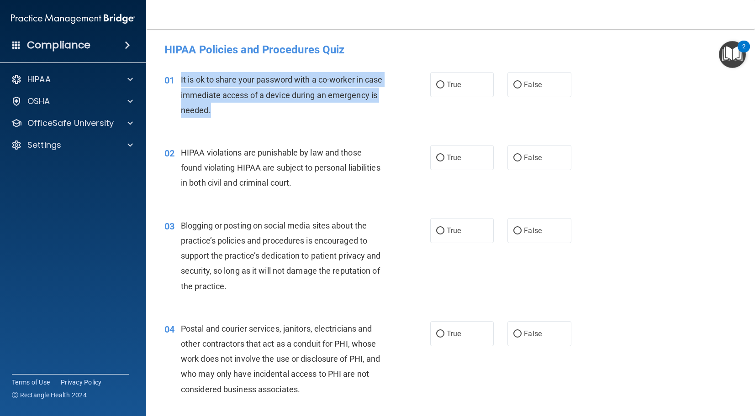
drag, startPoint x: 263, startPoint y: 113, endPoint x: 176, endPoint y: 74, distance: 94.8
click at [176, 74] on div "01 It is ok to share your password with a co-worker in case immediate access of…" at bounding box center [297, 97] width 293 height 50
drag, startPoint x: 521, startPoint y: 85, endPoint x: 504, endPoint y: 89, distance: 17.6
click at [521, 85] on input "False" at bounding box center [517, 85] width 8 height 7
radio input "true"
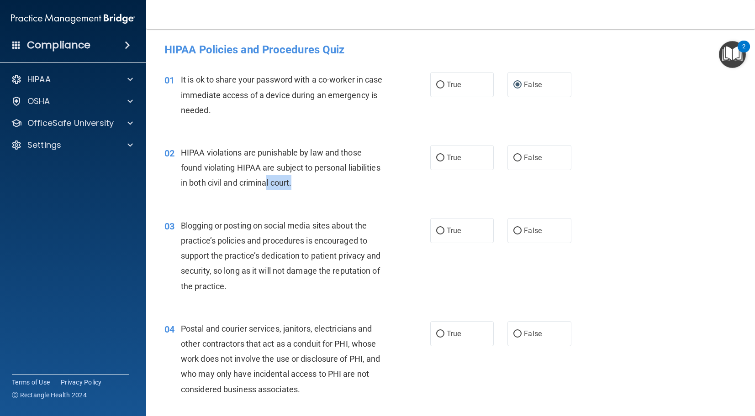
drag, startPoint x: 295, startPoint y: 185, endPoint x: 292, endPoint y: 178, distance: 7.8
click at [271, 182] on div "HIPAA violations are punishable by law and those found violating HIPAA are subj…" at bounding box center [286, 168] width 210 height 46
drag, startPoint x: 439, startPoint y: 158, endPoint x: 427, endPoint y: 163, distance: 12.7
click at [439, 158] on input "True" at bounding box center [440, 158] width 8 height 7
radio input "true"
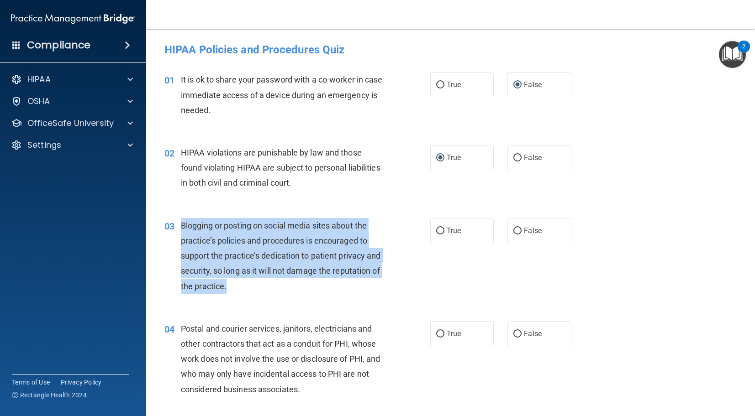
drag, startPoint x: 233, startPoint y: 290, endPoint x: 187, endPoint y: 221, distance: 82.6
click at [183, 219] on div "Blogging or posting on social media sites about the practice’s policies and pro…" at bounding box center [286, 256] width 210 height 76
click at [349, 240] on span "Blogging or posting on social media sites about the practice’s policies and pro…" at bounding box center [281, 256] width 200 height 70
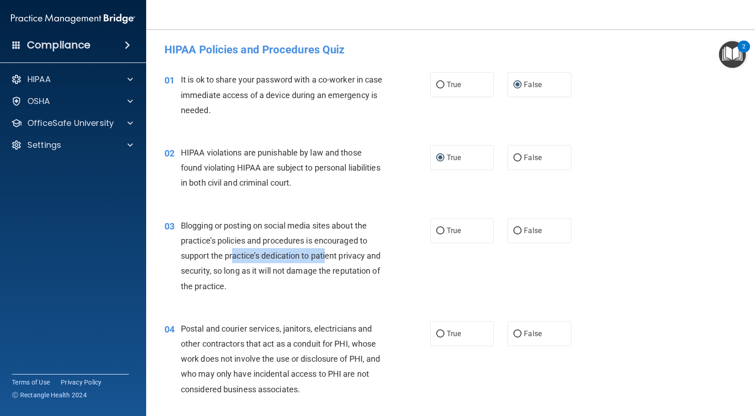
drag, startPoint x: 232, startPoint y: 254, endPoint x: 464, endPoint y: 248, distance: 232.1
click at [349, 257] on span "Blogging or posting on social media sites about the practice’s policies and pro…" at bounding box center [281, 256] width 200 height 70
drag, startPoint x: 346, startPoint y: 231, endPoint x: 493, endPoint y: 208, distance: 149.3
click at [252, 235] on div "Blogging or posting on social media sites about the practice’s policies and pro…" at bounding box center [286, 256] width 210 height 76
drag, startPoint x: 445, startPoint y: 231, endPoint x: 440, endPoint y: 231, distance: 5.0
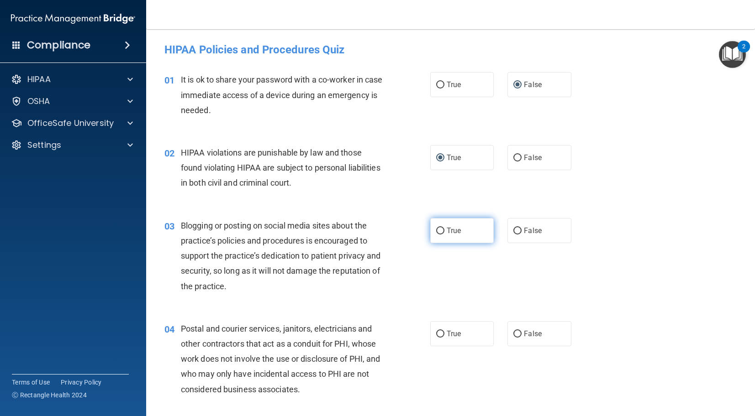
click at [443, 231] on label "True" at bounding box center [462, 230] width 64 height 25
click at [305, 393] on div "Postal and courier services, janitors, electricians and other contractors that …" at bounding box center [286, 359] width 210 height 76
drag, startPoint x: 444, startPoint y: 234, endPoint x: 408, endPoint y: 256, distance: 42.2
click at [444, 234] on label "True" at bounding box center [462, 230] width 64 height 25
click at [444, 234] on input "True" at bounding box center [440, 231] width 8 height 7
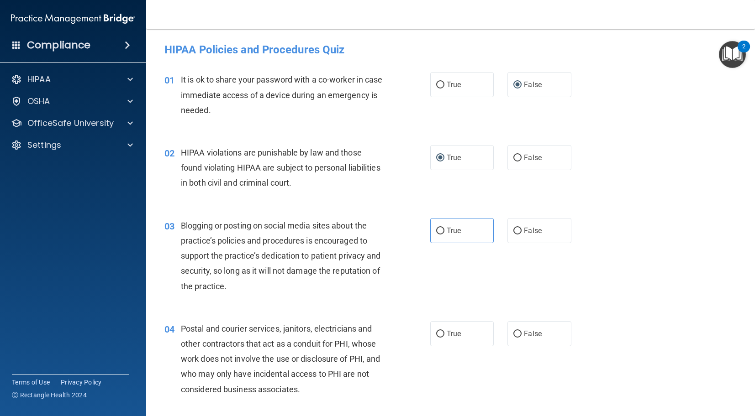
radio input "true"
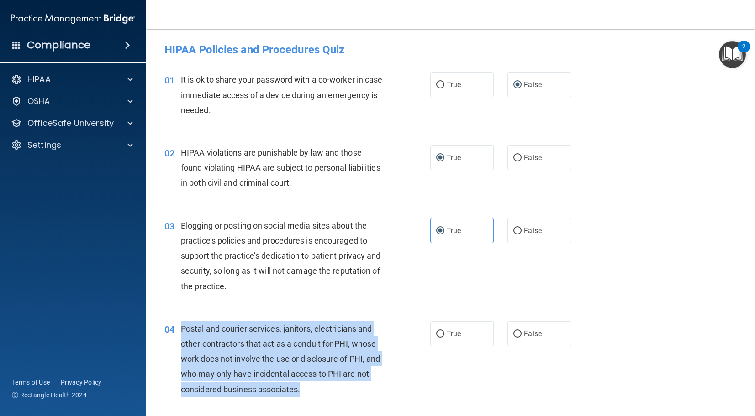
drag, startPoint x: 305, startPoint y: 394, endPoint x: 190, endPoint y: 333, distance: 130.3
click at [183, 330] on div "Postal and courier services, janitors, electricians and other contractors that …" at bounding box center [286, 359] width 210 height 76
click at [441, 332] on input "True" at bounding box center [440, 334] width 8 height 7
radio input "true"
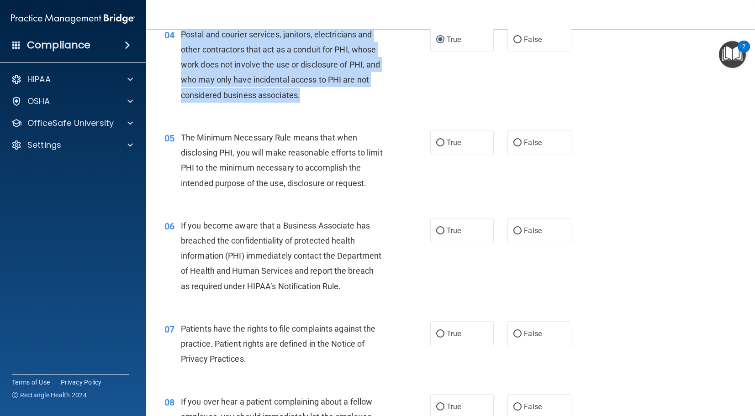
scroll to position [302, 0]
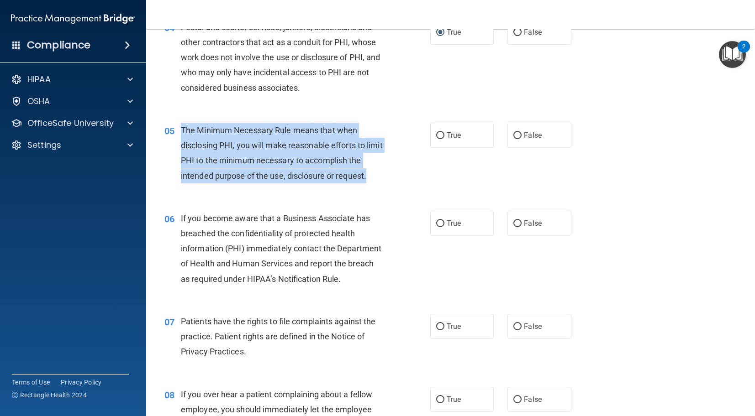
drag, startPoint x: 367, startPoint y: 178, endPoint x: 195, endPoint y: 133, distance: 177.9
click at [181, 132] on span "The Minimum Necessary Rule means that when disclosing PHI, you will make reason…" at bounding box center [282, 153] width 202 height 55
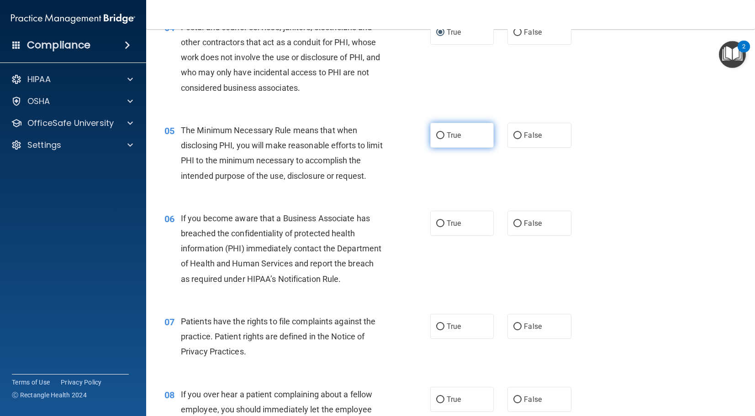
click at [437, 131] on label "True" at bounding box center [462, 135] width 64 height 25
click at [437, 132] on input "True" at bounding box center [440, 135] width 8 height 7
radio input "true"
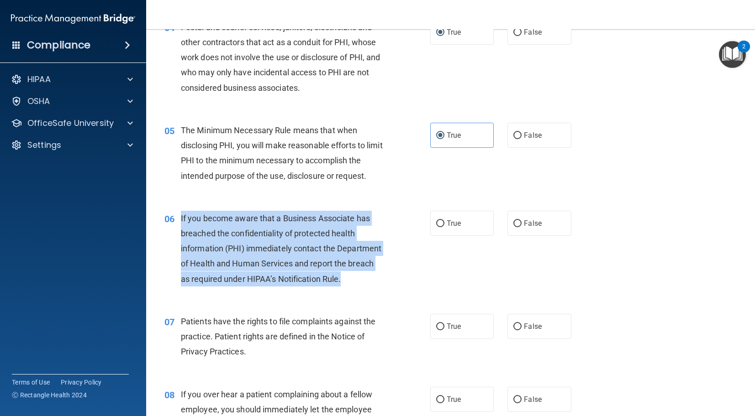
drag, startPoint x: 339, startPoint y: 281, endPoint x: 190, endPoint y: 221, distance: 161.5
click at [181, 221] on div "If you become aware that a Business Associate has breached the confidentiality …" at bounding box center [286, 249] width 210 height 76
click at [520, 222] on input "False" at bounding box center [517, 224] width 8 height 7
radio input "true"
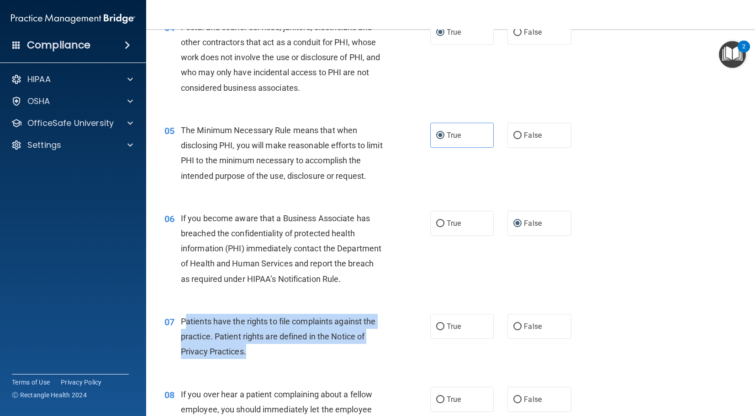
drag, startPoint x: 266, startPoint y: 358, endPoint x: 184, endPoint y: 324, distance: 89.2
click at [184, 324] on div "Patients have the rights to file complaints against the practice. Patient right…" at bounding box center [286, 337] width 210 height 46
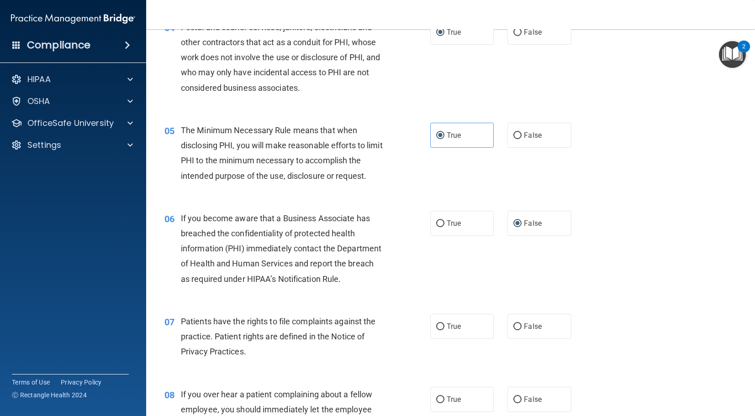
drag, startPoint x: 349, startPoint y: 338, endPoint x: 345, endPoint y: 341, distance: 4.7
click at [349, 338] on span "Patients have the rights to file complaints against the practice. Patient right…" at bounding box center [278, 337] width 195 height 40
click at [441, 327] on input "True" at bounding box center [440, 327] width 8 height 7
radio input "true"
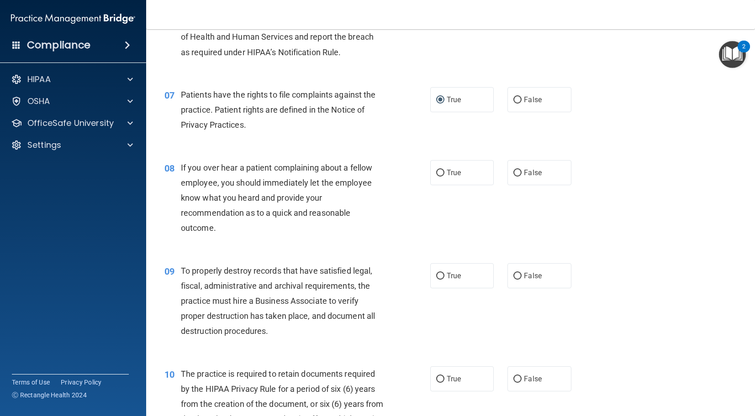
scroll to position [539, 0]
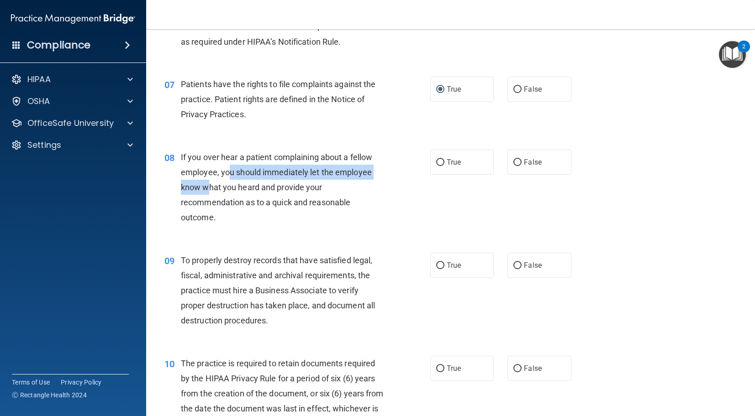
drag, startPoint x: 229, startPoint y: 174, endPoint x: 211, endPoint y: 182, distance: 19.0
click at [210, 182] on div "If you over hear a patient complaining about a fellow employee, you should imme…" at bounding box center [286, 188] width 210 height 76
click at [215, 209] on div "If you over hear a patient complaining about a fellow employee, you should imme…" at bounding box center [286, 188] width 210 height 76
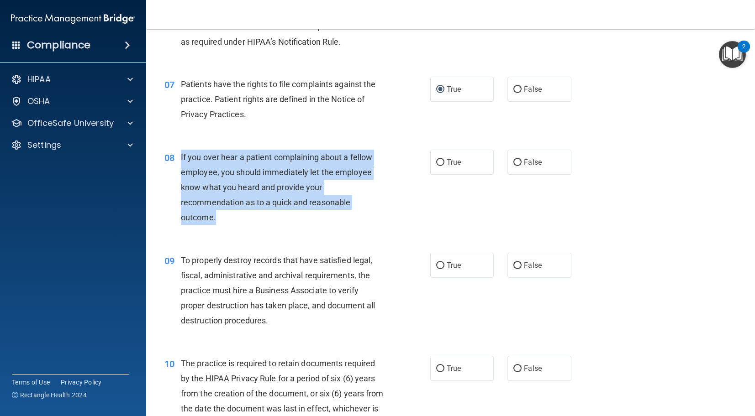
drag, startPoint x: 206, startPoint y: 219, endPoint x: 181, endPoint y: 158, distance: 65.7
click at [181, 158] on div "If you over hear a patient complaining about a fellow employee, you should imme…" at bounding box center [286, 188] width 210 height 76
drag, startPoint x: 520, startPoint y: 163, endPoint x: 322, endPoint y: 238, distance: 211.3
click at [519, 164] on input "False" at bounding box center [517, 162] width 8 height 7
radio input "true"
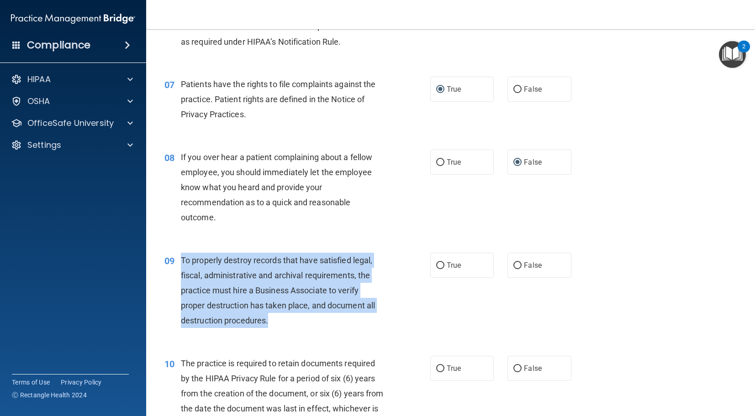
drag, startPoint x: 269, startPoint y: 325, endPoint x: 181, endPoint y: 256, distance: 111.2
click at [181, 256] on div "To properly destroy records that have satisfied legal, fiscal, administrative a…" at bounding box center [286, 291] width 210 height 76
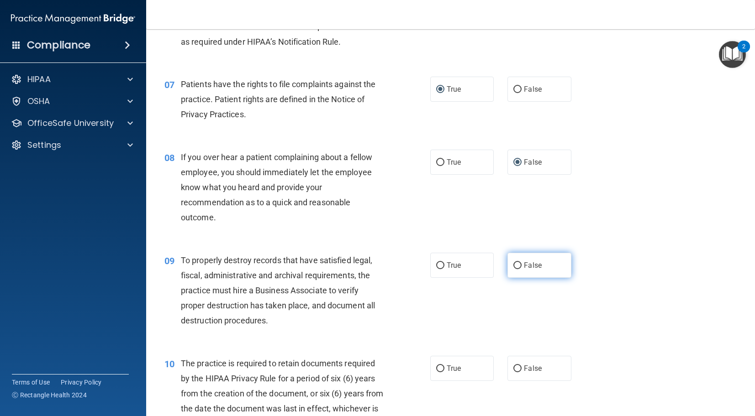
click at [512, 266] on label "False" at bounding box center [539, 265] width 64 height 25
click at [513, 266] on input "False" at bounding box center [517, 266] width 8 height 7
radio input "true"
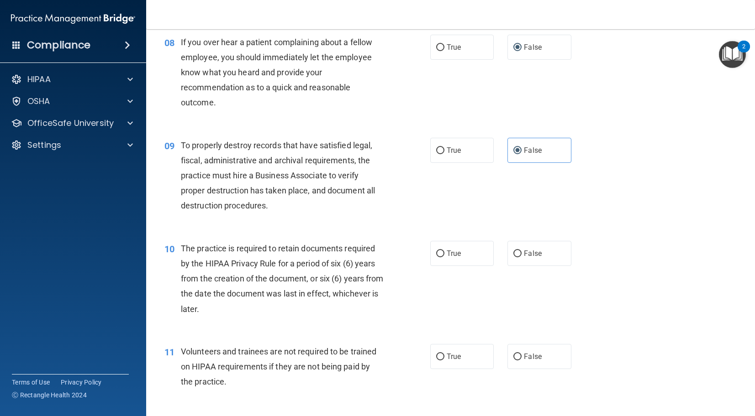
scroll to position [664, 0]
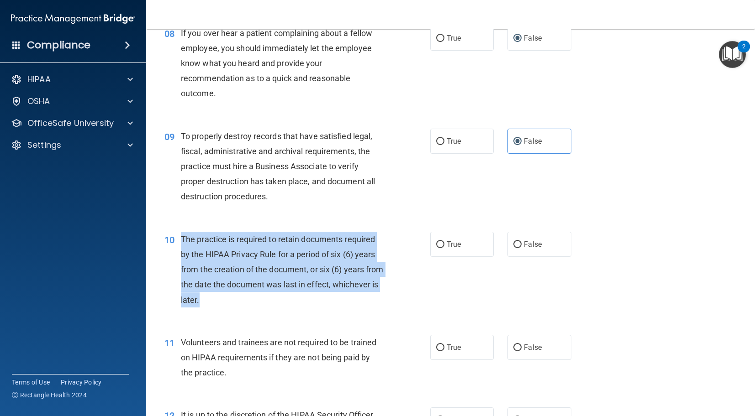
drag, startPoint x: 261, startPoint y: 300, endPoint x: 385, endPoint y: 266, distance: 128.2
click at [177, 237] on div "10 The practice is required to retain documents required by the HIPAA Privacy R…" at bounding box center [297, 272] width 293 height 80
click at [441, 243] on input "True" at bounding box center [440, 245] width 8 height 7
radio input "true"
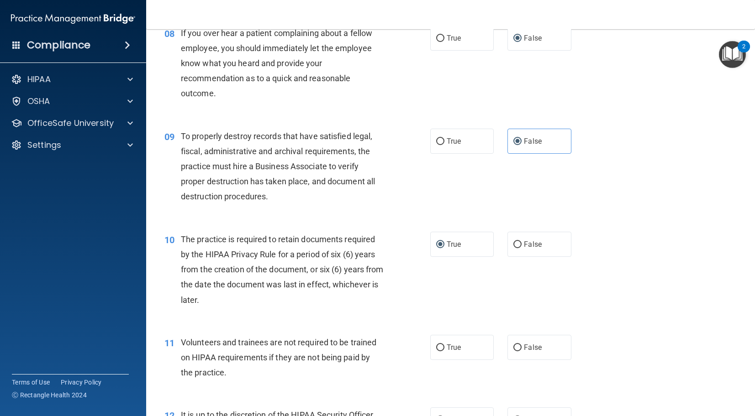
drag, startPoint x: 246, startPoint y: 385, endPoint x: 240, endPoint y: 385, distance: 6.4
click at [246, 385] on div "11 Volunteers and trainees are not required to be trained on HIPAA requirements…" at bounding box center [297, 360] width 293 height 50
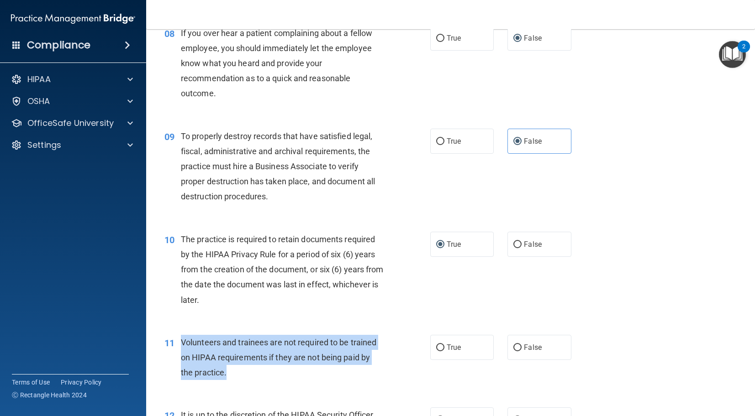
drag, startPoint x: 229, startPoint y: 375, endPoint x: 186, endPoint y: 340, distance: 55.4
click at [179, 340] on div "11 Volunteers and trainees are not required to be trained on HIPAA requirements…" at bounding box center [297, 360] width 293 height 50
click at [514, 347] on input "False" at bounding box center [517, 348] width 8 height 7
radio input "true"
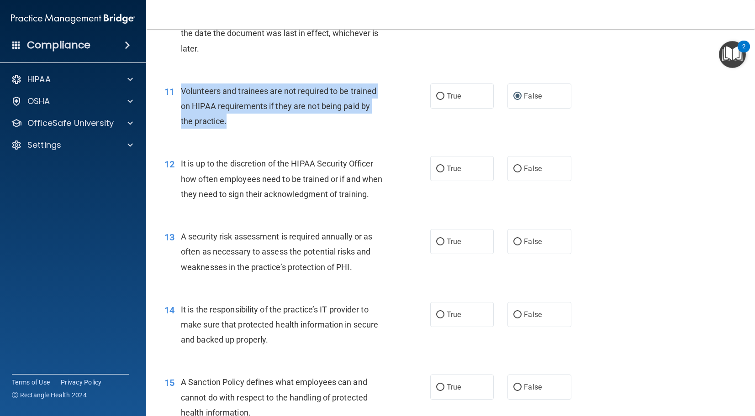
scroll to position [892, 0]
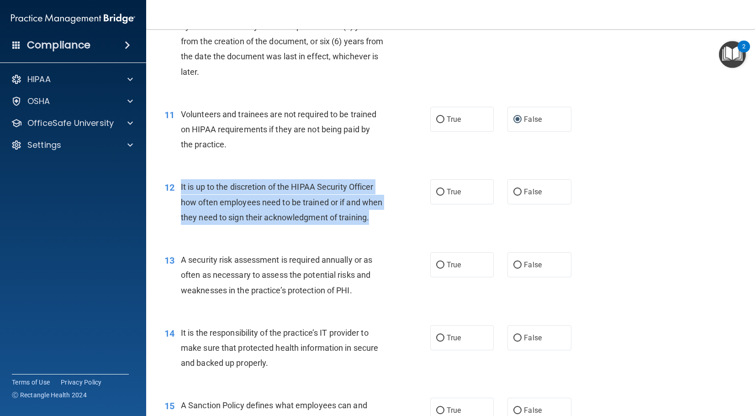
drag, startPoint x: 372, startPoint y: 223, endPoint x: 198, endPoint y: 187, distance: 177.6
click at [176, 185] on div "12 It is up to the discretion of the HIPAA Security Officer how often employees…" at bounding box center [297, 204] width 293 height 50
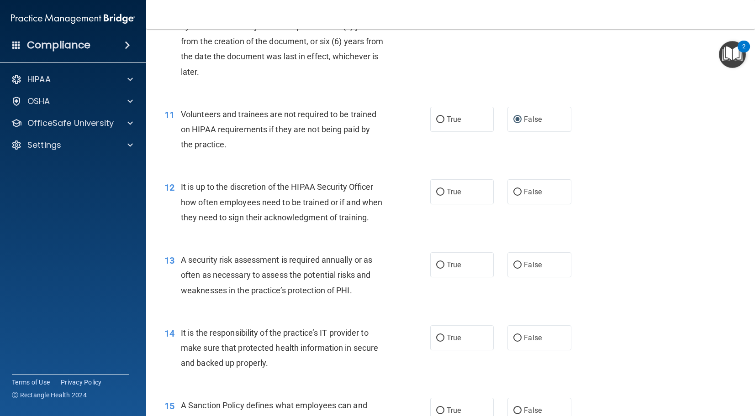
drag, startPoint x: 513, startPoint y: 193, endPoint x: 359, endPoint y: 257, distance: 166.8
click at [513, 193] on label "False" at bounding box center [539, 191] width 64 height 25
click at [513, 193] on input "False" at bounding box center [517, 192] width 8 height 7
radio input "true"
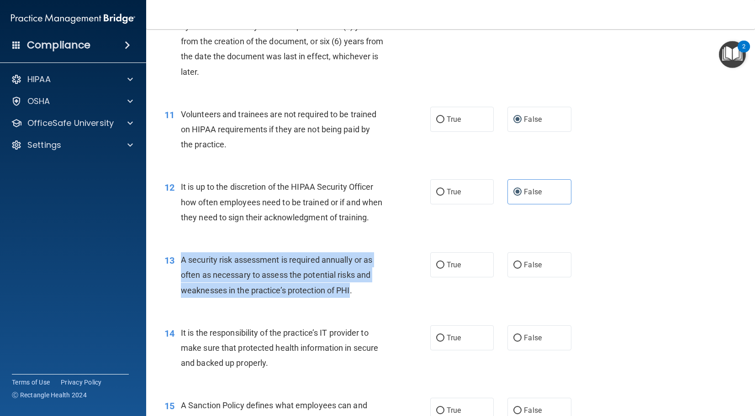
drag, startPoint x: 351, startPoint y: 294, endPoint x: 199, endPoint y: 262, distance: 155.7
click at [181, 258] on span "A security risk assessment is required annually or as often as necessary to ass…" at bounding box center [276, 275] width 191 height 40
drag, startPoint x: 440, startPoint y: 264, endPoint x: 351, endPoint y: 304, distance: 97.5
click at [438, 265] on input "True" at bounding box center [440, 265] width 8 height 7
radio input "true"
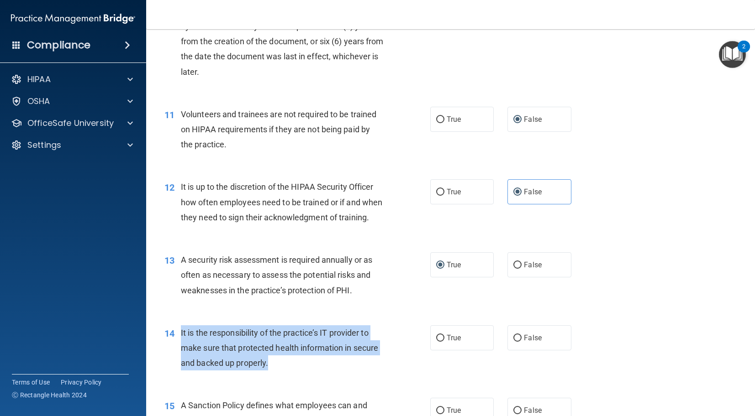
drag, startPoint x: 239, startPoint y: 366, endPoint x: 191, endPoint y: 336, distance: 57.0
click at [179, 330] on div "14 It is the responsibility of the practice’s IT provider to make sure that pro…" at bounding box center [297, 351] width 293 height 50
click at [516, 335] on input "False" at bounding box center [517, 338] width 8 height 7
radio input "true"
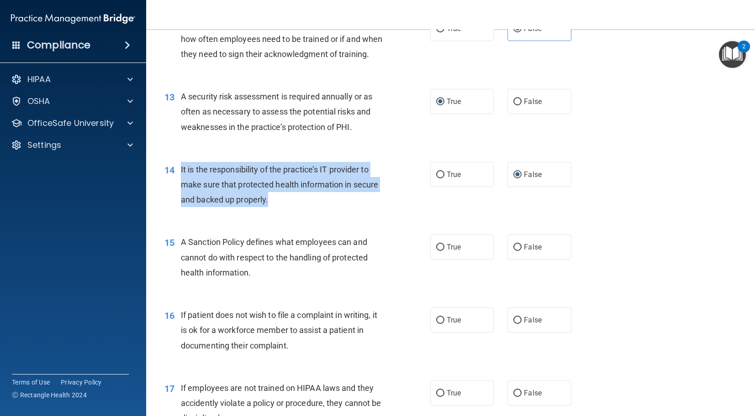
scroll to position [1067, 0]
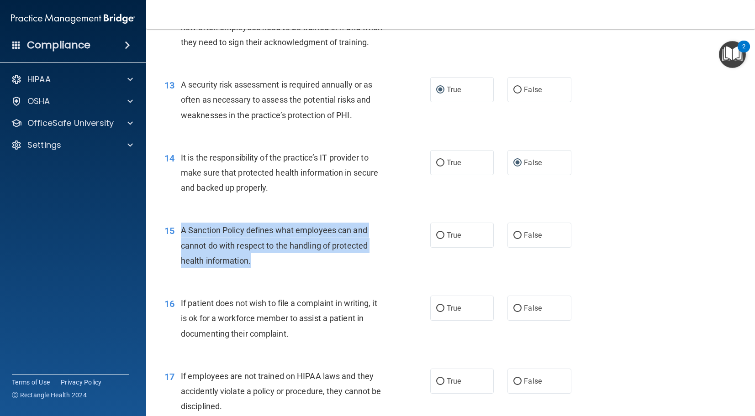
drag, startPoint x: 253, startPoint y: 259, endPoint x: 188, endPoint y: 229, distance: 71.5
click at [181, 229] on div "A Sanction Policy defines what employees can and cannot do with respect to the …" at bounding box center [286, 246] width 210 height 46
click at [440, 235] on input "True" at bounding box center [440, 235] width 8 height 7
radio input "true"
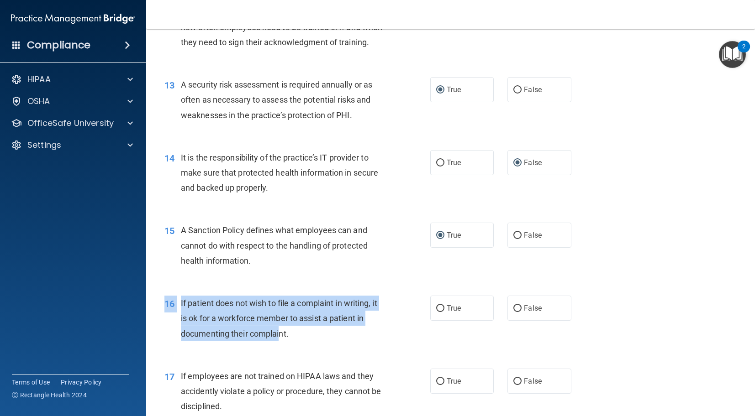
drag, startPoint x: 297, startPoint y: 348, endPoint x: 284, endPoint y: 341, distance: 14.3
click at [283, 341] on div "16 If patient does not wish to file a complaint in writing, it is ok for a work…" at bounding box center [451, 320] width 586 height 73
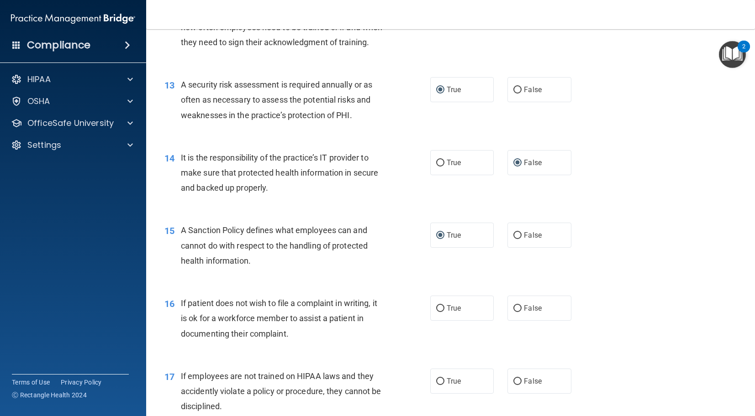
click at [290, 340] on div "If patient does not wish to file a complaint in writing, it is ok for a workfor…" at bounding box center [286, 319] width 210 height 46
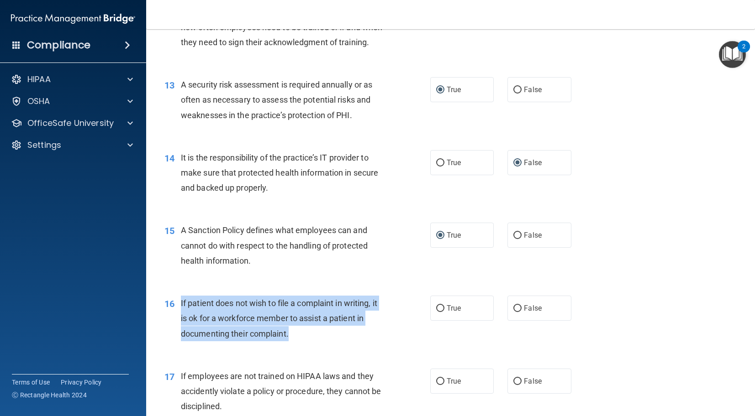
drag, startPoint x: 274, startPoint y: 336, endPoint x: 180, endPoint y: 301, distance: 100.1
click at [180, 301] on div "16 If patient does not wish to file a complaint in writing, it is ok for a work…" at bounding box center [297, 321] width 293 height 50
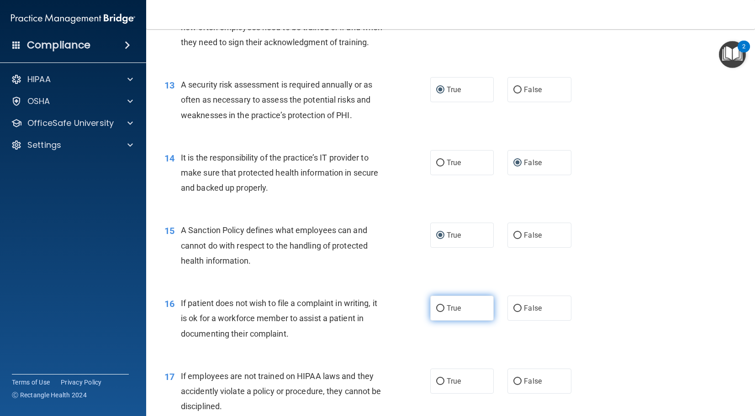
drag, startPoint x: 436, startPoint y: 304, endPoint x: 437, endPoint y: 319, distance: 14.6
click at [435, 304] on label "True" at bounding box center [462, 308] width 64 height 25
click at [436, 306] on input "True" at bounding box center [440, 309] width 8 height 7
radio input "true"
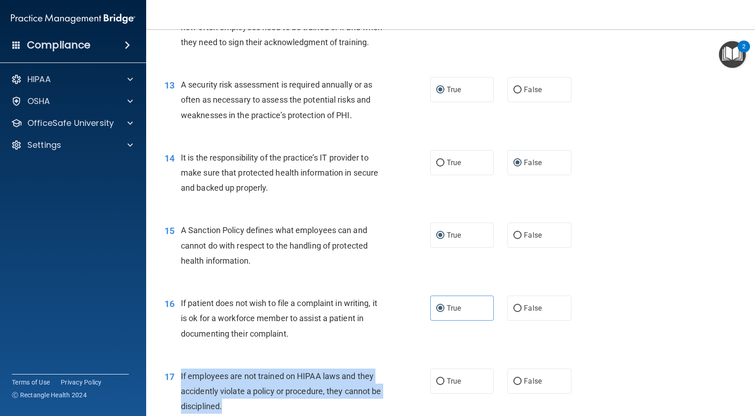
drag, startPoint x: 222, startPoint y: 409, endPoint x: 194, endPoint y: 378, distance: 42.3
click at [181, 376] on span "If employees are not trained on HIPAA laws and they accidently violate a policy…" at bounding box center [281, 392] width 200 height 40
click at [443, 381] on input "True" at bounding box center [440, 382] width 8 height 7
radio input "true"
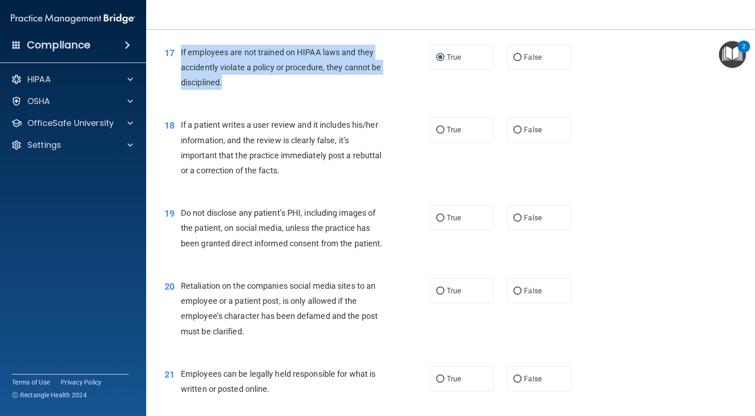
scroll to position [1360, 0]
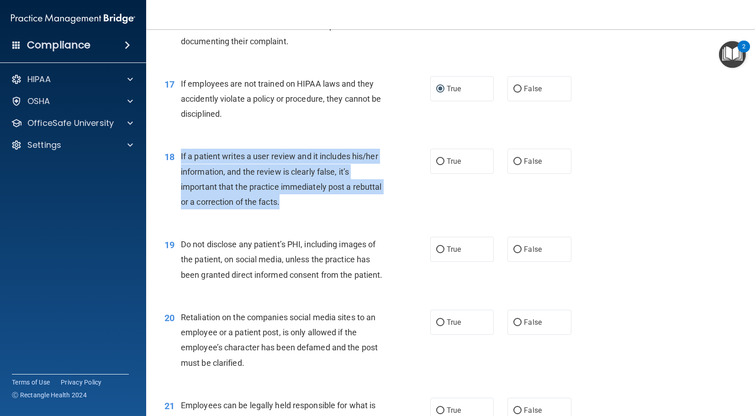
drag, startPoint x: 286, startPoint y: 204, endPoint x: 185, endPoint y: 158, distance: 110.6
click at [179, 158] on div "18 If a patient writes a user review and it includes his/her information, and t…" at bounding box center [297, 181] width 293 height 65
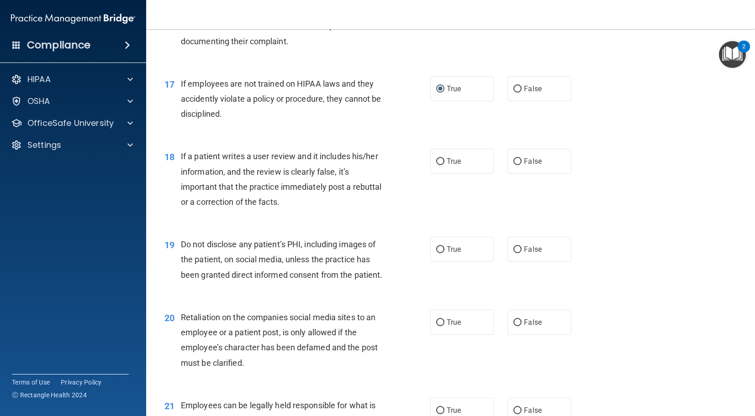
click at [200, 142] on div "18 If a patient writes a user review and it includes his/her information, and t…" at bounding box center [451, 181] width 586 height 88
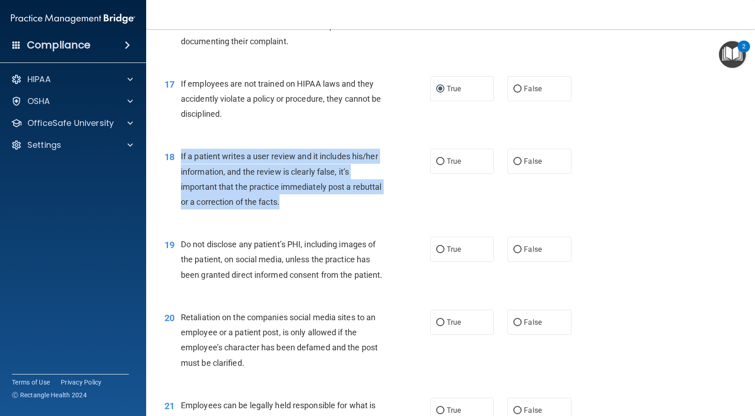
drag, startPoint x: 282, startPoint y: 206, endPoint x: 203, endPoint y: 164, distance: 89.5
click at [182, 157] on div "If a patient writes a user review and it includes his/her information, and the …" at bounding box center [286, 179] width 210 height 61
click at [197, 183] on span "If a patient writes a user review and it includes his/her information, and the …" at bounding box center [281, 179] width 201 height 55
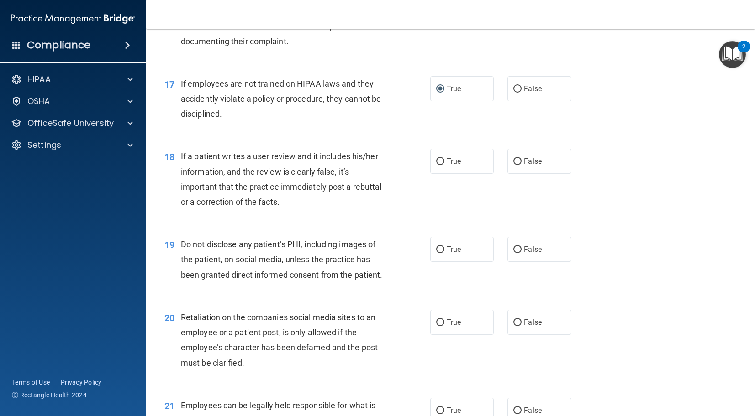
drag, startPoint x: 242, startPoint y: 188, endPoint x: 337, endPoint y: 186, distance: 95.9
click at [246, 188] on span "If a patient writes a user review and it includes his/her information, and the …" at bounding box center [281, 179] width 201 height 55
drag, startPoint x: 518, startPoint y: 159, endPoint x: 494, endPoint y: 184, distance: 34.6
click at [518, 159] on input "False" at bounding box center [517, 161] width 8 height 7
radio input "true"
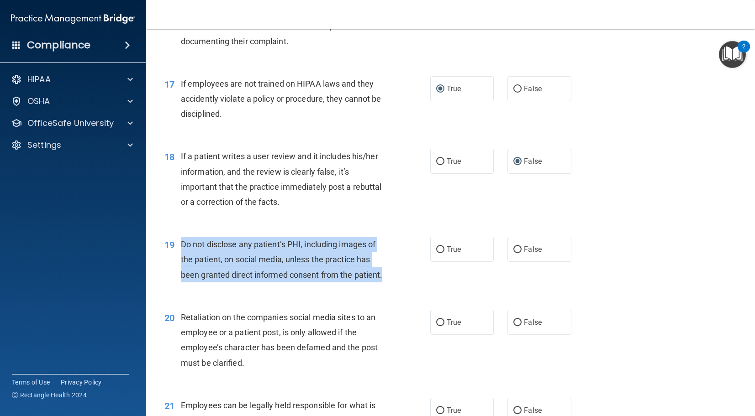
drag, startPoint x: 387, startPoint y: 277, endPoint x: 176, endPoint y: 242, distance: 213.4
click at [176, 242] on div "19 Do not disclose any patient’s PHI, including images of the patient, on socia…" at bounding box center [297, 262] width 293 height 50
drag, startPoint x: 441, startPoint y: 249, endPoint x: 387, endPoint y: 277, distance: 60.9
click at [441, 249] on input "True" at bounding box center [440, 250] width 8 height 7
radio input "true"
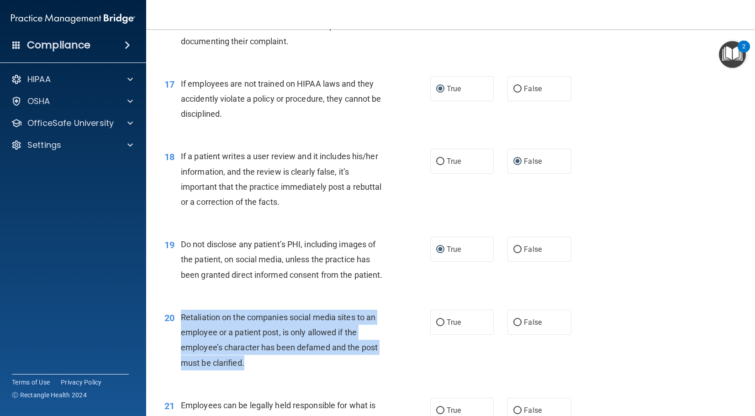
drag, startPoint x: 238, startPoint y: 360, endPoint x: 176, endPoint y: 321, distance: 73.7
click at [174, 321] on div "20 Retaliation on the companies social media sites to an employee or a patient …" at bounding box center [297, 342] width 293 height 65
click at [519, 322] on input "False" at bounding box center [517, 323] width 8 height 7
radio input "true"
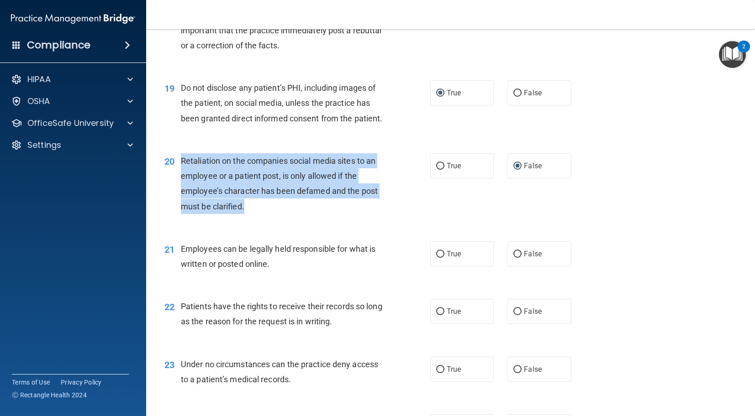
scroll to position [1534, 0]
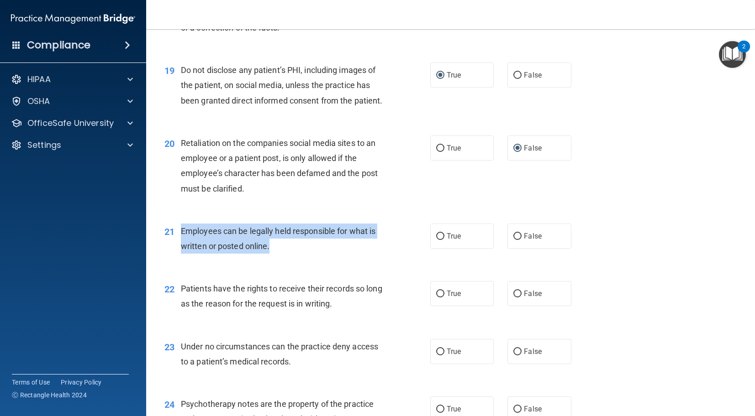
drag, startPoint x: 271, startPoint y: 252, endPoint x: 177, endPoint y: 232, distance: 96.3
click at [177, 232] on div "21 Employees can be legally held responsible for what is written or posted onli…" at bounding box center [297, 241] width 293 height 35
click at [317, 237] on div "Employees can be legally held responsible for what is written or posted online." at bounding box center [286, 239] width 210 height 30
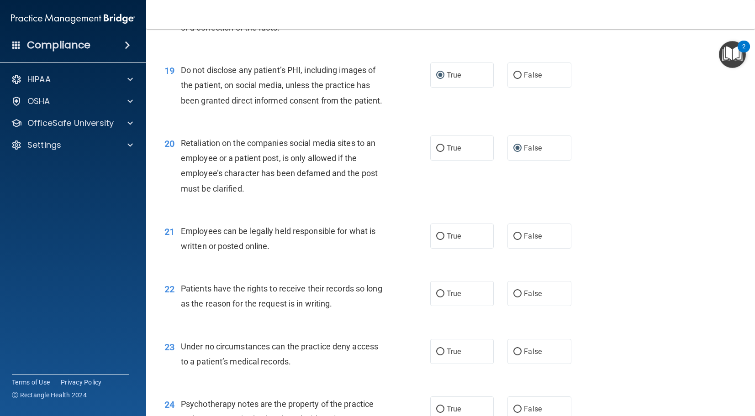
drag, startPoint x: 245, startPoint y: 287, endPoint x: 234, endPoint y: 286, distance: 11.4
click at [242, 287] on span "Patients have the rights to receive their records so long as the reason for the…" at bounding box center [281, 296] width 201 height 25
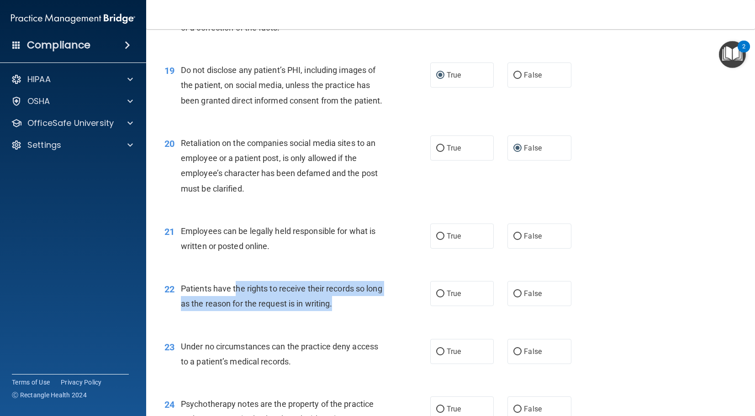
drag, startPoint x: 238, startPoint y: 290, endPoint x: 351, endPoint y: 303, distance: 113.5
click at [351, 303] on span "Patients have the rights to receive their records so long as the reason for the…" at bounding box center [281, 296] width 201 height 25
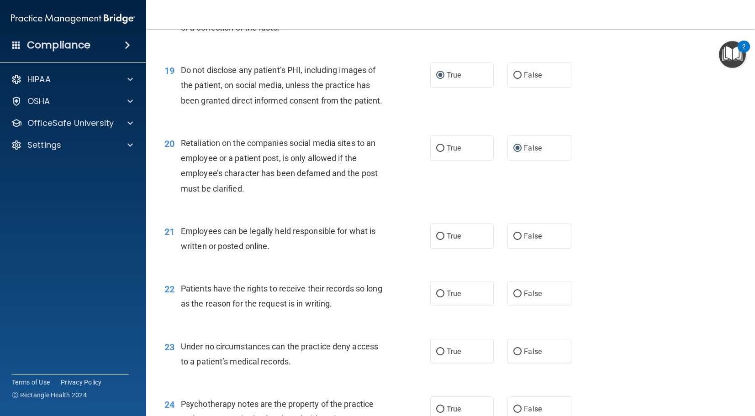
drag, startPoint x: 355, startPoint y: 293, endPoint x: 357, endPoint y: 288, distance: 5.5
click at [355, 293] on span "Patients have the rights to receive their records so long as the reason for the…" at bounding box center [281, 296] width 201 height 25
click at [366, 236] on div "Employees can be legally held responsible for what is written or posted online." at bounding box center [286, 239] width 210 height 30
drag, startPoint x: 442, startPoint y: 296, endPoint x: 279, endPoint y: 255, distance: 168.6
click at [442, 296] on input "True" at bounding box center [440, 294] width 8 height 7
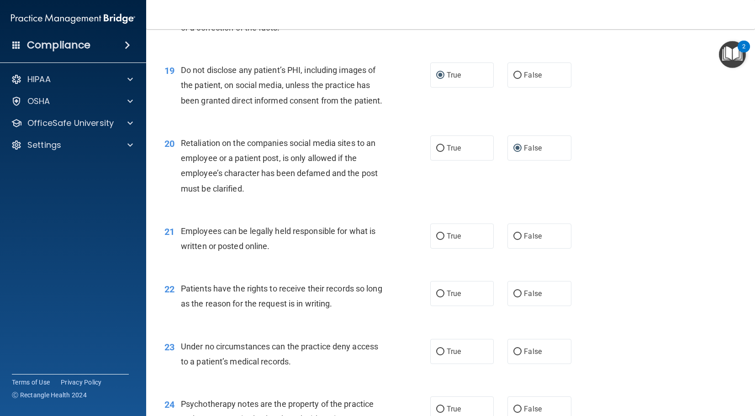
radio input "true"
drag, startPoint x: 262, startPoint y: 247, endPoint x: 211, endPoint y: 229, distance: 54.3
click at [262, 247] on span "Employees can be legally held responsible for what is written or posted online." at bounding box center [278, 239] width 195 height 25
drag, startPoint x: 200, startPoint y: 225, endPoint x: 158, endPoint y: 231, distance: 42.0
click at [199, 225] on div "Employees can be legally held responsible for what is written or posted online." at bounding box center [286, 239] width 210 height 30
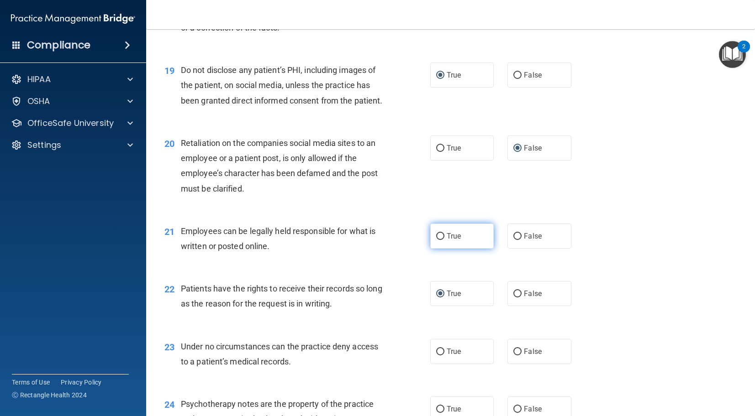
click at [440, 237] on input "True" at bounding box center [440, 236] width 8 height 7
radio input "true"
click at [308, 354] on div "Under no circumstances can the practice deny access to a patient’s medical reco…" at bounding box center [286, 354] width 210 height 30
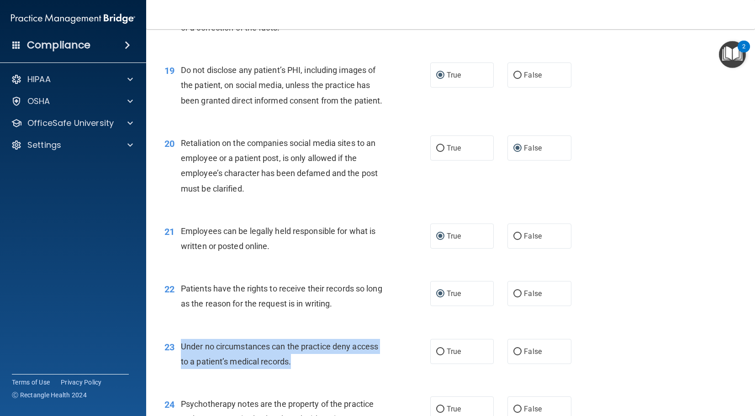
drag, startPoint x: 295, startPoint y: 363, endPoint x: 177, endPoint y: 348, distance: 119.6
click at [177, 348] on div "23 Under no circumstances can the practice deny access to a patient’s medical r…" at bounding box center [297, 356] width 293 height 35
click at [513, 354] on input "False" at bounding box center [517, 352] width 8 height 7
radio input "true"
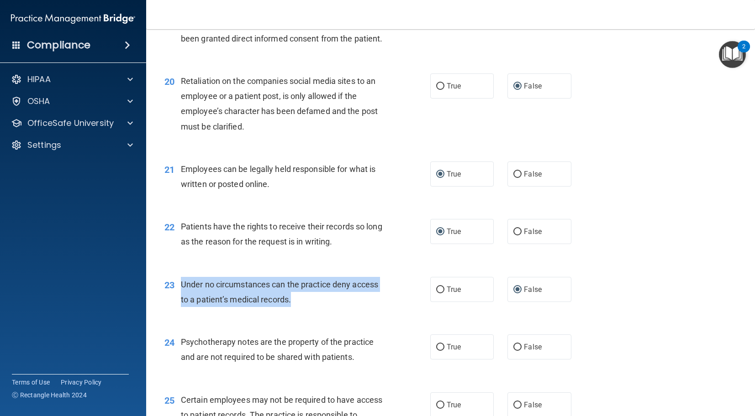
scroll to position [1658, 0]
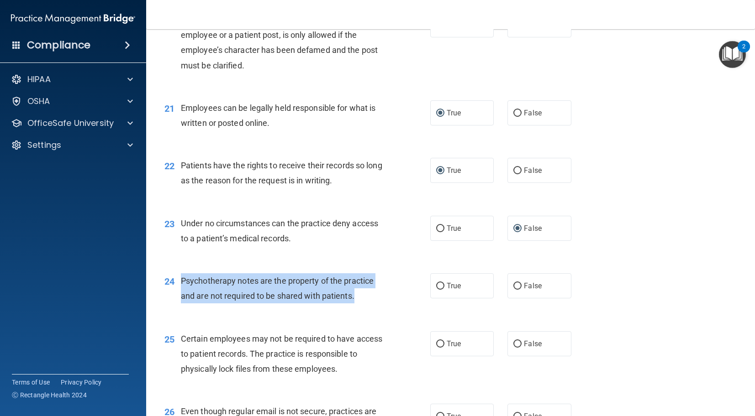
drag, startPoint x: 358, startPoint y: 300, endPoint x: 190, endPoint y: 283, distance: 169.4
click at [181, 284] on div "Psychotherapy notes are the property of the practice and are not required to be…" at bounding box center [286, 289] width 210 height 30
drag, startPoint x: 520, startPoint y: 287, endPoint x: 488, endPoint y: 295, distance: 33.0
click at [519, 287] on input "False" at bounding box center [517, 286] width 8 height 7
radio input "true"
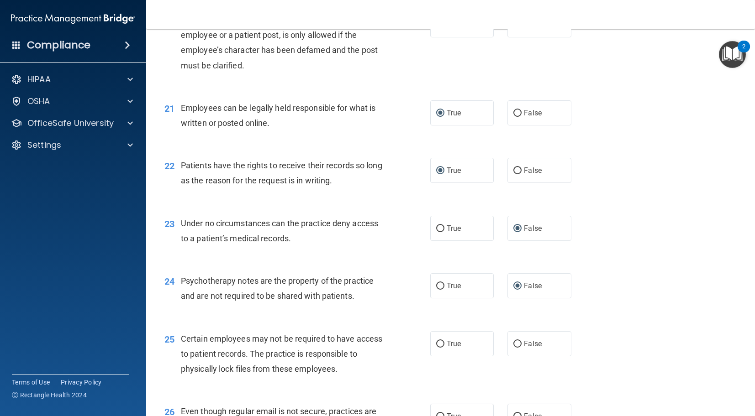
click at [340, 371] on div "Certain employees may not be required to have access to patient records. The pr…" at bounding box center [286, 355] width 210 height 46
drag, startPoint x: 455, startPoint y: 342, endPoint x: 442, endPoint y: 343, distance: 12.3
click at [453, 342] on span "True" at bounding box center [454, 344] width 14 height 9
click at [444, 342] on input "True" at bounding box center [440, 344] width 8 height 7
radio input "true"
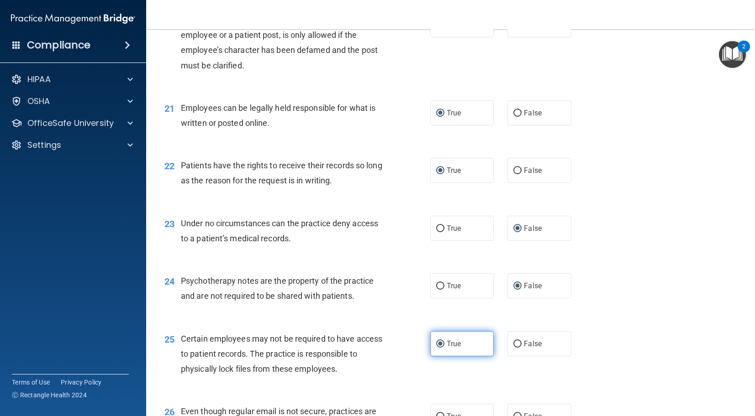
drag, startPoint x: 442, startPoint y: 344, endPoint x: 389, endPoint y: 353, distance: 53.8
click at [442, 344] on input "True" at bounding box center [440, 344] width 8 height 7
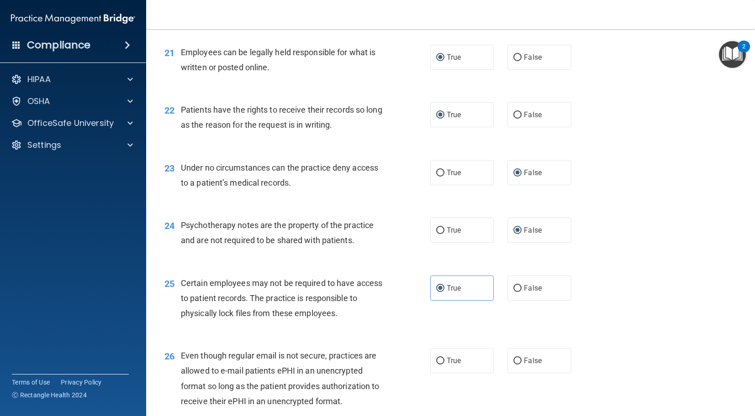
scroll to position [1733, 0]
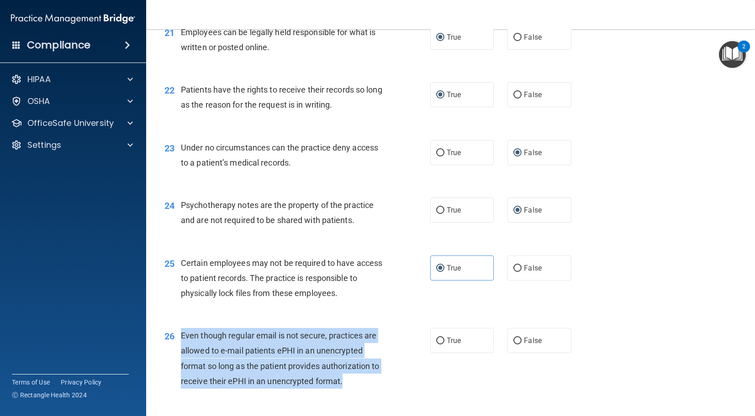
drag, startPoint x: 266, startPoint y: 382, endPoint x: 182, endPoint y: 332, distance: 97.4
click at [181, 333] on div "26 Even though regular email is not secure, practices are allowed to e-mail pat…" at bounding box center [297, 360] width 293 height 65
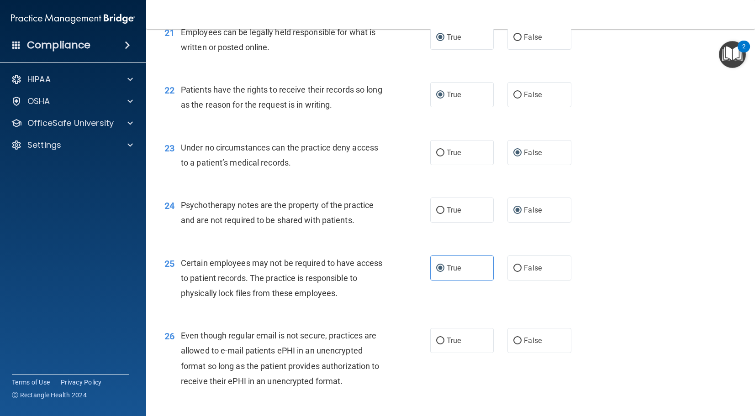
drag, startPoint x: 242, startPoint y: 352, endPoint x: 383, endPoint y: 370, distance: 142.3
click at [243, 352] on span "Even though regular email is not secure, practices are allowed to e-mail patien…" at bounding box center [280, 358] width 199 height 55
click at [355, 387] on div "Even though regular email is not secure, practices are allowed to e-mail patien…" at bounding box center [286, 358] width 210 height 61
click at [443, 337] on label "True" at bounding box center [462, 340] width 64 height 25
click at [443, 338] on input "True" at bounding box center [440, 341] width 8 height 7
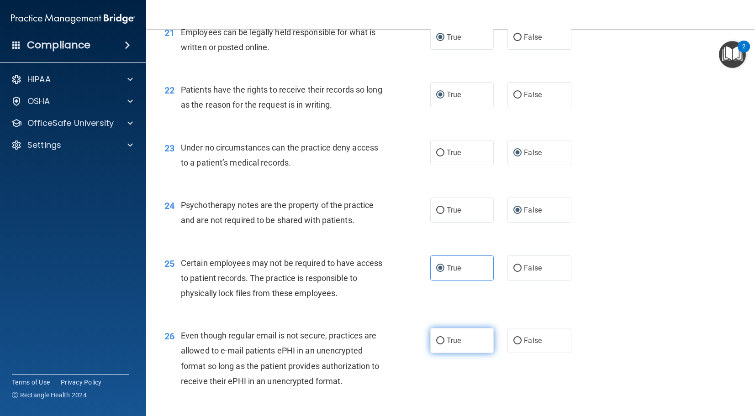
radio input "true"
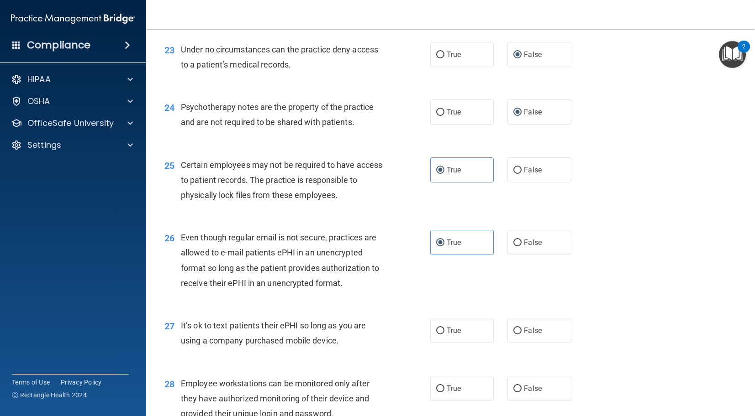
scroll to position [1861, 0]
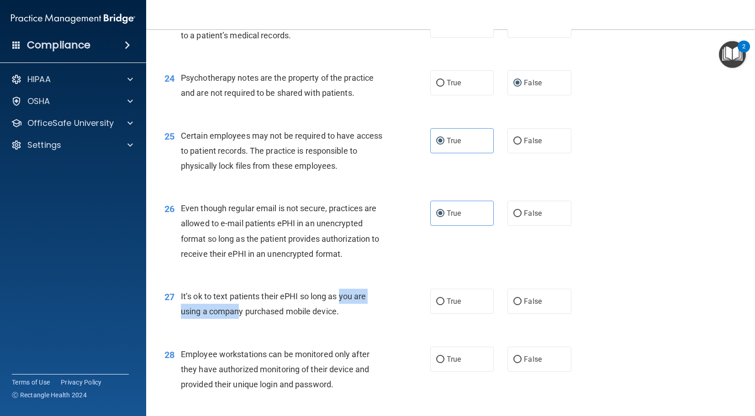
drag, startPoint x: 233, startPoint y: 307, endPoint x: 337, endPoint y: 298, distance: 104.1
click at [337, 298] on span "It’s ok to text patients their ePHI so long as you are using a company purchase…" at bounding box center [273, 304] width 185 height 25
click at [343, 315] on div "It’s ok to text patients their ePHI so long as you are using a company purchase…" at bounding box center [286, 304] width 210 height 30
drag, startPoint x: 342, startPoint y: 317, endPoint x: 182, endPoint y: 297, distance: 161.5
click at [182, 297] on div "It’s ok to text patients their ePHI so long as you are using a company purchase…" at bounding box center [286, 304] width 210 height 30
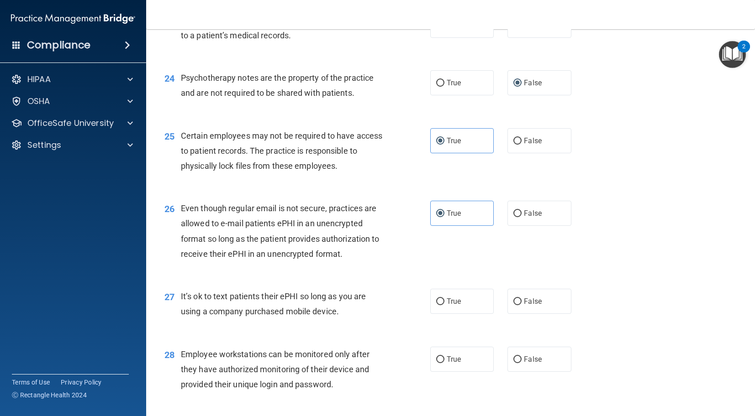
drag, startPoint x: 240, startPoint y: 331, endPoint x: 227, endPoint y: 313, distance: 21.8
click at [240, 331] on div "27 It’s ok to text patients their ePHI so long as you are using a company purch…" at bounding box center [451, 307] width 586 height 58
drag, startPoint x: 516, startPoint y: 303, endPoint x: 511, endPoint y: 304, distance: 4.8
click at [516, 303] on input "False" at bounding box center [517, 302] width 8 height 7
radio input "true"
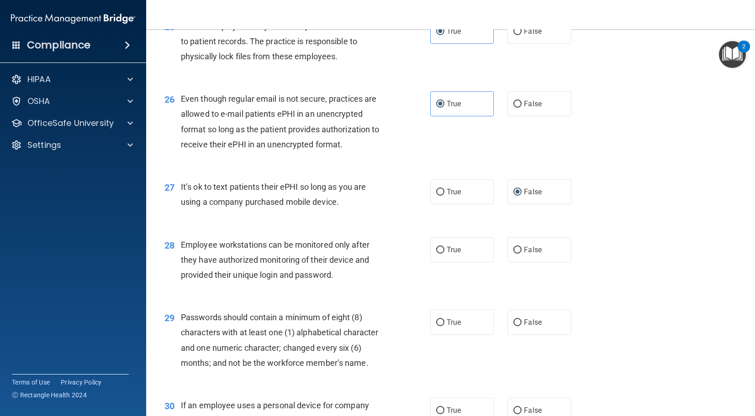
scroll to position [1976, 0]
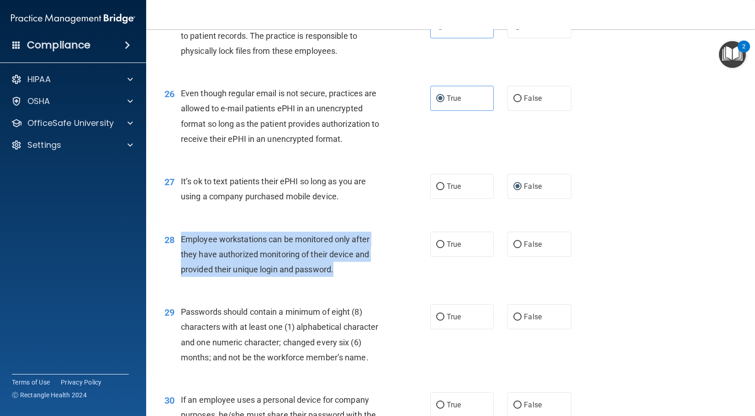
drag, startPoint x: 336, startPoint y: 278, endPoint x: 188, endPoint y: 238, distance: 152.6
click at [181, 237] on div "28 Employee workstations can be monitored only after they have authorized monit…" at bounding box center [297, 257] width 293 height 50
click at [512, 244] on label "False" at bounding box center [539, 244] width 64 height 25
click at [513, 244] on input "False" at bounding box center [517, 245] width 8 height 7
radio input "true"
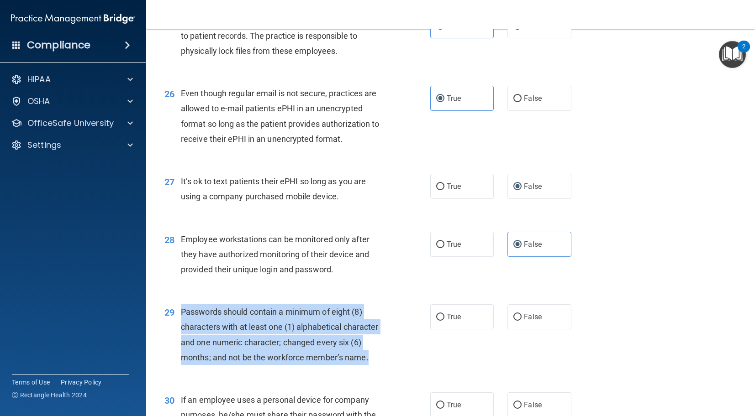
drag, startPoint x: 370, startPoint y: 363, endPoint x: 182, endPoint y: 306, distance: 196.3
click at [182, 306] on div "Passwords should contain a minimum of eight (8) characters with at least one (1…" at bounding box center [286, 335] width 210 height 61
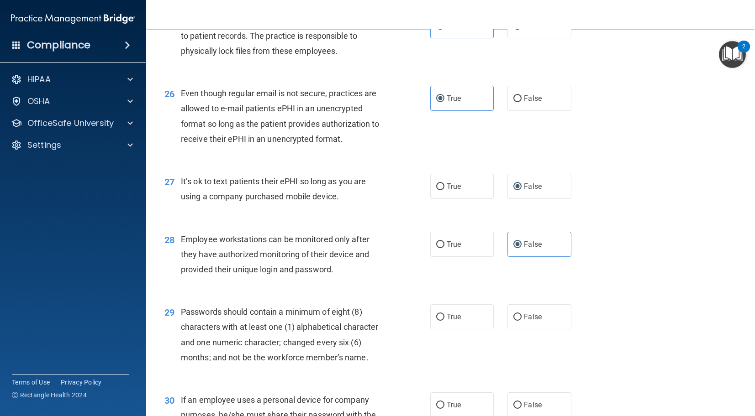
click at [227, 317] on span "Passwords should contain a minimum of eight (8) characters with at least one (1…" at bounding box center [280, 334] width 198 height 55
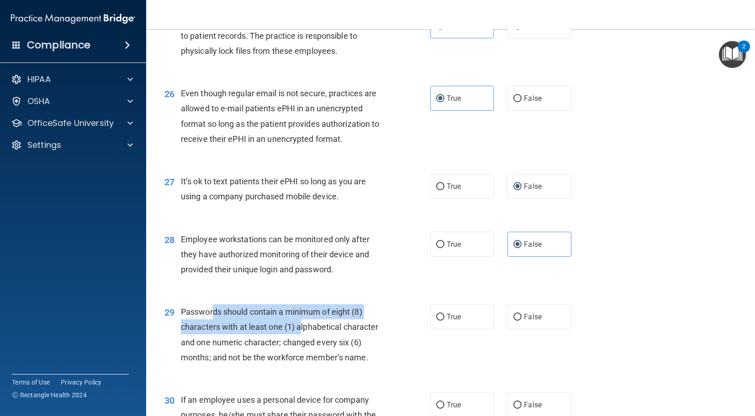
drag, startPoint x: 239, startPoint y: 321, endPoint x: 337, endPoint y: 332, distance: 98.8
click at [314, 329] on div "Passwords should contain a minimum of eight (8) characters with at least one (1…" at bounding box center [286, 335] width 210 height 61
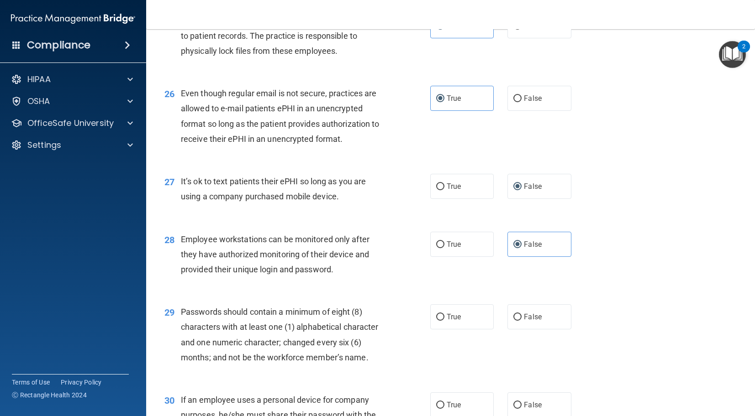
click at [339, 332] on span "Passwords should contain a minimum of eight (8) characters with at least one (1…" at bounding box center [280, 334] width 198 height 55
click at [433, 327] on label "True" at bounding box center [462, 317] width 64 height 25
click at [436, 321] on input "True" at bounding box center [440, 317] width 8 height 7
radio input "true"
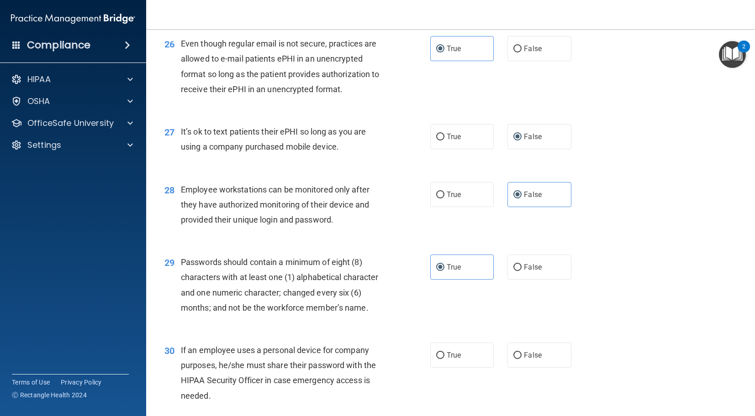
scroll to position [2089, 0]
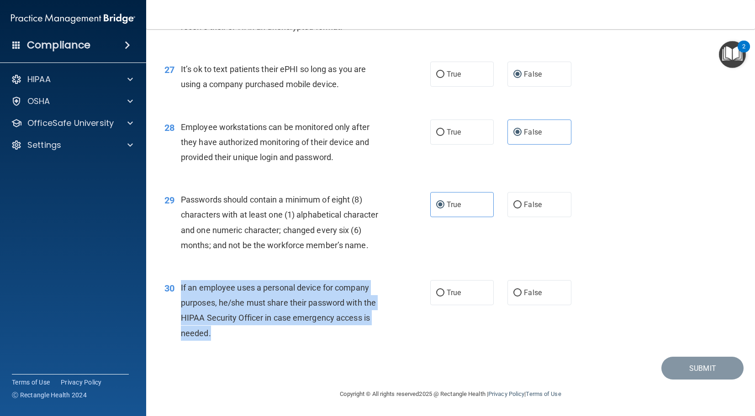
drag, startPoint x: 214, startPoint y: 335, endPoint x: 180, endPoint y: 285, distance: 60.5
click at [180, 285] on div "30 If an employee uses a personal device for company purposes, he/she must shar…" at bounding box center [297, 312] width 293 height 65
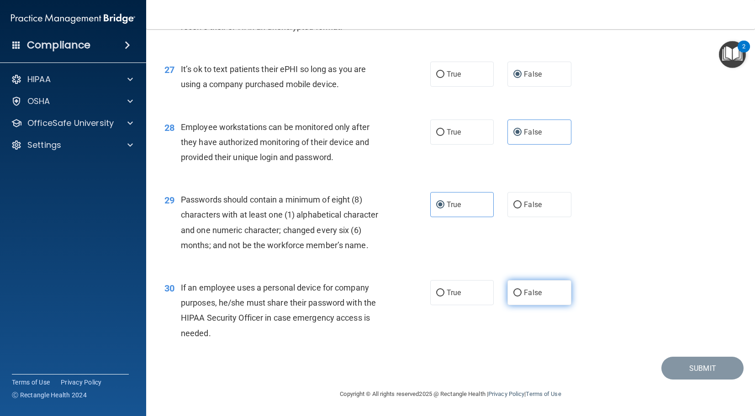
click at [523, 300] on label "False" at bounding box center [539, 292] width 64 height 25
click at [521, 297] on input "False" at bounding box center [517, 293] width 8 height 7
radio input "true"
click at [666, 368] on button "Submit" at bounding box center [702, 368] width 82 height 23
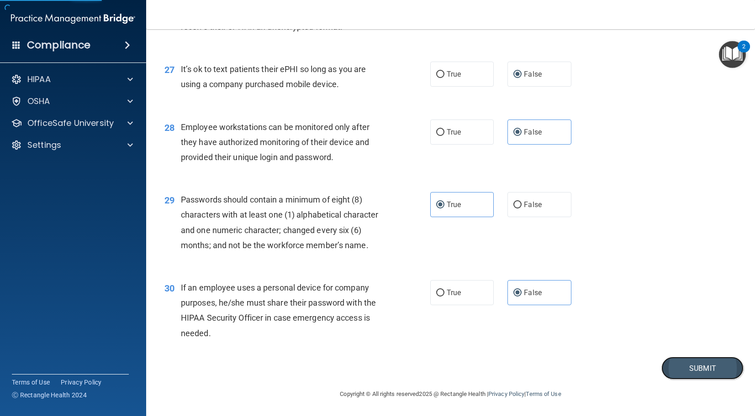
click at [671, 368] on button "Submit" at bounding box center [702, 368] width 82 height 23
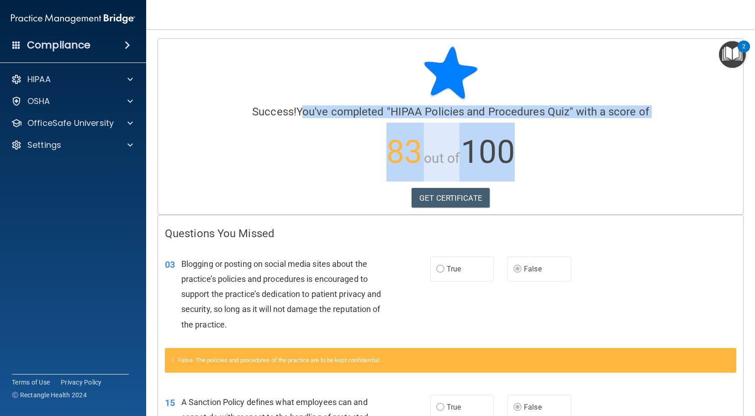
drag, startPoint x: 298, startPoint y: 117, endPoint x: 653, endPoint y: 163, distance: 357.4
click at [702, 161] on div "Success! You've completed " HIPAA Policies and Procedures Quiz " with a score o…" at bounding box center [450, 114] width 571 height 137
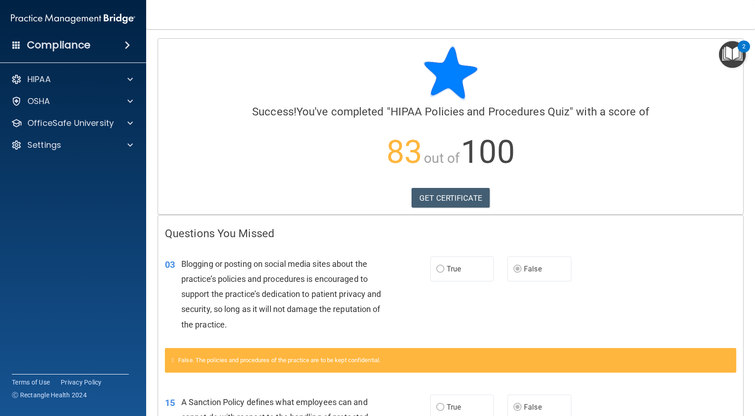
click at [652, 164] on p "83 out of 100" at bounding box center [450, 152] width 571 height 59
click at [461, 205] on link "GET CERTIFICATE" at bounding box center [450, 198] width 78 height 20
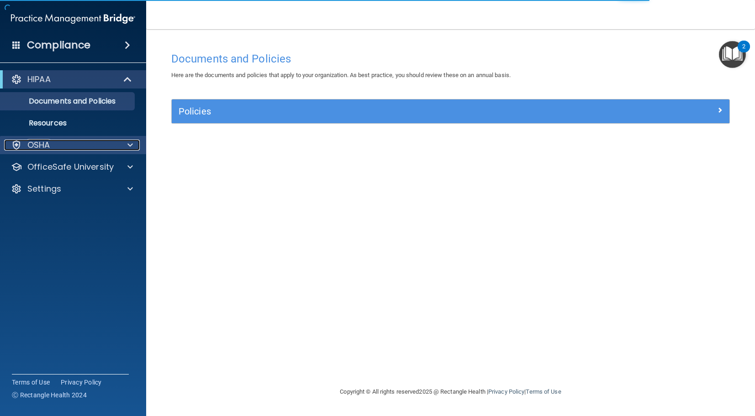
click at [59, 150] on div "OSHA" at bounding box center [60, 145] width 113 height 11
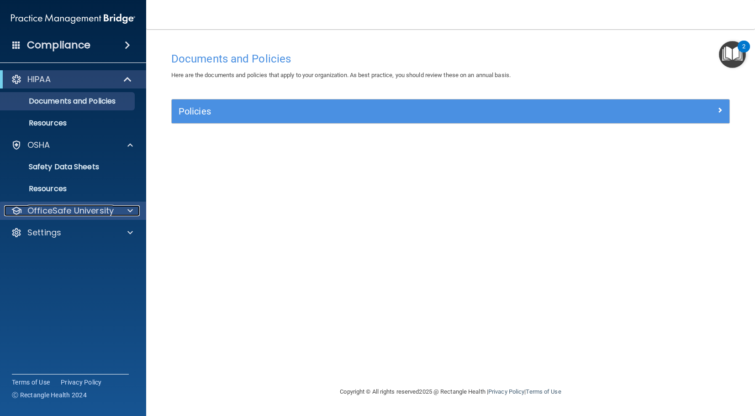
click at [132, 215] on span at bounding box center [129, 210] width 5 height 11
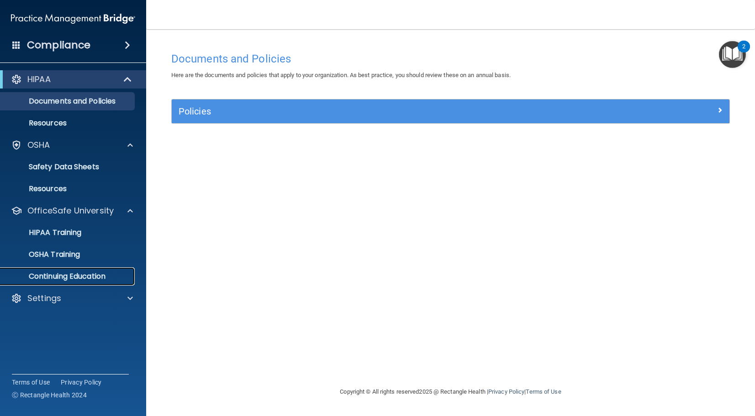
click at [46, 281] on p "Continuing Education" at bounding box center [68, 276] width 125 height 9
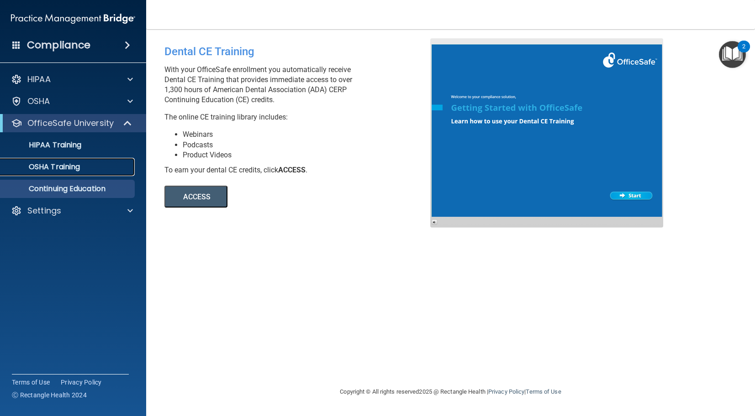
click at [71, 166] on p "OSHA Training" at bounding box center [43, 167] width 74 height 9
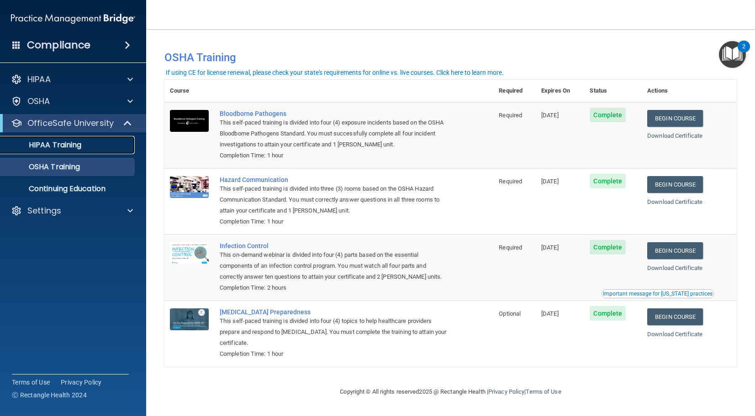
click at [44, 143] on p "HIPAA Training" at bounding box center [43, 145] width 75 height 9
